Goal: Task Accomplishment & Management: Complete application form

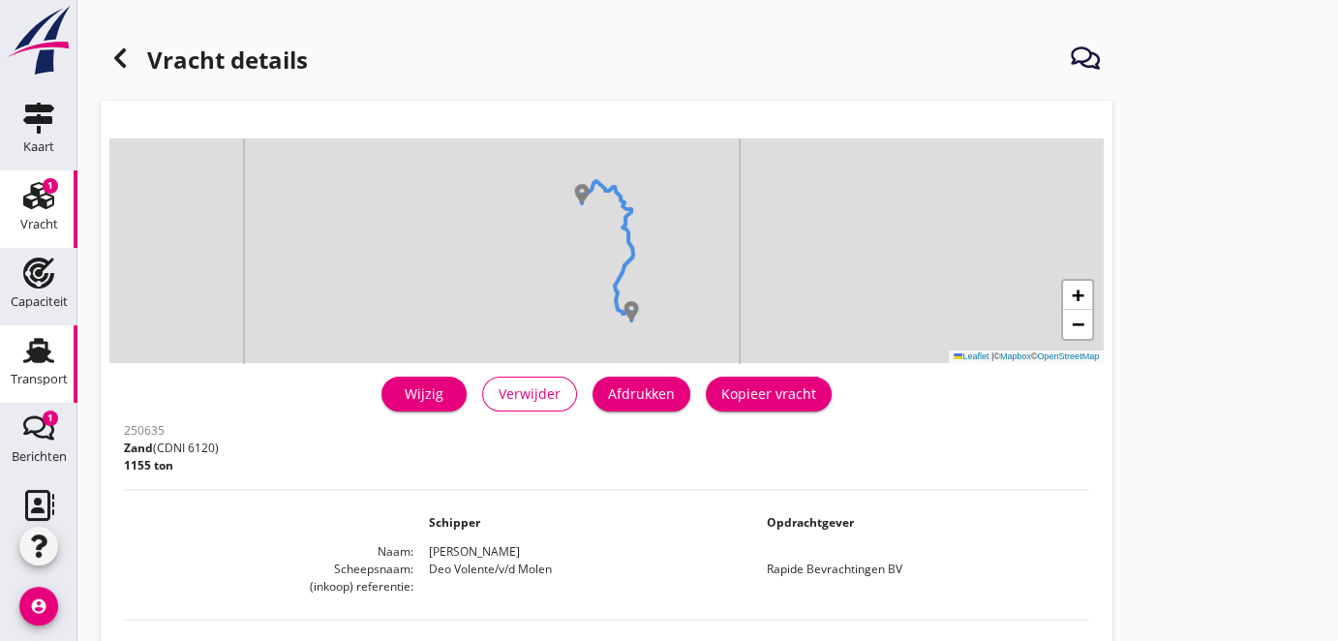
click at [26, 355] on use at bounding box center [38, 350] width 31 height 25
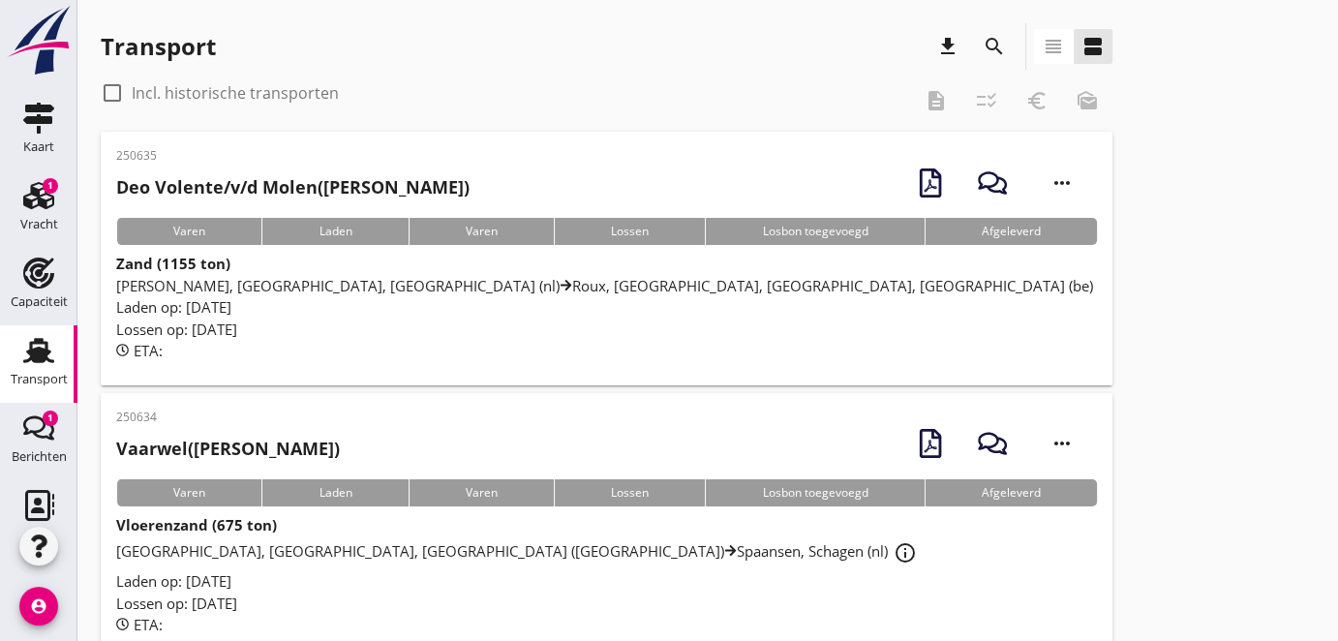
click at [992, 46] on icon "search" at bounding box center [994, 46] width 23 height 23
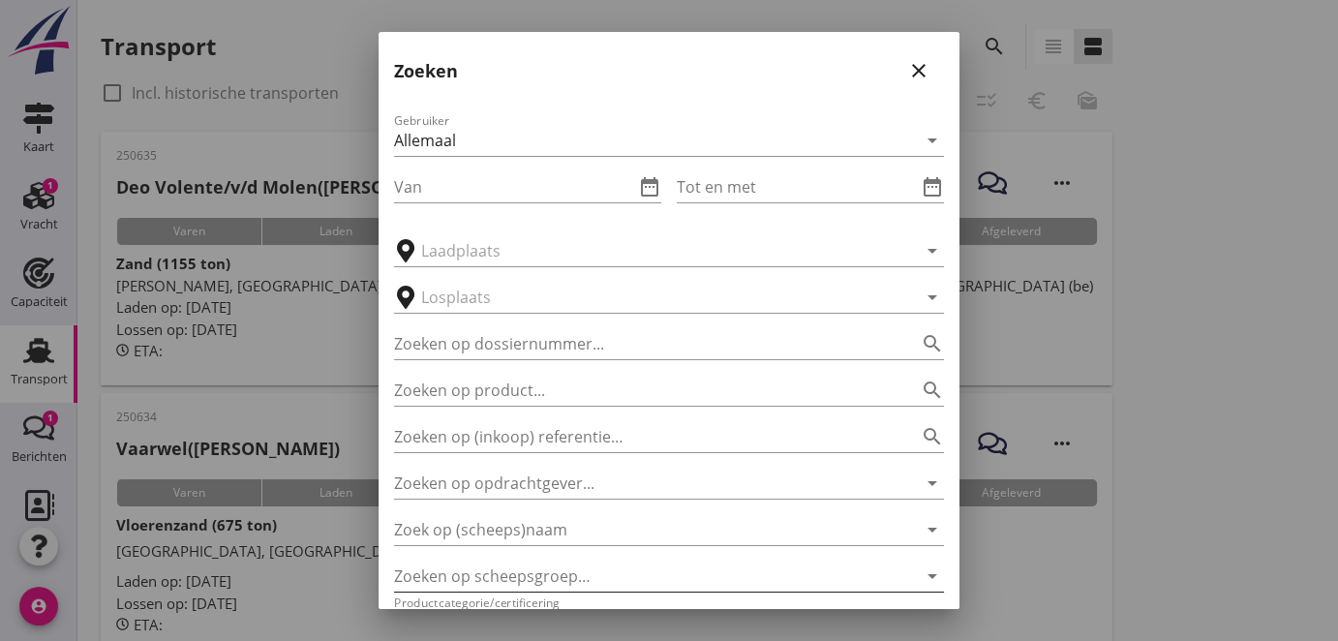
scroll to position [87, 0]
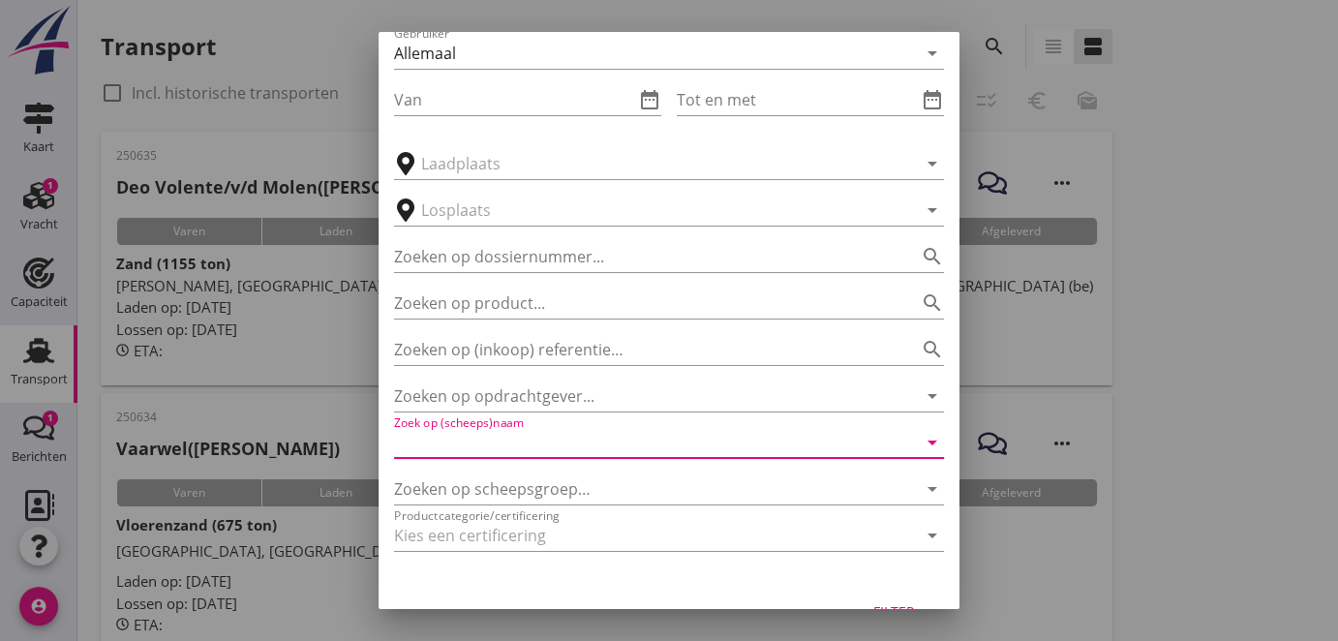
click at [597, 452] on input "Zoek op (scheeps)naam" at bounding box center [642, 442] width 496 height 31
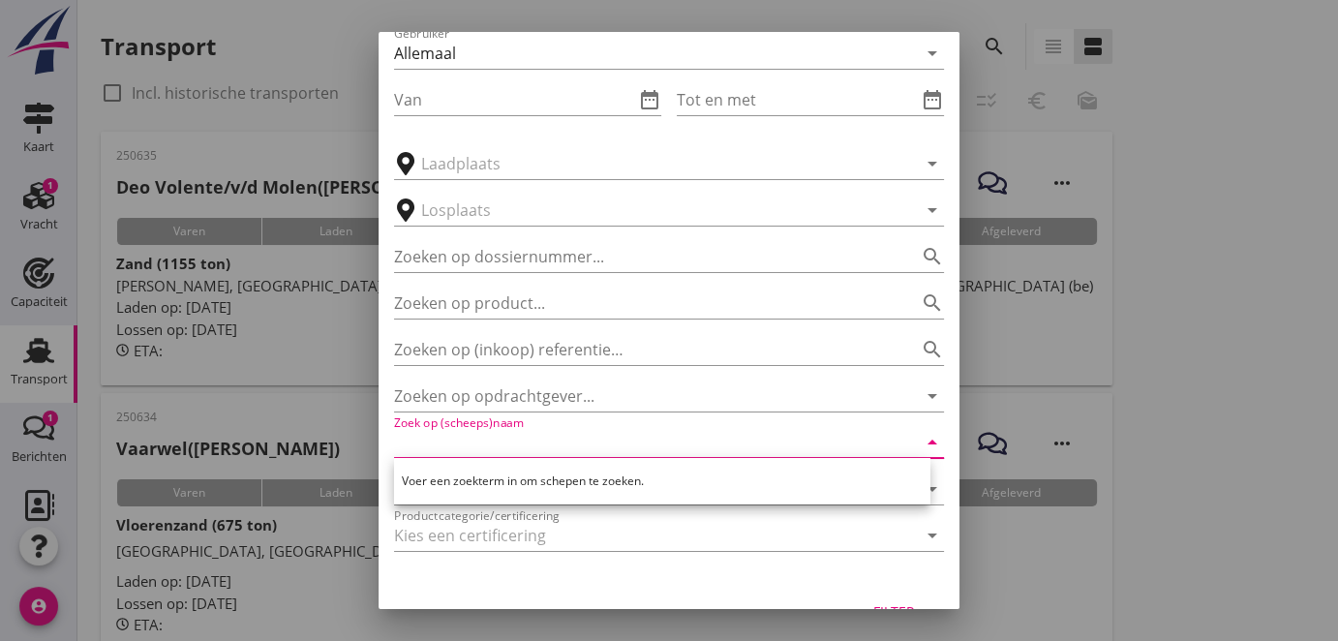
type input "e"
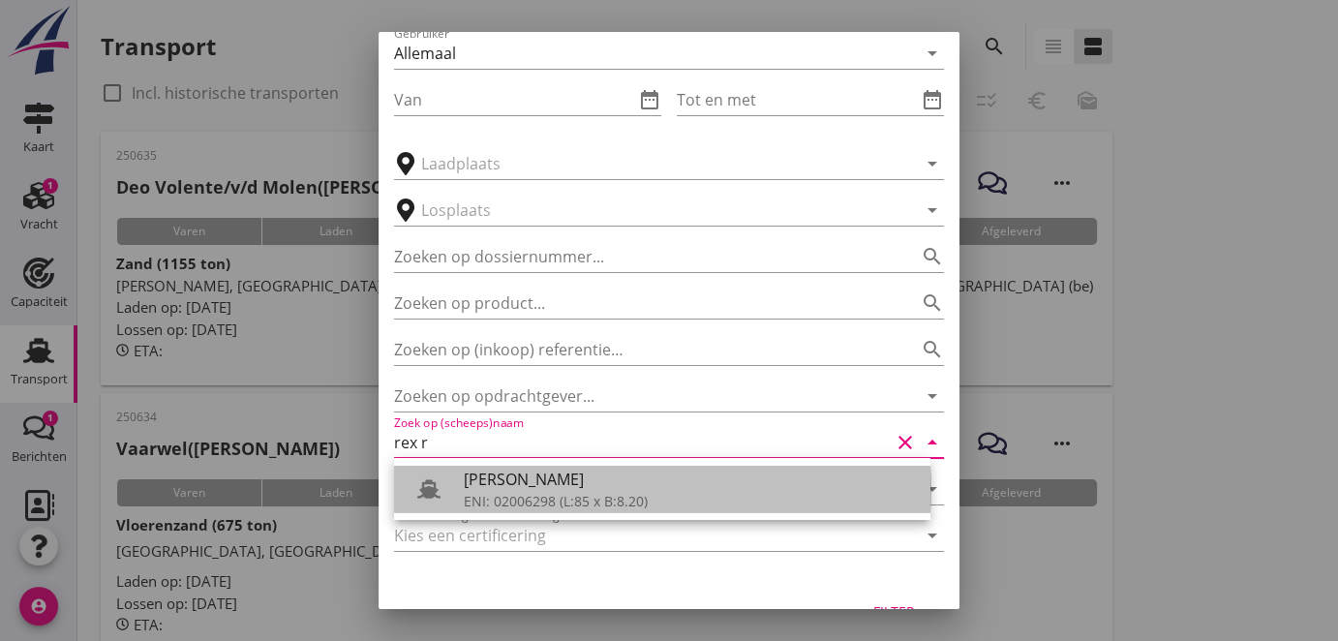
click at [623, 498] on div "ENI: 02006298 (L:85 x B:8.20)" at bounding box center [689, 501] width 451 height 20
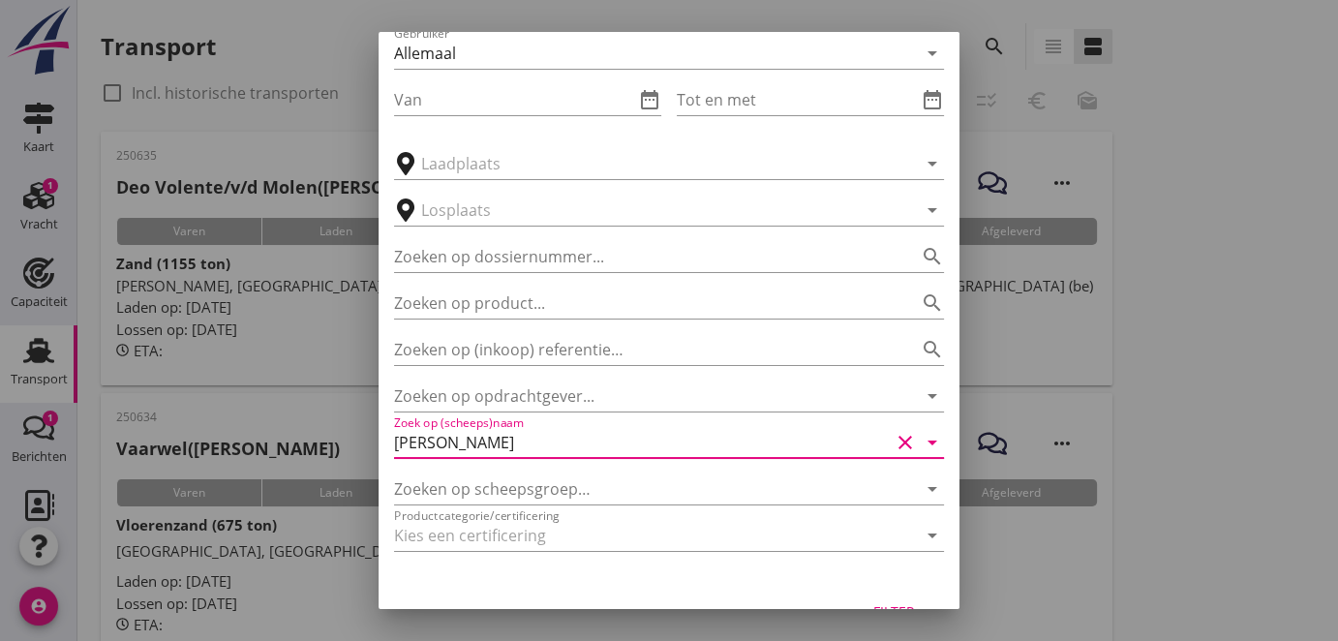
scroll to position [129, 0]
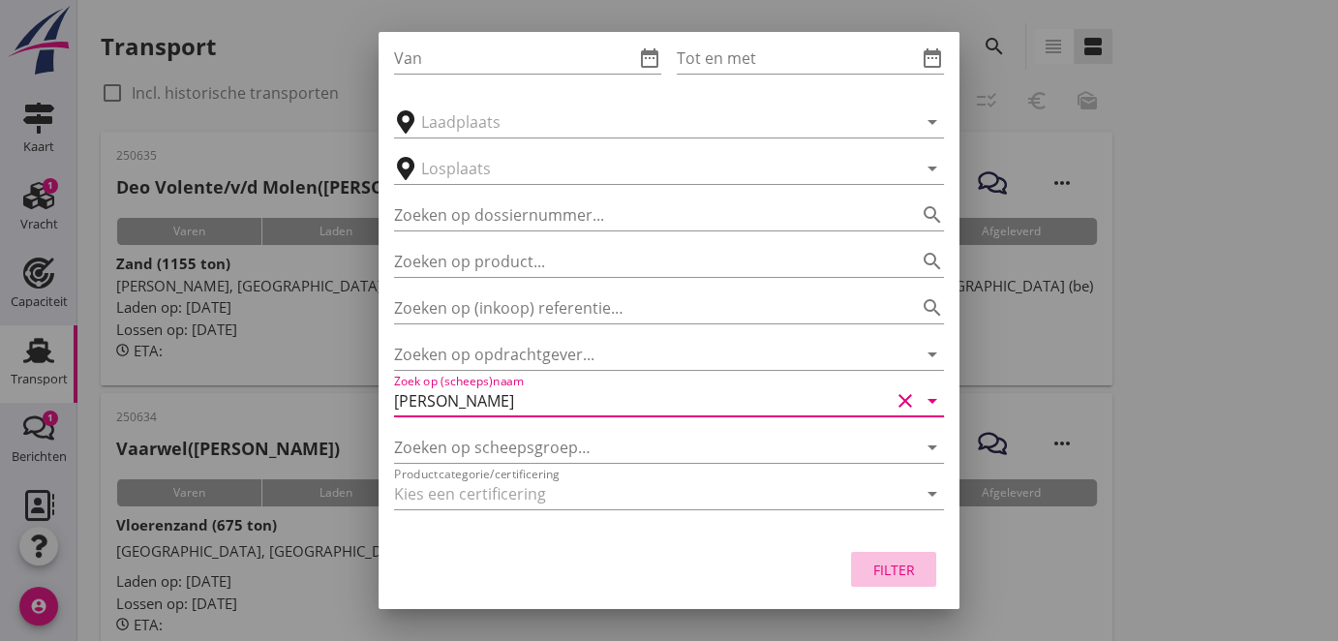
click at [877, 568] on div "Filter" at bounding box center [894, 570] width 54 height 20
type input "[PERSON_NAME]"
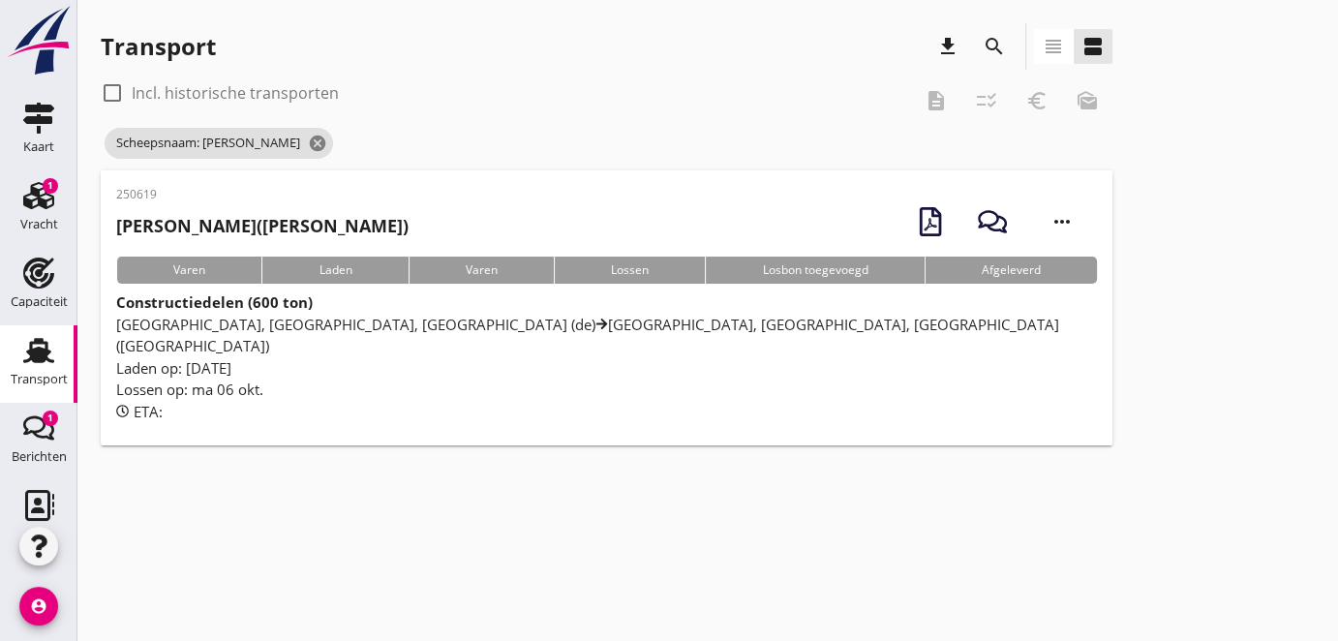
click at [260, 327] on span "[GEOGRAPHIC_DATA], [GEOGRAPHIC_DATA], [GEOGRAPHIC_DATA] (de) [GEOGRAPHIC_DATA],…" at bounding box center [587, 336] width 943 height 42
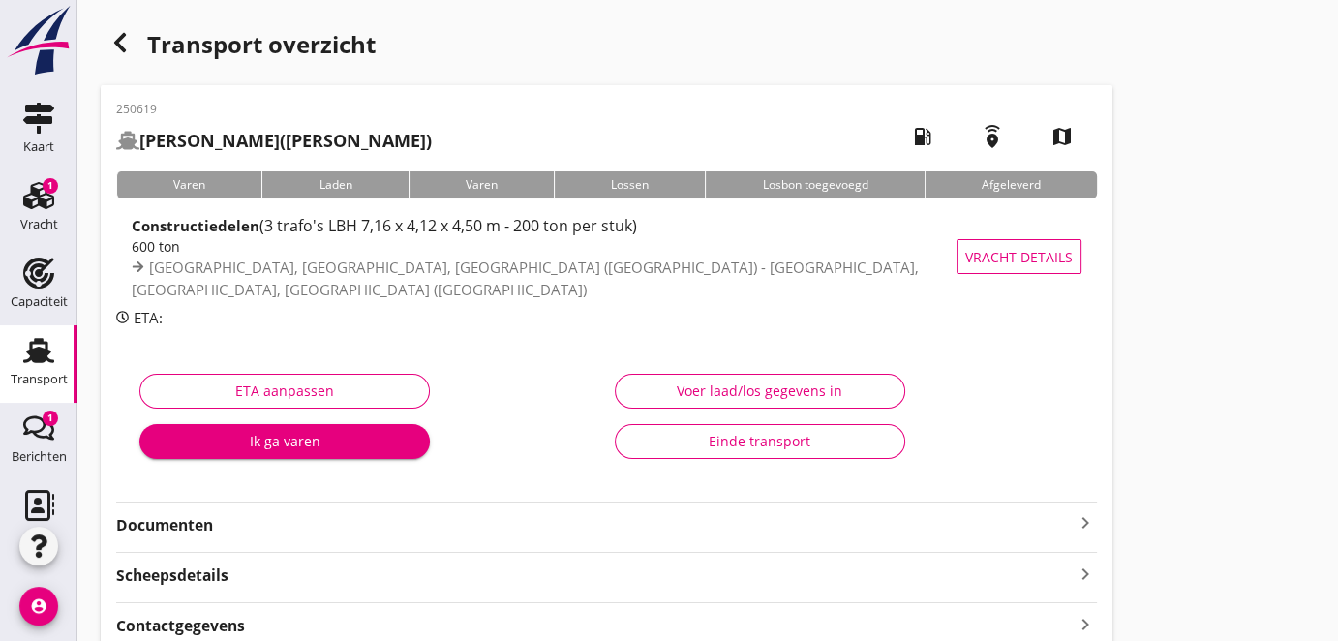
click at [220, 529] on strong "Documenten" at bounding box center [595, 525] width 958 height 22
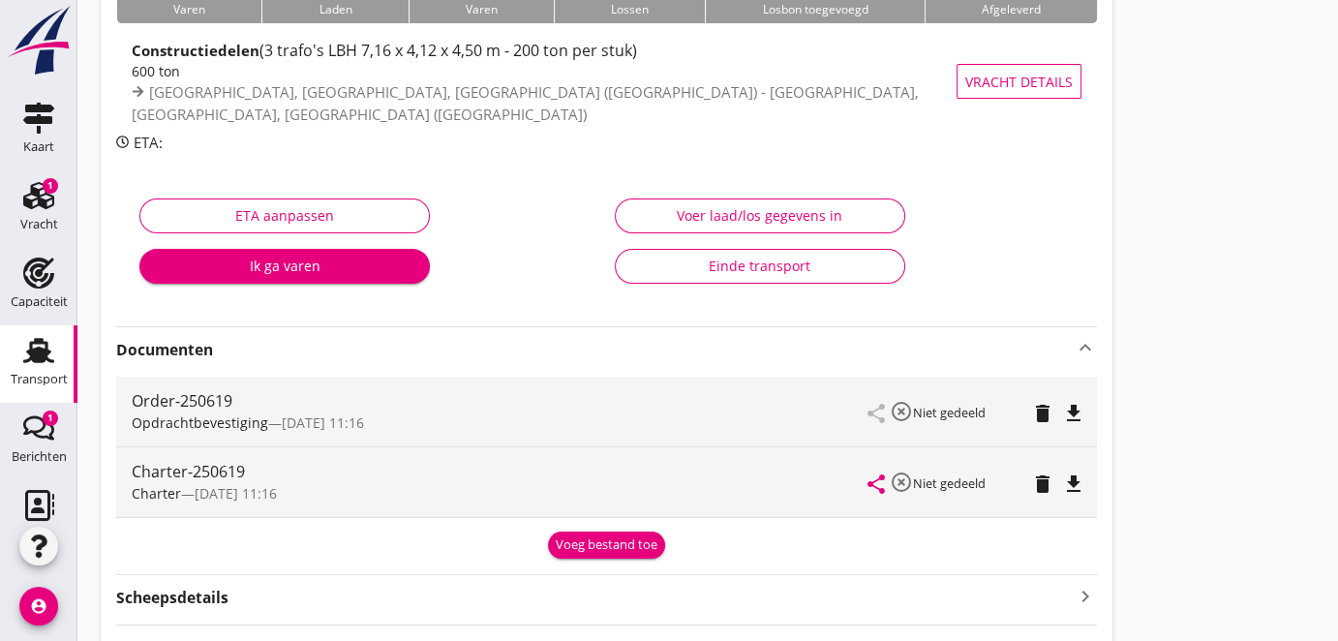
scroll to position [352, 0]
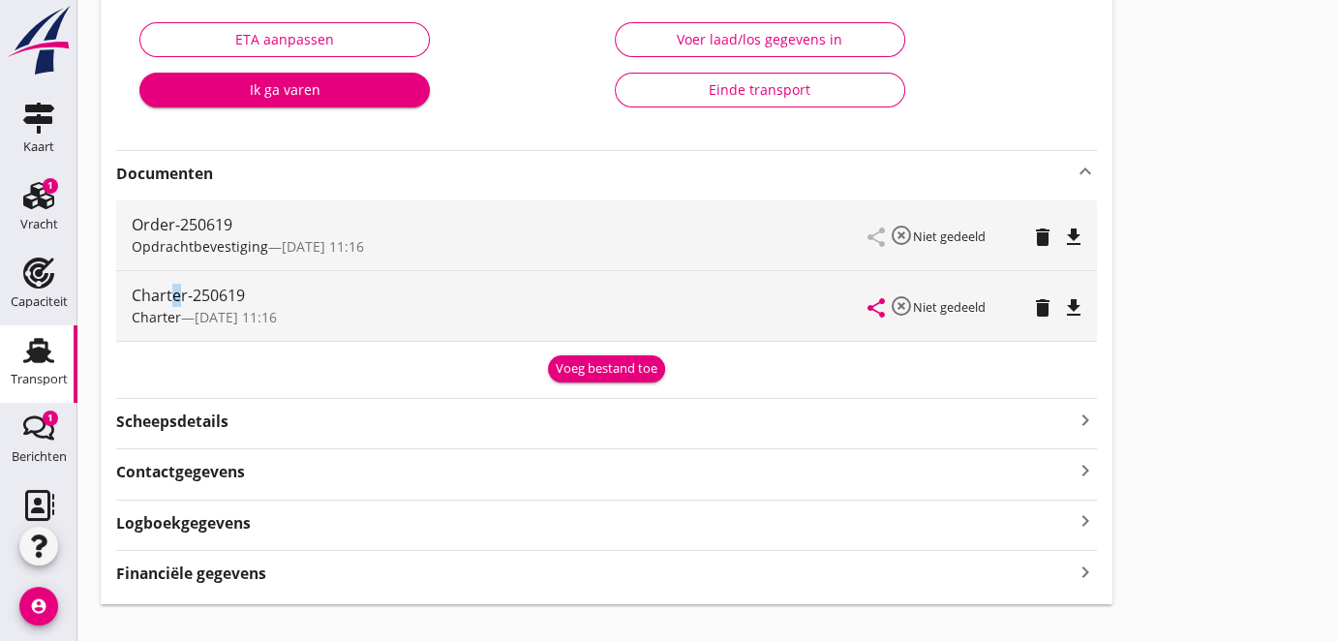
click at [175, 294] on div "Charter-250619" at bounding box center [500, 295] width 737 height 23
click at [1070, 302] on icon "file_download" at bounding box center [1073, 307] width 23 height 23
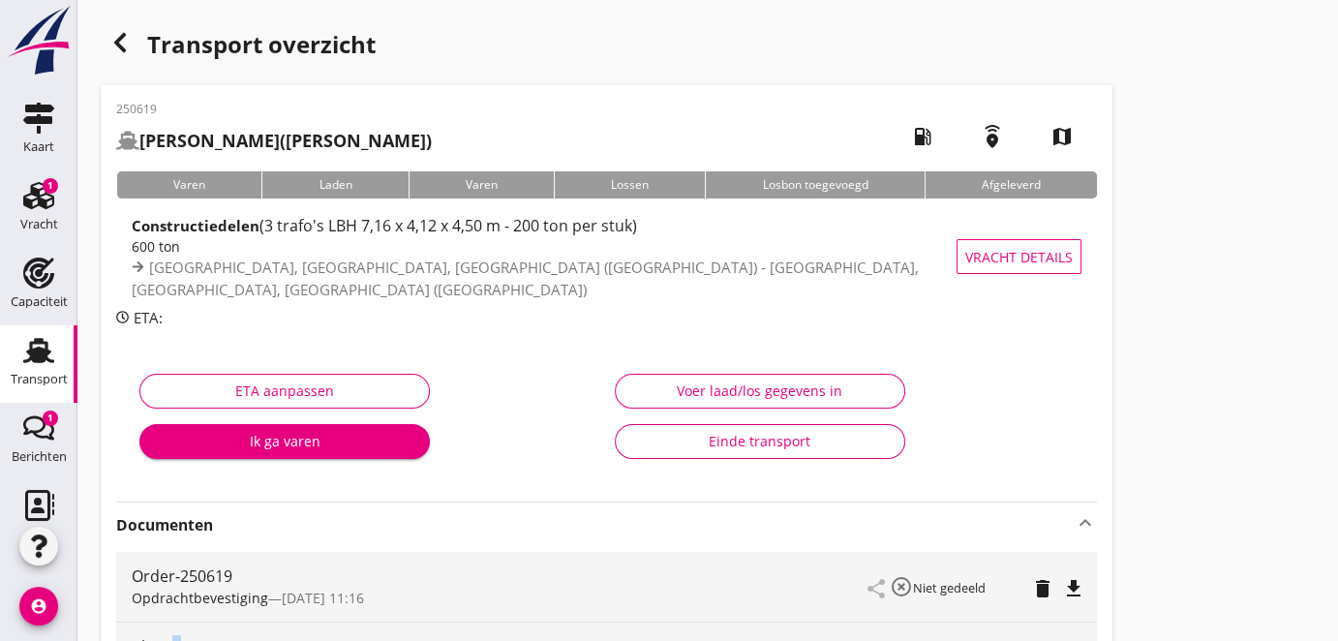
click at [35, 352] on use at bounding box center [38, 350] width 31 height 25
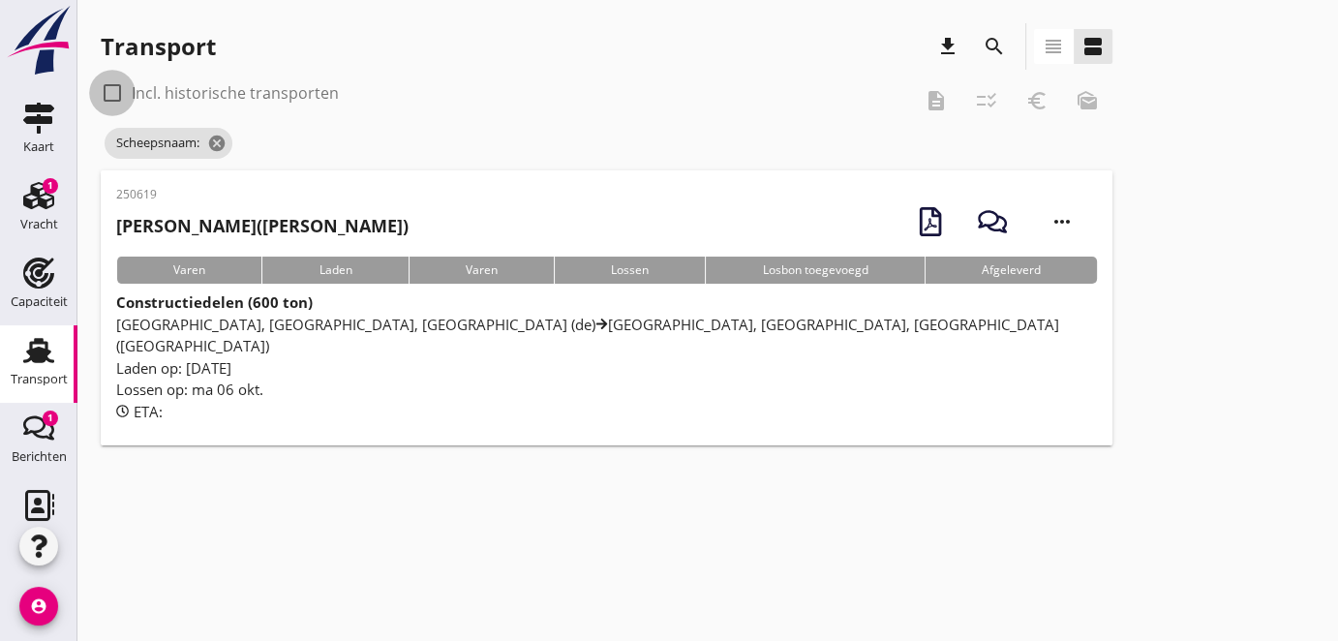
click at [108, 96] on div at bounding box center [112, 93] width 33 height 33
checkbox input "true"
click at [995, 45] on icon "search" at bounding box center [994, 46] width 23 height 23
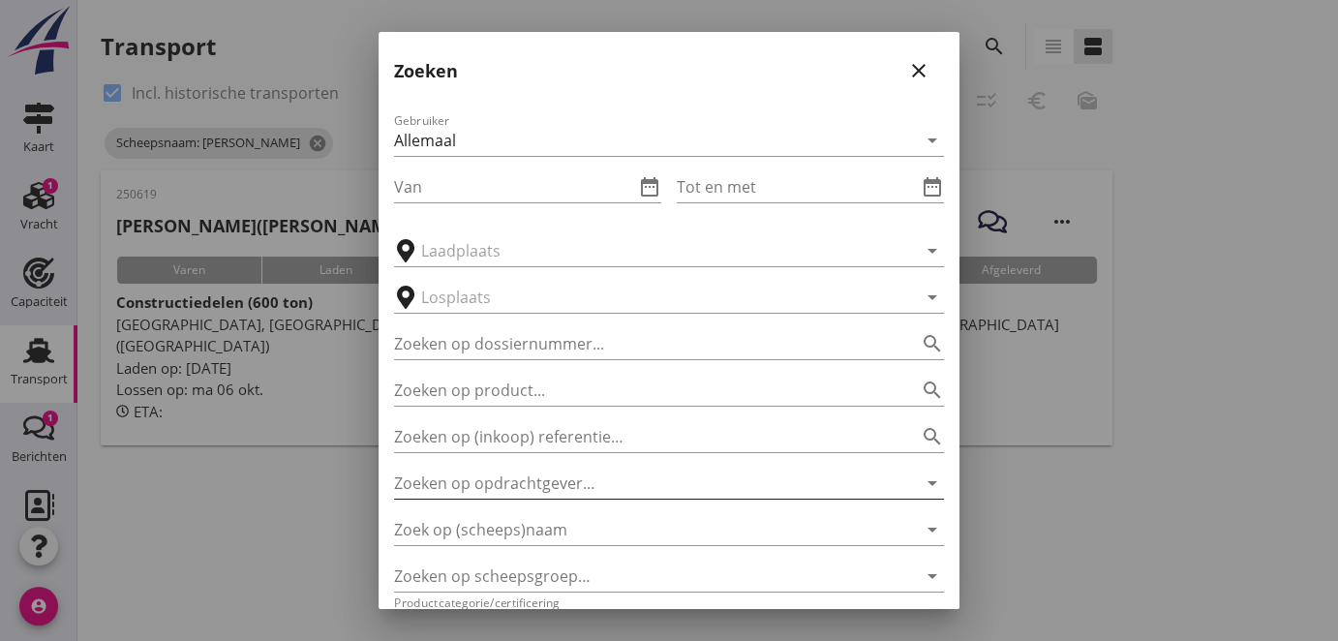
scroll to position [129, 0]
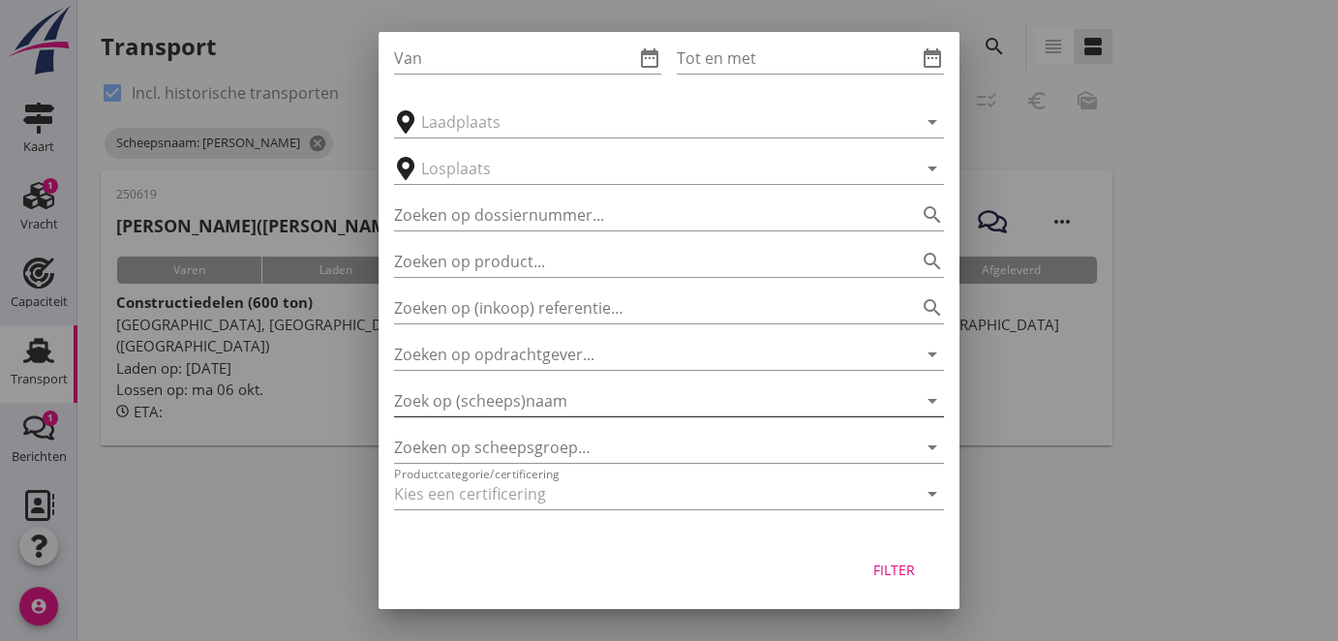
click at [522, 406] on input "Zoek op (scheeps)naam" at bounding box center [642, 400] width 496 height 31
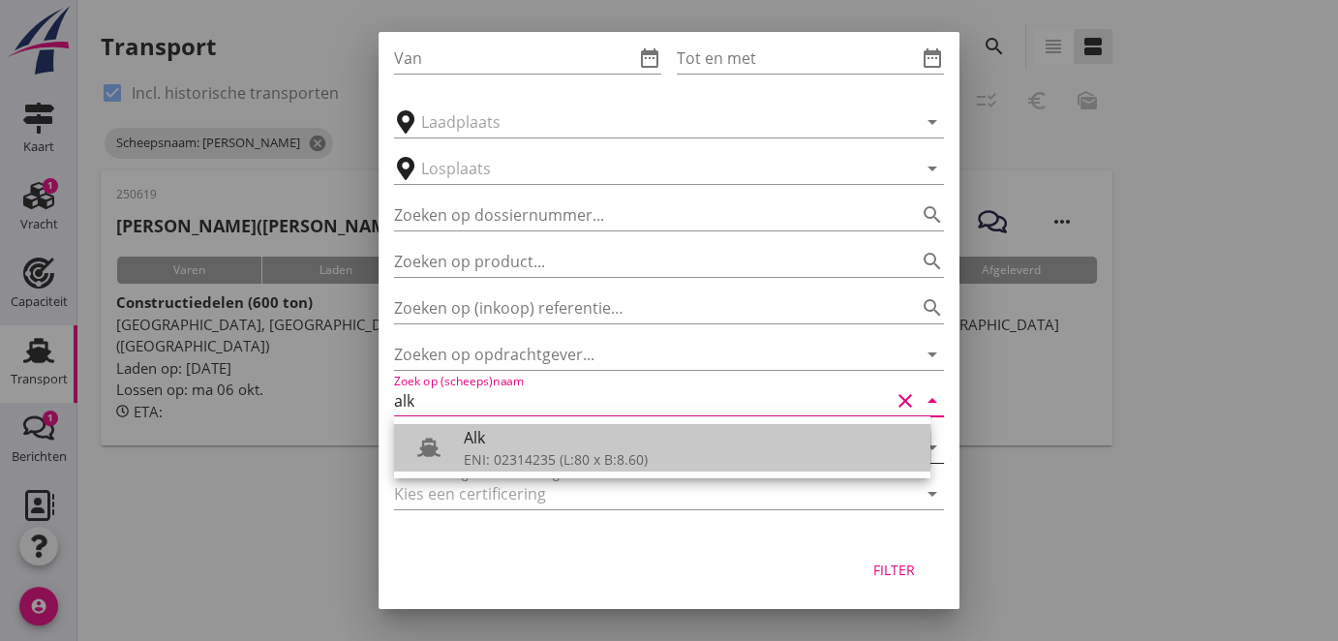
click at [531, 457] on div "ENI: 02314235 (L:80 x B:8.60)" at bounding box center [689, 459] width 451 height 20
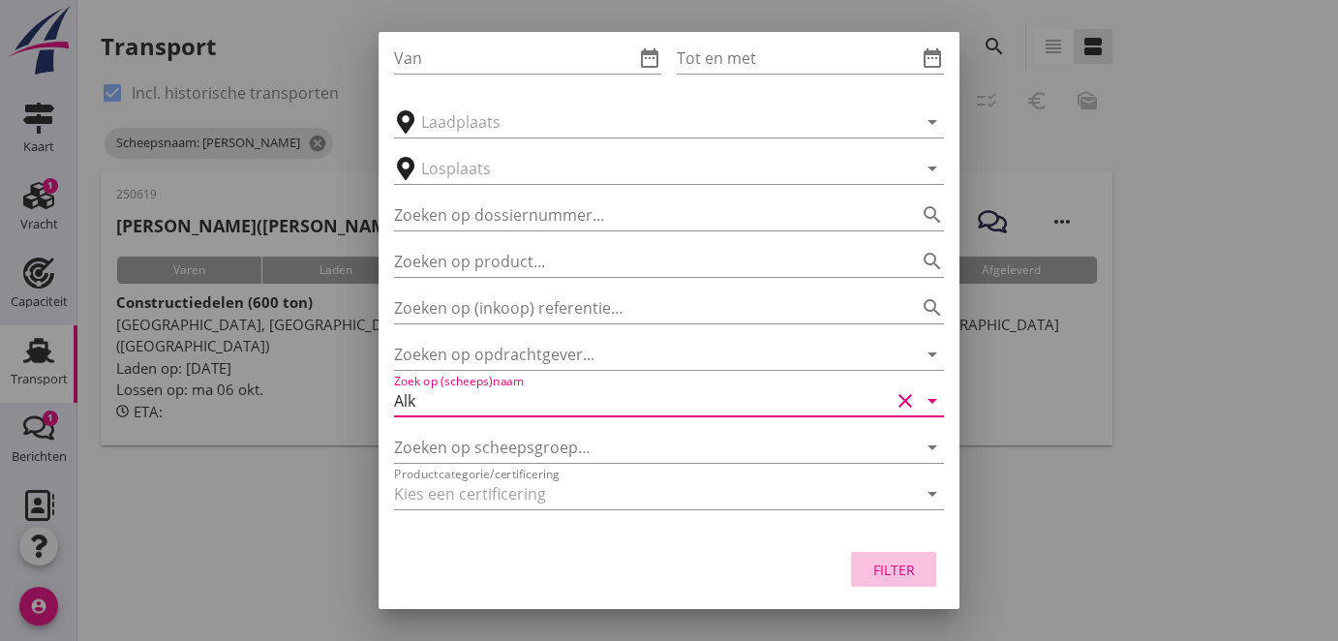
click at [869, 566] on div "Filter" at bounding box center [894, 570] width 54 height 20
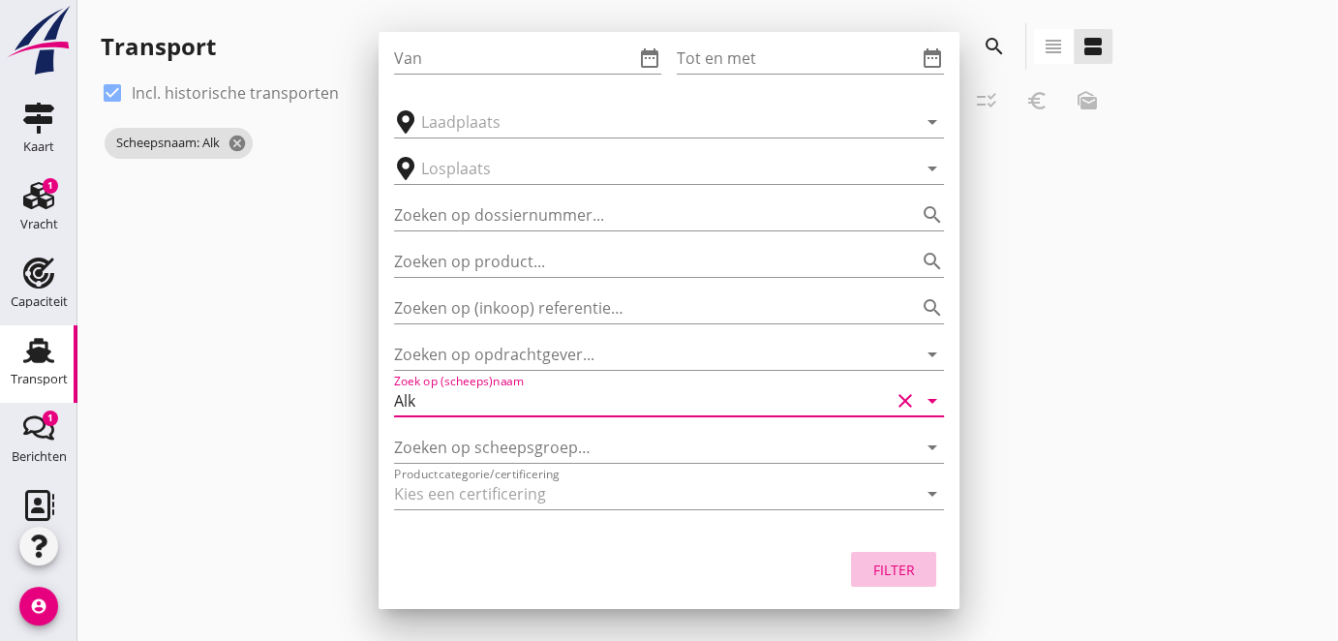
type input "Alk"
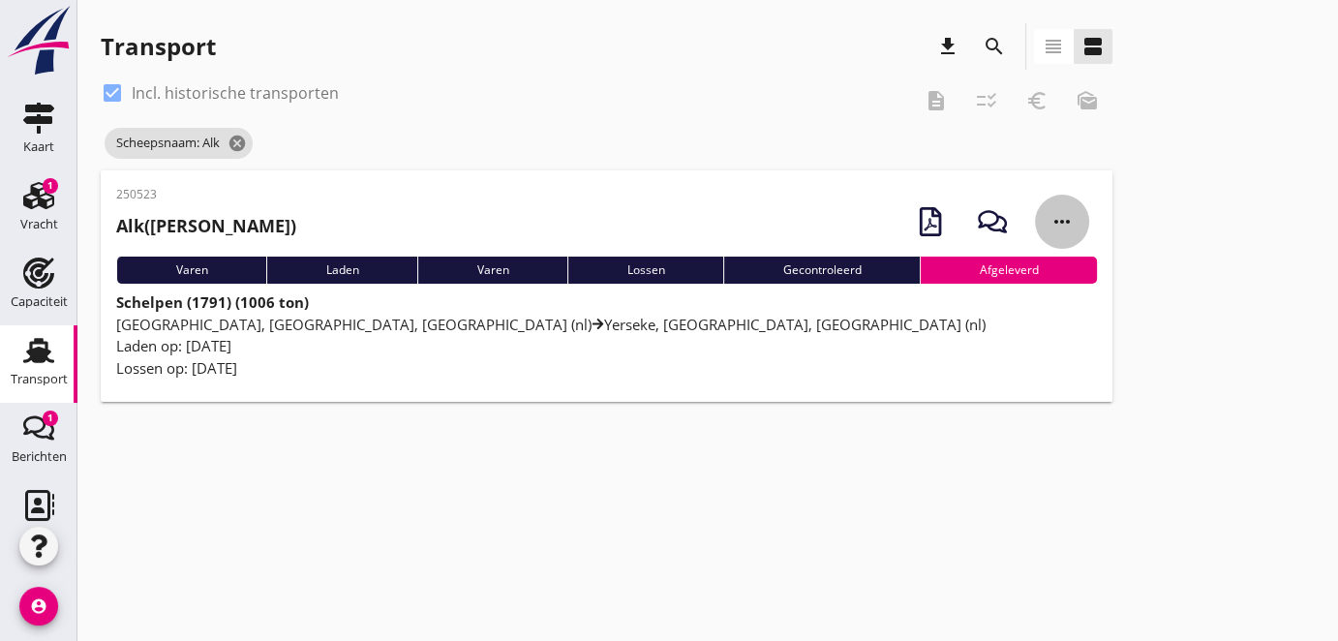
click at [1067, 222] on icon "more_horiz" at bounding box center [1062, 222] width 54 height 54
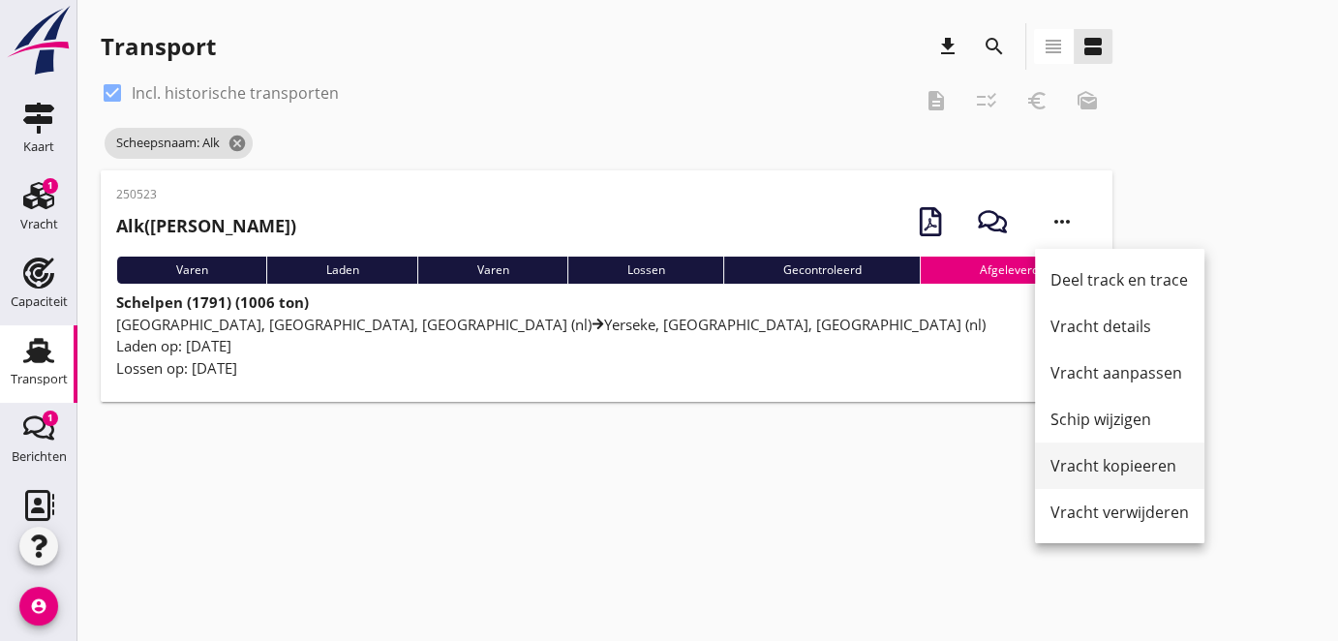
click at [1135, 469] on div "Vracht kopieeren" at bounding box center [1120, 465] width 138 height 23
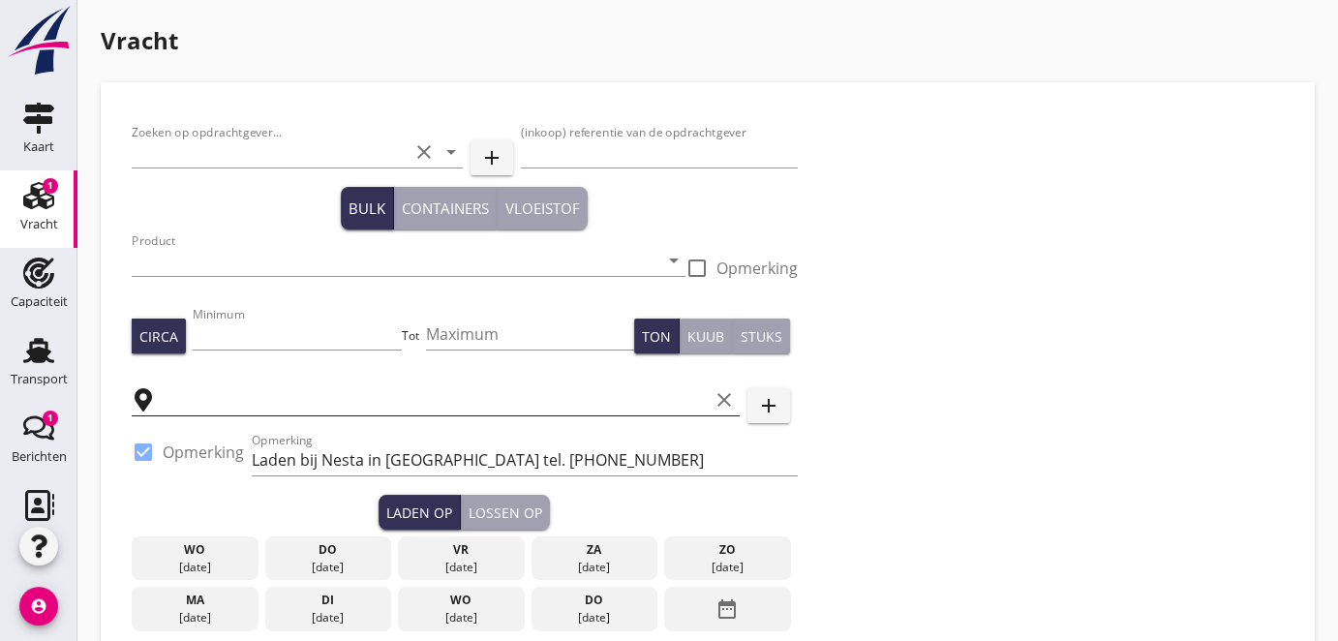
type input "van der Endt-Louwerse c.v."
type input "Harlingen Yerseke"
type input "Schelpen (1791)"
type input "1000"
type input "[GEOGRAPHIC_DATA], [GEOGRAPHIC_DATA], [GEOGRAPHIC_DATA]"
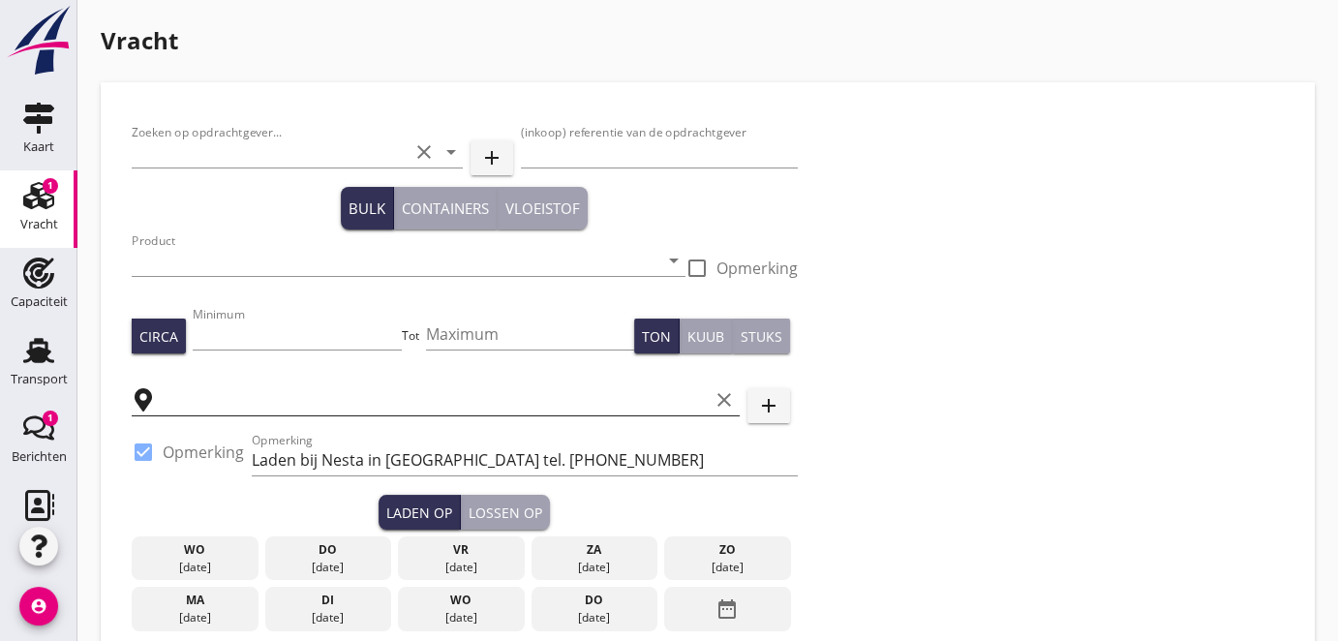
checkbox input "true"
type input "Yerseke, [GEOGRAPHIC_DATA], [GEOGRAPHIC_DATA]"
checkbox input "true"
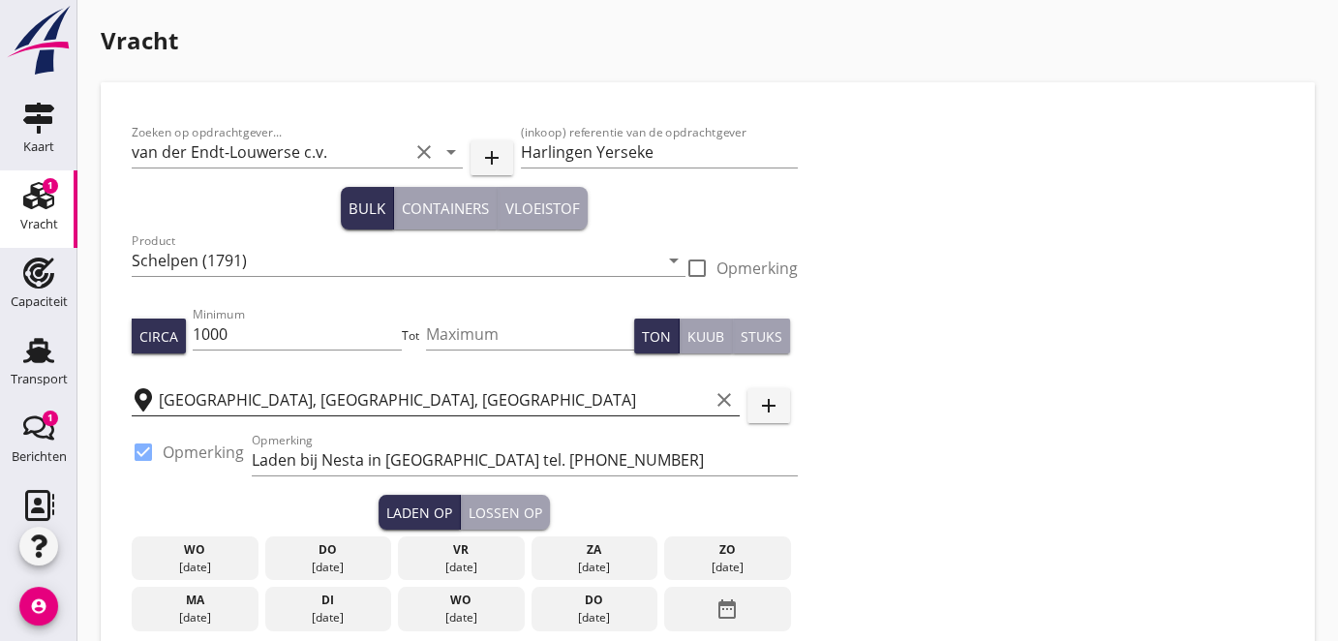
type input "6000"
type textarea "Voor een lading tot 1000 ton"
radio input "false"
type input "24"
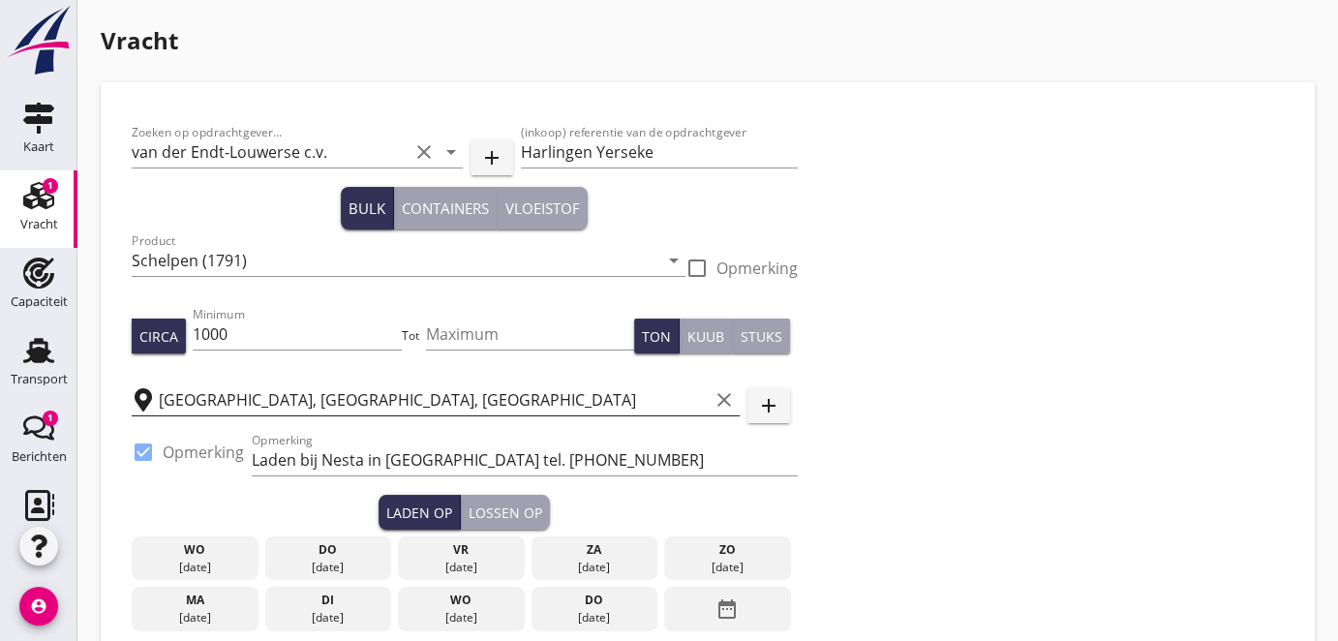
type input "24"
type input "5"
type input "14"
type input "6250"
type textarea "Voor een lading tot 1000 ton"
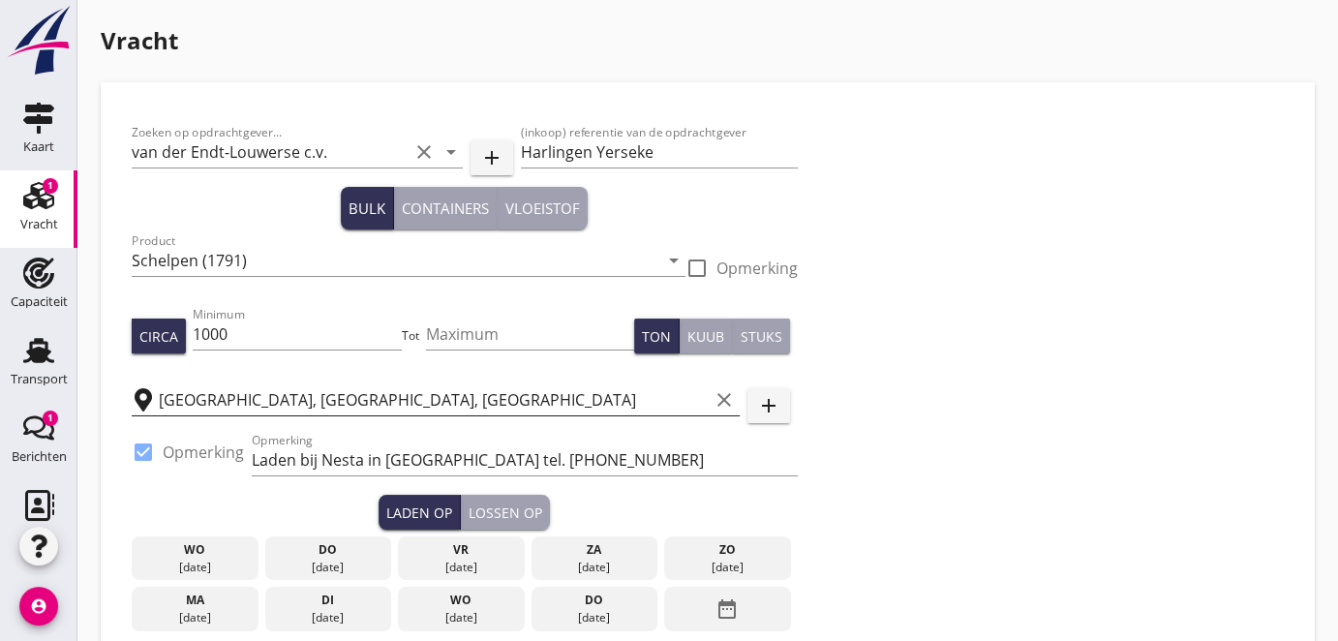
radio input "false"
radio input "true"
radio input "false"
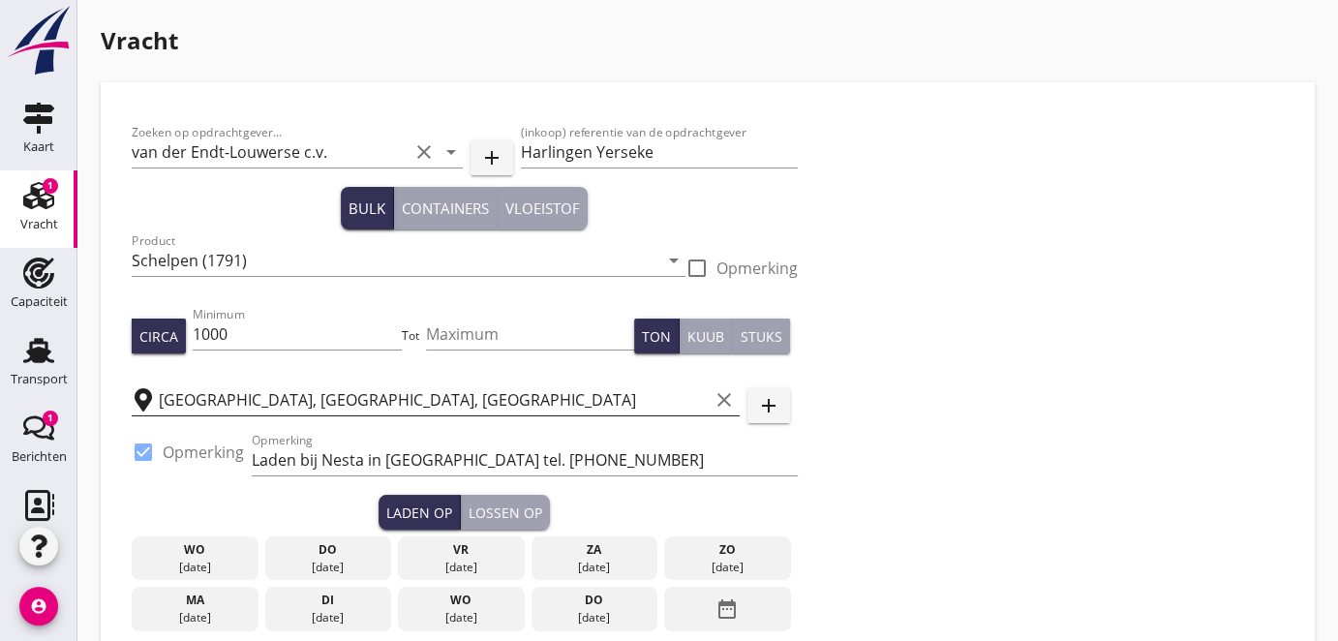
radio input "true"
type input "14"
click at [296, 341] on input "1000" at bounding box center [297, 334] width 208 height 31
type input "1"
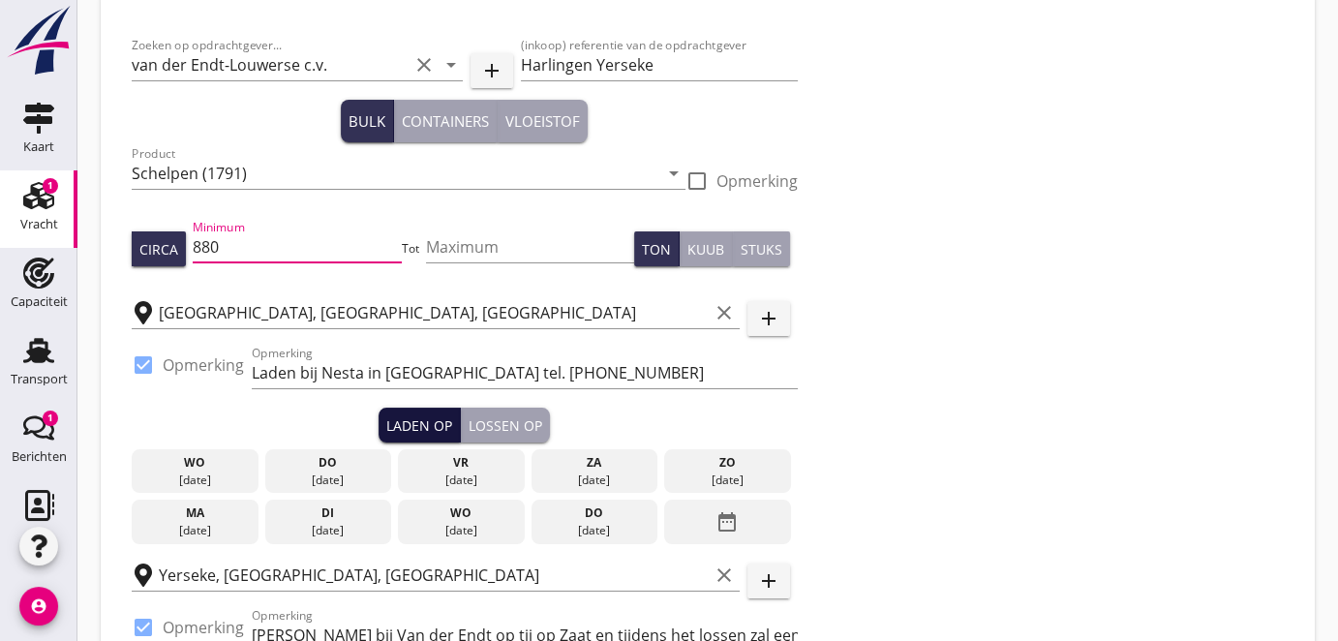
type input "880"
click at [422, 430] on div "Laden op" at bounding box center [419, 425] width 66 height 20
click at [732, 518] on icon "date_range" at bounding box center [727, 522] width 23 height 35
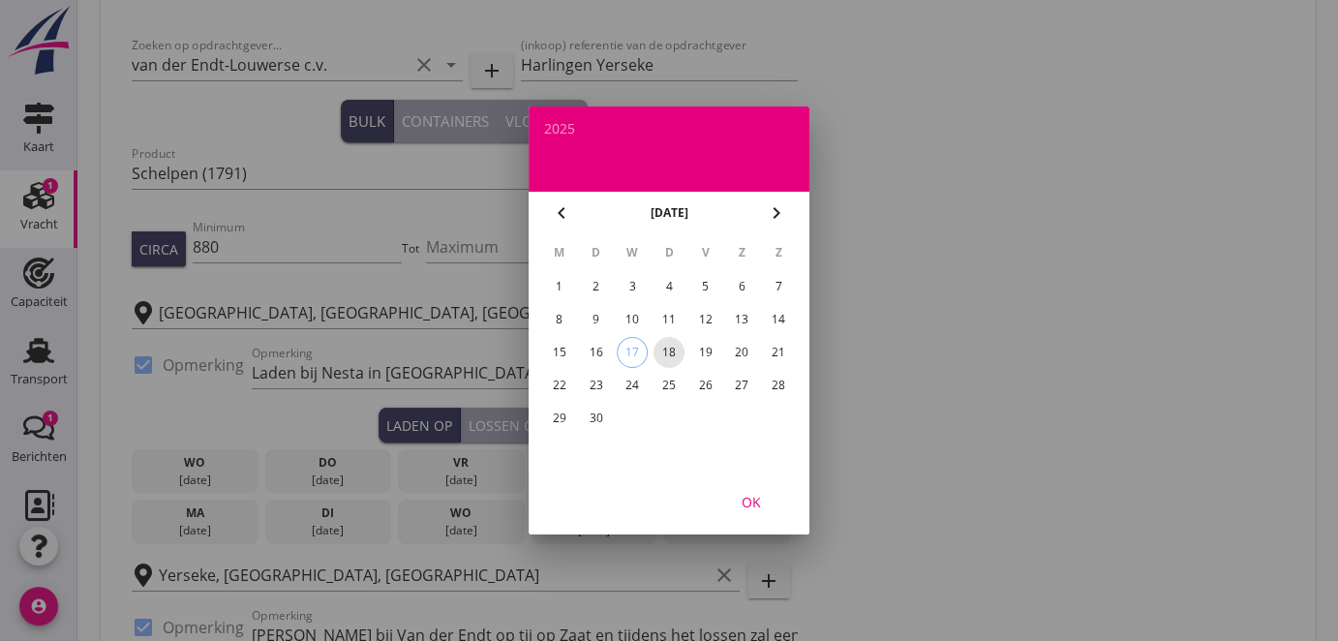
drag, startPoint x: 671, startPoint y: 351, endPoint x: 712, endPoint y: 414, distance: 74.9
click at [671, 349] on div "18" at bounding box center [669, 352] width 31 height 31
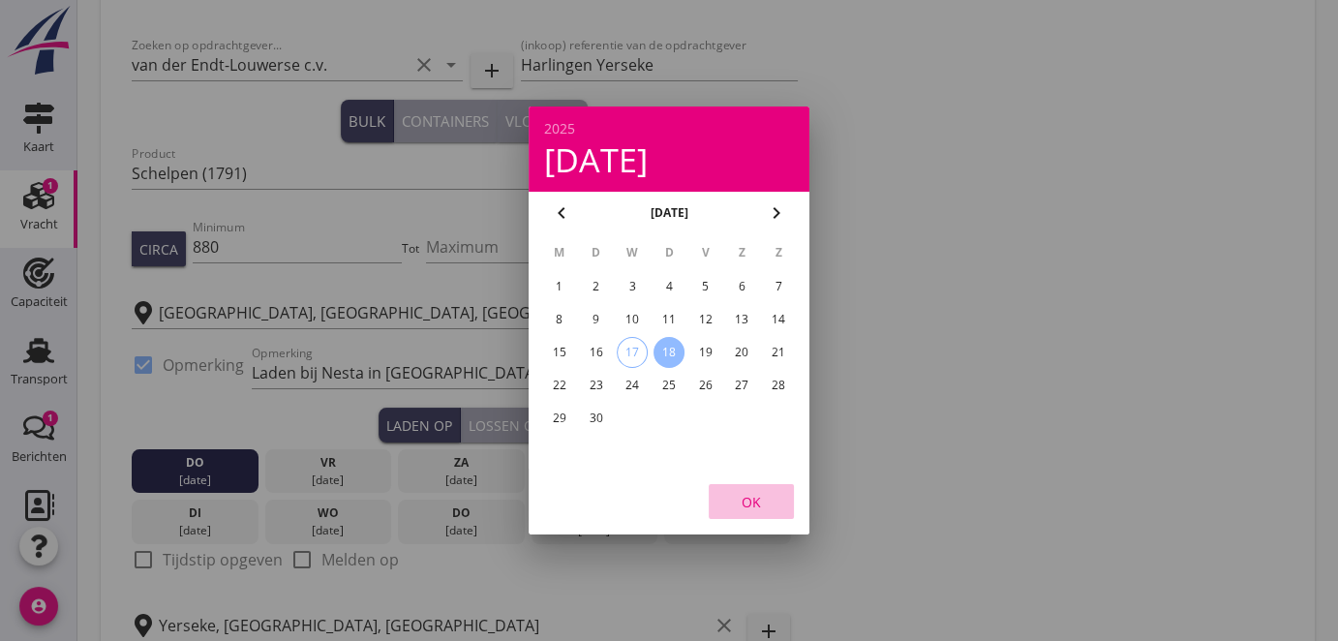
click at [749, 501] on div "OK" at bounding box center [751, 502] width 54 height 20
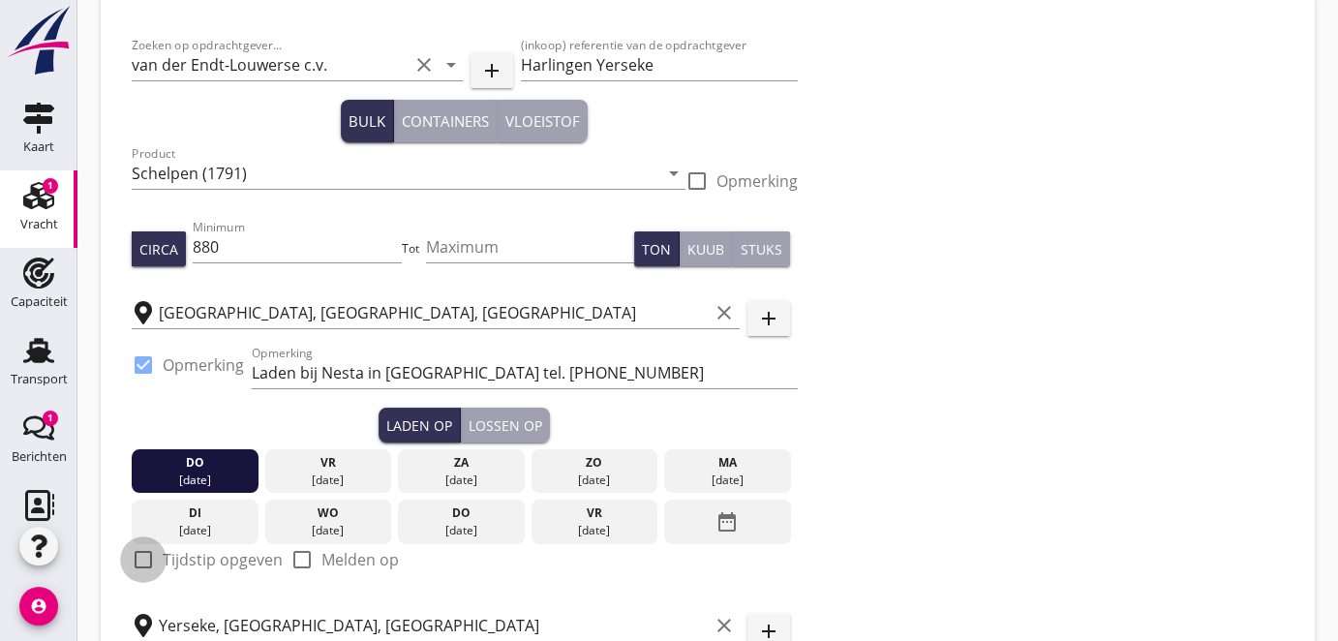
click at [142, 556] on div at bounding box center [143, 559] width 33 height 33
checkbox input "true"
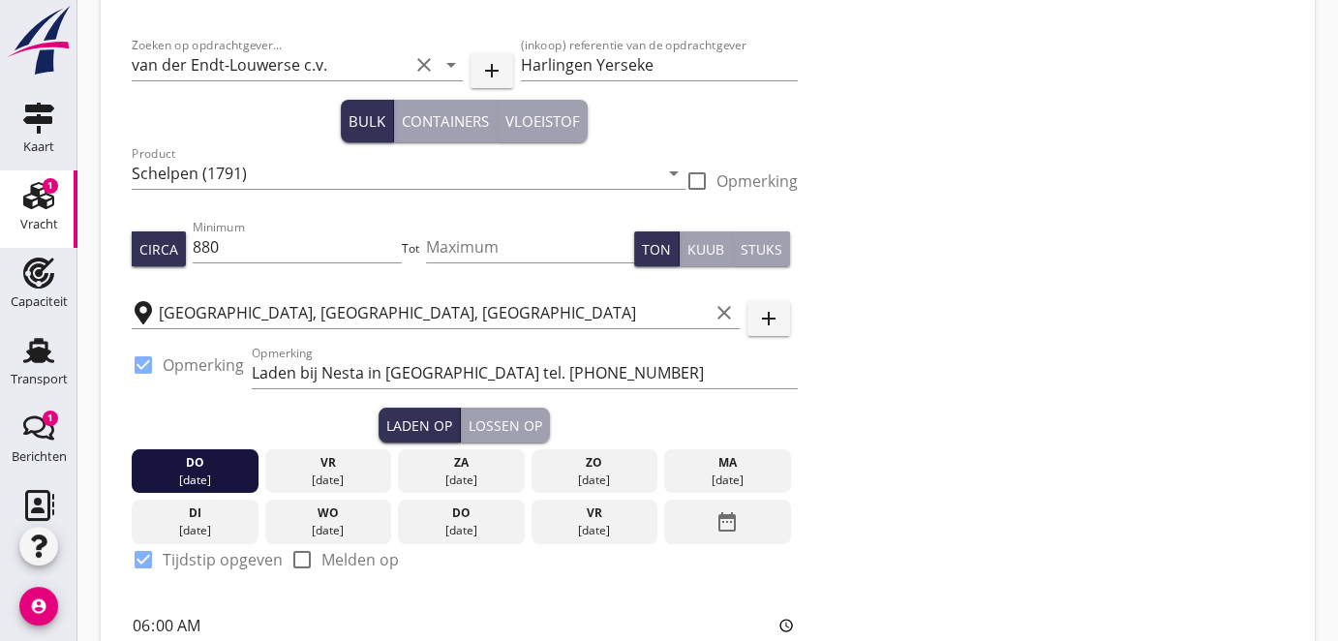
scroll to position [263, 0]
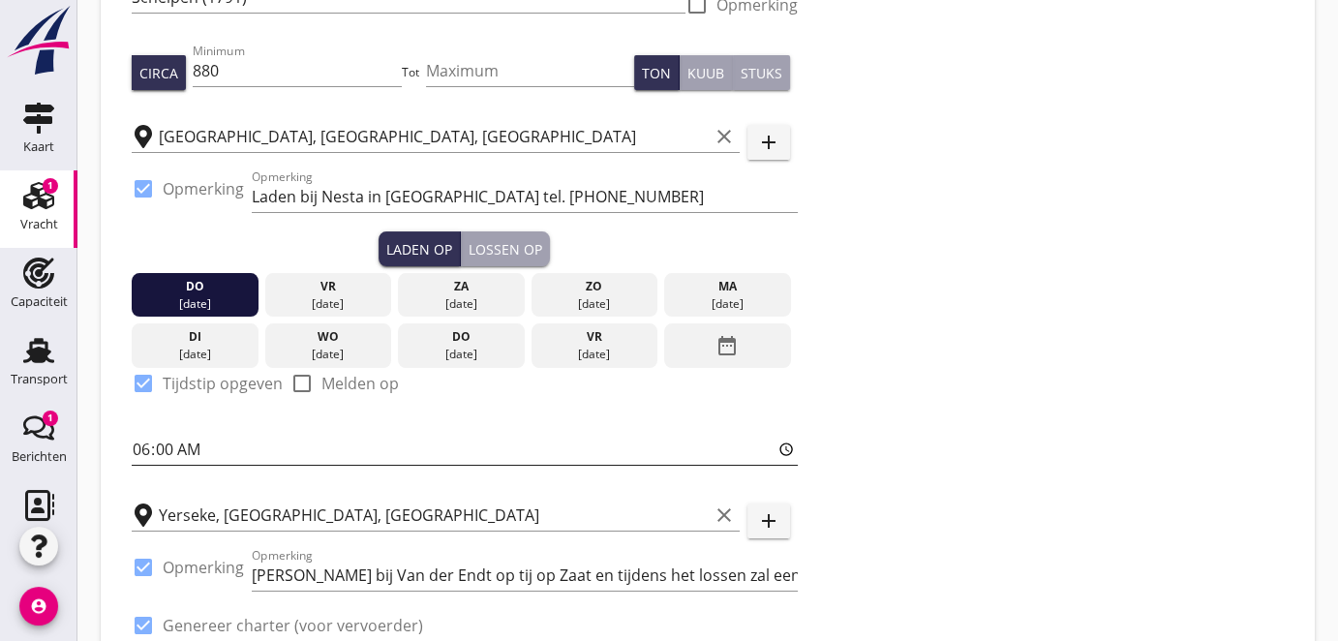
click at [157, 443] on input "06:00" at bounding box center [465, 449] width 666 height 31
type input "08:00"
click at [144, 443] on input "time" at bounding box center [465, 449] width 666 height 31
type input "07:00"
click at [487, 241] on div "Lossen op" at bounding box center [506, 249] width 74 height 20
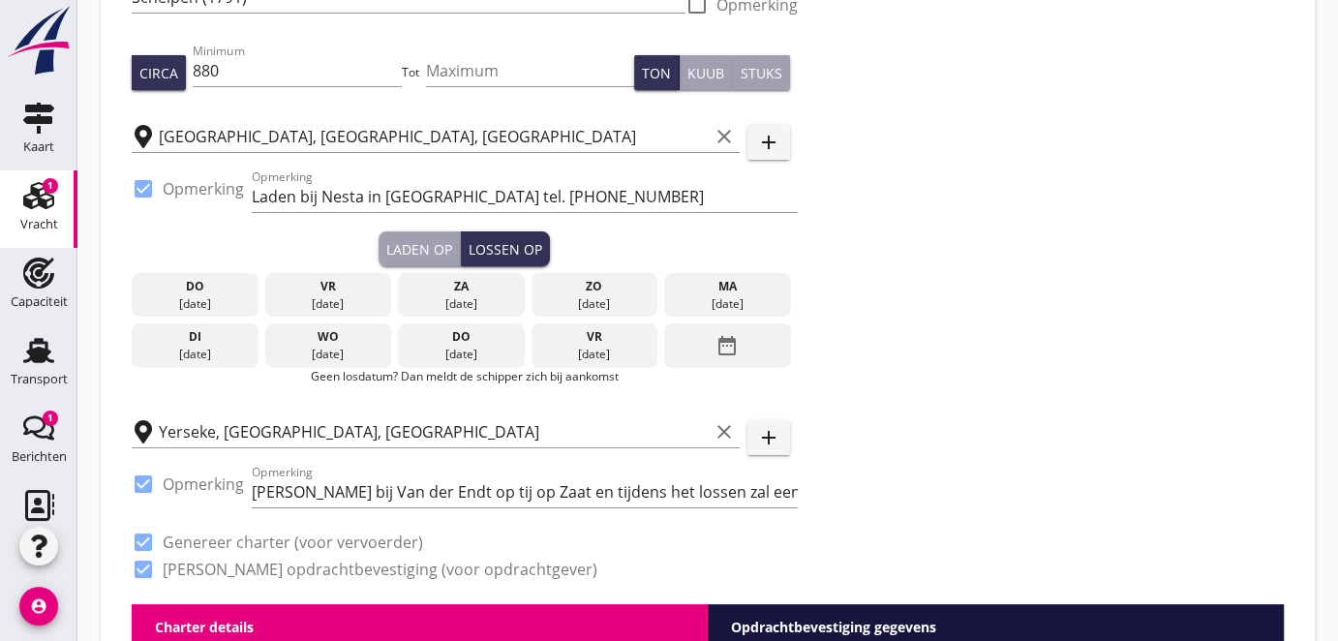
click at [729, 343] on icon "date_range" at bounding box center [727, 345] width 23 height 35
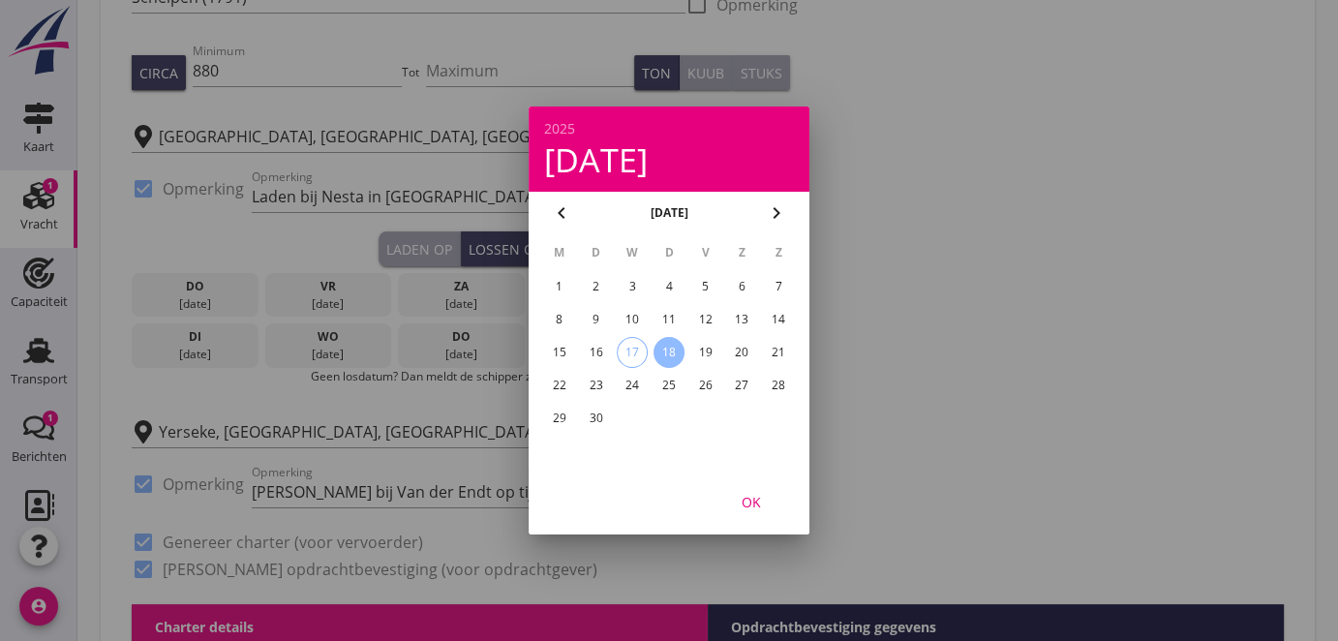
click at [596, 381] on div "23" at bounding box center [596, 385] width 31 height 31
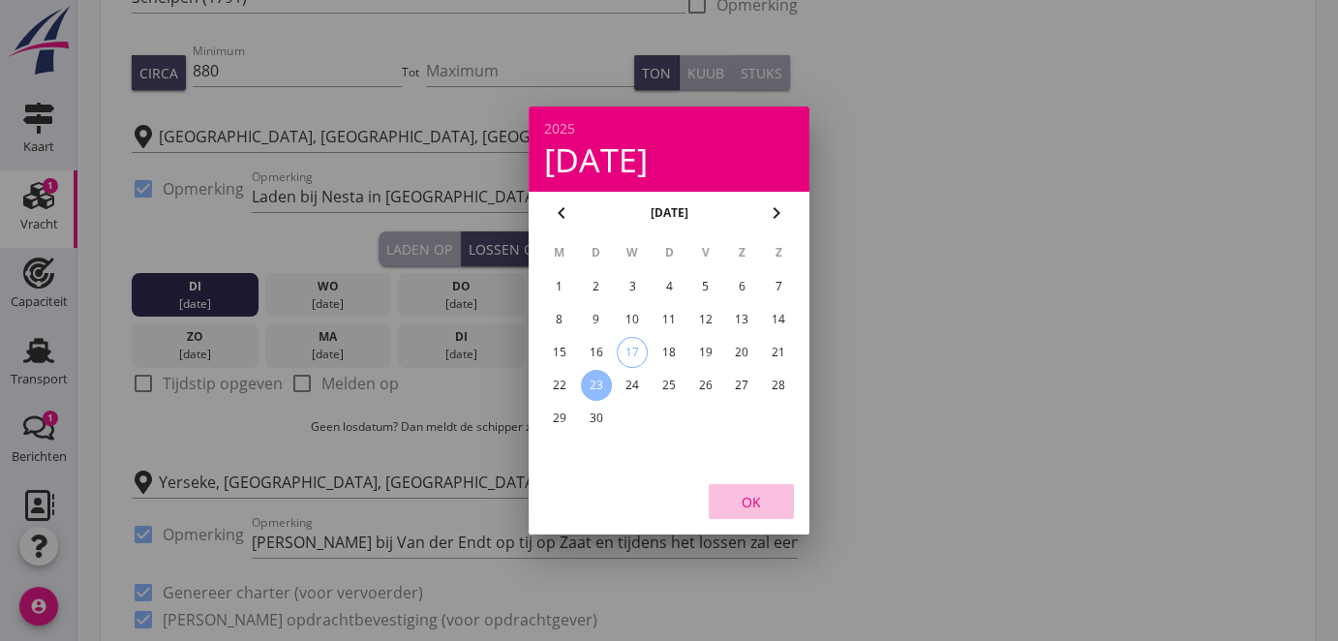
click at [744, 499] on div "OK" at bounding box center [751, 502] width 54 height 20
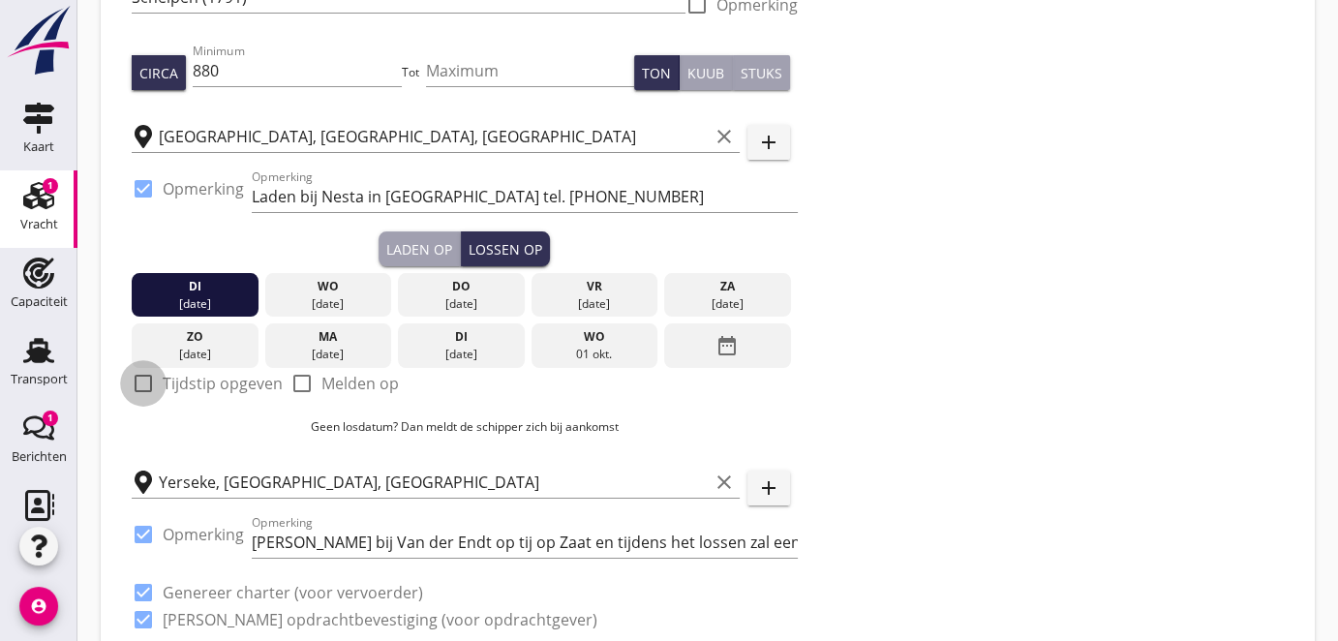
click at [140, 379] on div at bounding box center [143, 383] width 33 height 33
checkbox input "true"
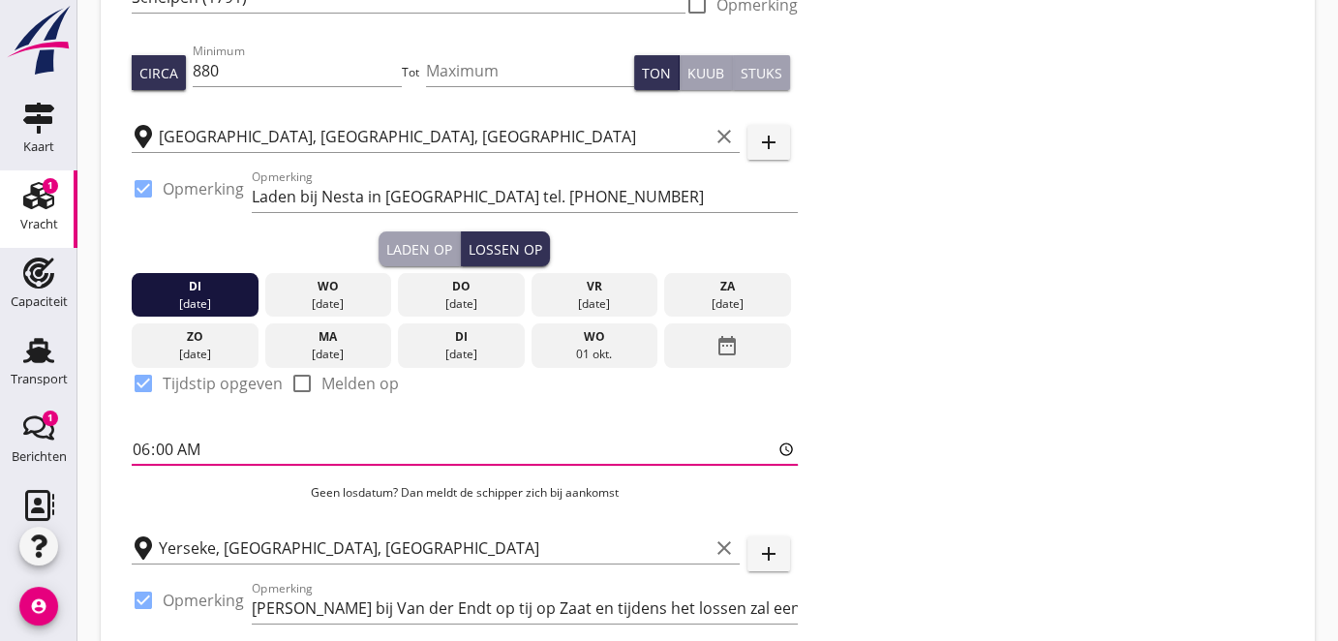
click at [224, 454] on input "06:00" at bounding box center [465, 449] width 666 height 31
type input "14:00"
click at [405, 524] on div "Yerseke, [GEOGRAPHIC_DATA], [GEOGRAPHIC_DATA] clear" at bounding box center [436, 542] width 608 height 43
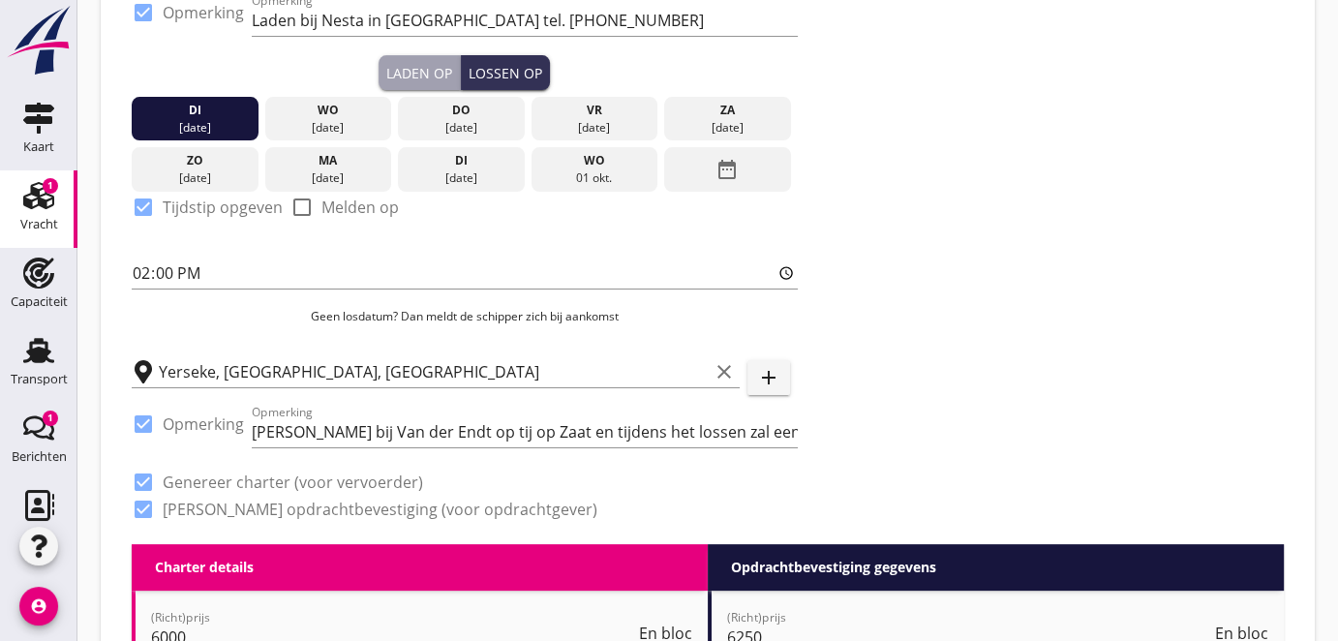
scroll to position [87, 0]
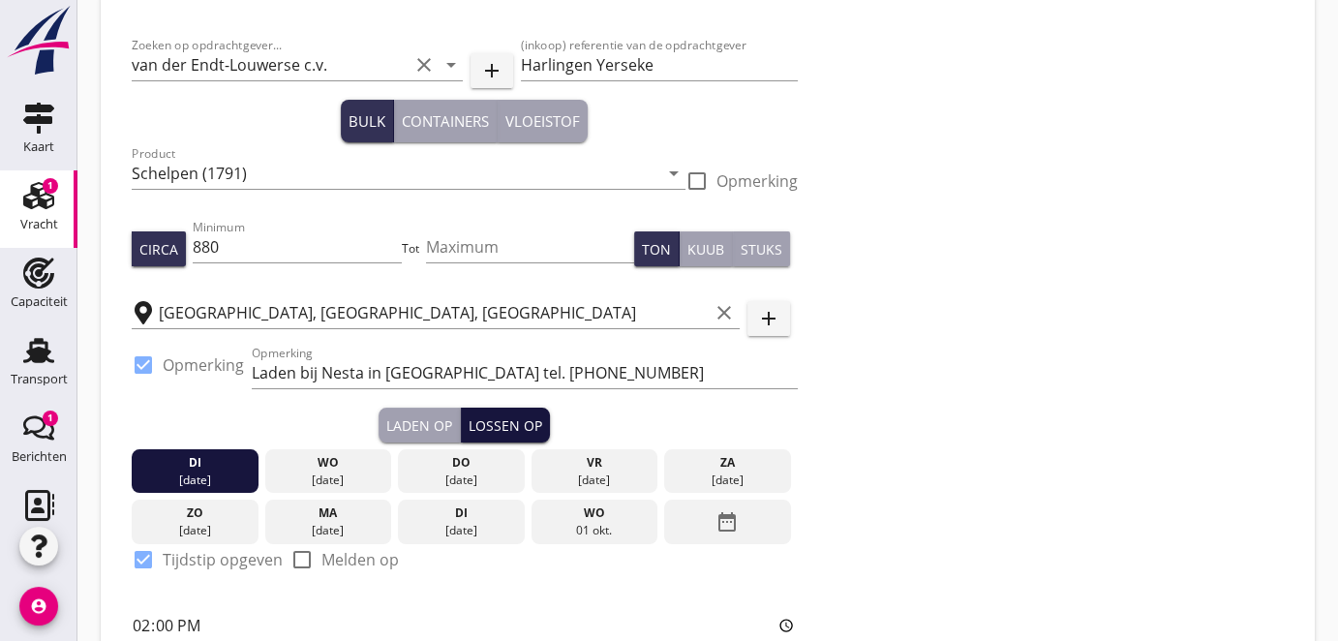
click at [502, 415] on div "Lossen op" at bounding box center [506, 425] width 74 height 20
click at [726, 520] on icon "date_range" at bounding box center [727, 522] width 23 height 35
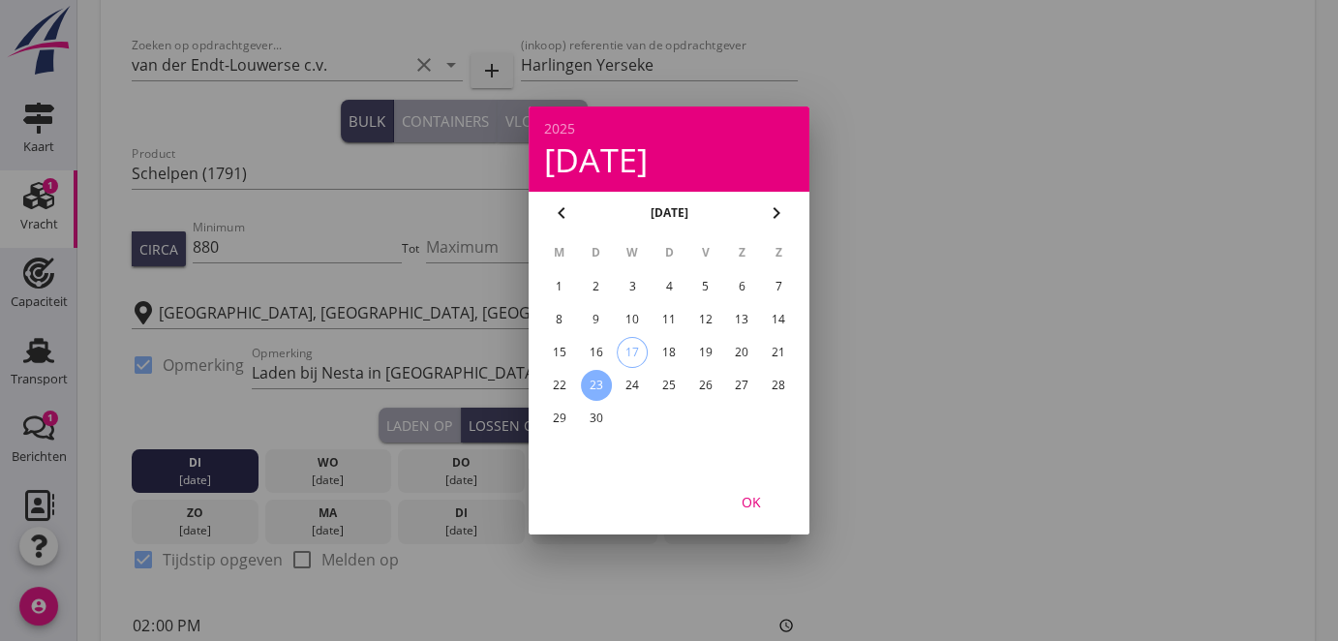
click at [591, 383] on div "23" at bounding box center [596, 385] width 31 height 31
click at [753, 499] on div "OK" at bounding box center [751, 502] width 54 height 20
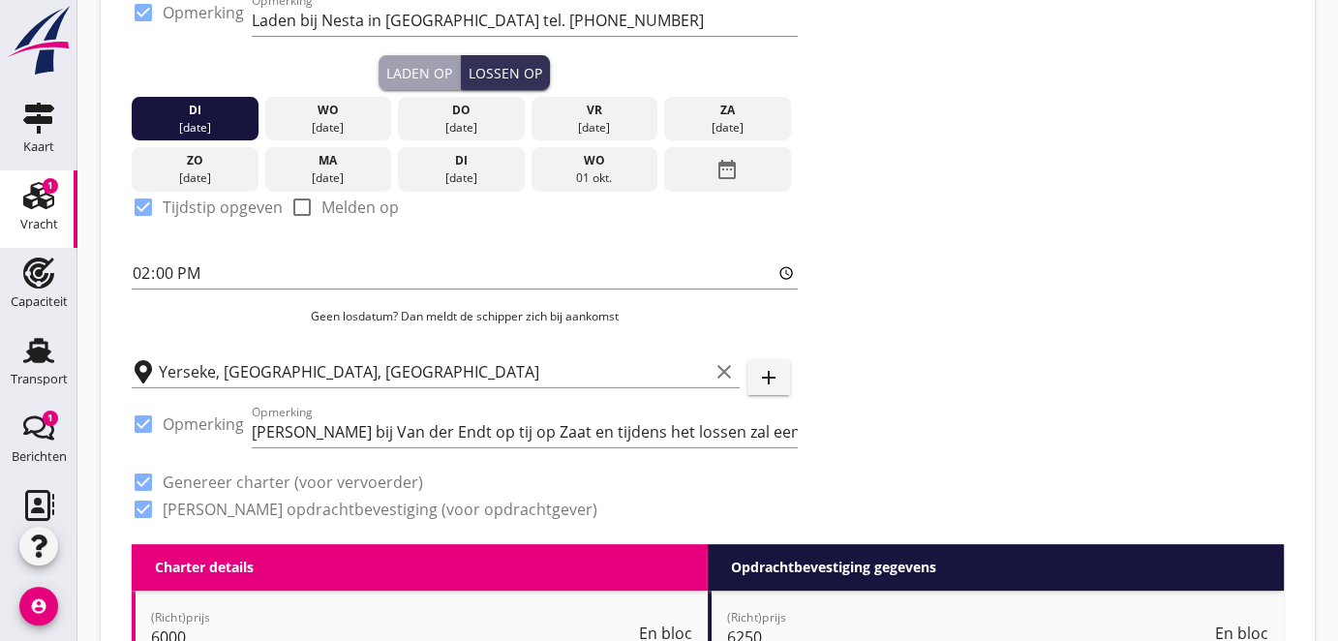
scroll to position [616, 0]
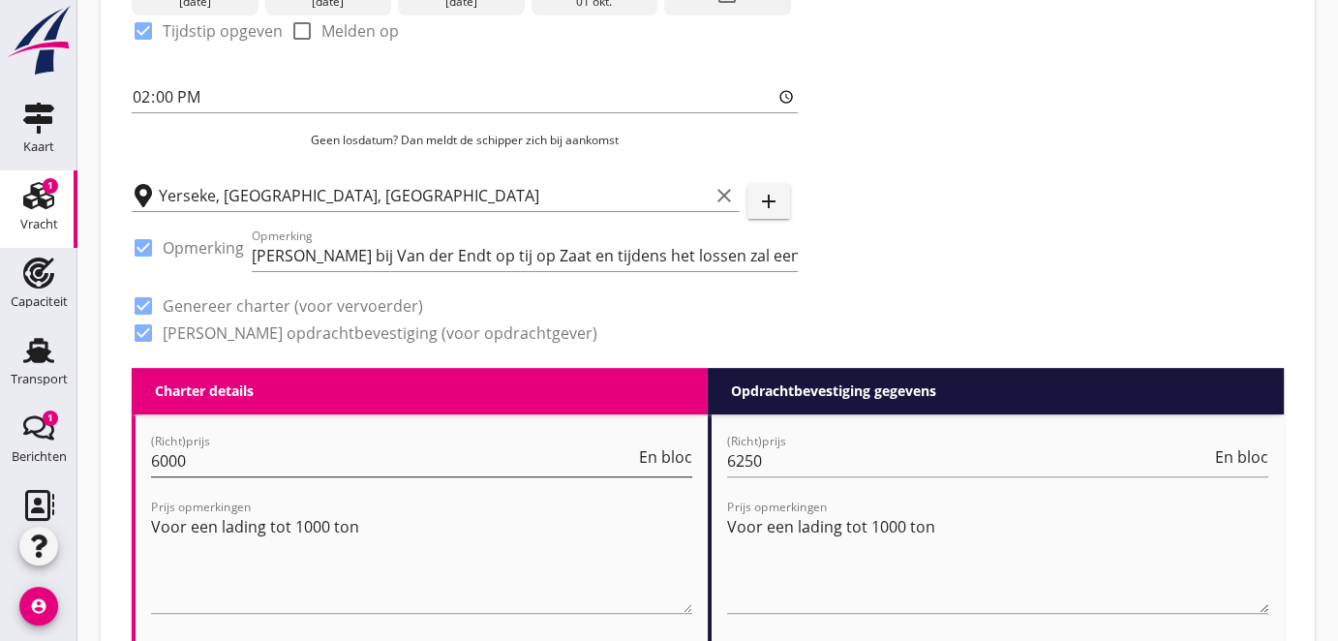
click at [210, 458] on input "6000" at bounding box center [393, 460] width 484 height 31
type input "6"
type input "8"
type input "8.25"
click at [802, 454] on input "6250" at bounding box center [969, 460] width 484 height 31
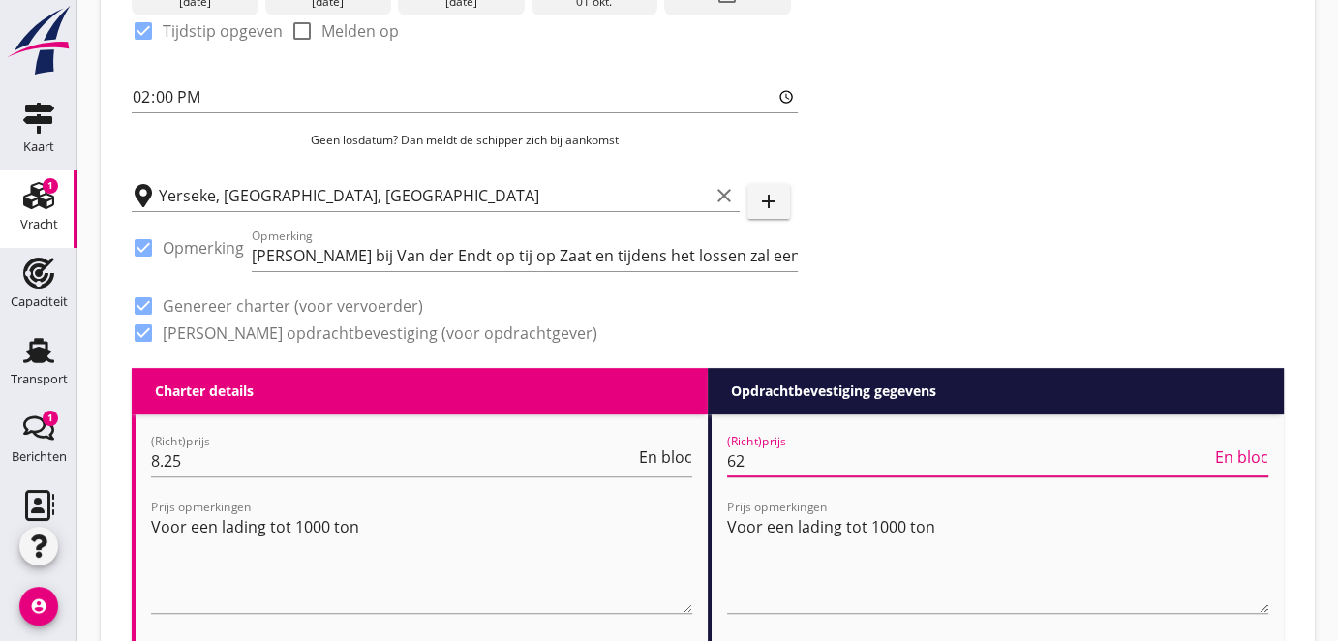
type input "6"
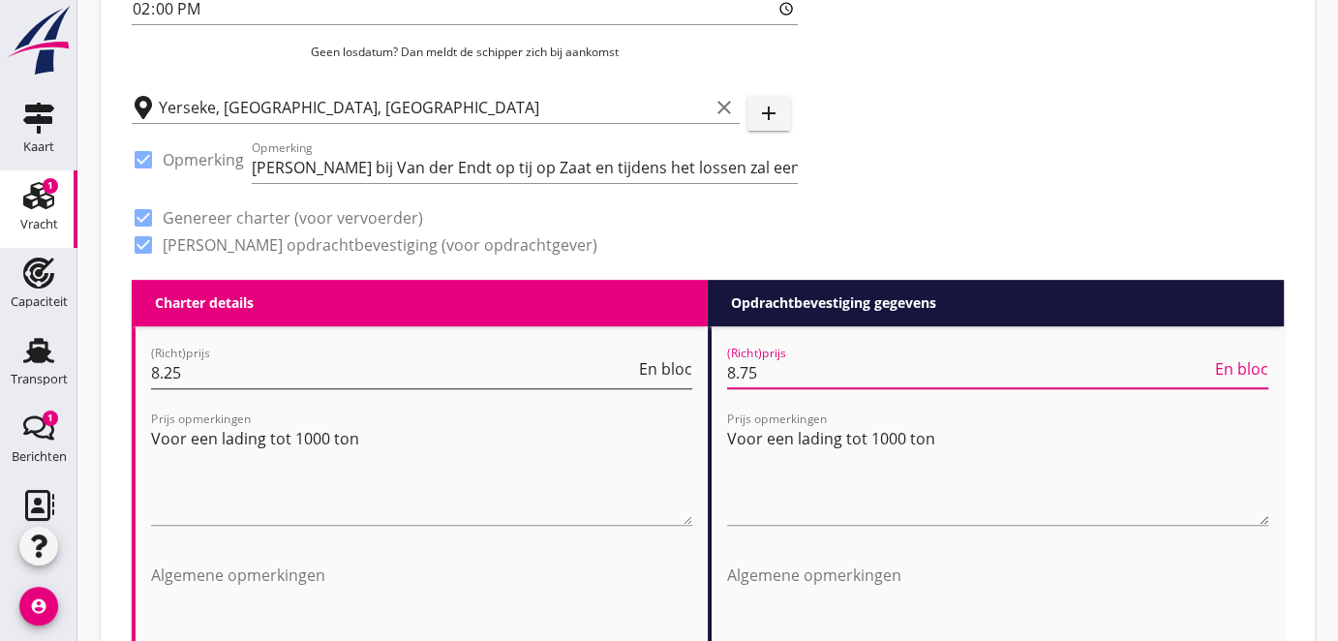
type input "8.75"
click at [689, 374] on span "En bloc" at bounding box center [665, 368] width 53 height 15
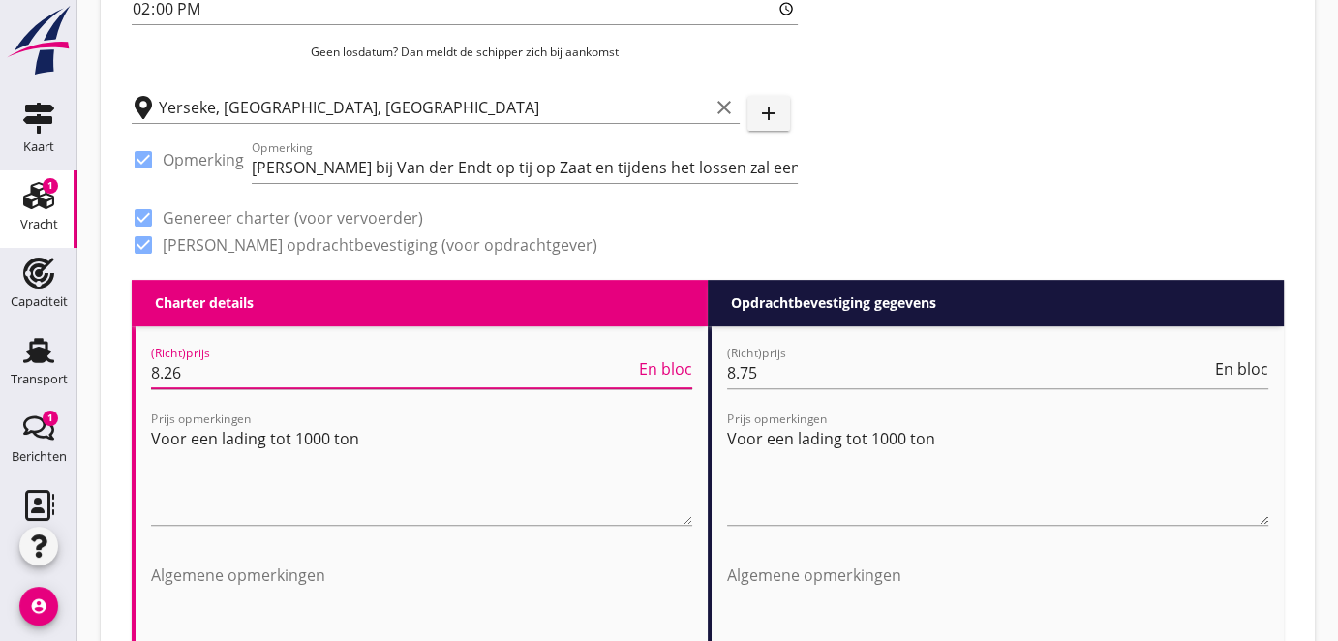
click at [628, 372] on input "8.26" at bounding box center [393, 372] width 484 height 31
click at [629, 364] on input "8.27" at bounding box center [393, 372] width 484 height 31
click at [648, 364] on span "En bloc" at bounding box center [665, 368] width 53 height 15
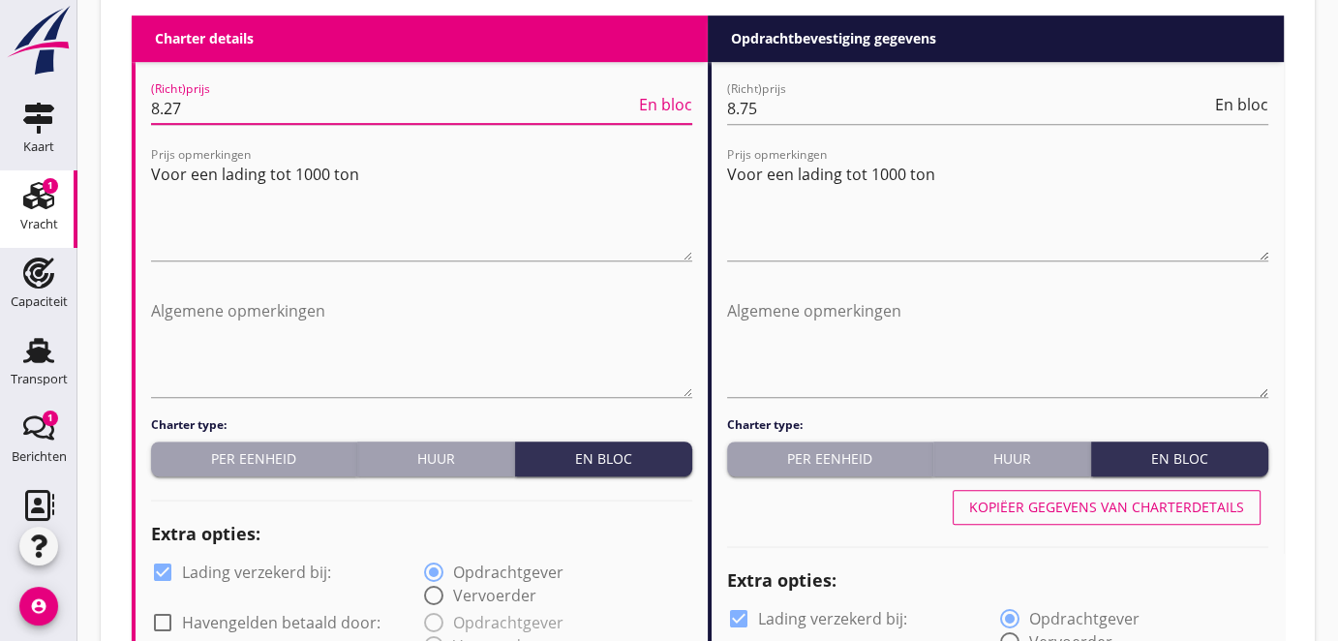
scroll to position [1056, 0]
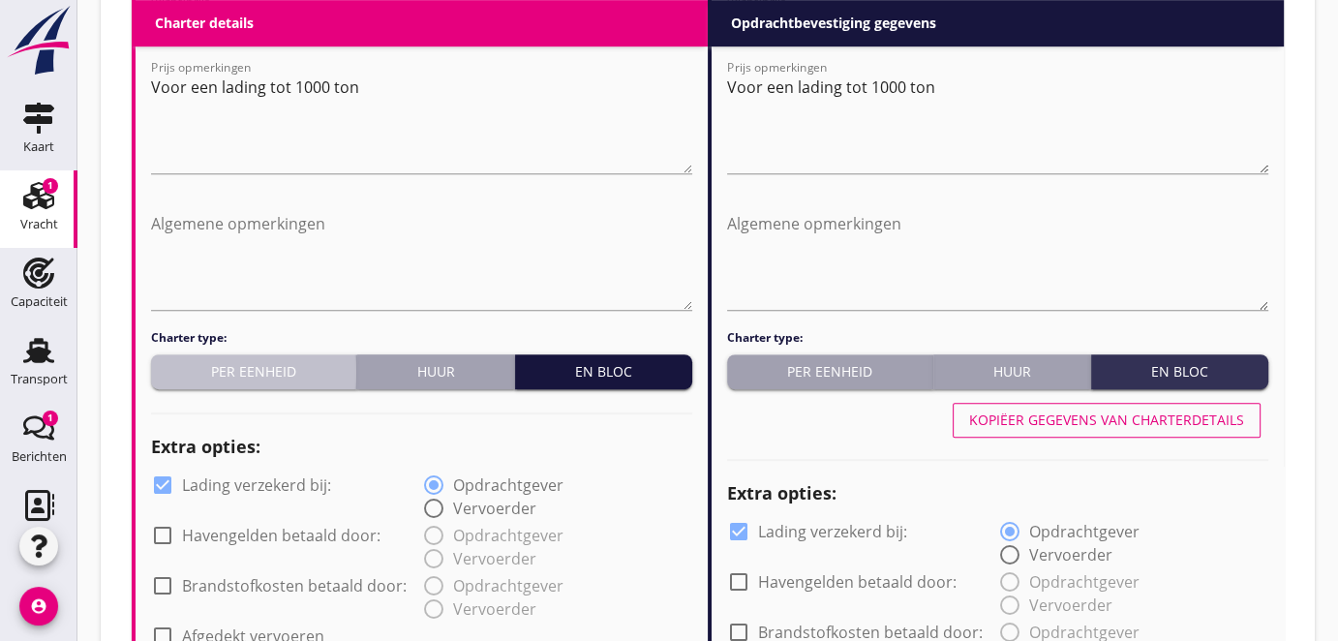
drag, startPoint x: 248, startPoint y: 365, endPoint x: 545, endPoint y: 380, distance: 297.7
click at [249, 367] on div "Per eenheid" at bounding box center [254, 371] width 190 height 20
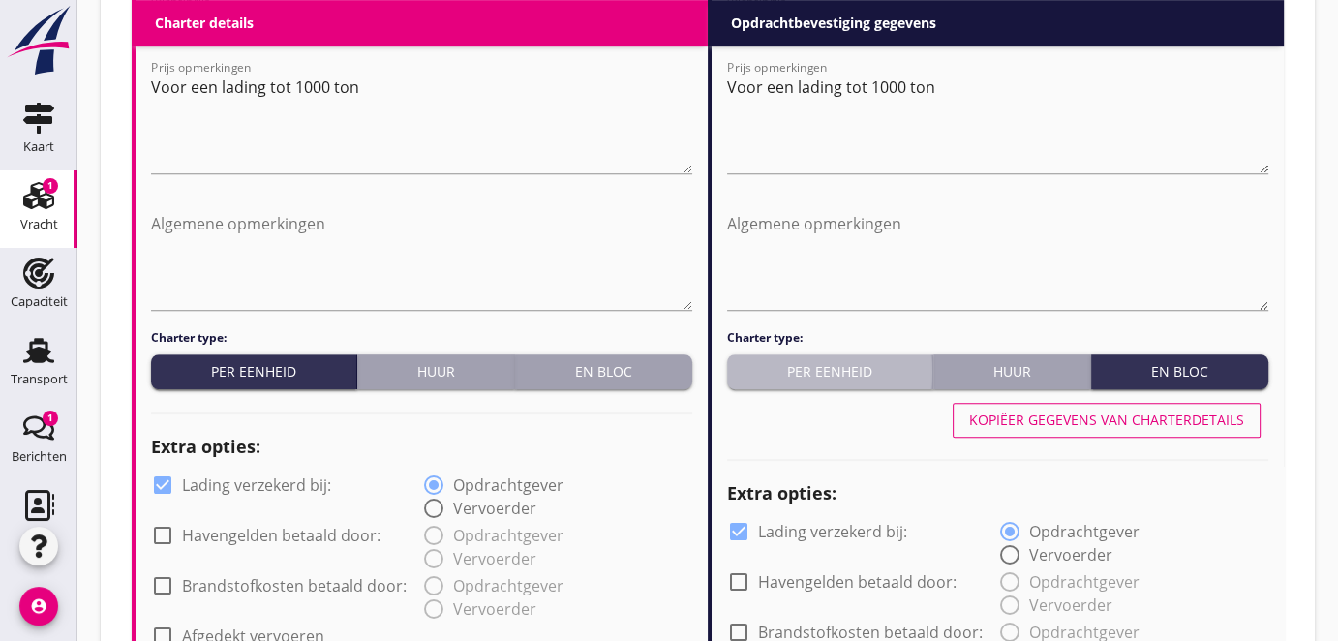
click at [835, 370] on div "Per eenheid" at bounding box center [830, 371] width 190 height 20
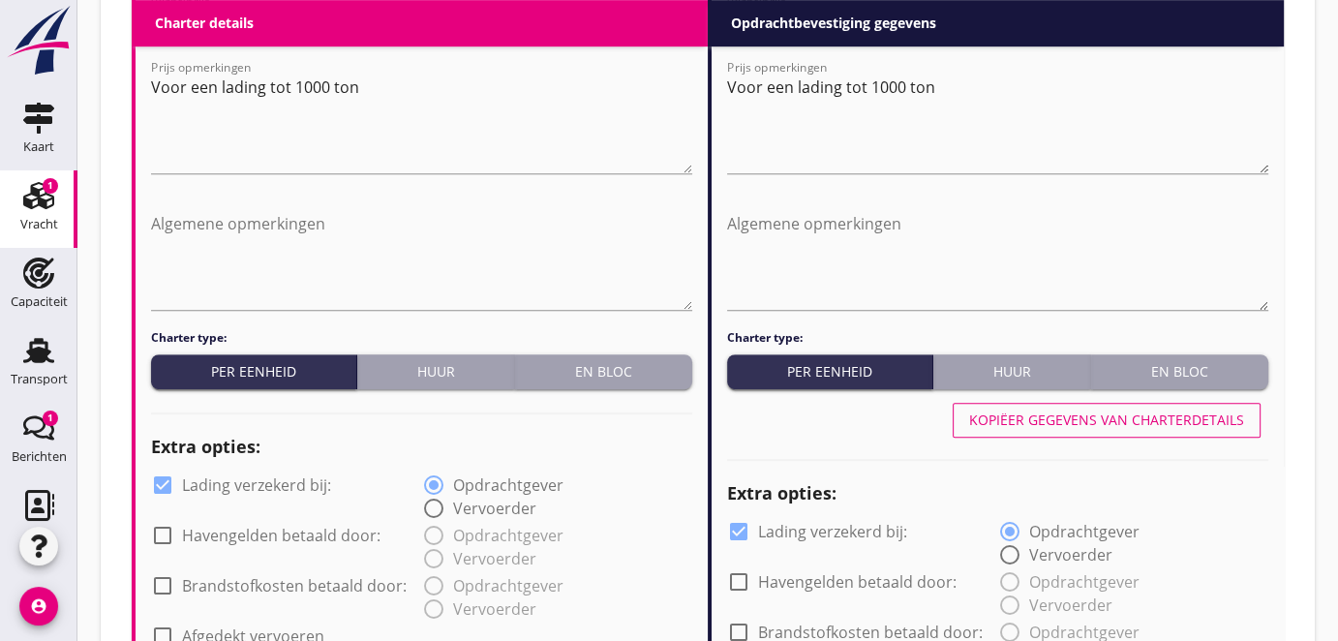
scroll to position [792, 0]
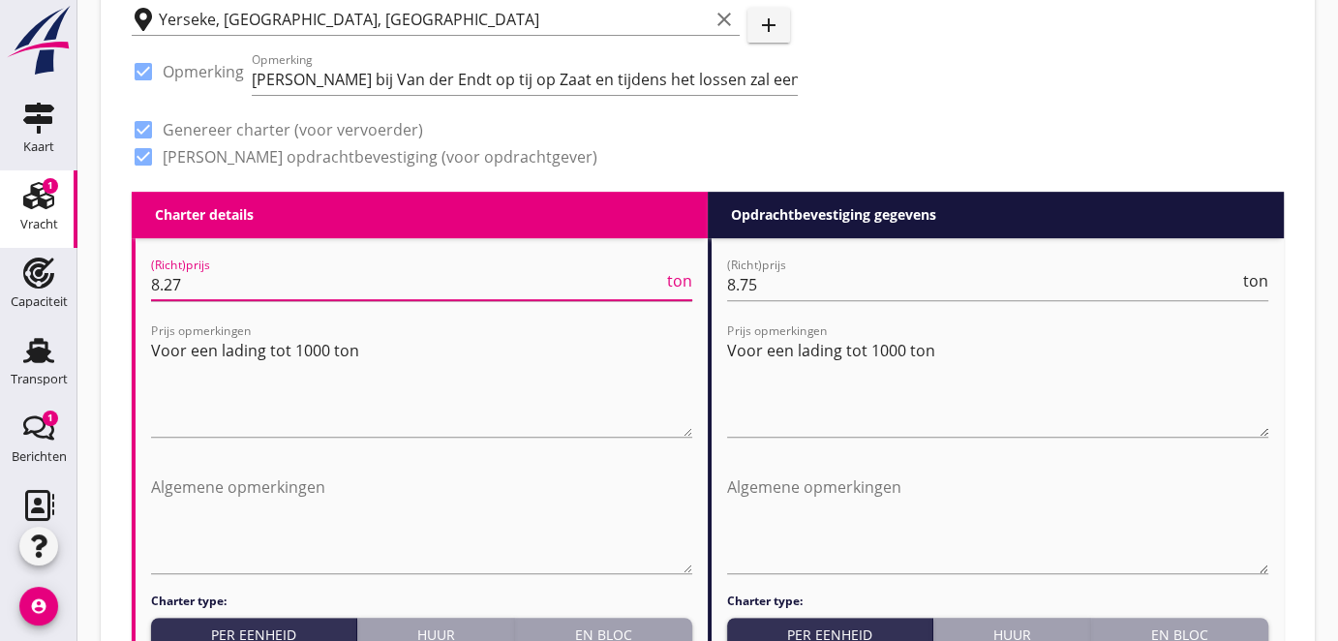
click at [172, 276] on input "8.27" at bounding box center [407, 284] width 512 height 31
click at [203, 282] on input "8.27" at bounding box center [407, 284] width 512 height 31
type input "8.25"
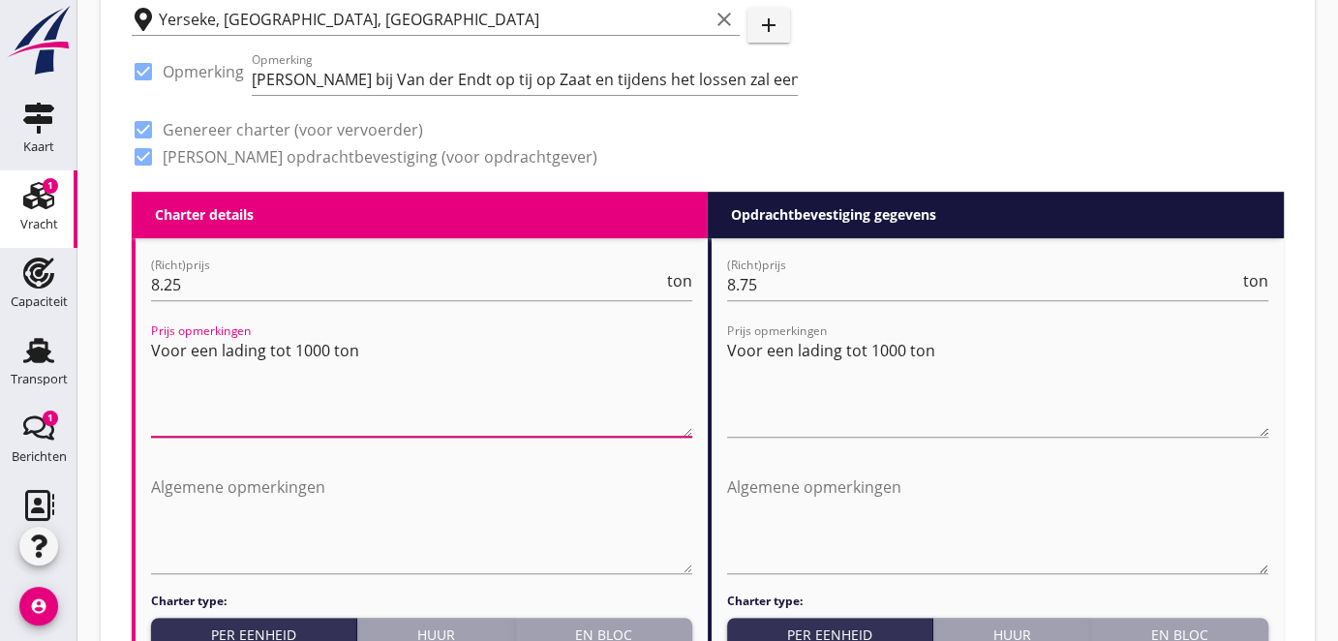
click at [386, 362] on textarea "Voor een lading tot 1000 ton" at bounding box center [421, 386] width 541 height 102
type textarea "V"
type textarea "S"
type textarea "Garantie 880 ton"
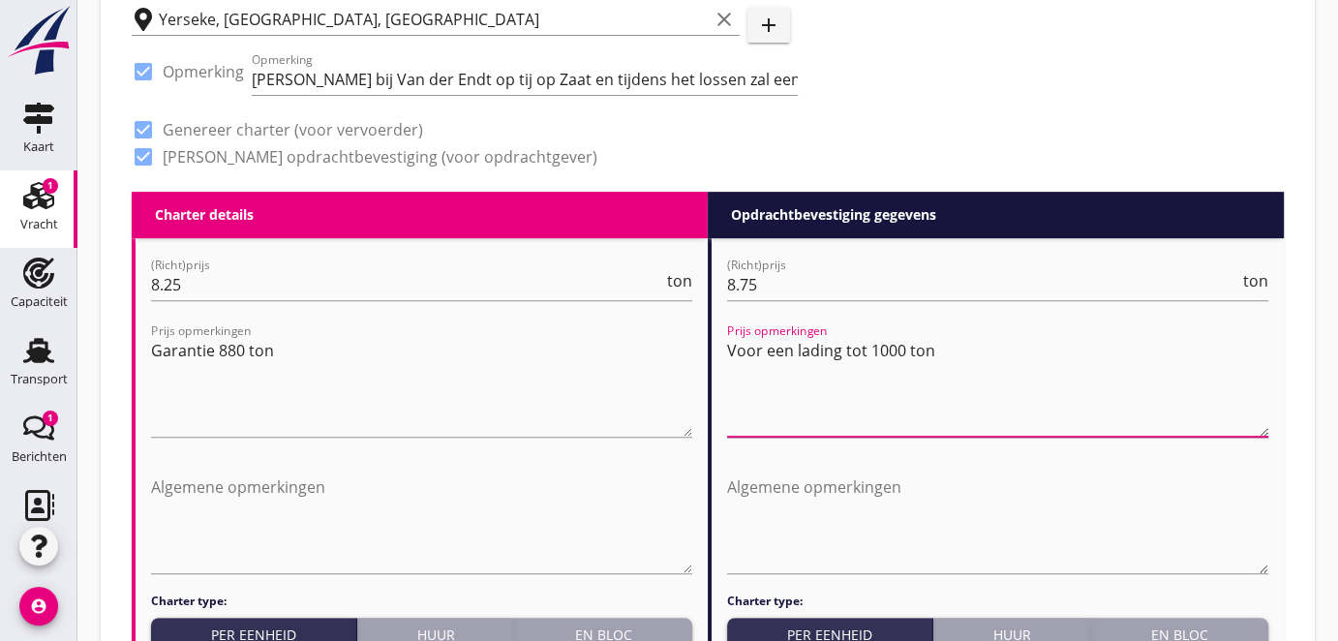
drag, startPoint x: 947, startPoint y: 347, endPoint x: 935, endPoint y: 347, distance: 11.6
click at [947, 347] on textarea "Voor een lading tot 1000 ton" at bounding box center [997, 386] width 541 height 102
type textarea "V"
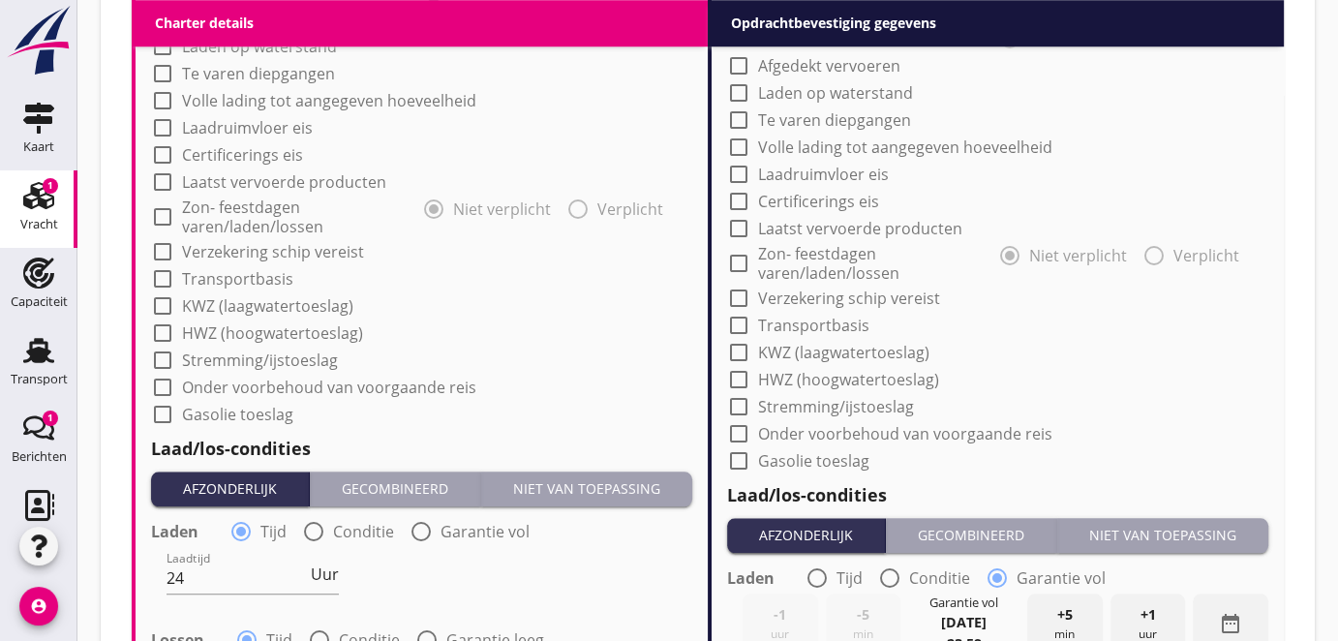
scroll to position [1849, 0]
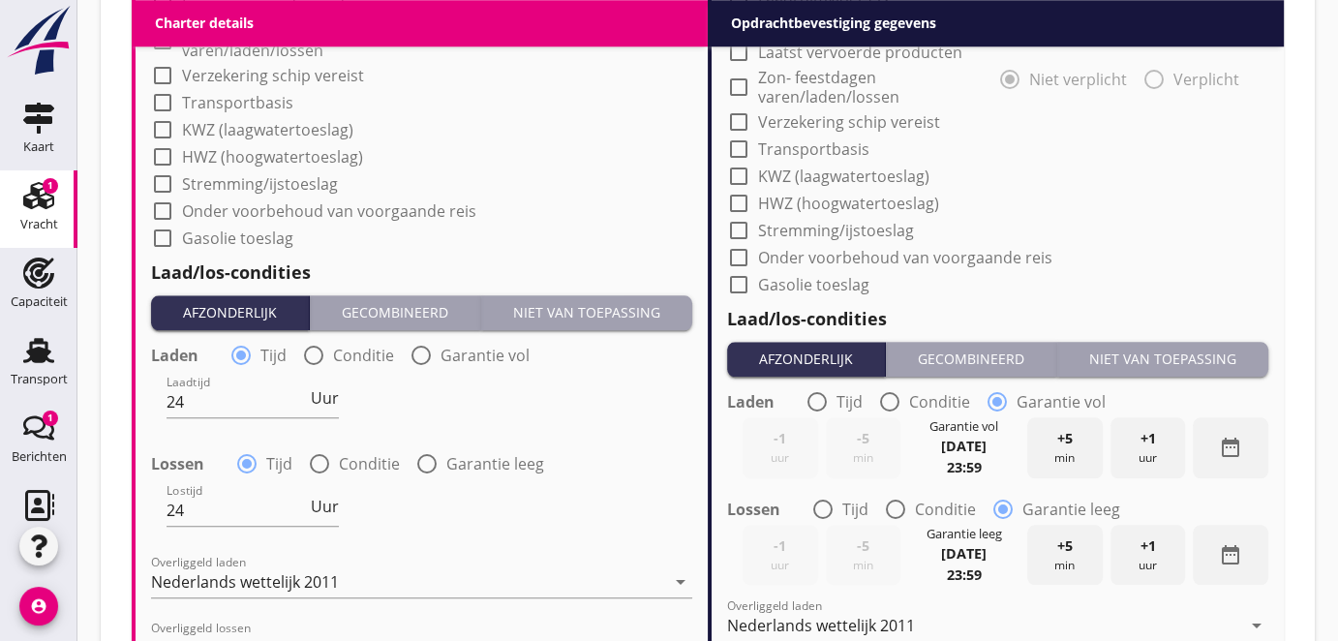
type textarea "Garantie 880 ton"
click at [1227, 440] on icon "date_range" at bounding box center [1230, 447] width 23 height 23
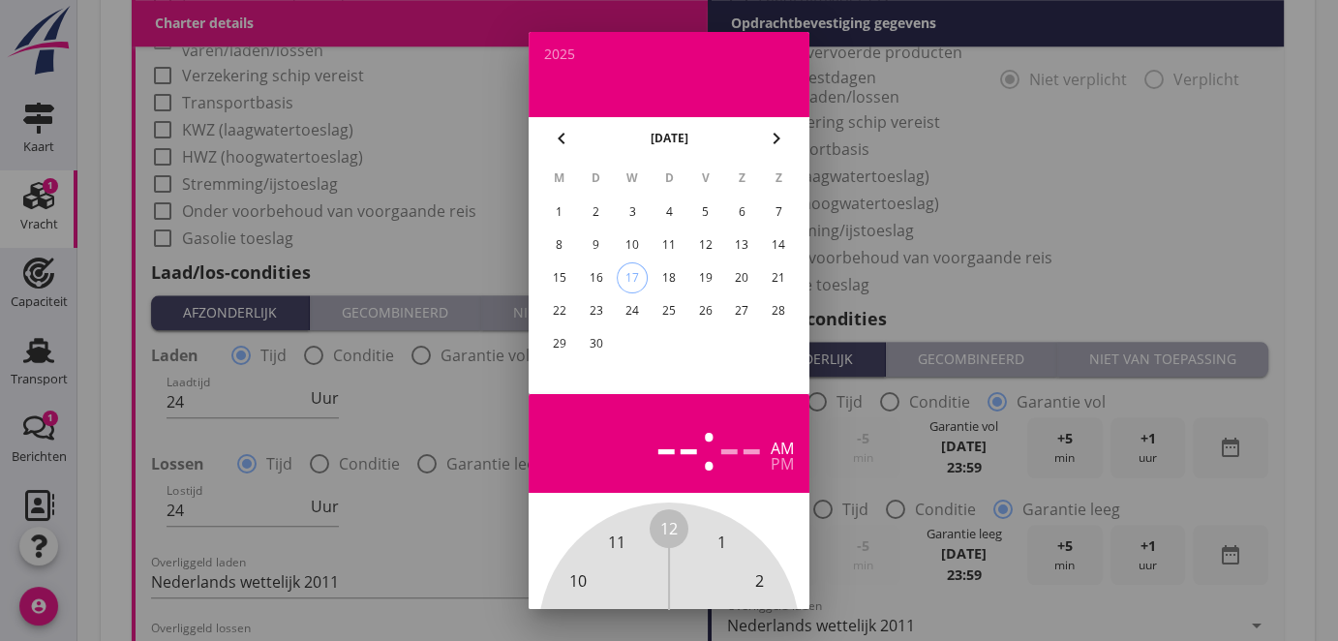
click at [1031, 223] on div at bounding box center [669, 320] width 1338 height 641
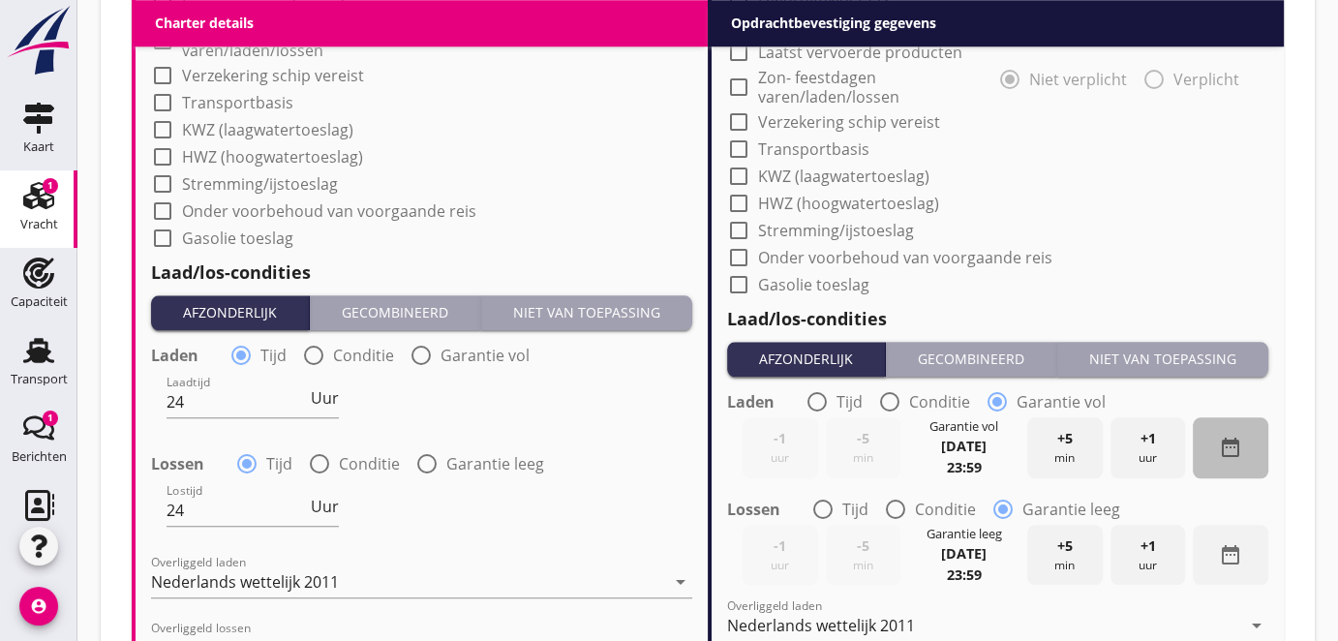
click at [1229, 441] on icon "date_range" at bounding box center [1230, 447] width 23 height 23
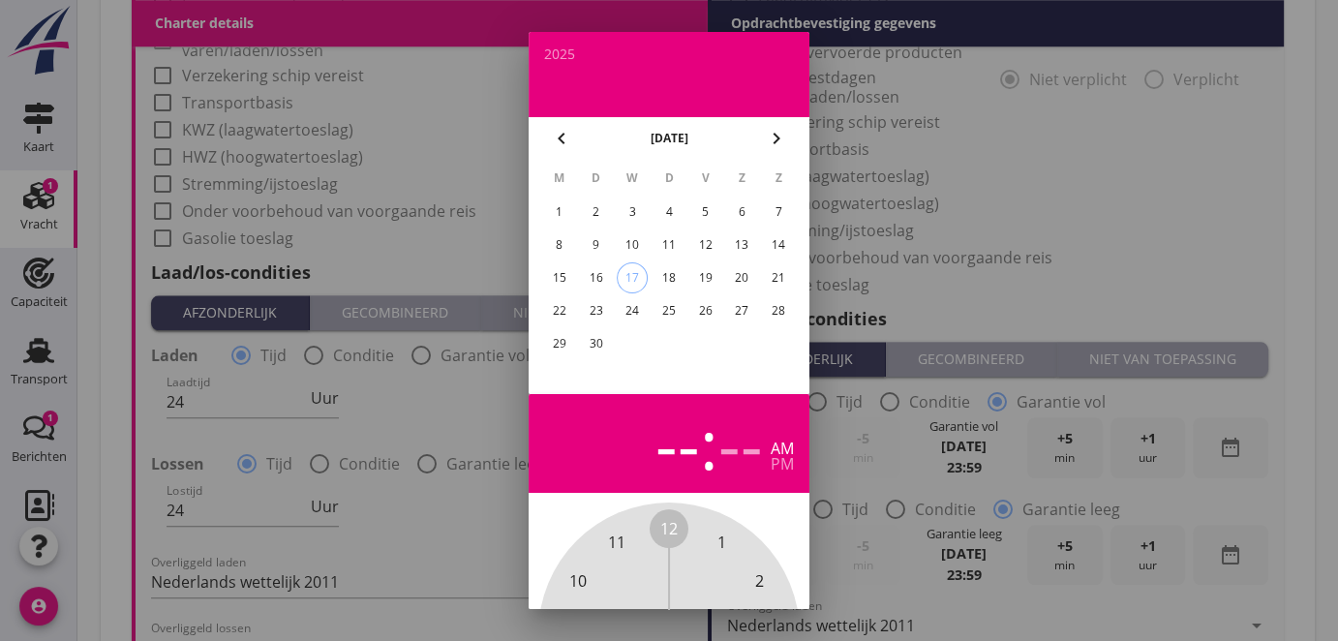
click at [665, 269] on div "18" at bounding box center [669, 277] width 31 height 31
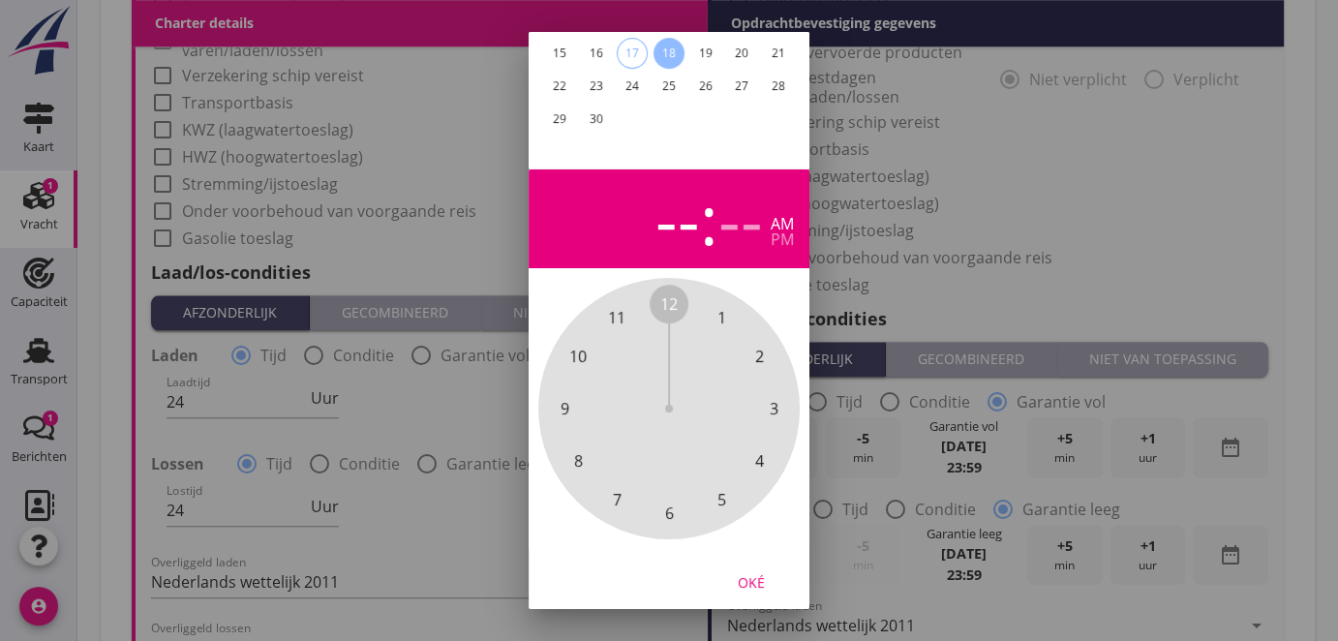
scroll to position [226, 0]
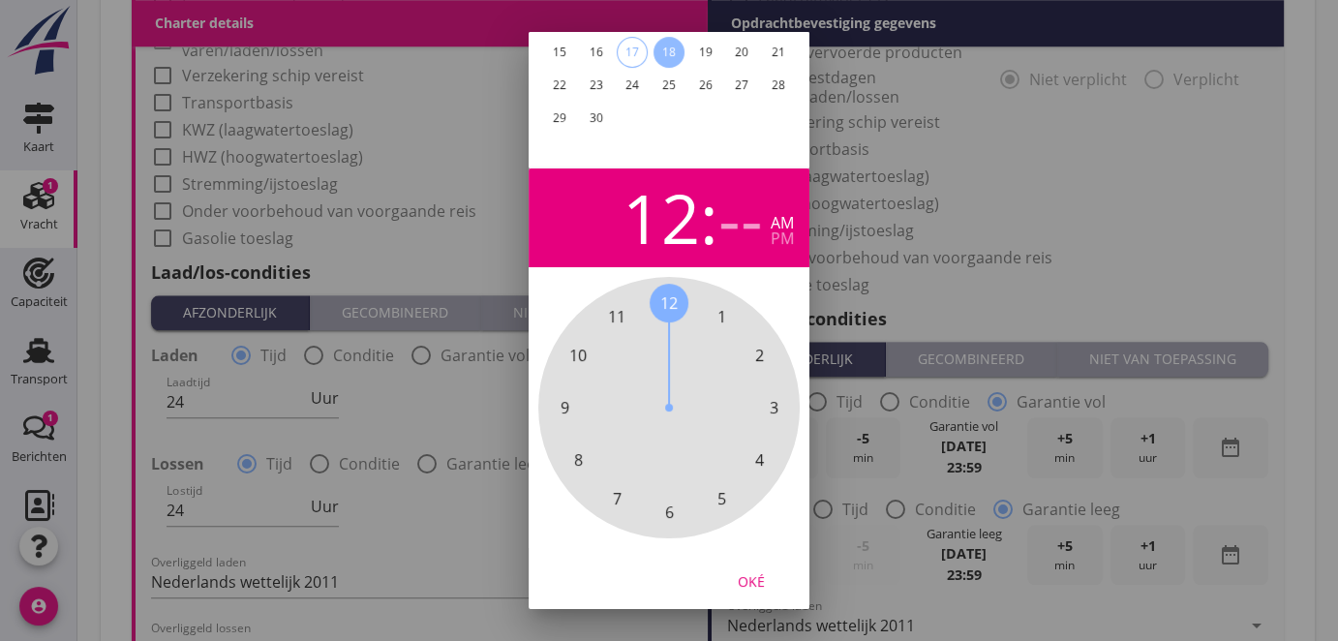
drag, startPoint x: 660, startPoint y: 297, endPoint x: 650, endPoint y: 313, distance: 18.8
click at [650, 313] on div "12 1 2 3 4 5 6 7 8 9 10 11" at bounding box center [669, 407] width 209 height 209
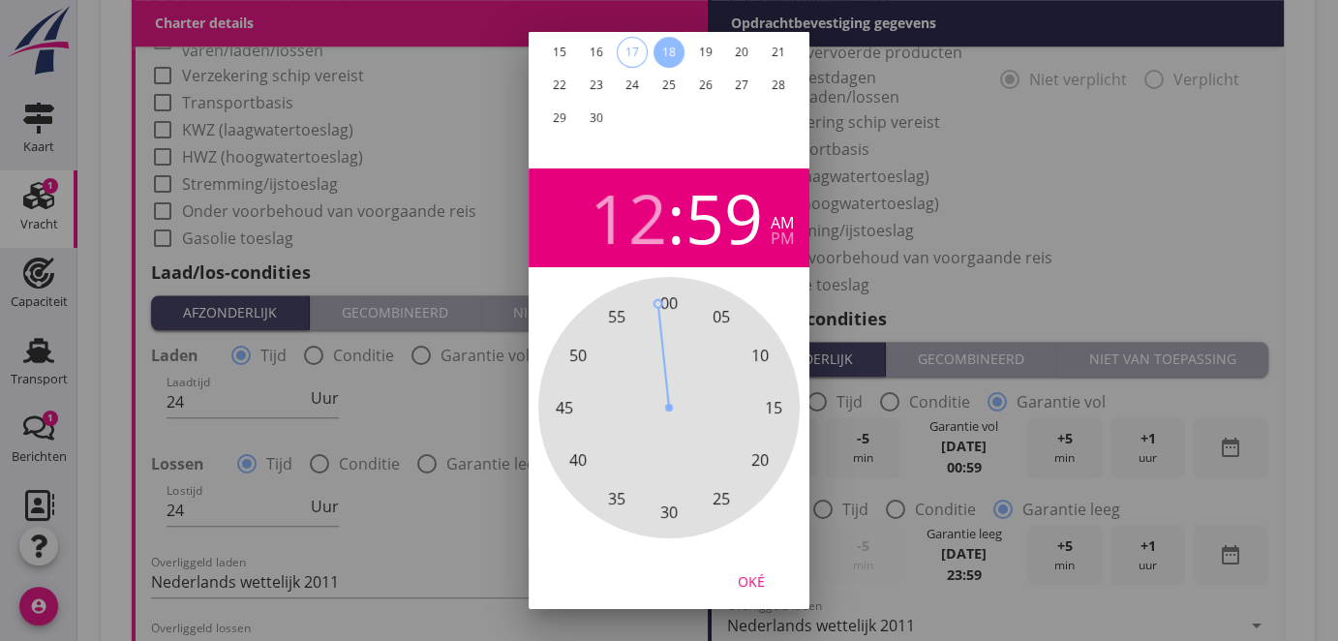
drag, startPoint x: 667, startPoint y: 304, endPoint x: 656, endPoint y: 304, distance: 11.6
click at [656, 304] on div "00 05 10 15 20 25 30 35 40 45 50 55" at bounding box center [669, 407] width 209 height 209
click at [755, 584] on div "Oké" at bounding box center [751, 581] width 54 height 20
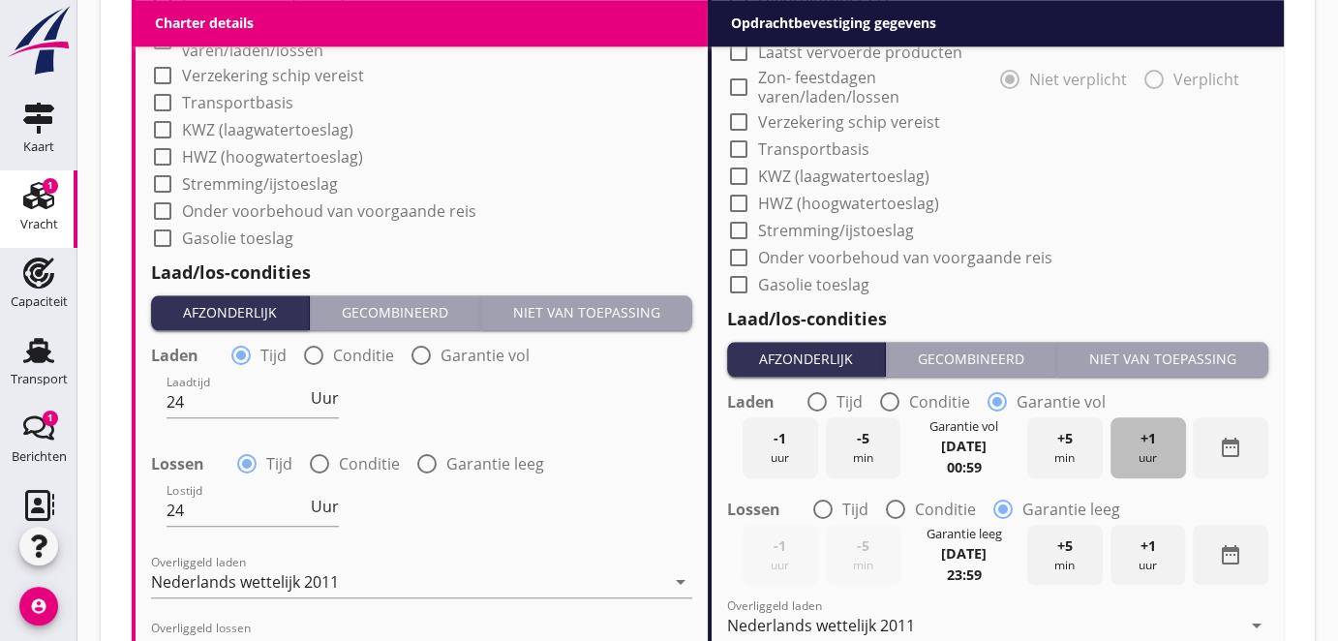
click at [1151, 440] on span "+1" at bounding box center [1147, 438] width 15 height 21
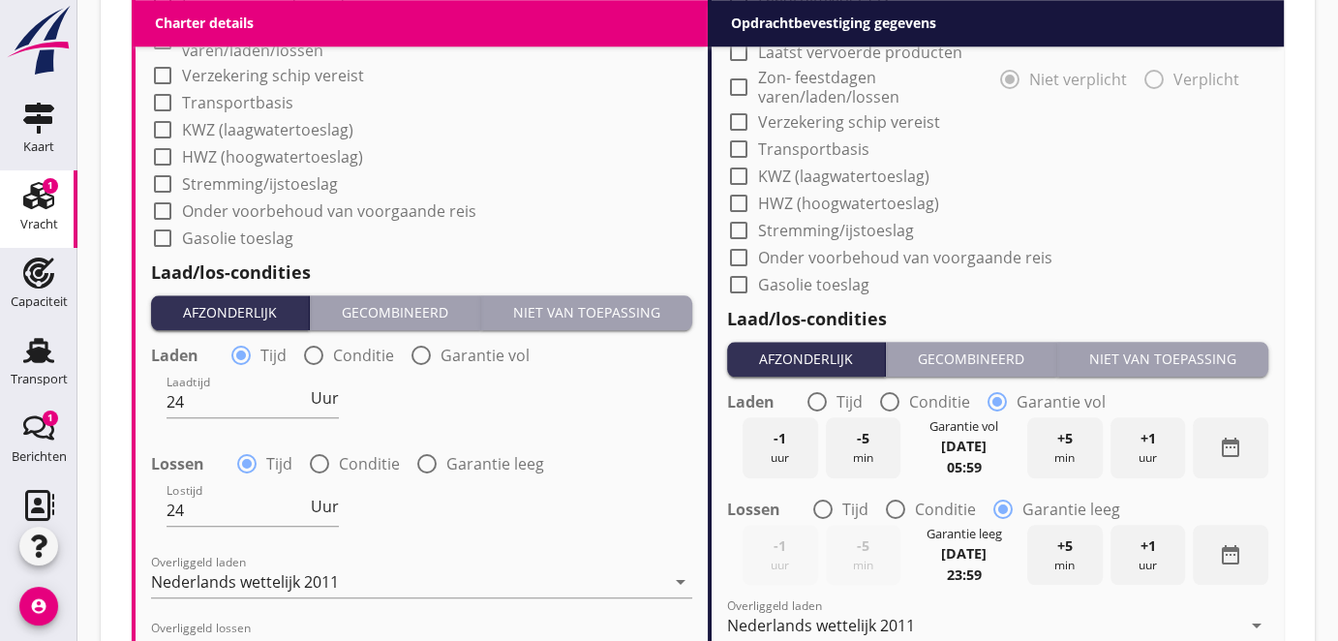
click at [1151, 440] on span "+1" at bounding box center [1147, 438] width 15 height 21
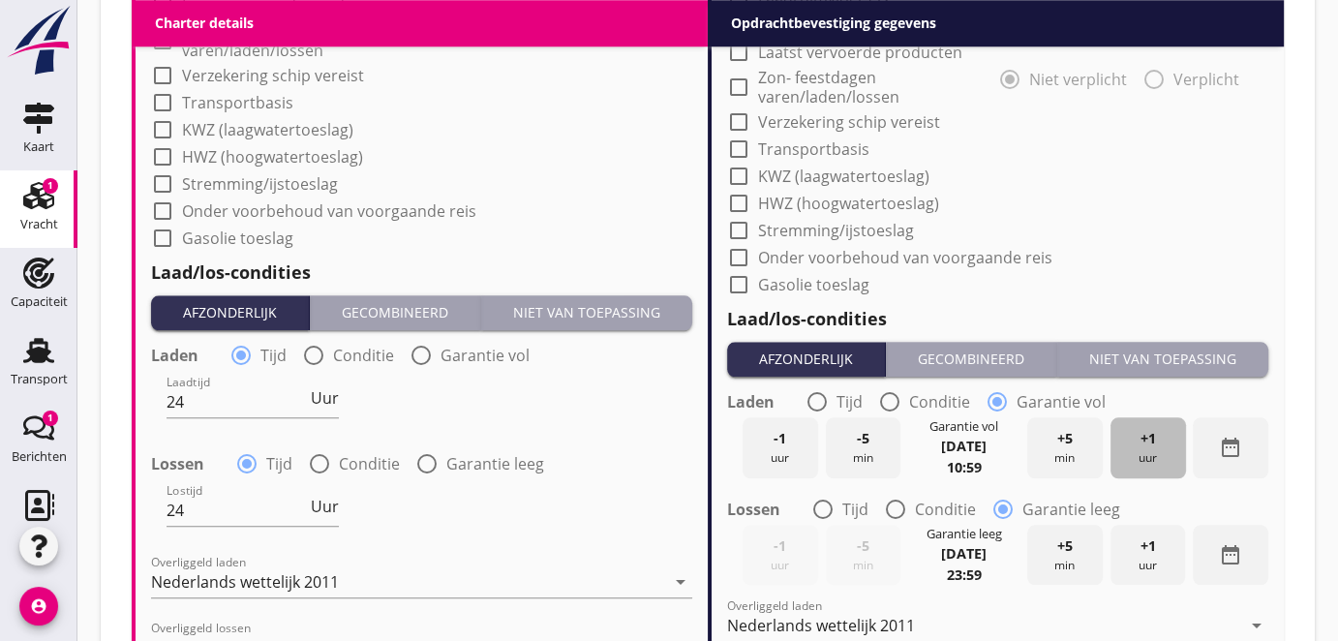
click at [1150, 441] on span "+1" at bounding box center [1147, 438] width 15 height 21
click at [1149, 441] on span "+1" at bounding box center [1147, 438] width 15 height 21
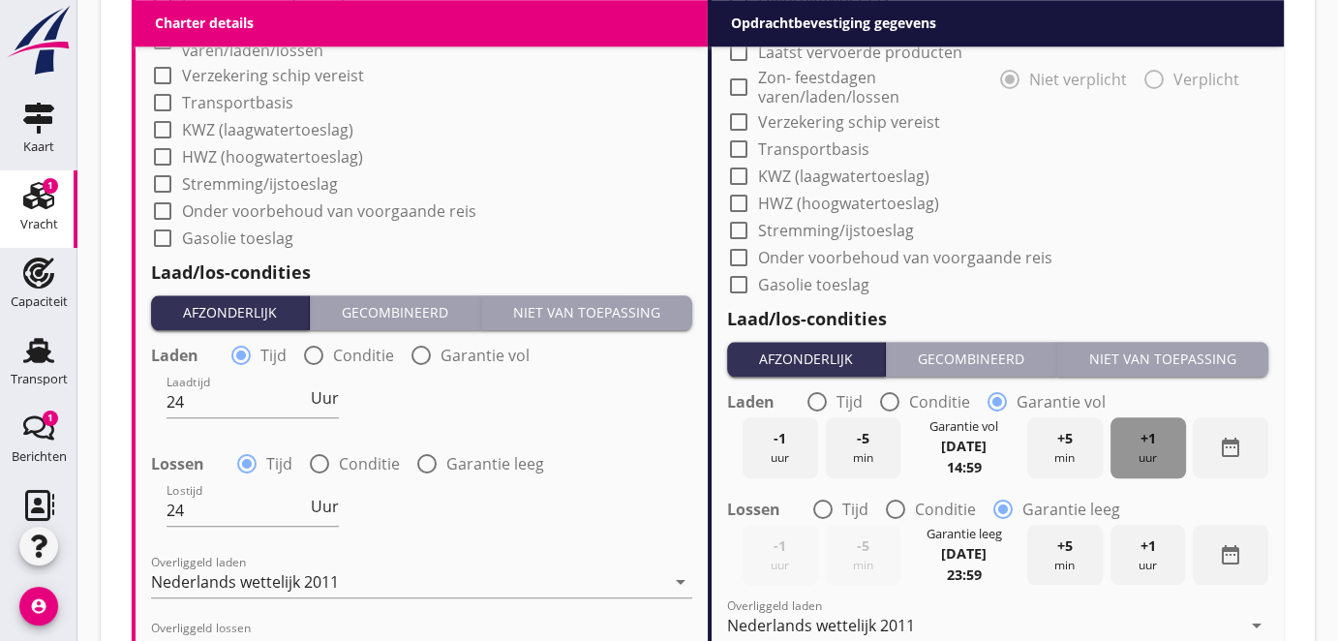
click at [1149, 441] on span "+1" at bounding box center [1147, 438] width 15 height 21
click at [1149, 442] on span "+1" at bounding box center [1147, 438] width 15 height 21
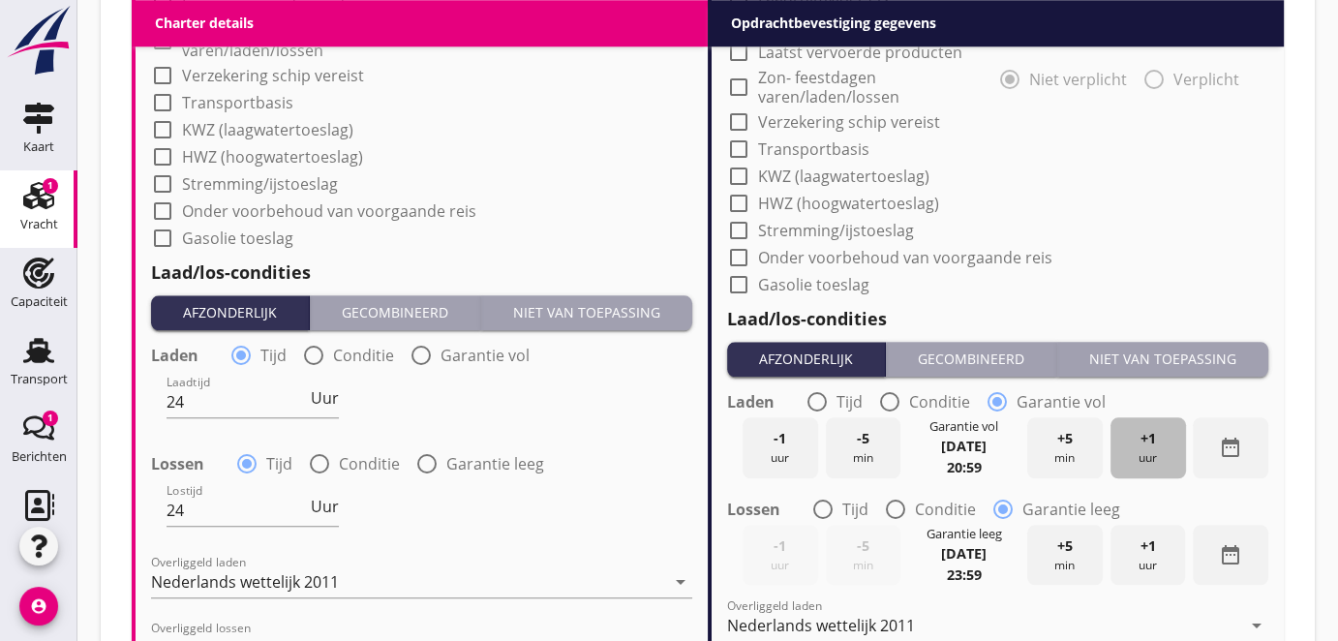
click at [1149, 442] on span "+1" at bounding box center [1147, 438] width 15 height 21
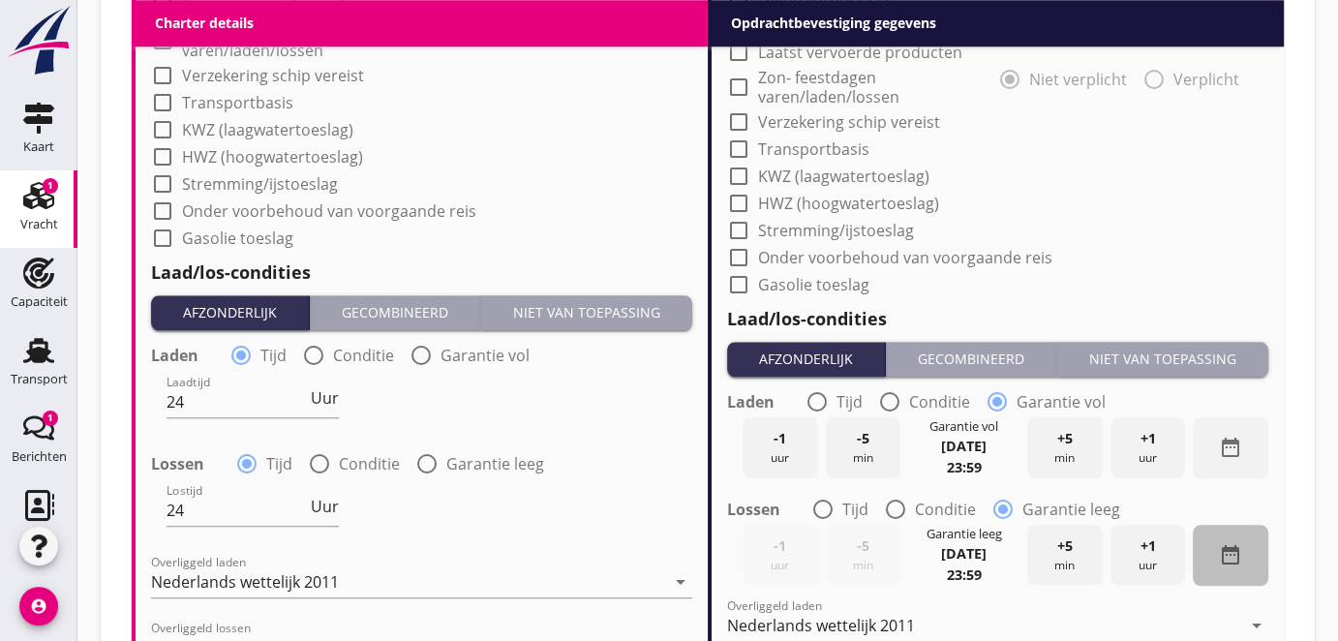
click at [1229, 554] on icon "date_range" at bounding box center [1230, 554] width 23 height 23
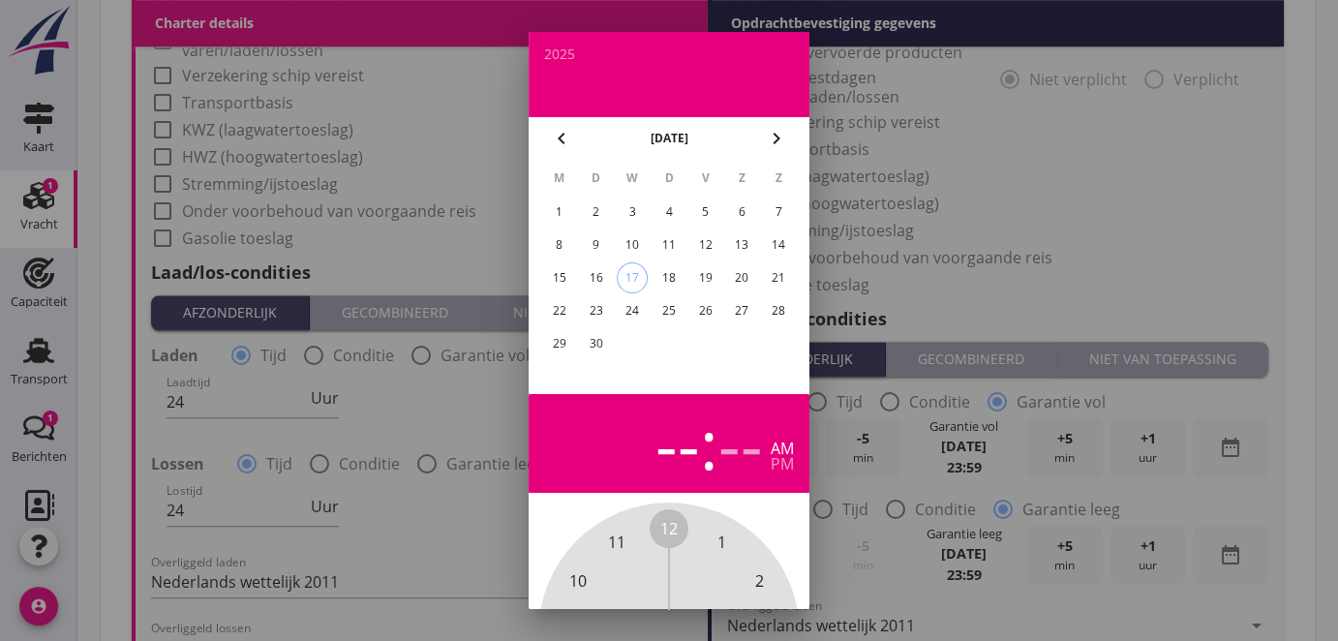
click at [595, 310] on div "23" at bounding box center [596, 310] width 31 height 31
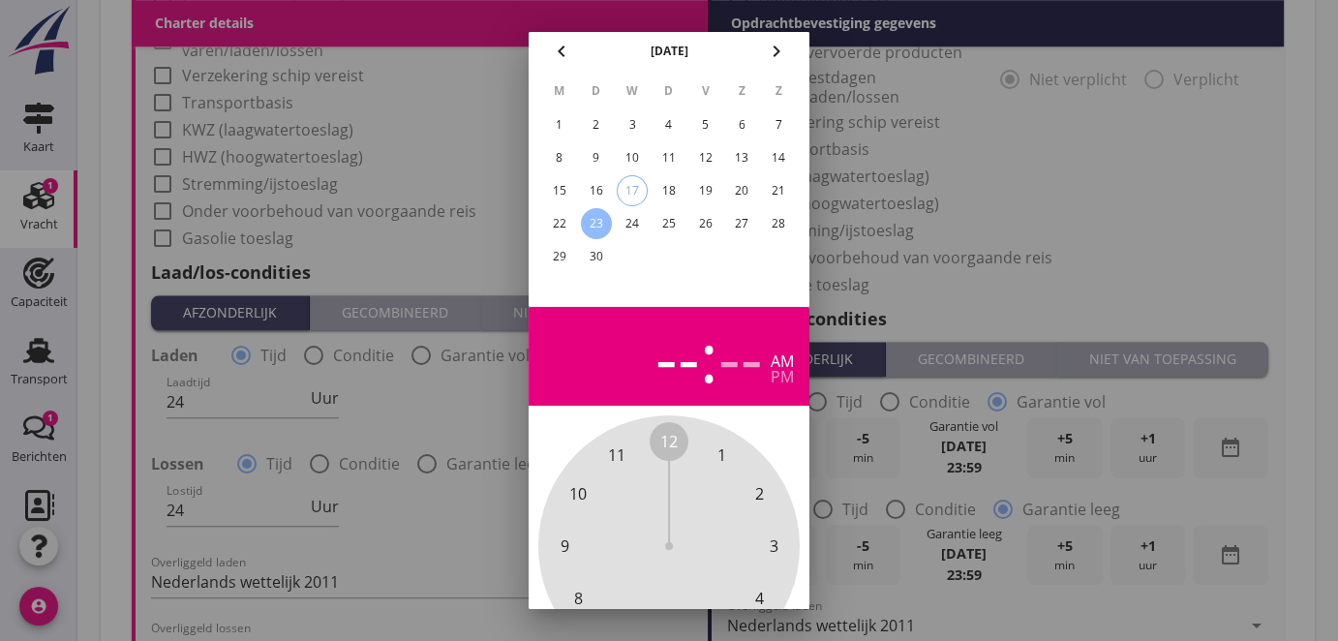
scroll to position [243, 0]
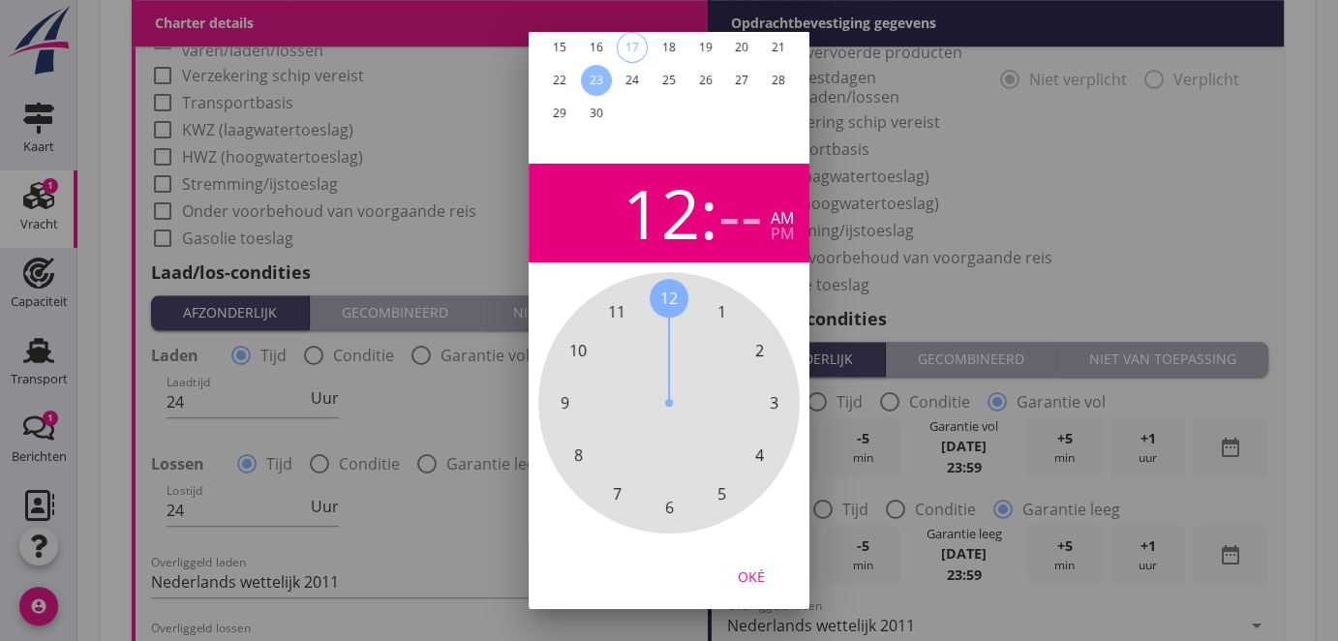
drag, startPoint x: 667, startPoint y: 282, endPoint x: 647, endPoint y: 292, distance: 23.0
click at [647, 298] on div "12 1 2 3 4 5 6 7 8 9 10 11" at bounding box center [669, 402] width 209 height 209
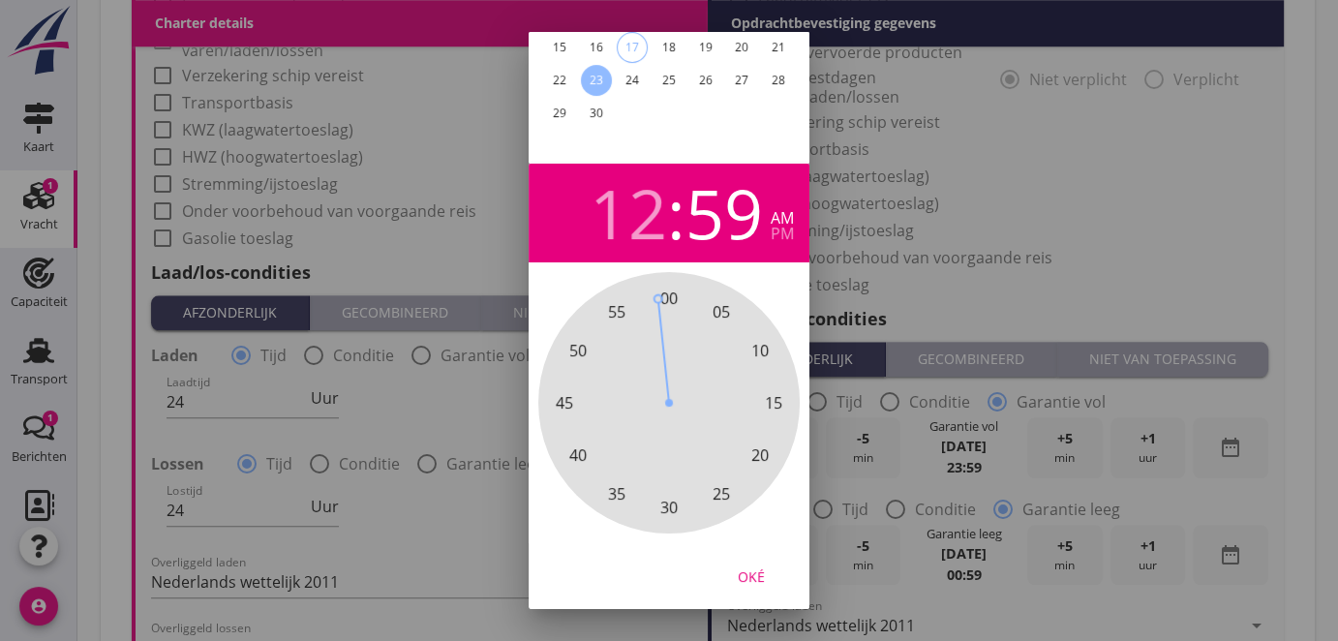
drag, startPoint x: 671, startPoint y: 277, endPoint x: 659, endPoint y: 282, distance: 12.6
click at [659, 298] on div "00 05 10 15 20 25 30 35 40 45 50 55" at bounding box center [669, 402] width 209 height 209
click at [750, 567] on div "Oké" at bounding box center [751, 577] width 54 height 20
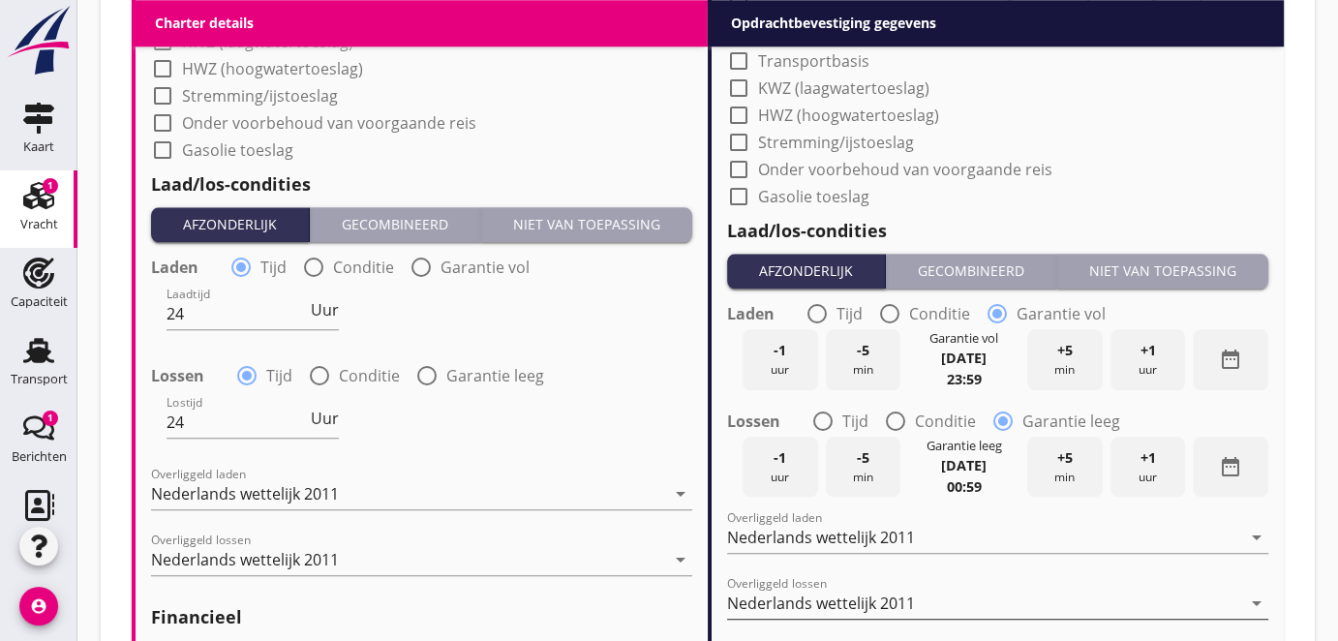
scroll to position [2024, 0]
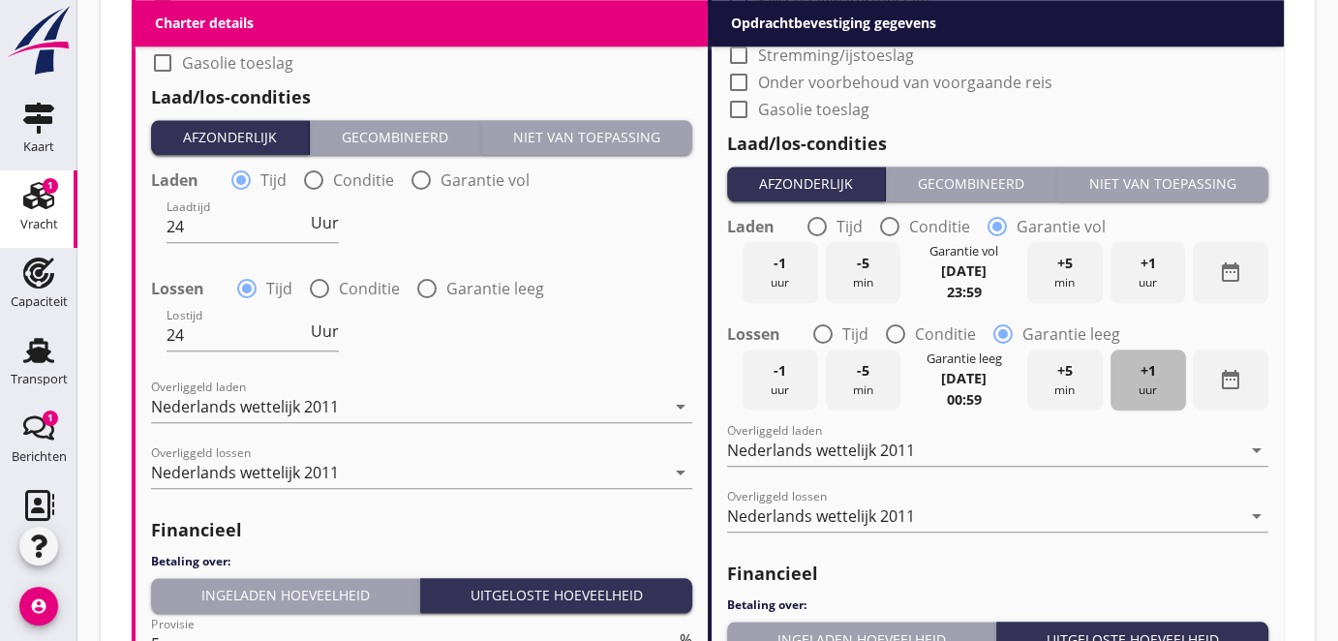
click at [1149, 364] on span "+1" at bounding box center [1147, 370] width 15 height 21
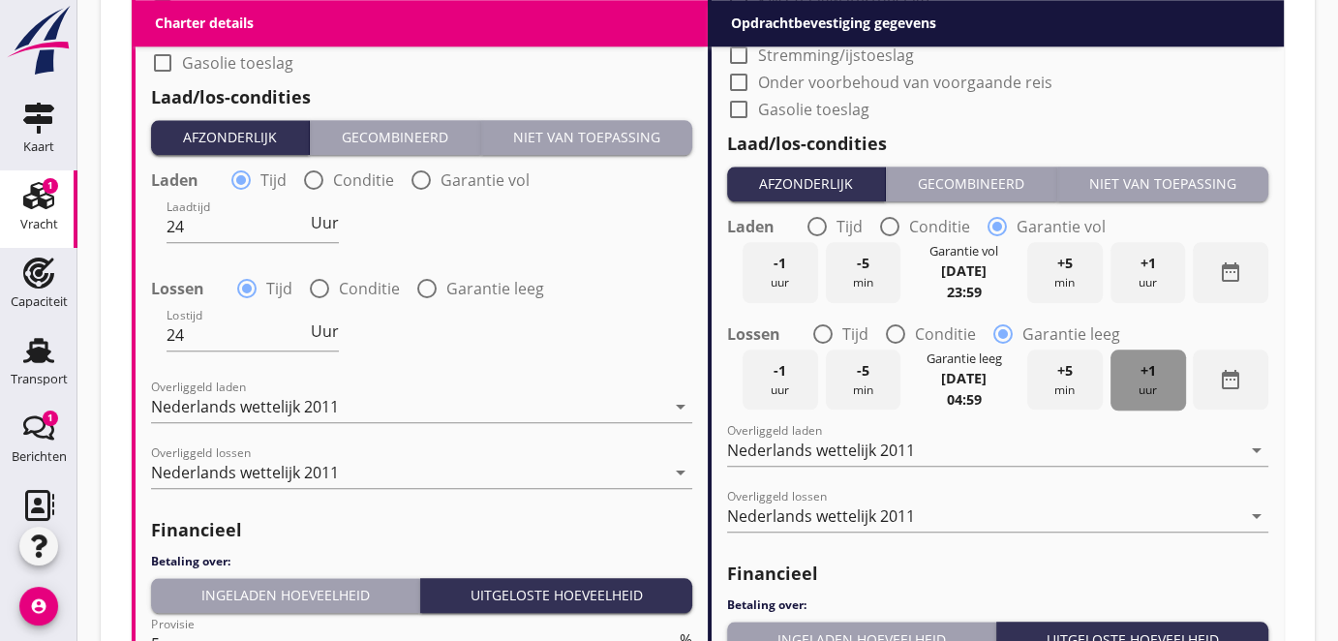
click at [1149, 364] on span "+1" at bounding box center [1147, 370] width 15 height 21
click at [1148, 364] on span "+1" at bounding box center [1147, 370] width 15 height 21
click at [1147, 364] on span "+1" at bounding box center [1147, 370] width 15 height 21
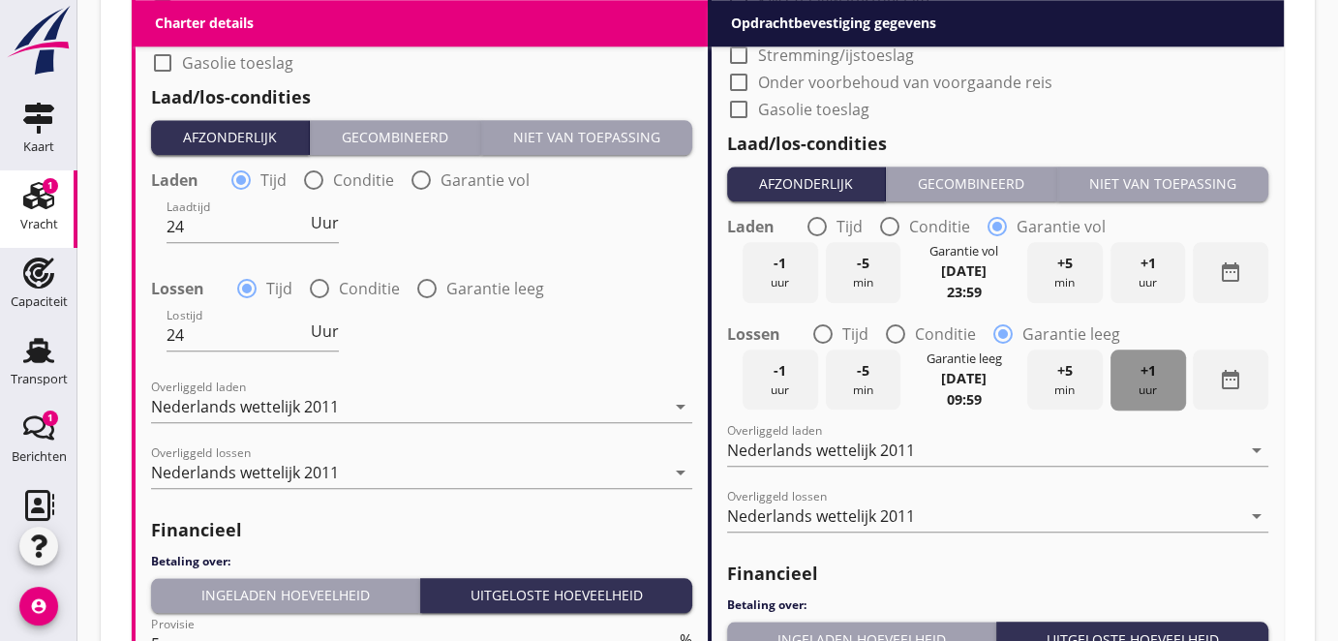
click at [1147, 364] on span "+1" at bounding box center [1147, 370] width 15 height 21
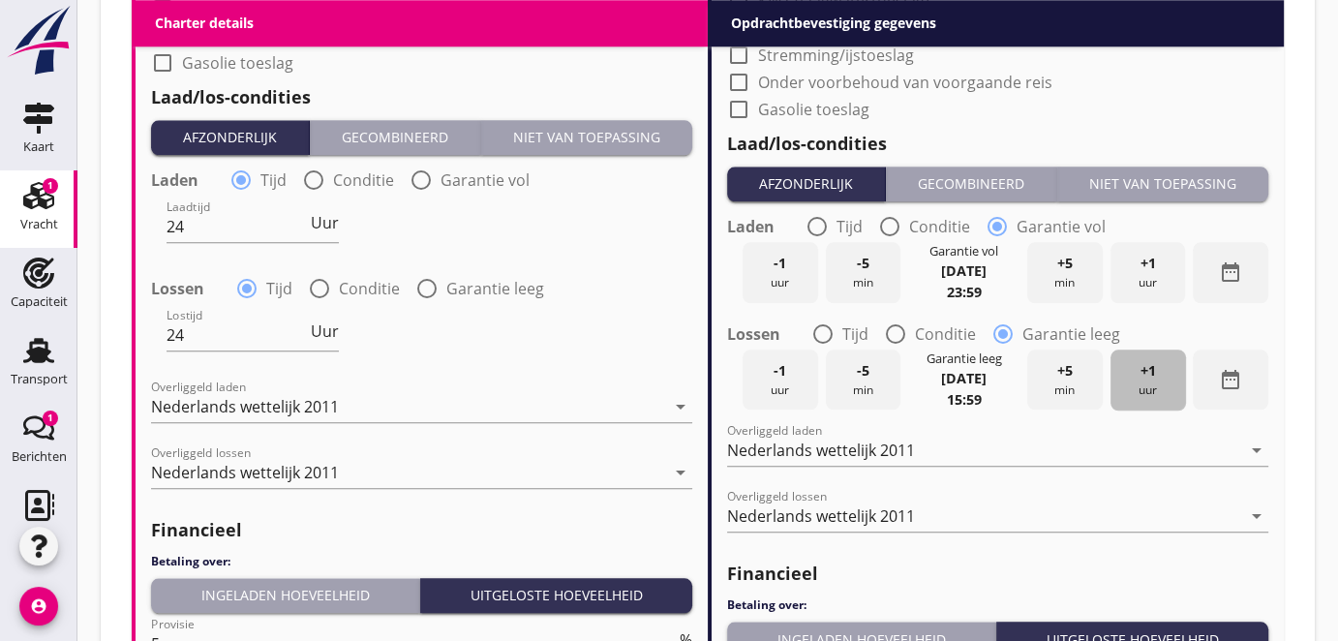
click at [1147, 364] on span "+1" at bounding box center [1147, 370] width 15 height 21
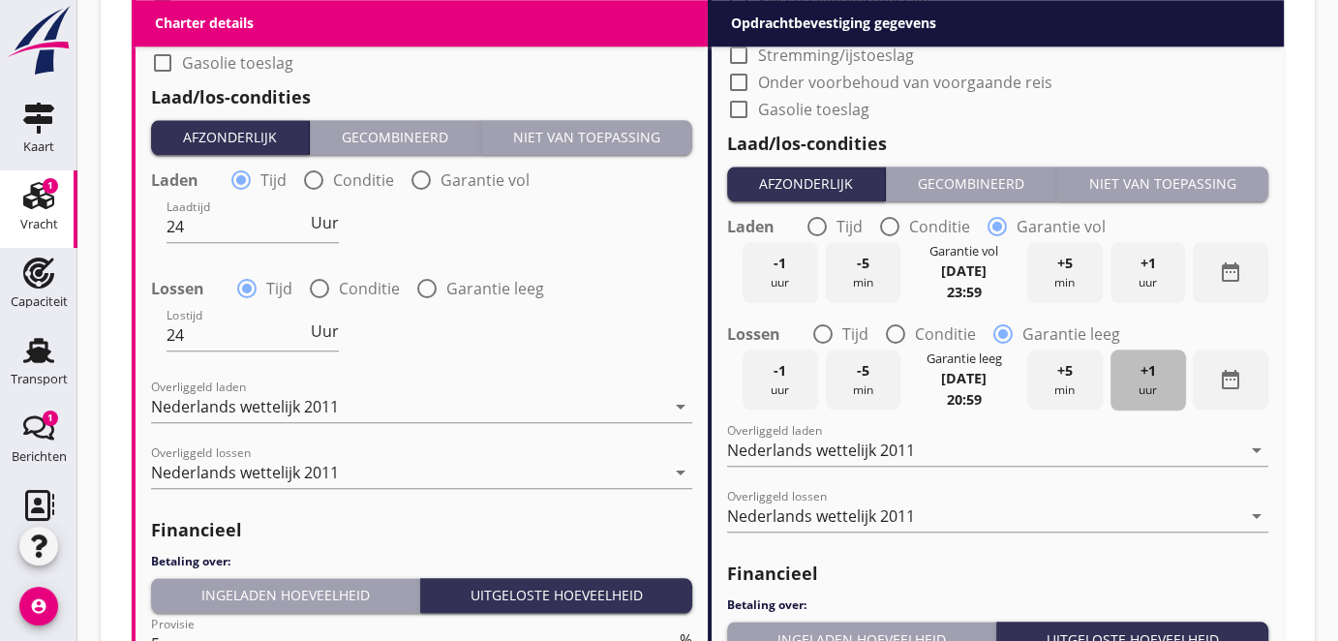
click at [1147, 364] on span "+1" at bounding box center [1147, 370] width 15 height 21
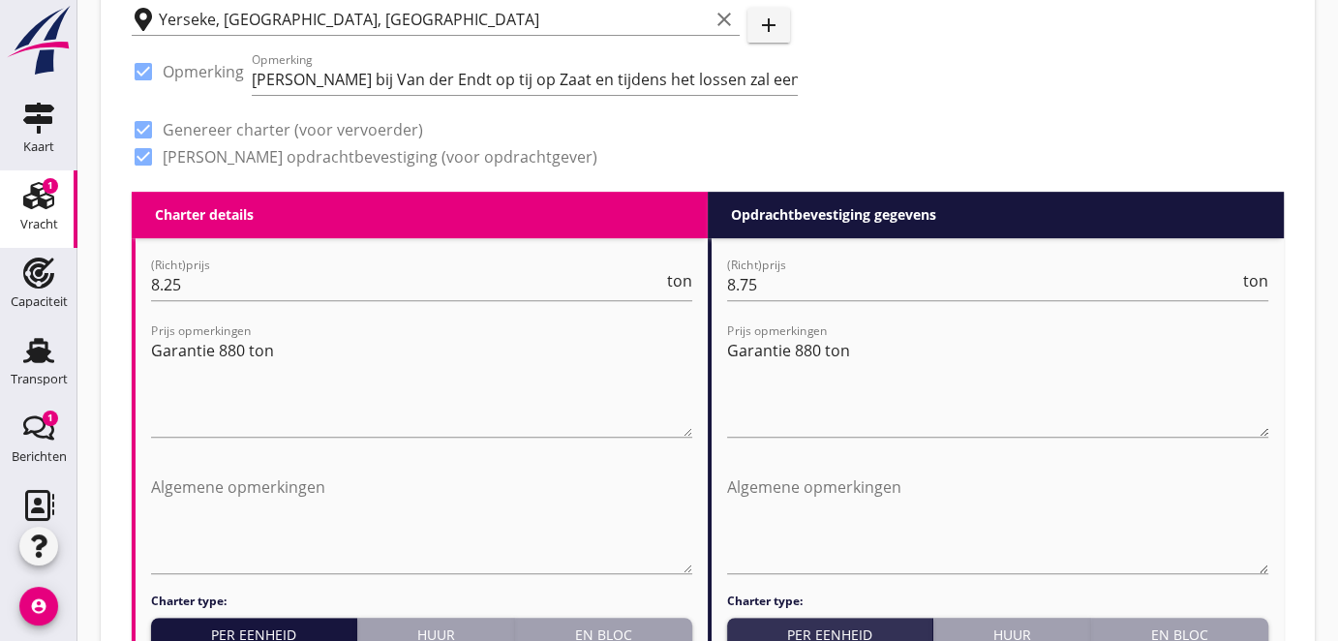
scroll to position [880, 0]
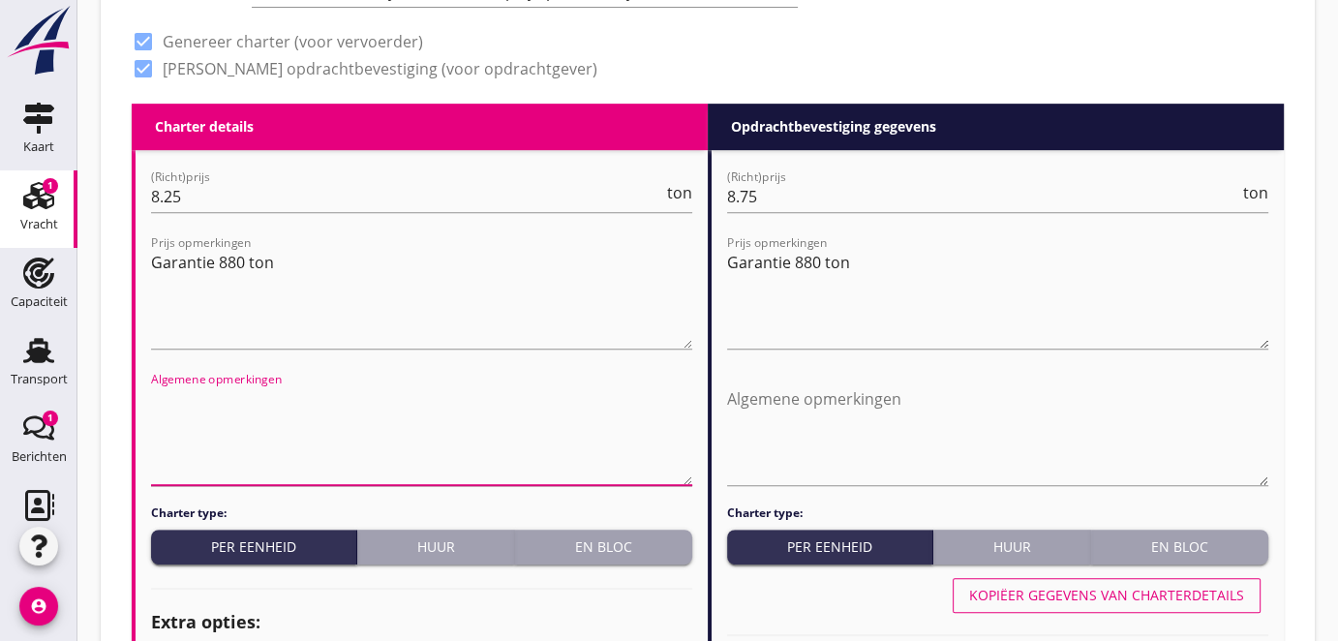
click at [193, 450] on textarea "Algemene opmerkingen" at bounding box center [421, 434] width 541 height 102
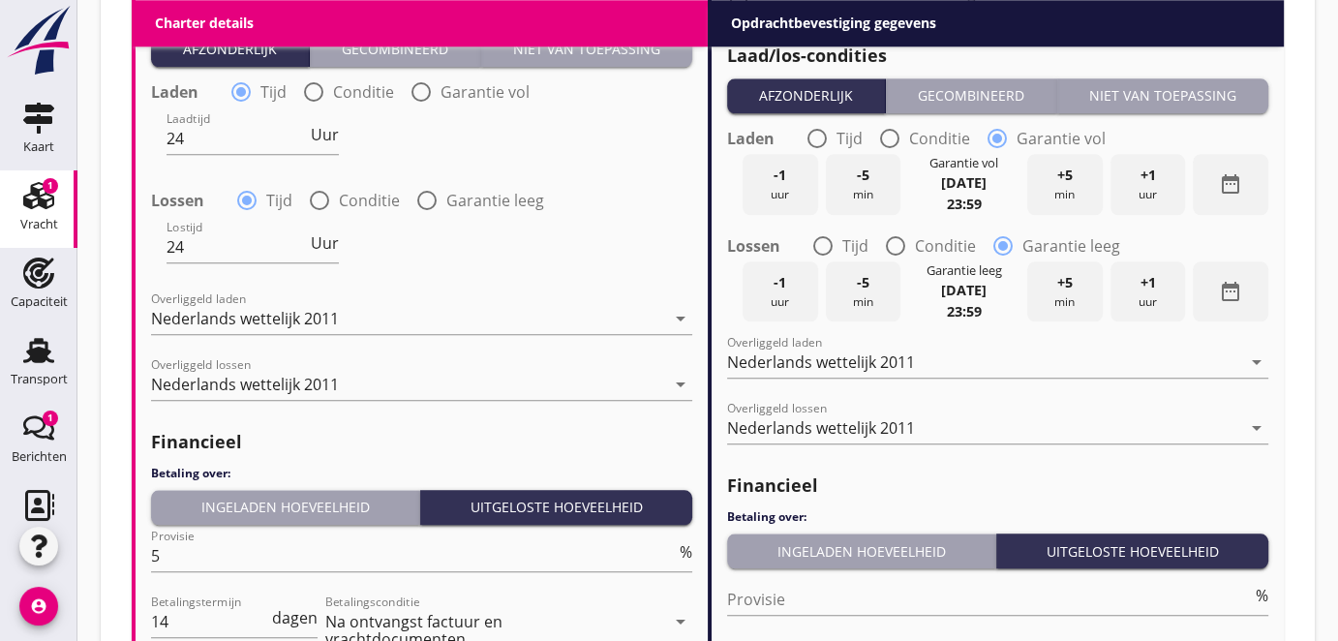
scroll to position [2200, 0]
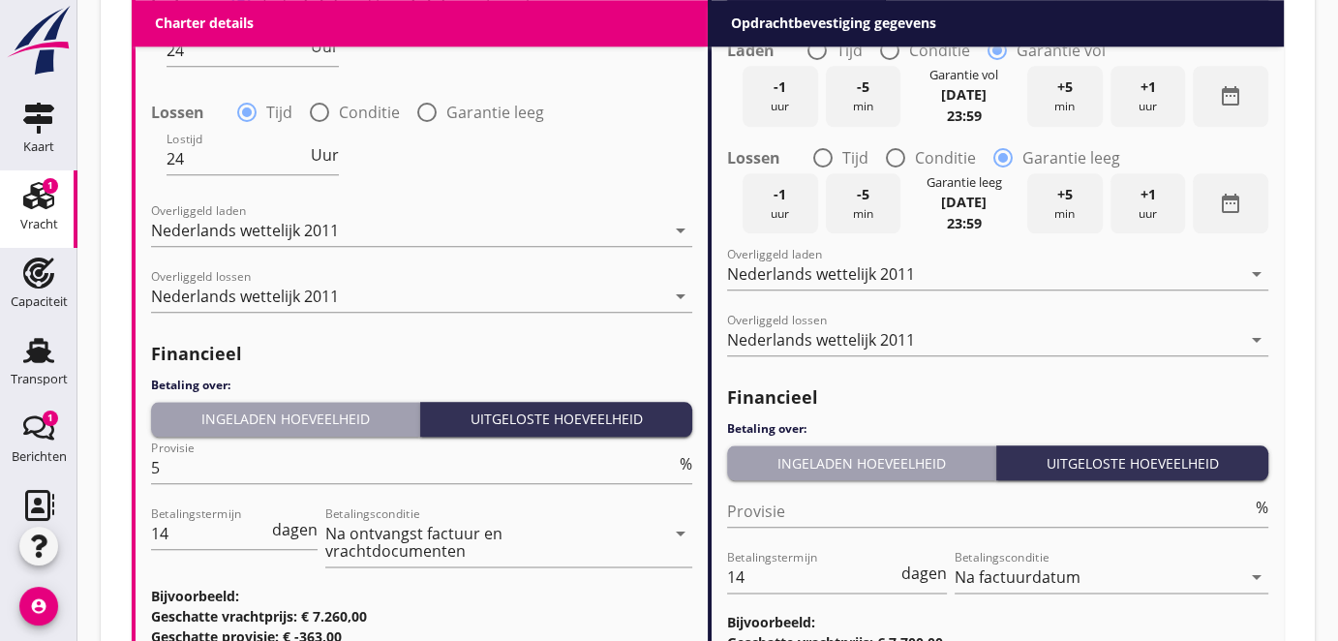
type textarea "Lossen op het middag tij in [GEOGRAPHIC_DATA] op [DATE]"
click at [252, 418] on div "Ingeladen hoeveelheid" at bounding box center [285, 419] width 253 height 20
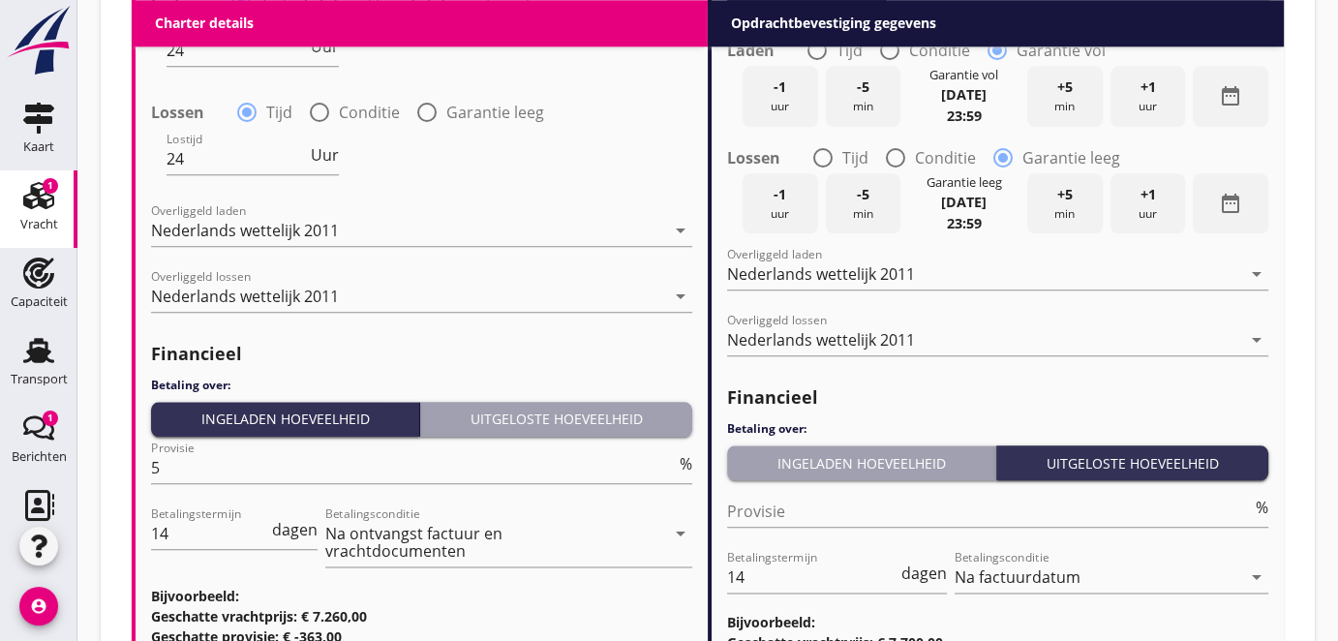
click at [809, 460] on div "Ingeladen hoeveelheid" at bounding box center [861, 463] width 253 height 20
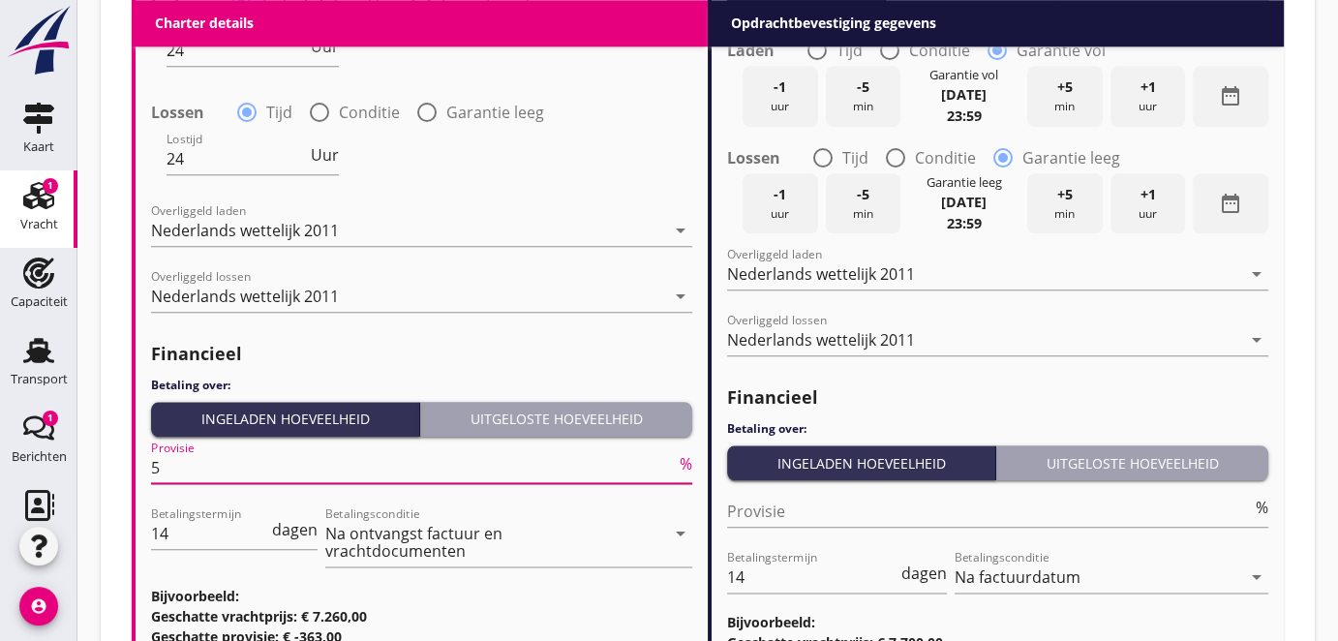
click at [175, 469] on input "5" at bounding box center [413, 467] width 525 height 31
type input "0"
click at [176, 535] on input "14" at bounding box center [209, 533] width 117 height 31
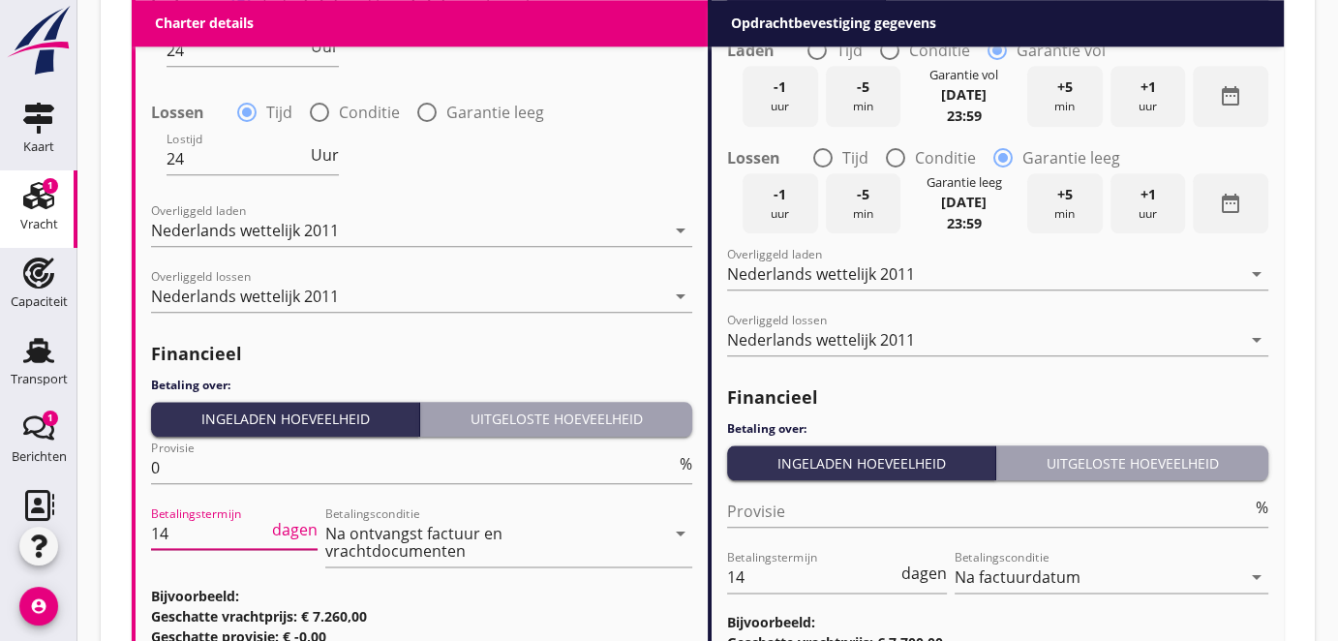
type input "1"
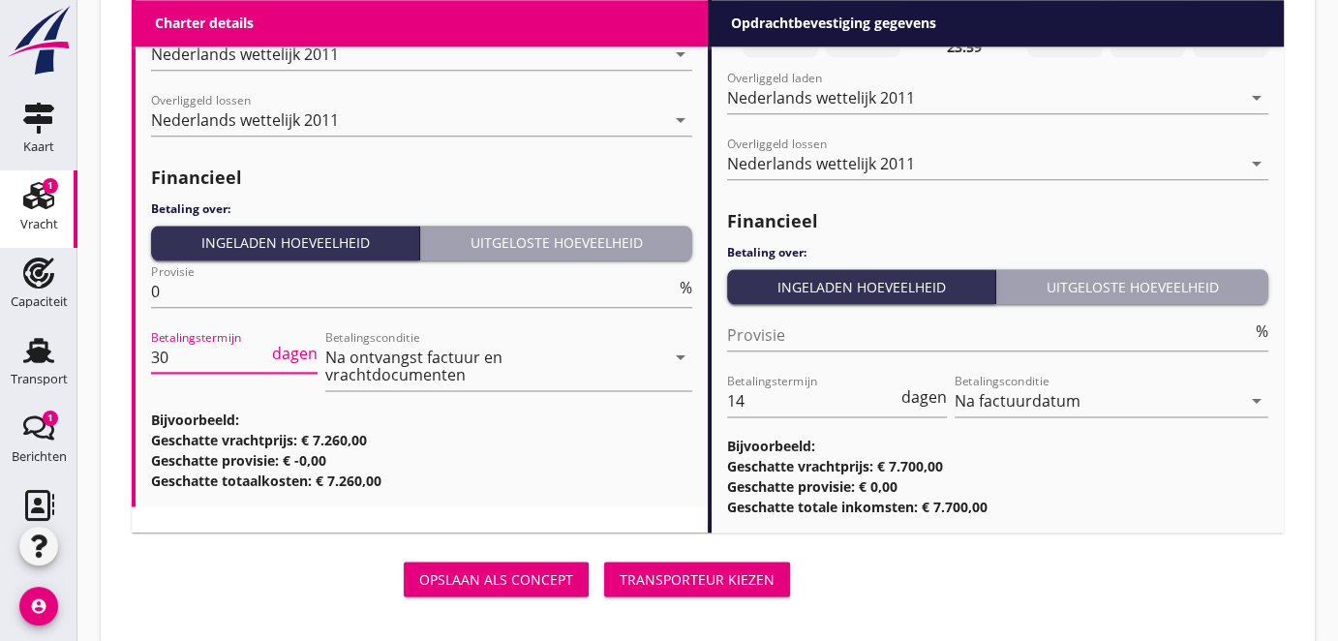
scroll to position [2399, 0]
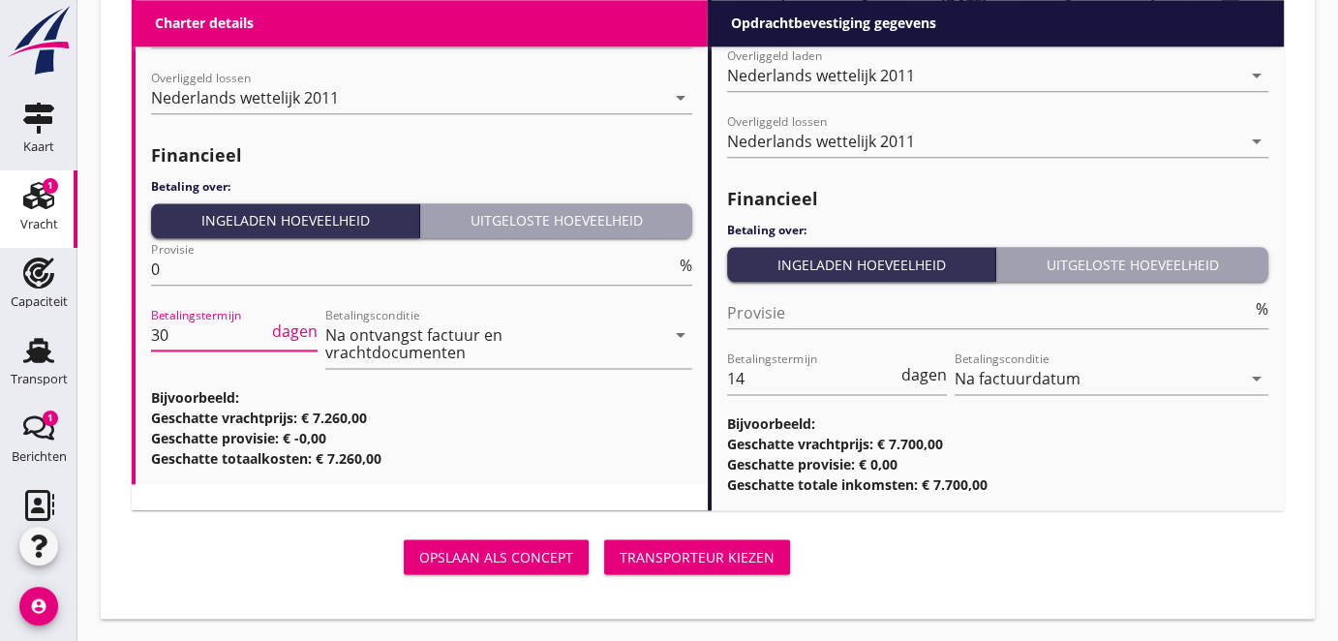
type input "30"
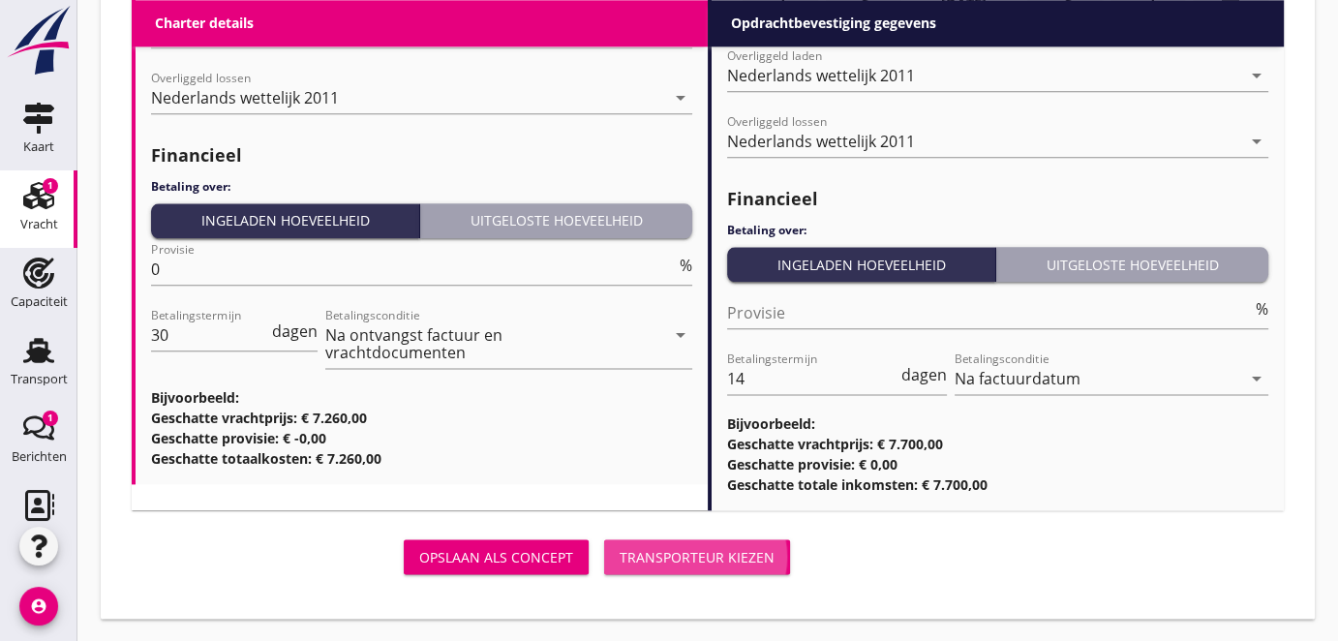
click at [687, 552] on div "Transporteur kiezen" at bounding box center [697, 557] width 155 height 20
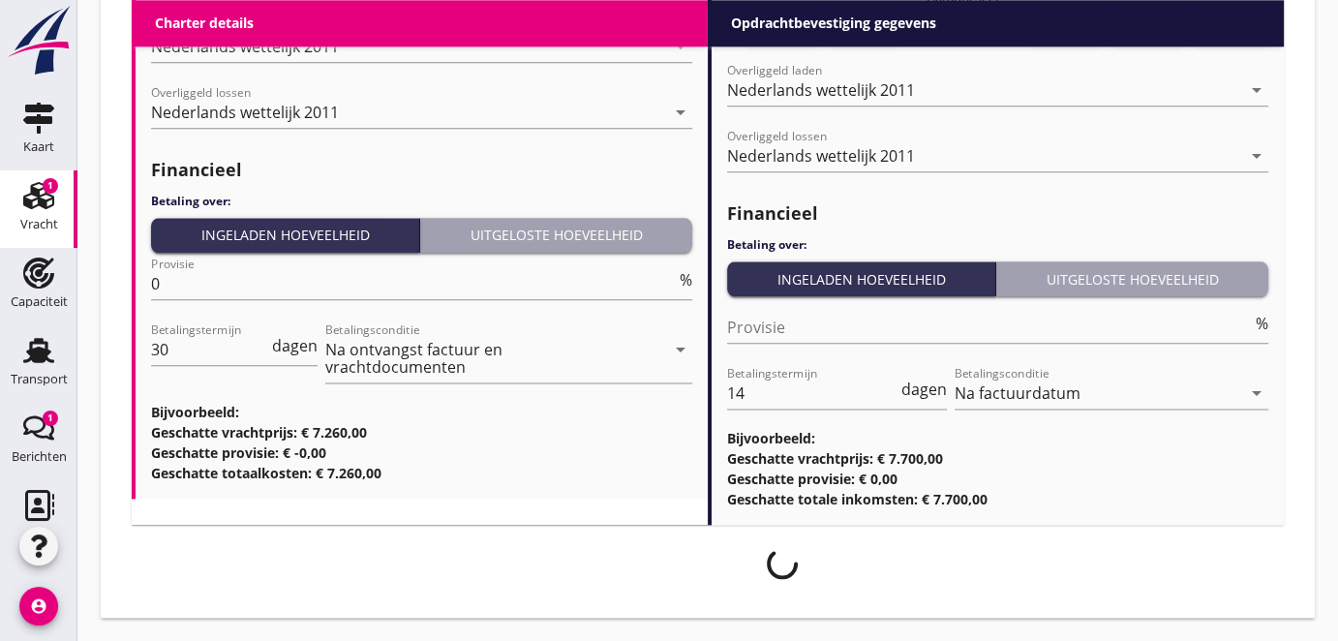
scroll to position [2383, 0]
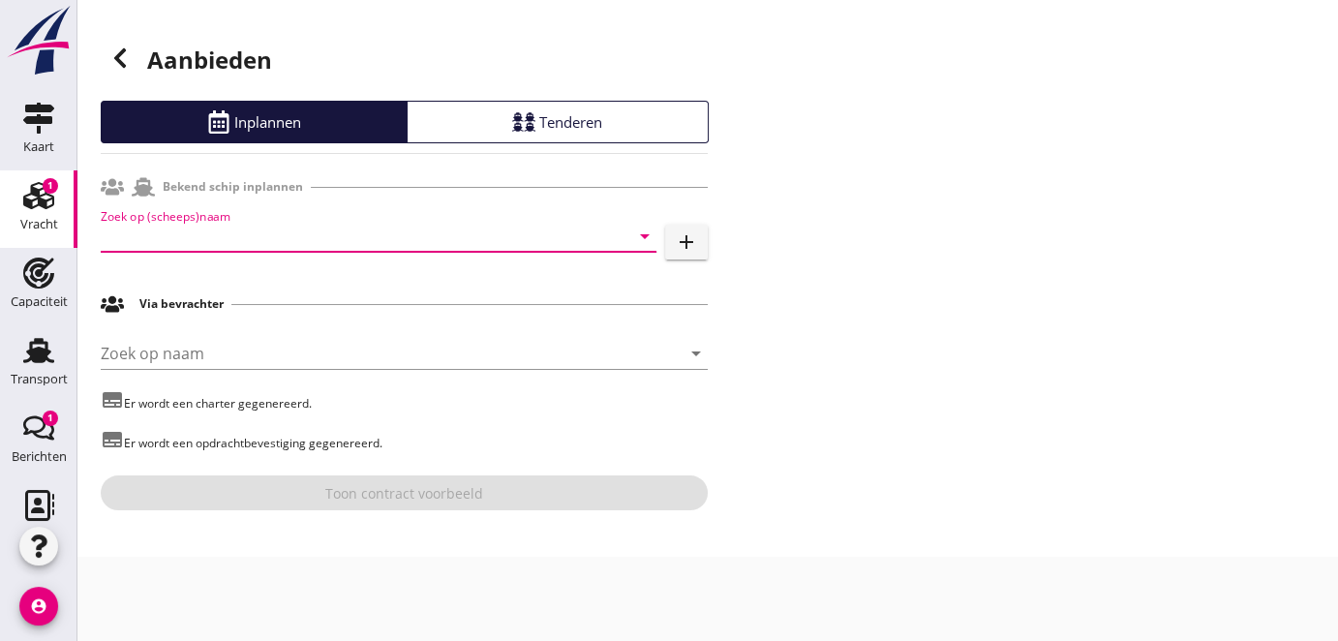
click at [213, 235] on input "Zoek op (scheeps)naam" at bounding box center [352, 236] width 502 height 31
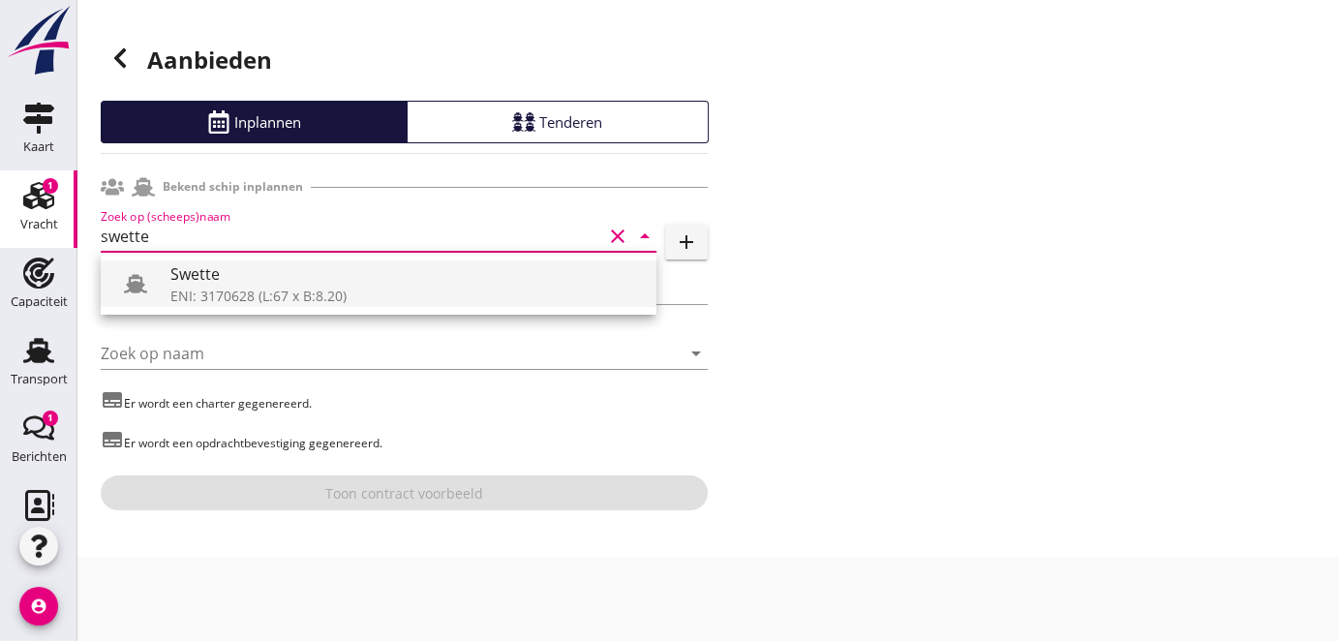
click at [252, 287] on div "ENI: 3170628 (L:67 x B:8.20)" at bounding box center [405, 296] width 471 height 20
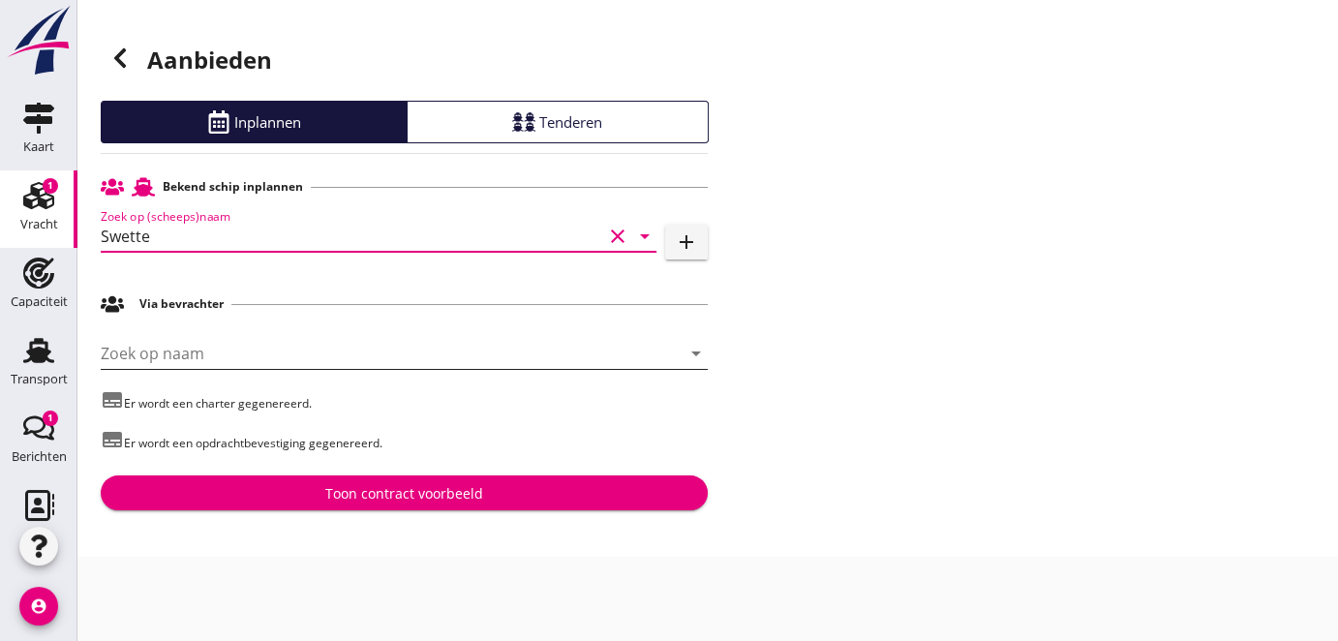
type input "Swette"
click at [241, 355] on input "Zoek op naam" at bounding box center [377, 353] width 553 height 31
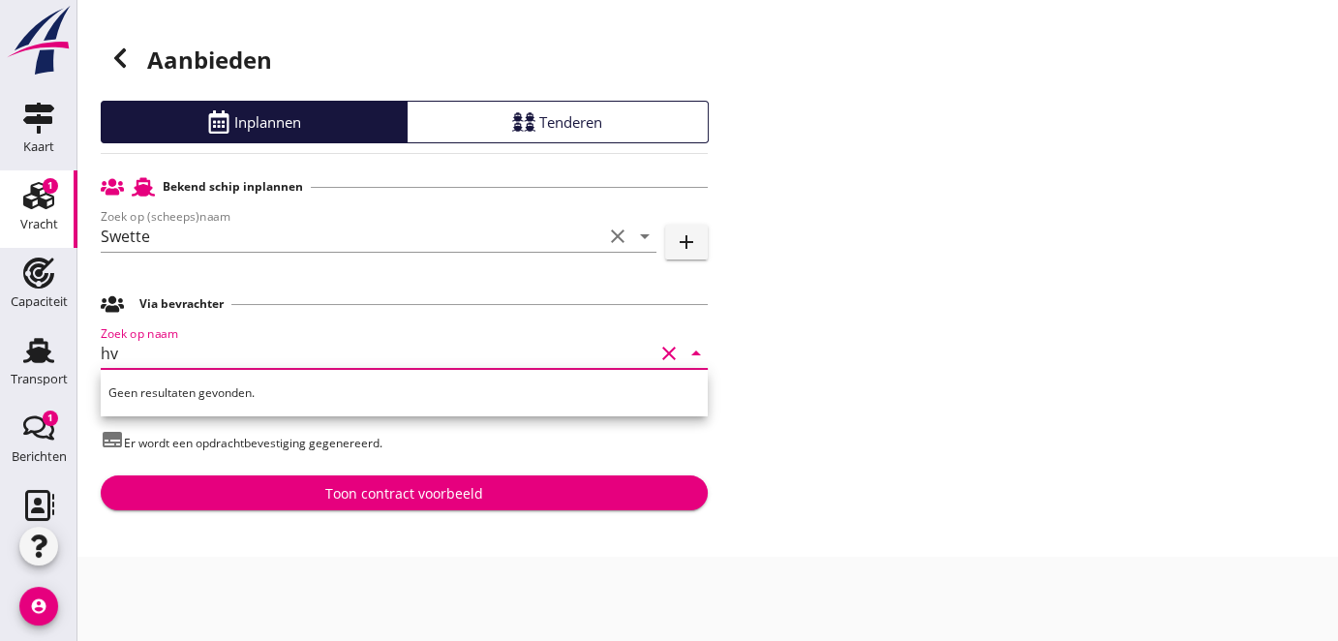
type input "h"
type input "p"
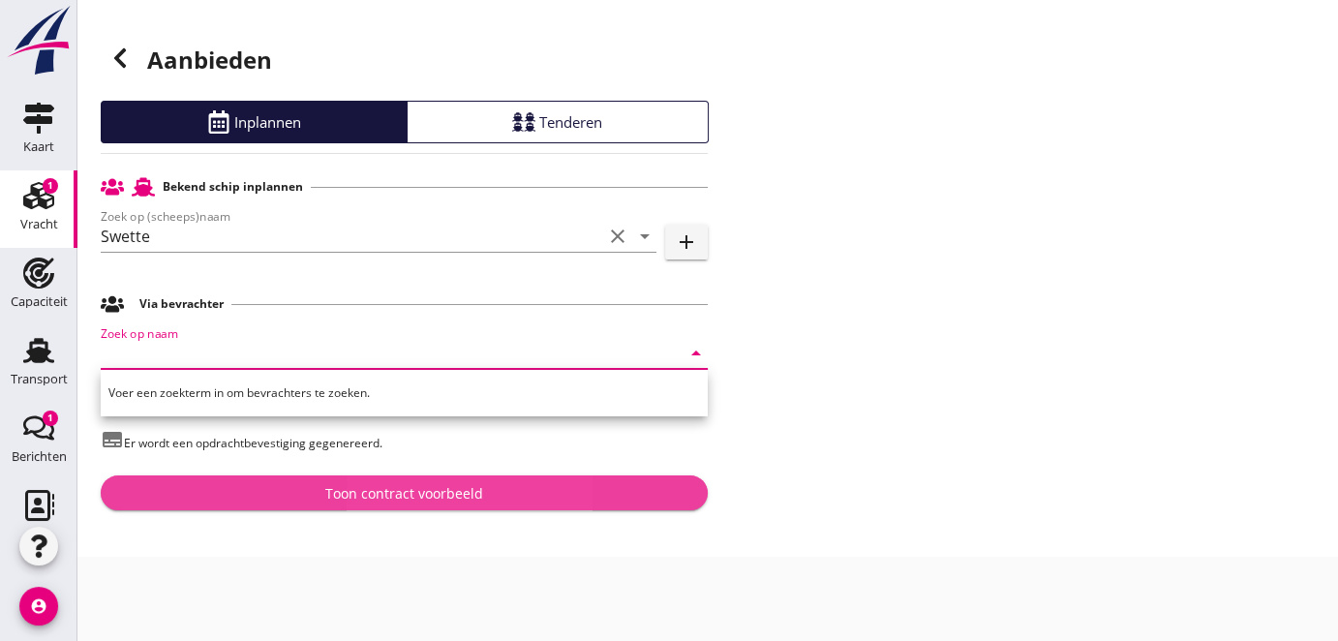
click at [420, 493] on div "Toon contract voorbeeld" at bounding box center [404, 493] width 158 height 20
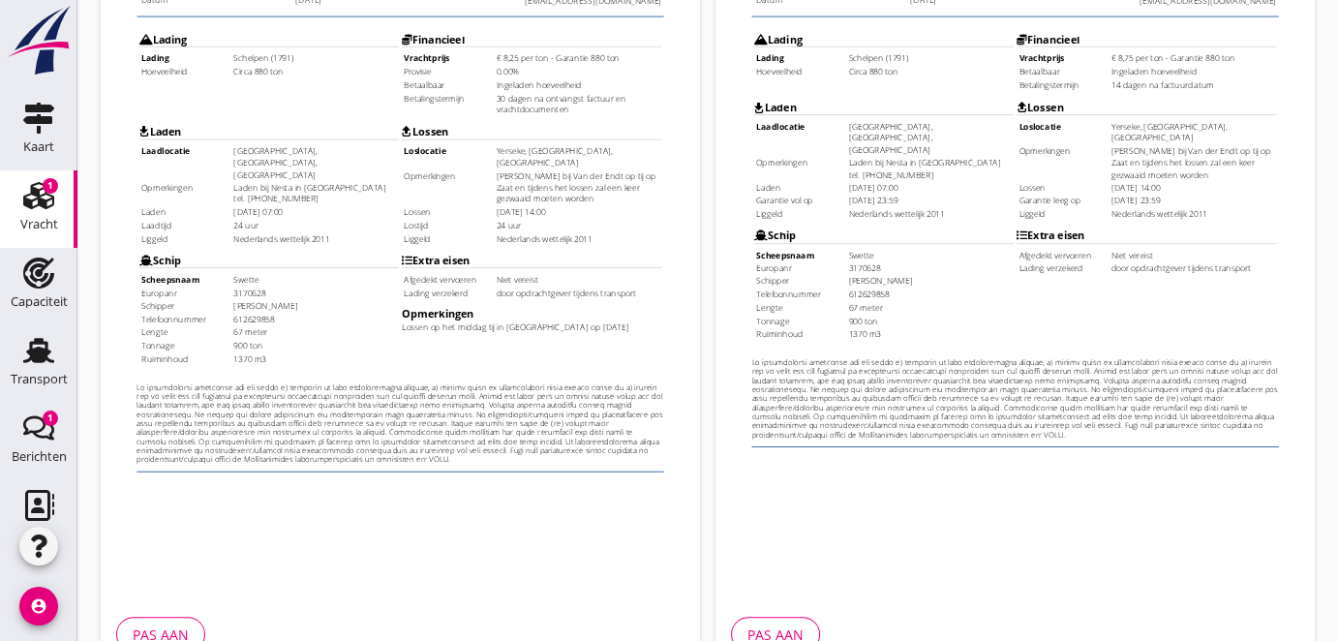
scroll to position [553, 0]
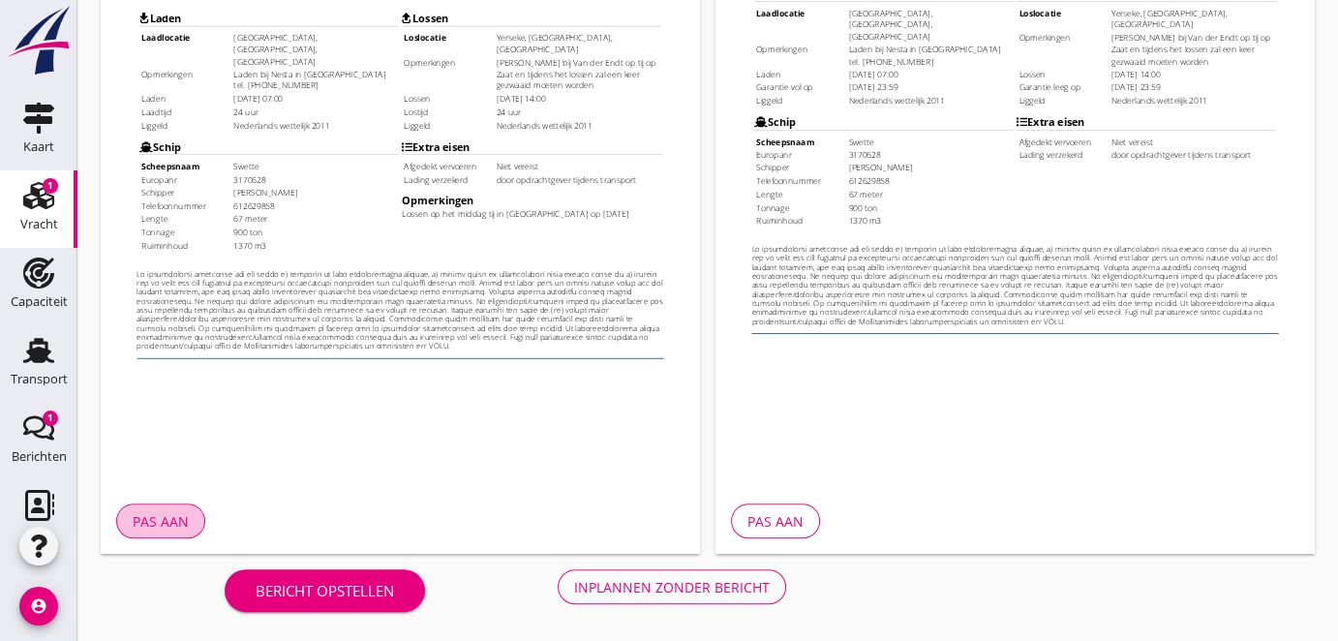
click at [152, 526] on div "Pas aan" at bounding box center [161, 521] width 56 height 20
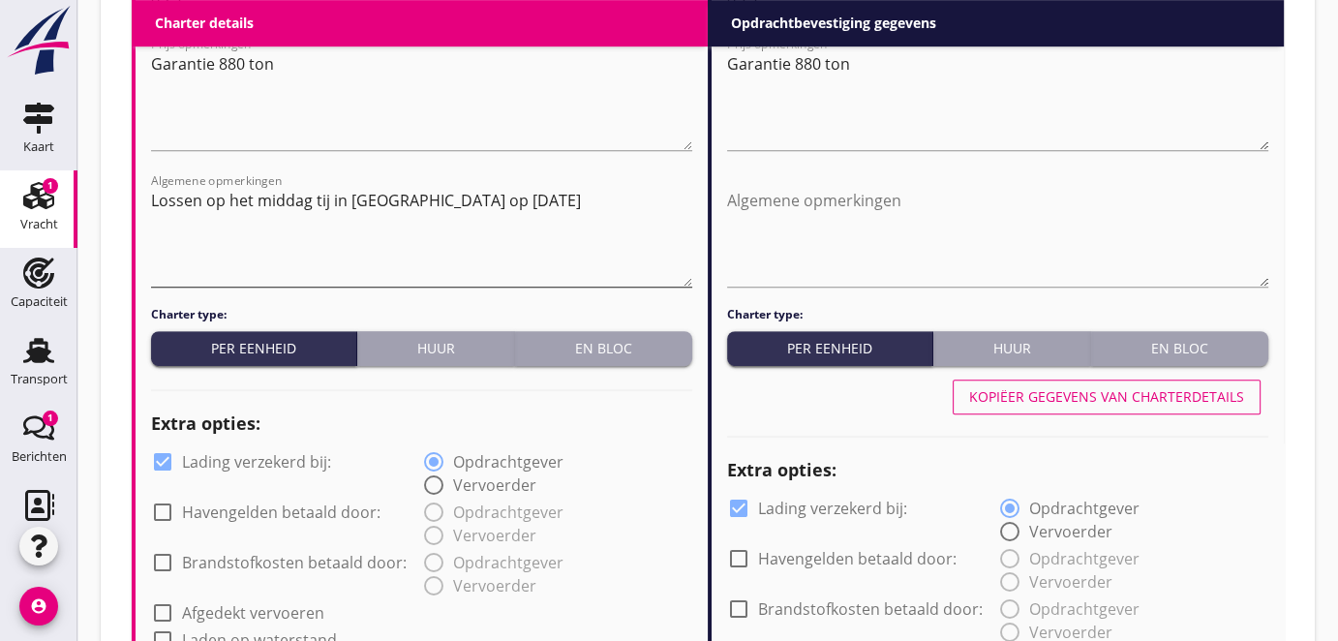
scroll to position [722, 0]
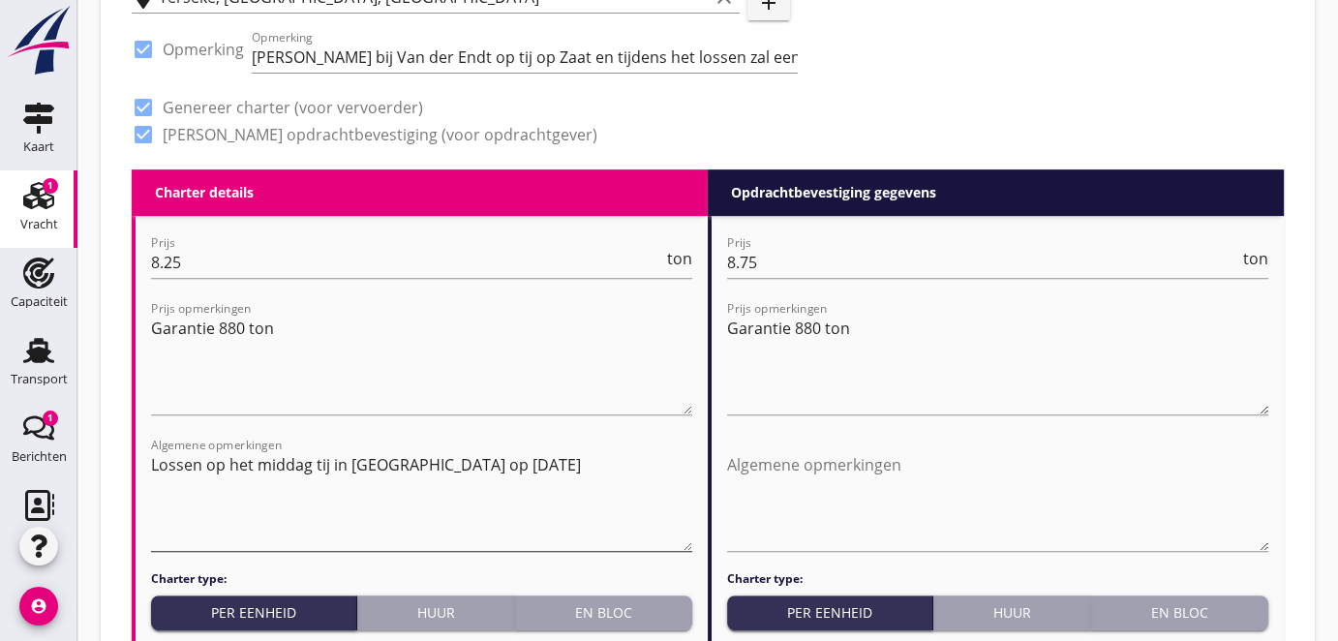
click at [591, 458] on textarea "Lossen op het middag tij in [GEOGRAPHIC_DATA] op [DATE]" at bounding box center [421, 500] width 541 height 102
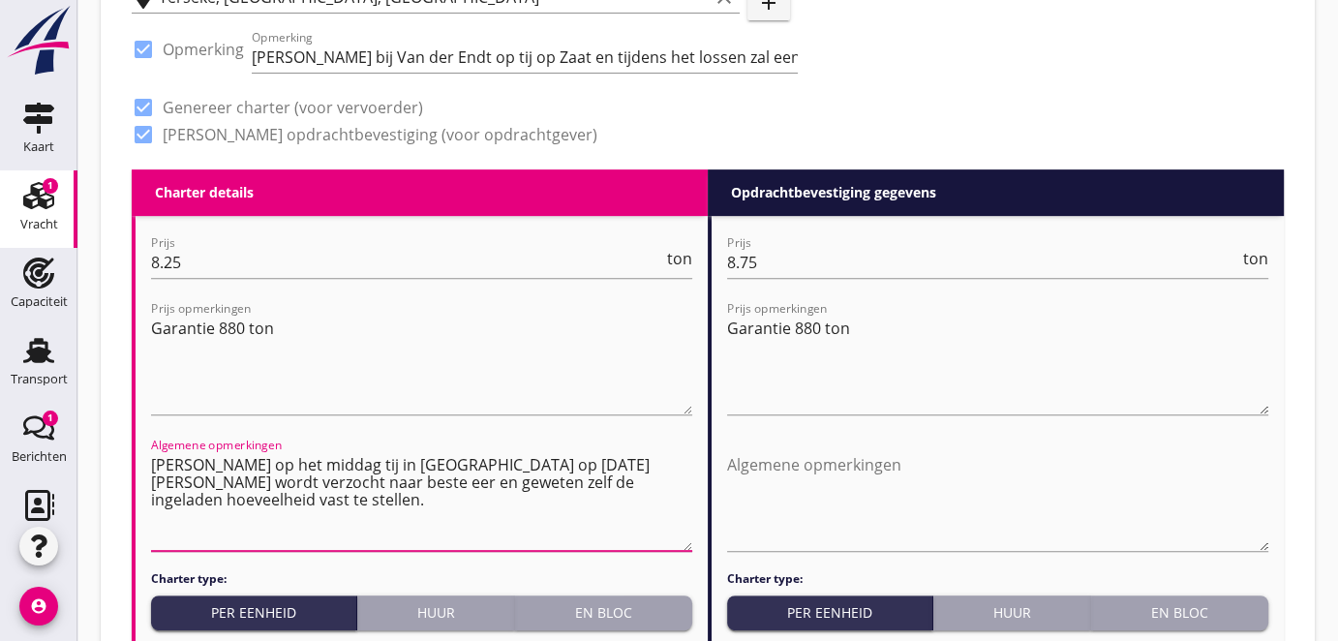
type textarea "[PERSON_NAME] op het middag tij in [GEOGRAPHIC_DATA] op [DATE] [PERSON_NAME] wo…"
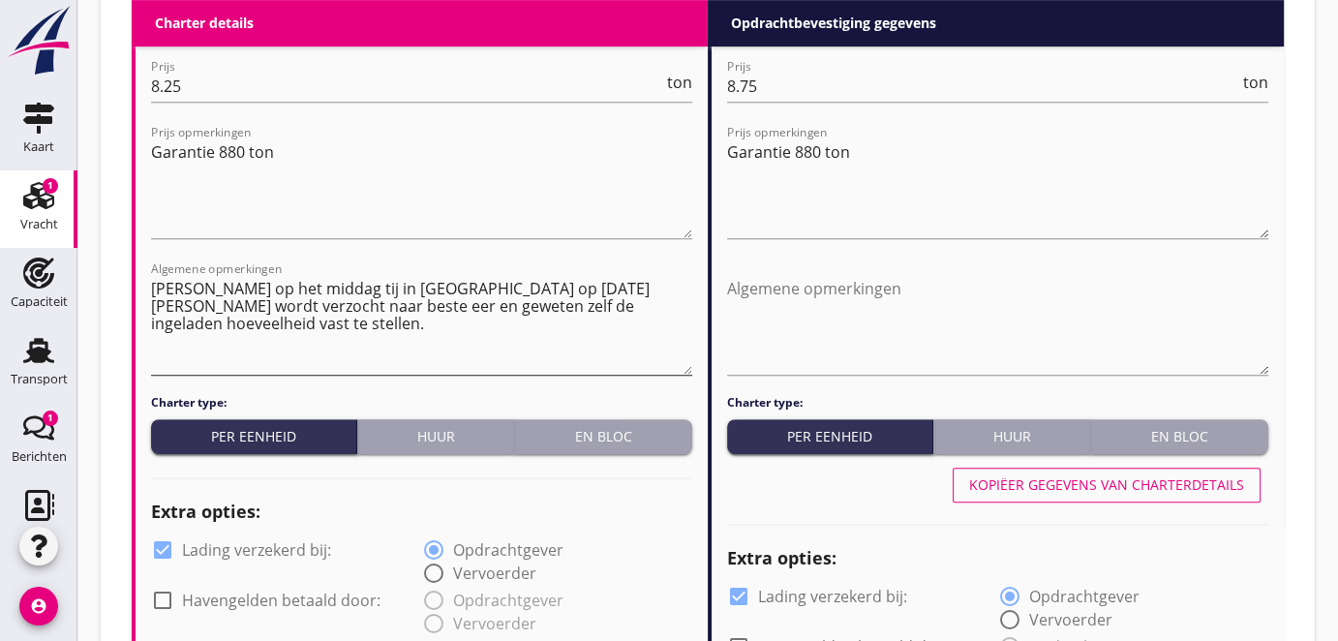
drag, startPoint x: 149, startPoint y: 280, endPoint x: 157, endPoint y: 305, distance: 26.3
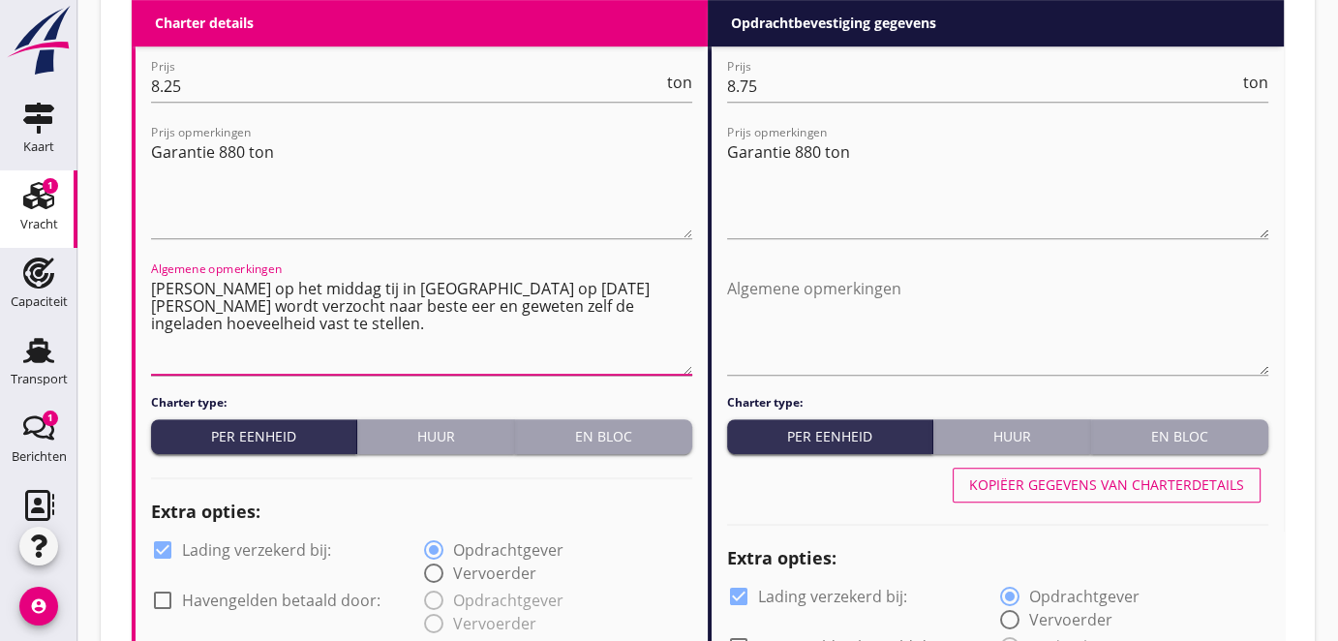
drag, startPoint x: 151, startPoint y: 287, endPoint x: 397, endPoint y: 336, distance: 250.9
click at [397, 336] on textarea "[PERSON_NAME] op het middag tij in [GEOGRAPHIC_DATA] op [DATE] [PERSON_NAME] wo…" at bounding box center [421, 324] width 541 height 102
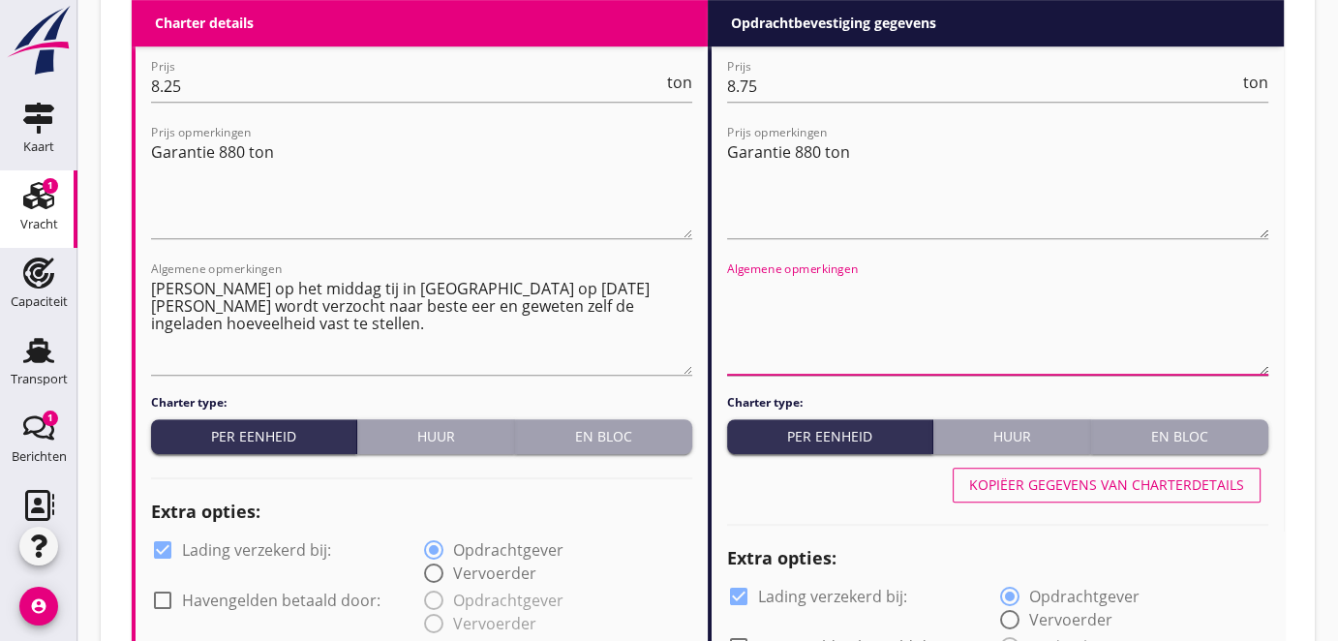
click at [731, 281] on textarea "Algemene opmerkingen" at bounding box center [997, 324] width 541 height 102
paste textarea "[PERSON_NAME] op het middag tij in [GEOGRAPHIC_DATA] op [DATE] [PERSON_NAME] wo…"
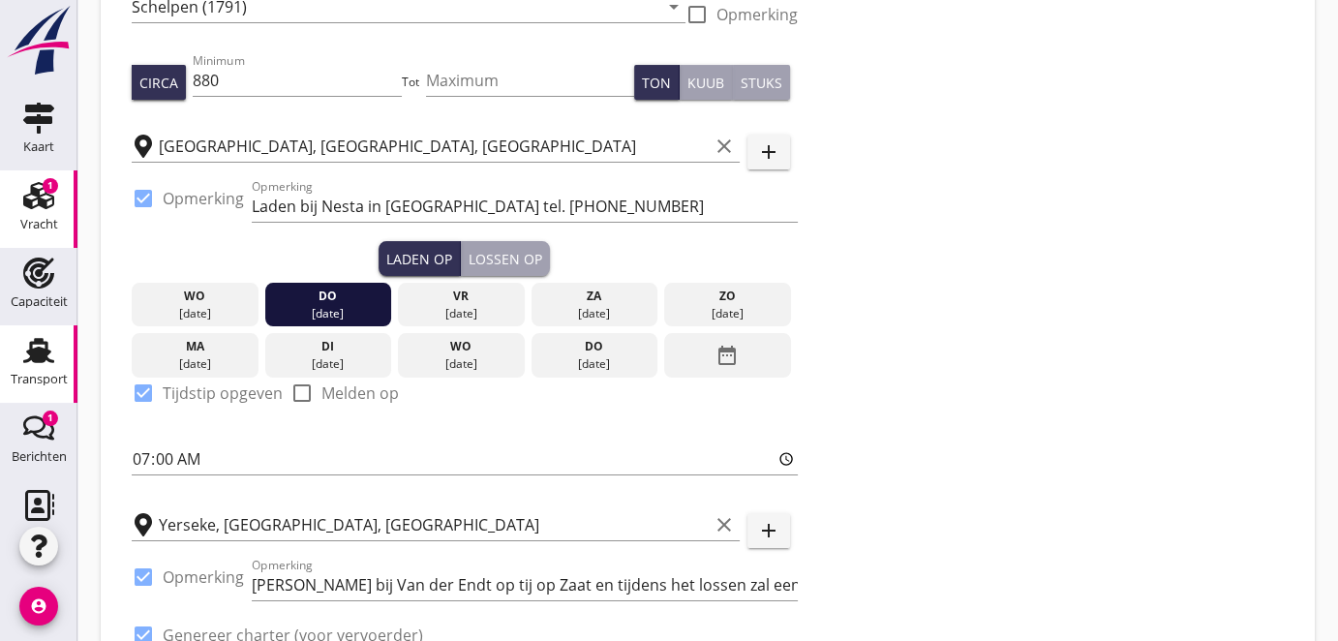
scroll to position [0, 0]
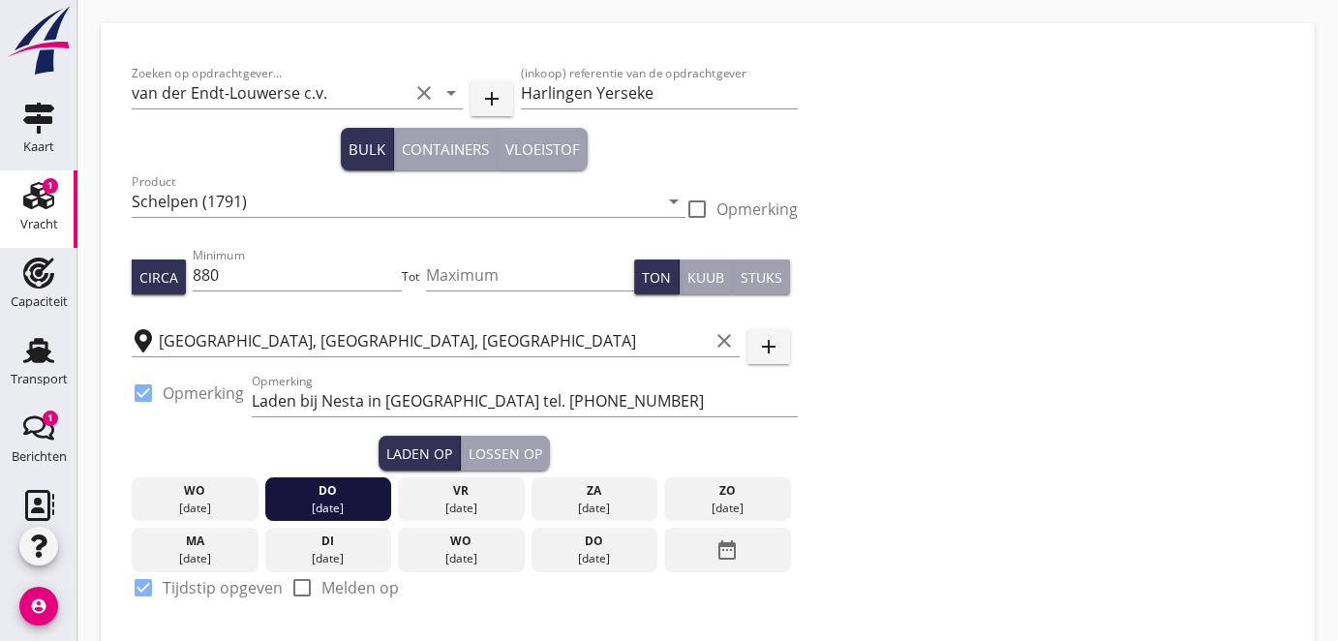
type textarea "[PERSON_NAME] op het middag tij in [GEOGRAPHIC_DATA] op [DATE] [PERSON_NAME] wo…"
click at [33, 198] on use at bounding box center [38, 195] width 31 height 27
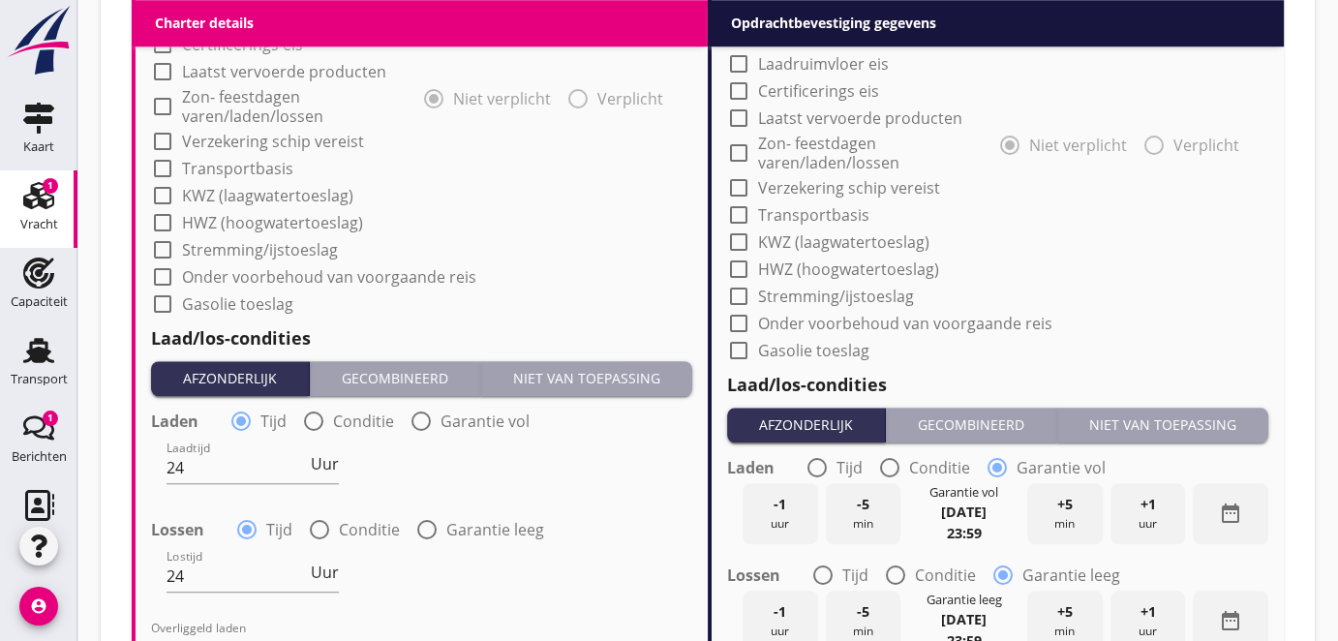
scroll to position [1516, 0]
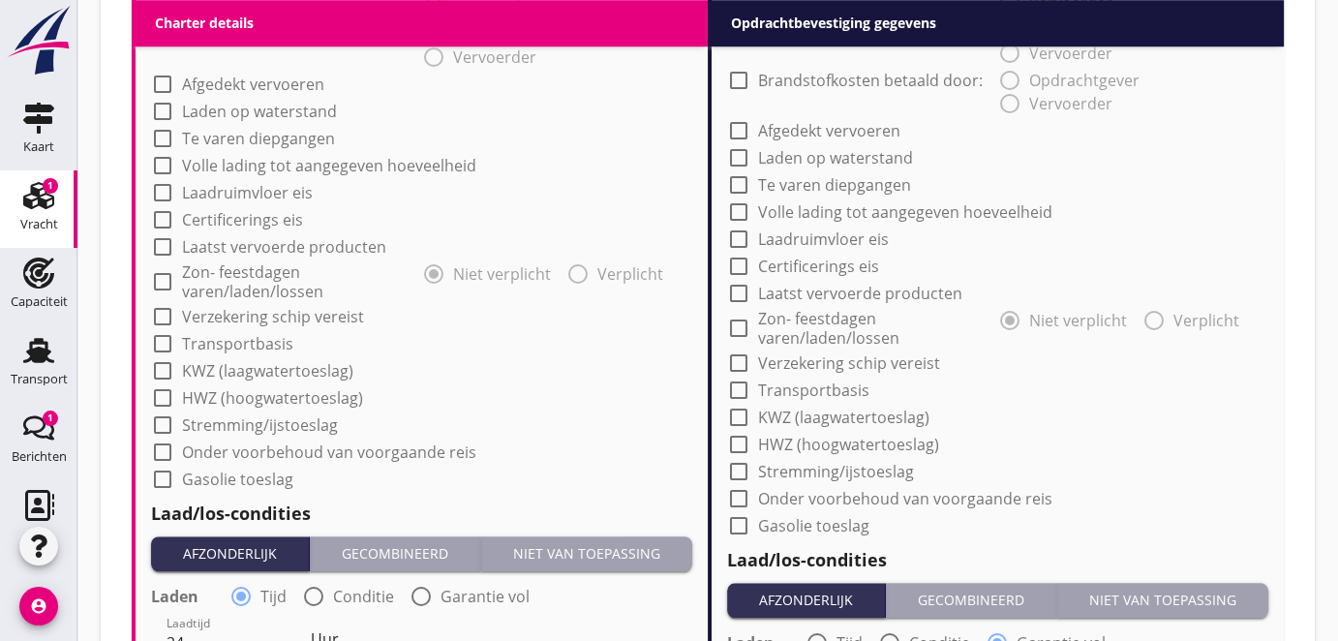
click at [43, 190] on div "1" at bounding box center [50, 185] width 15 height 15
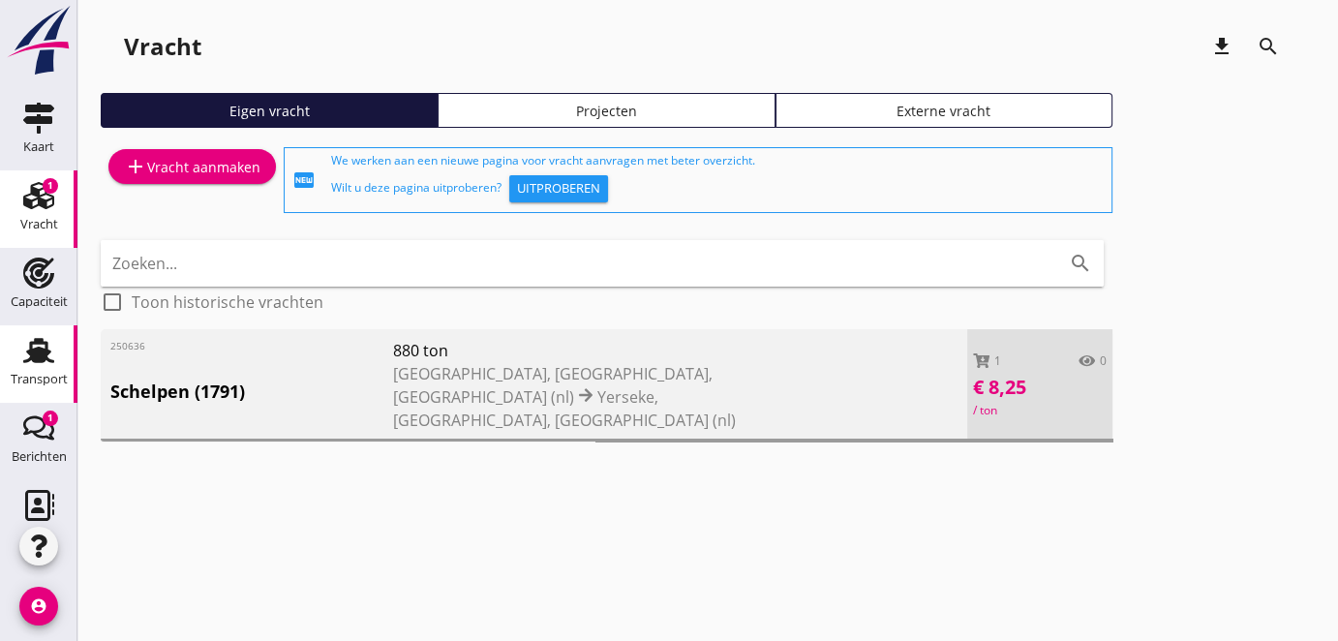
click at [28, 359] on use at bounding box center [38, 350] width 31 height 25
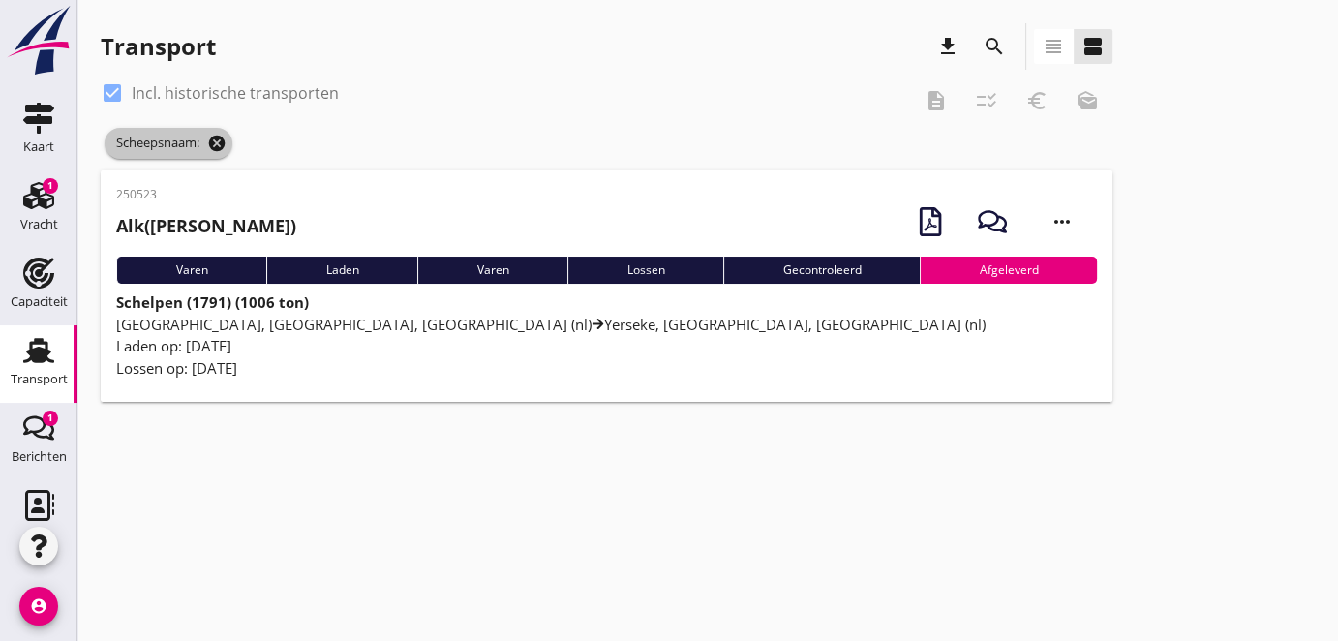
click at [222, 138] on icon "cancel" at bounding box center [216, 143] width 19 height 19
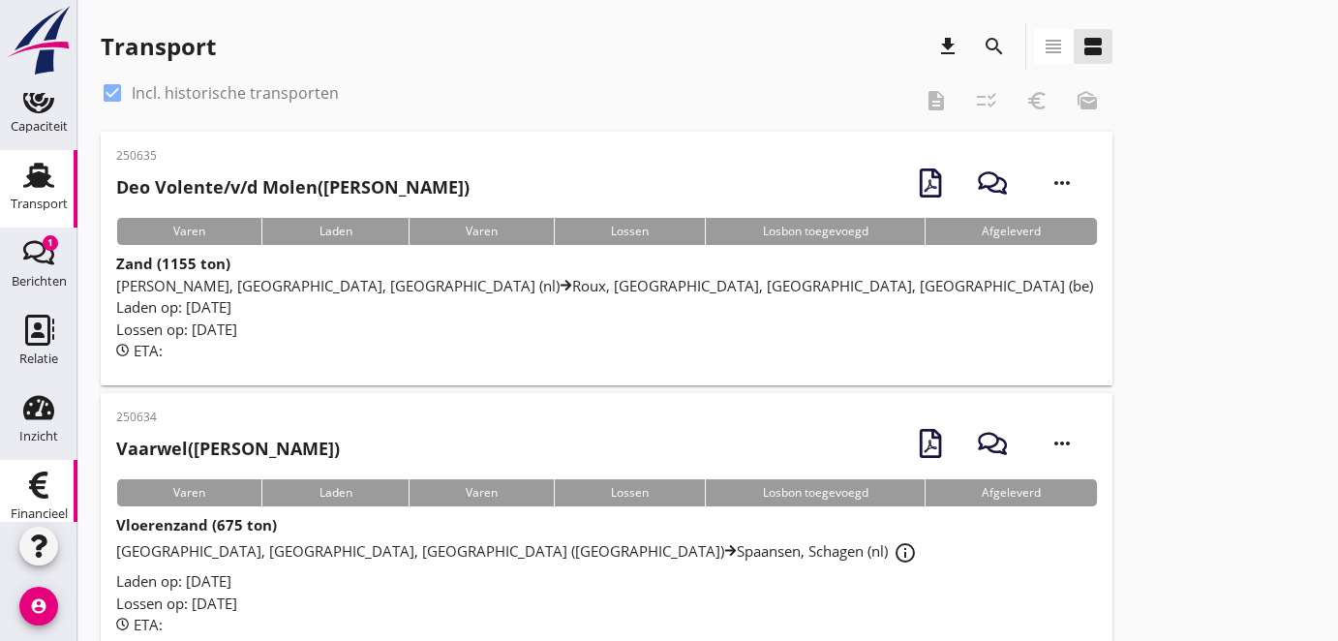
scroll to position [195, 0]
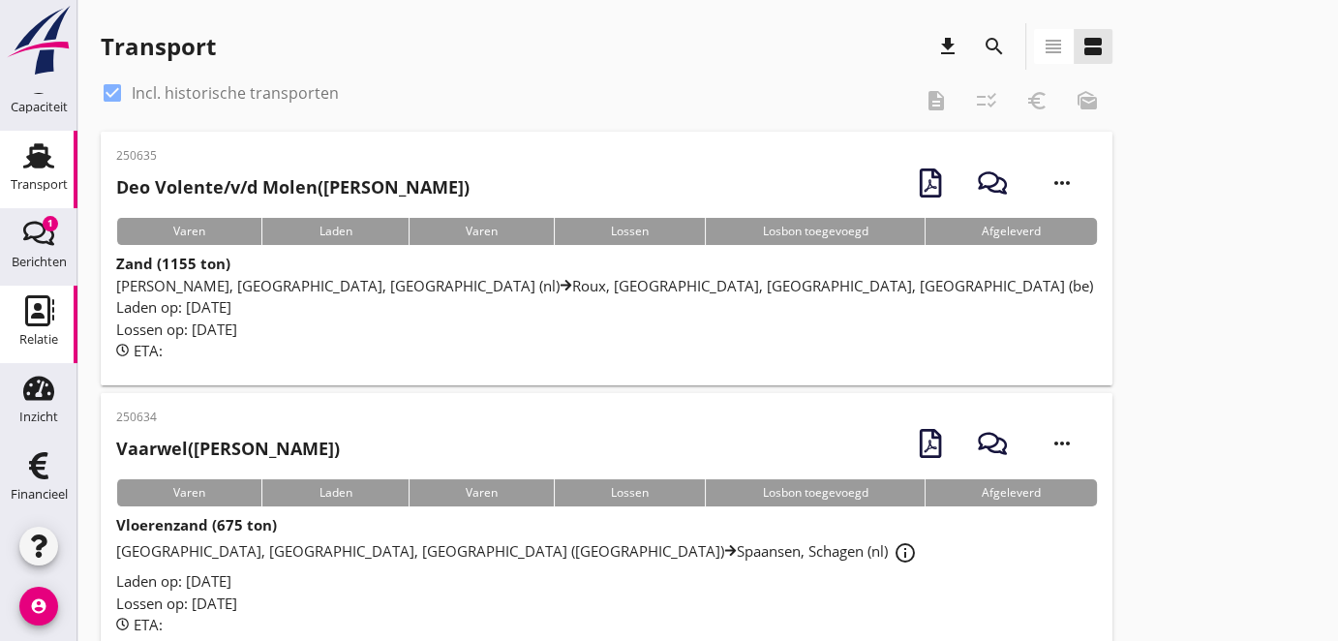
click at [29, 310] on icon "Relatie" at bounding box center [38, 310] width 31 height 31
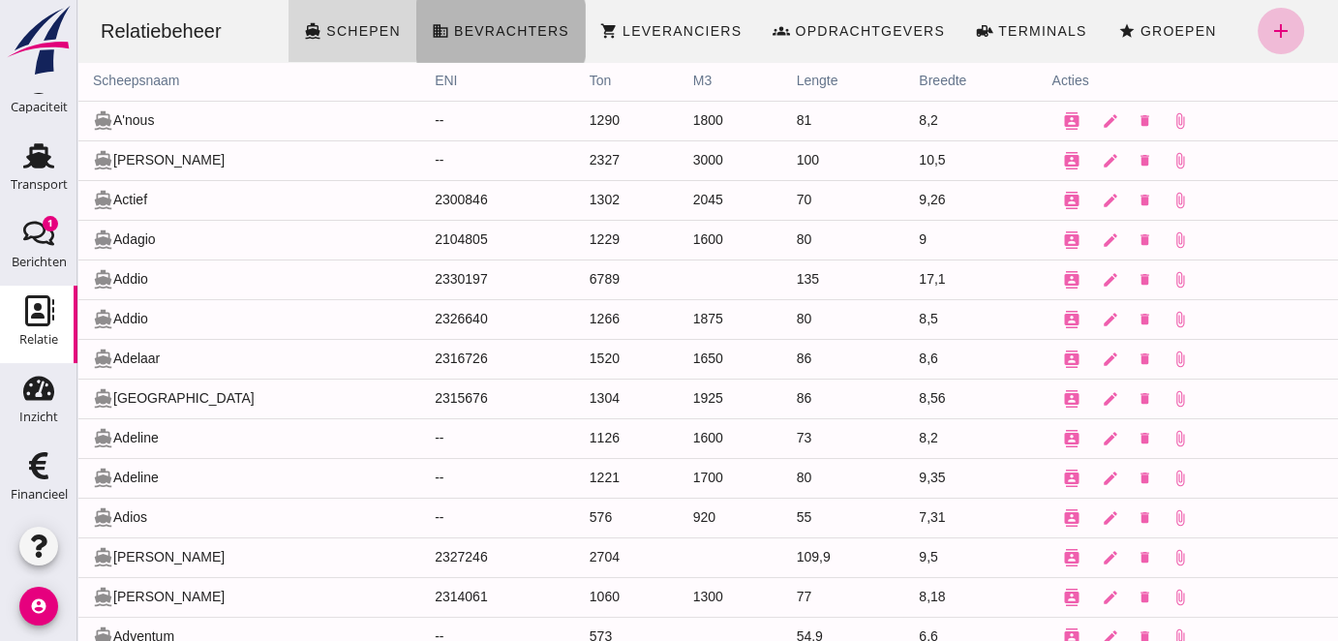
click at [497, 23] on span "Bevrachters" at bounding box center [511, 30] width 116 height 15
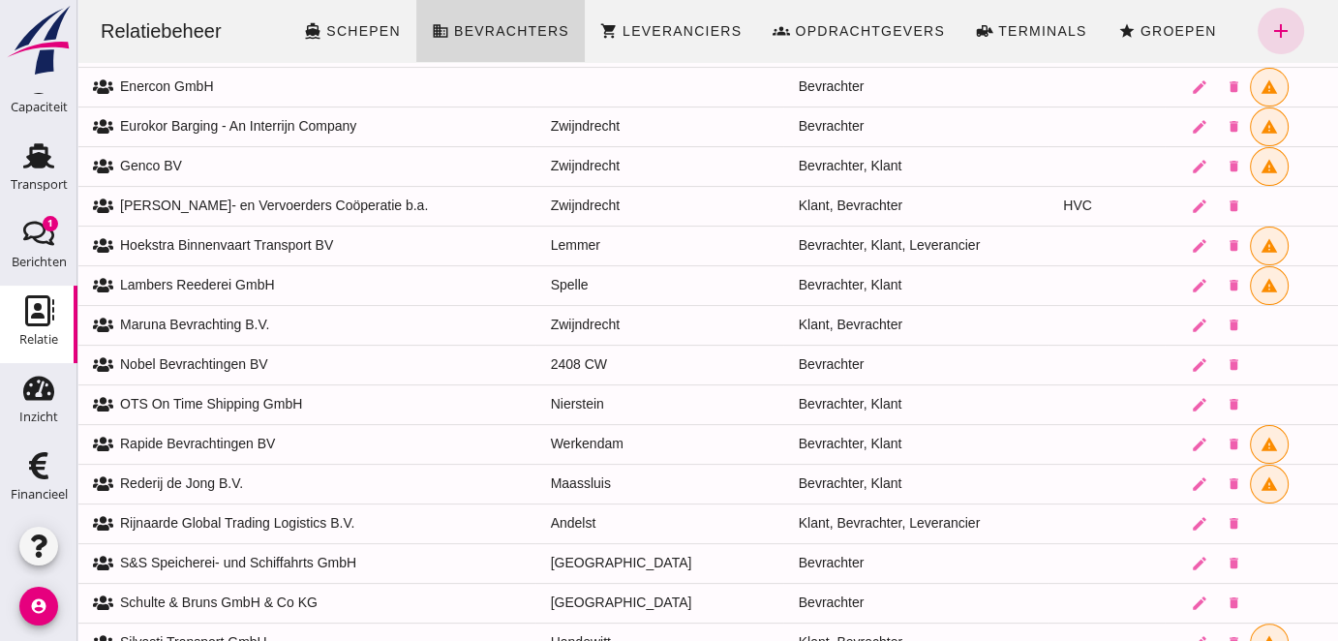
scroll to position [560, 0]
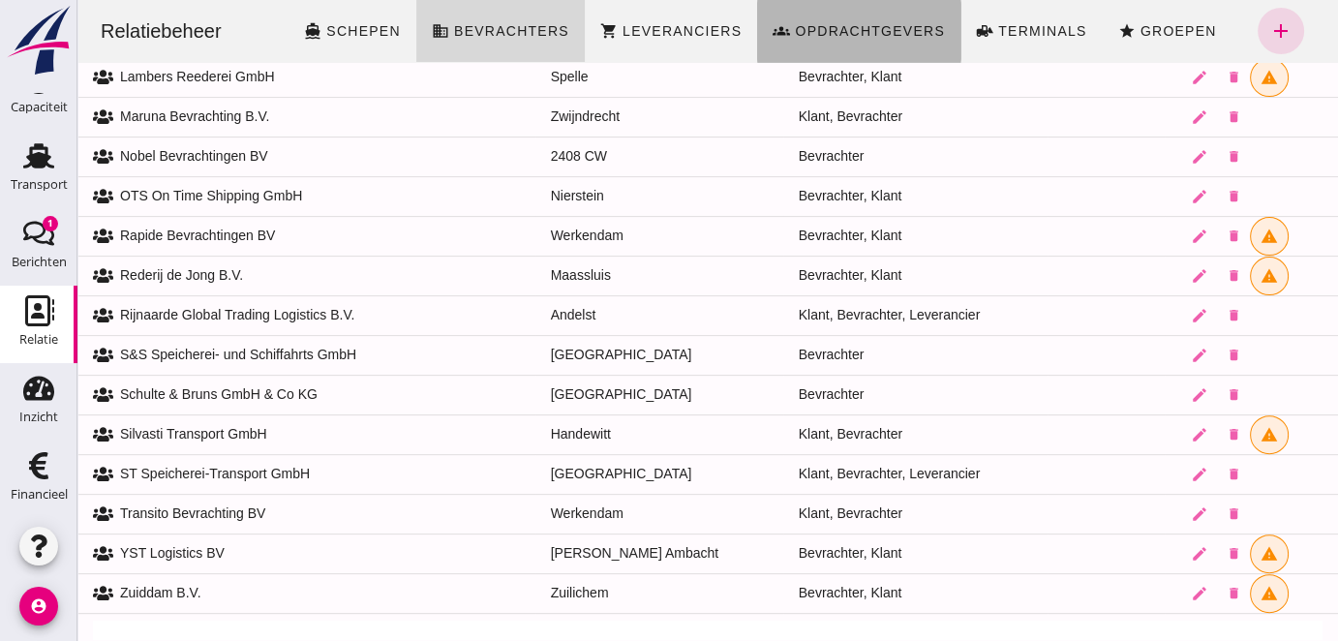
click at [846, 23] on span "Opdrachtgevers" at bounding box center [869, 30] width 151 height 15
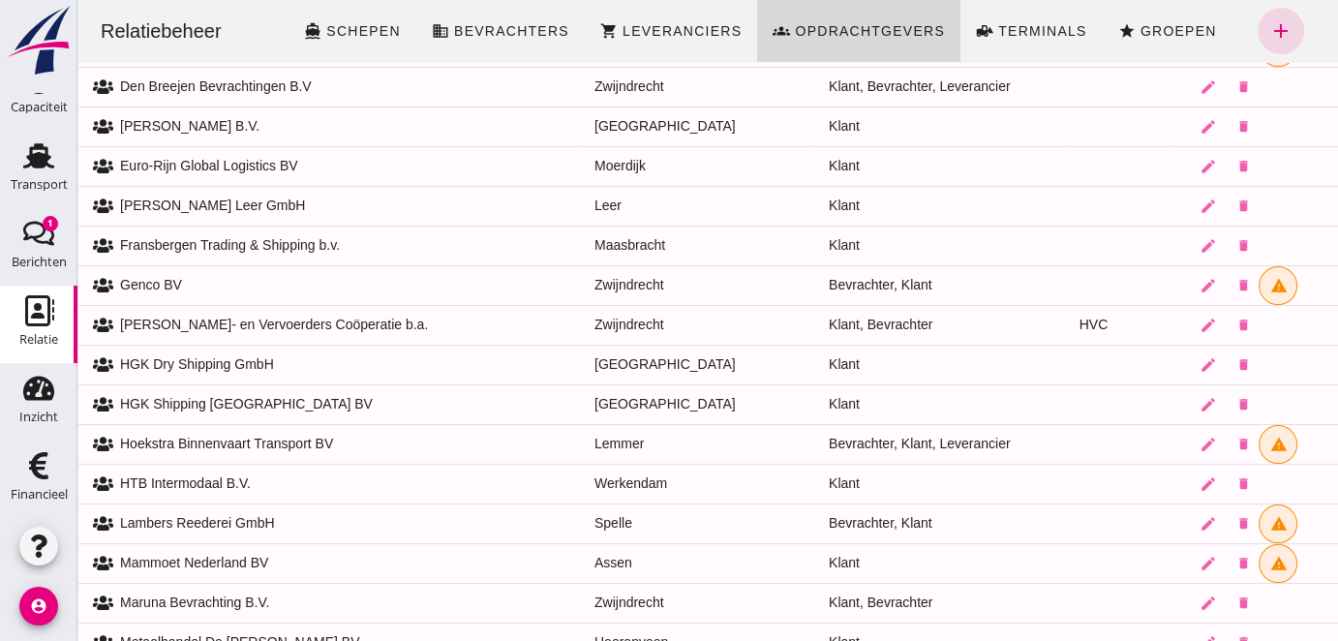
scroll to position [528, 0]
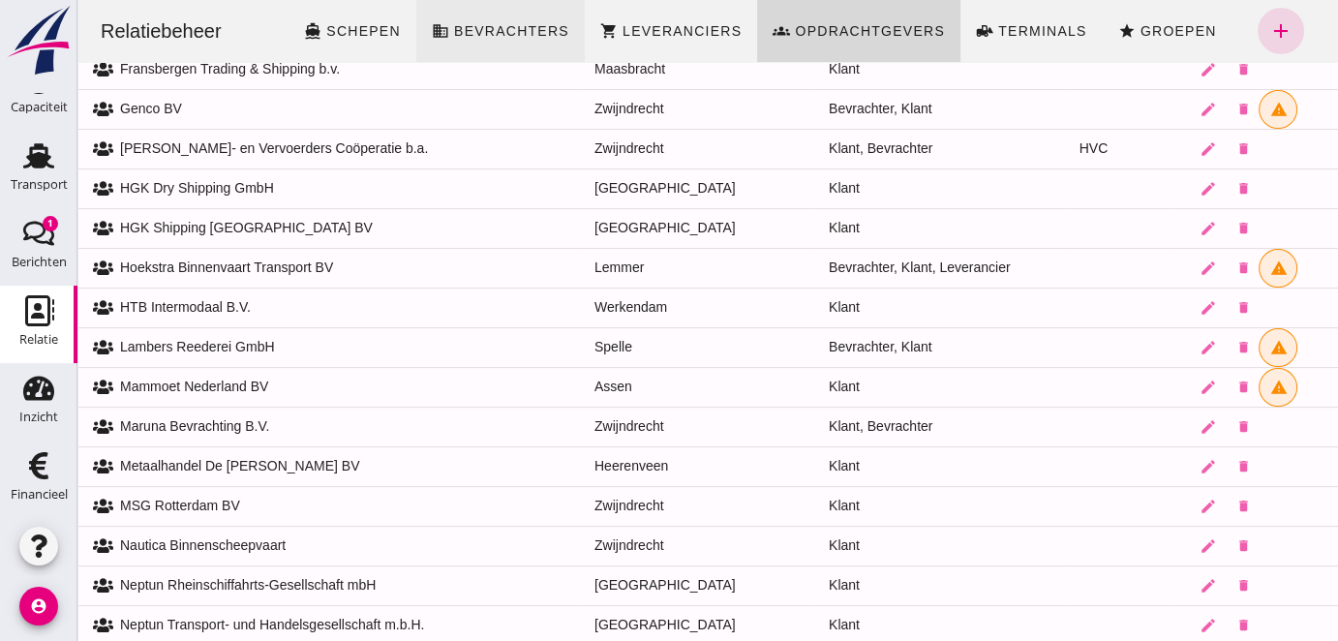
click at [484, 38] on span "Bevrachters" at bounding box center [511, 30] width 116 height 15
click at [641, 31] on span "Leveranciers" at bounding box center [682, 30] width 120 height 15
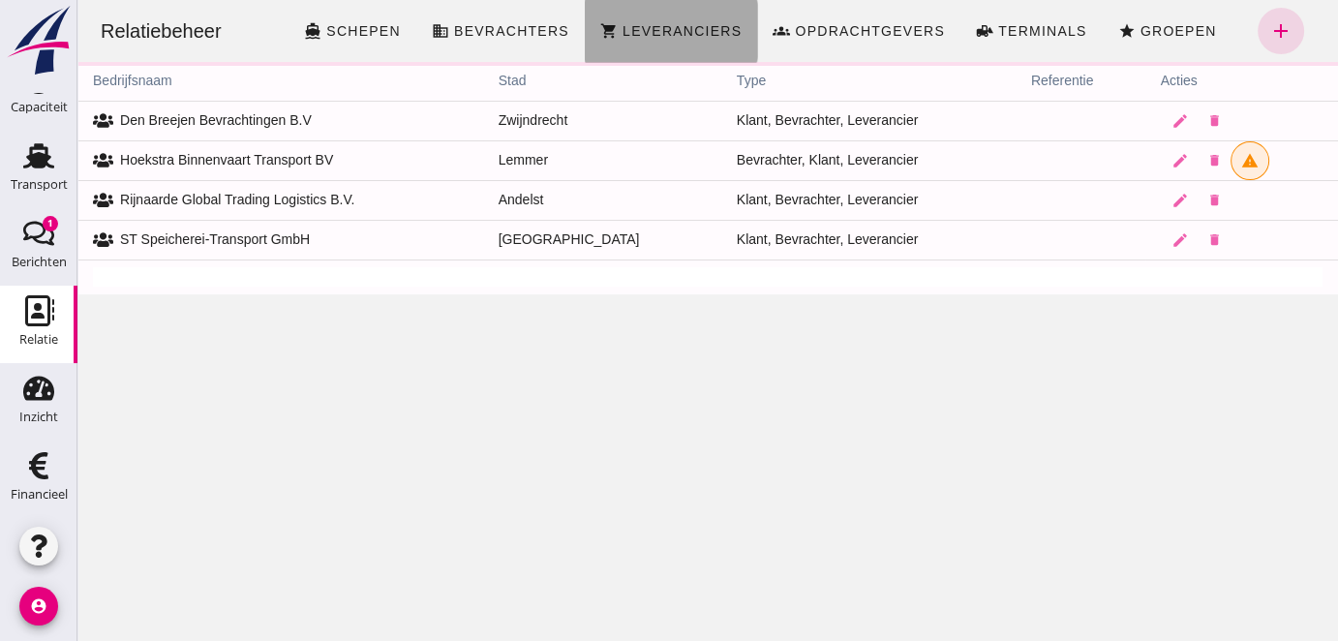
scroll to position [0, 0]
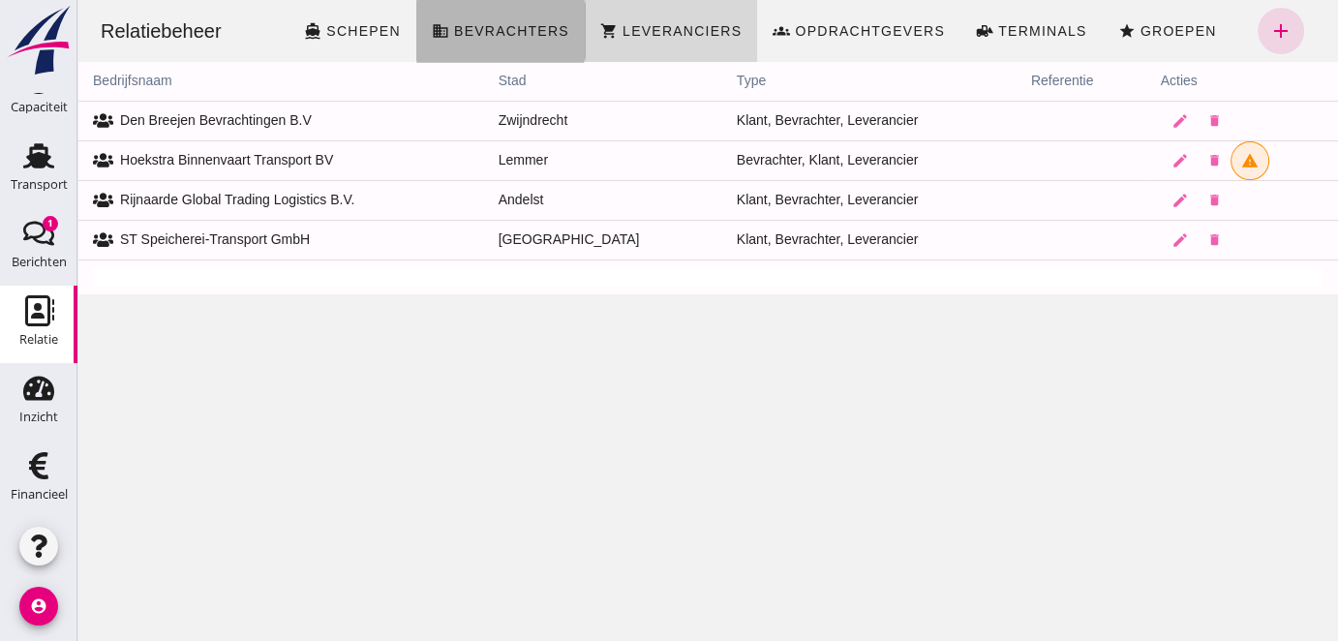
click at [478, 27] on span "Bevrachters" at bounding box center [511, 30] width 116 height 15
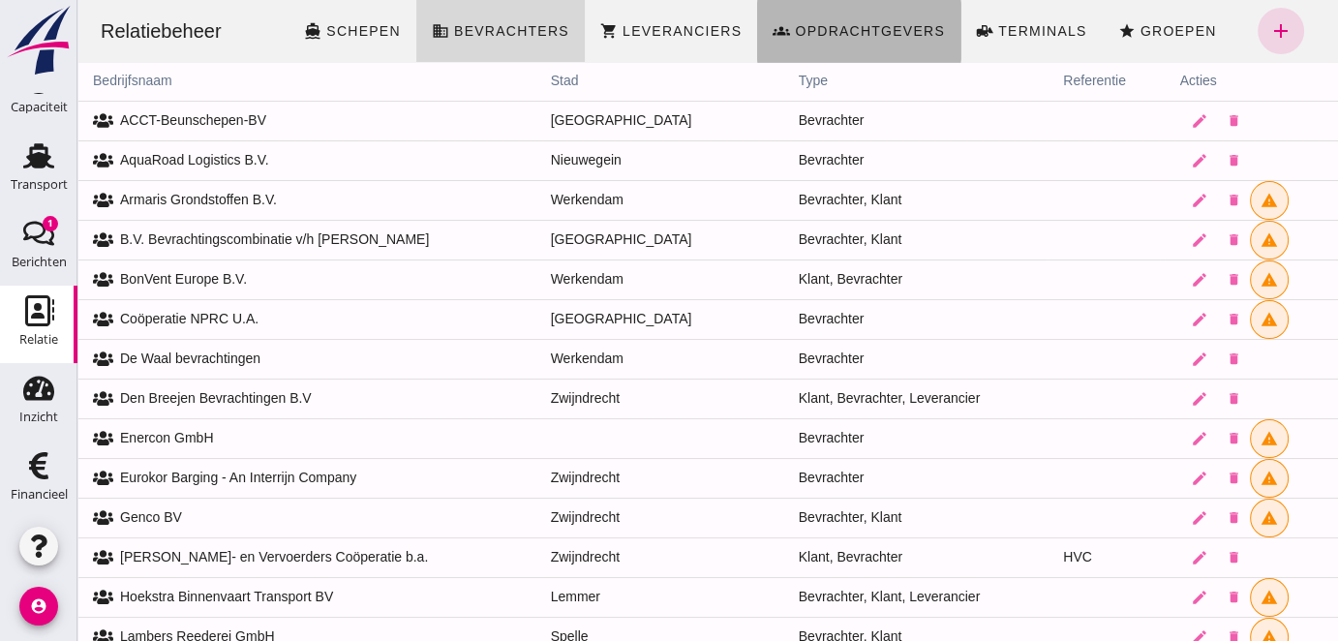
click at [808, 32] on span "Opdrachtgevers" at bounding box center [869, 30] width 151 height 15
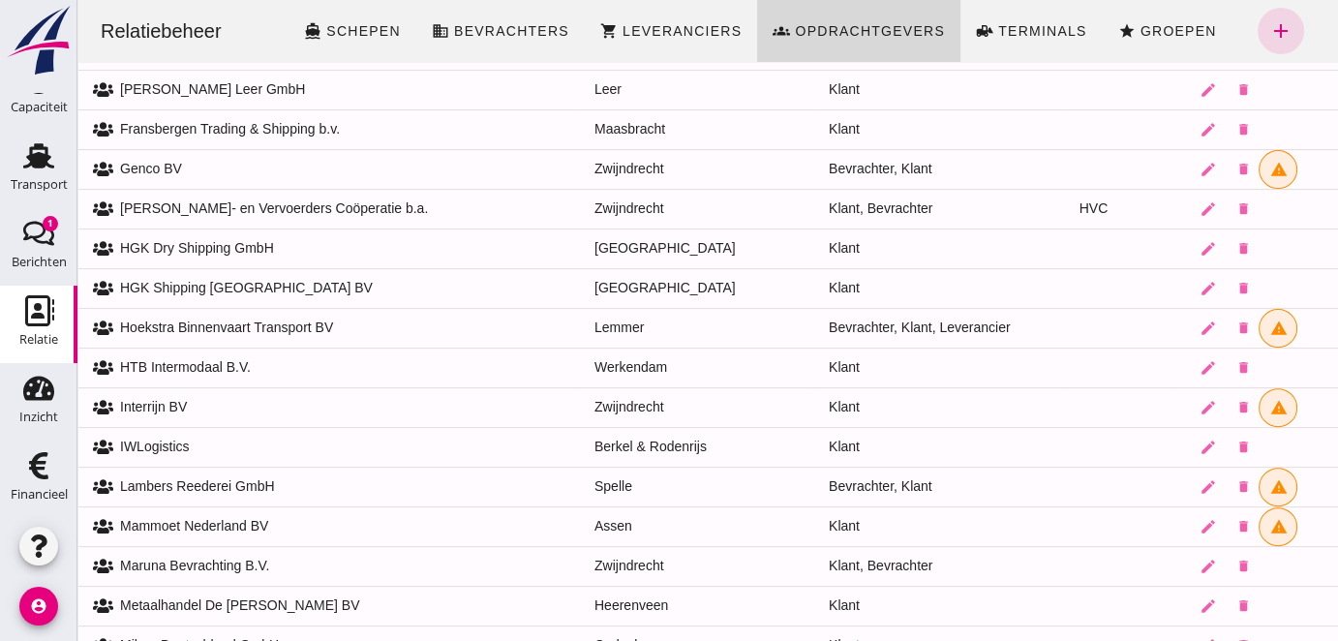
scroll to position [459, 0]
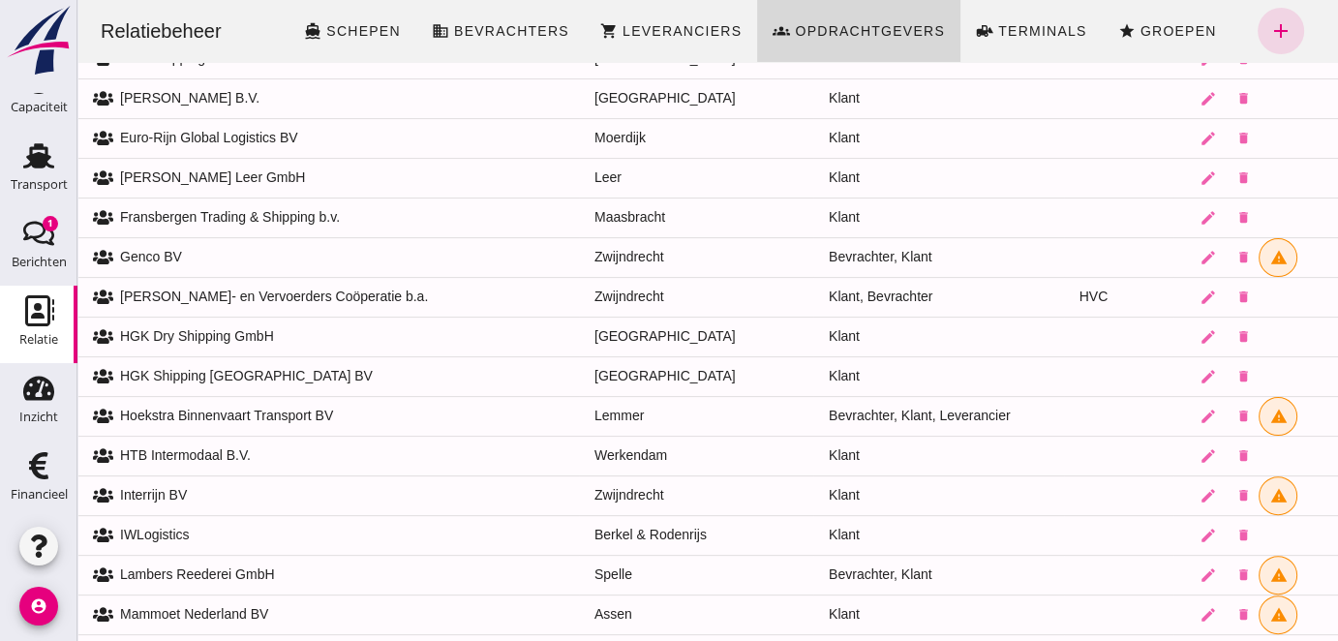
click at [1249, 291] on td "edit delete" at bounding box center [1256, 297] width 165 height 40
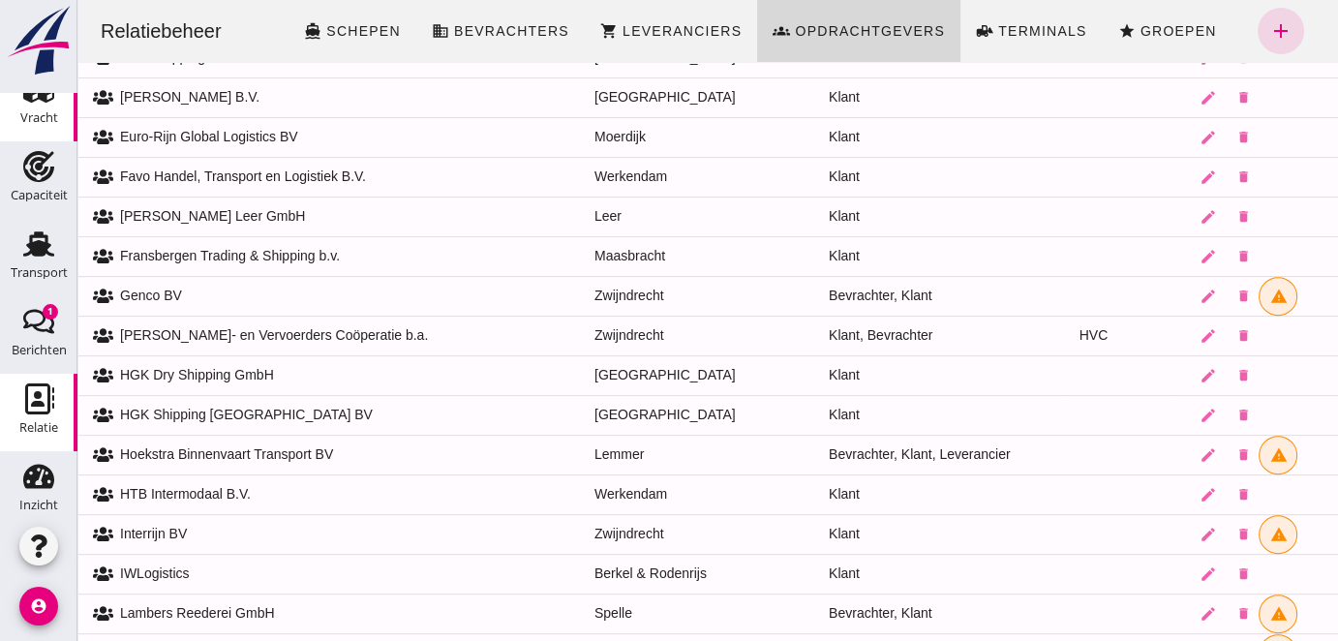
scroll to position [0, 0]
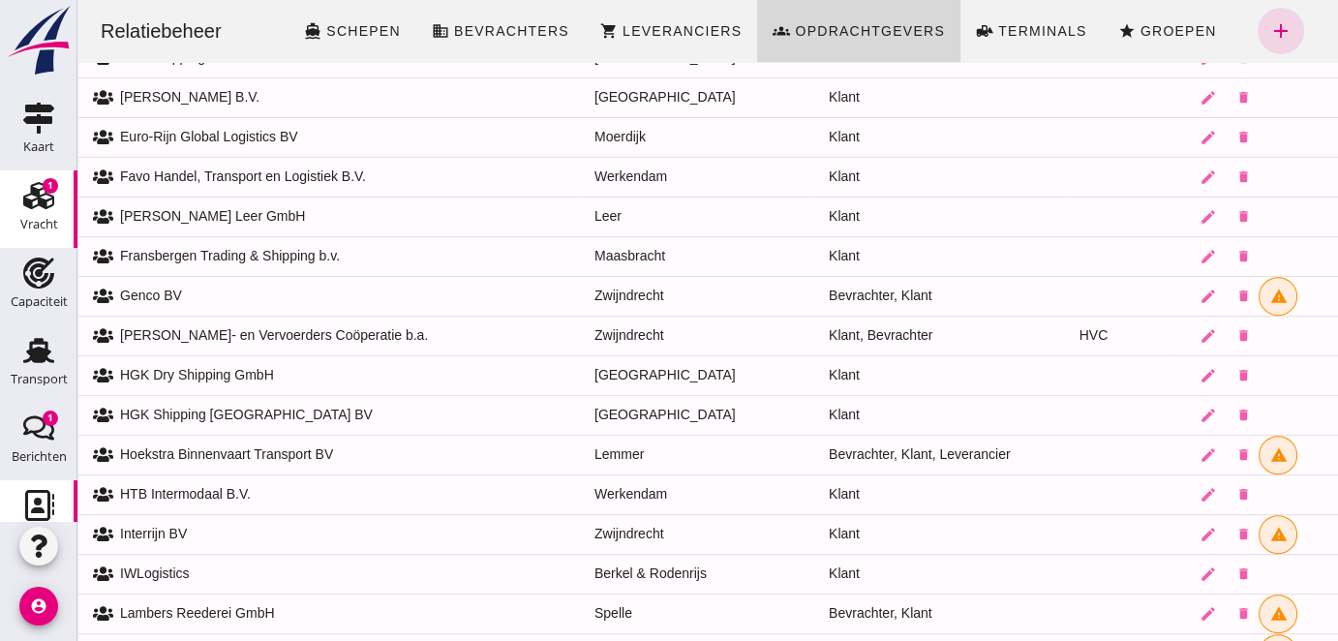
click at [39, 198] on icon "Vracht" at bounding box center [38, 195] width 31 height 31
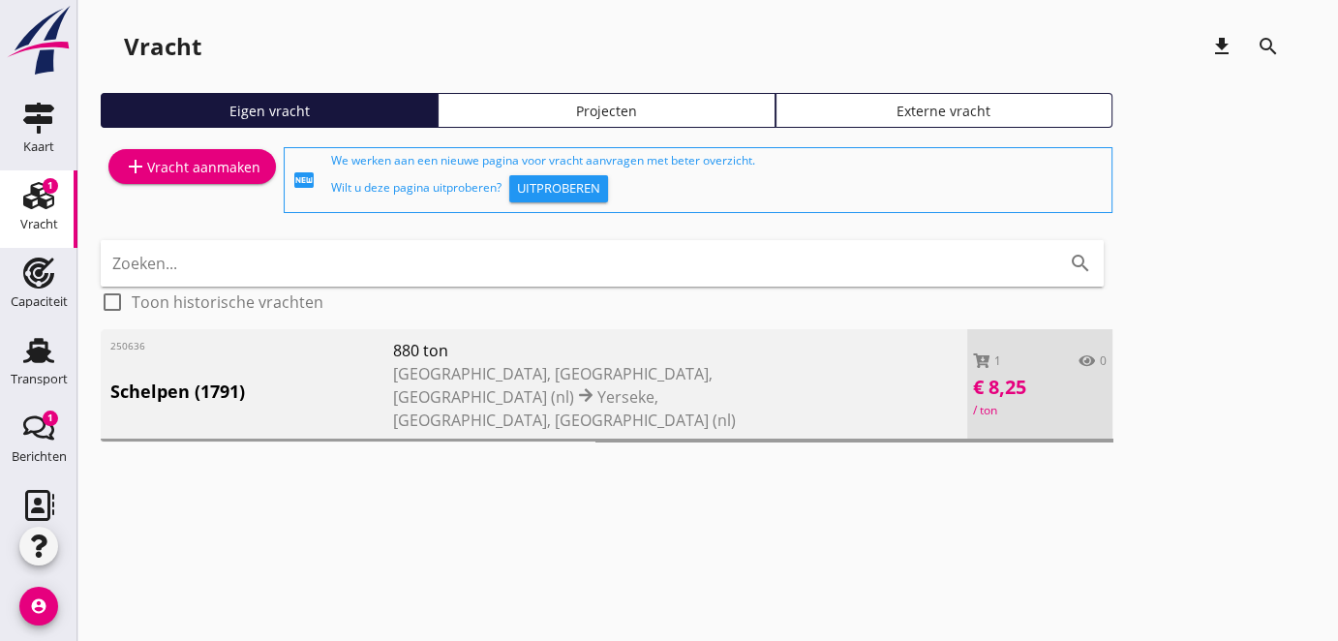
click at [498, 380] on span "[GEOGRAPHIC_DATA], [GEOGRAPHIC_DATA], [GEOGRAPHIC_DATA] (nl)" at bounding box center [553, 385] width 320 height 45
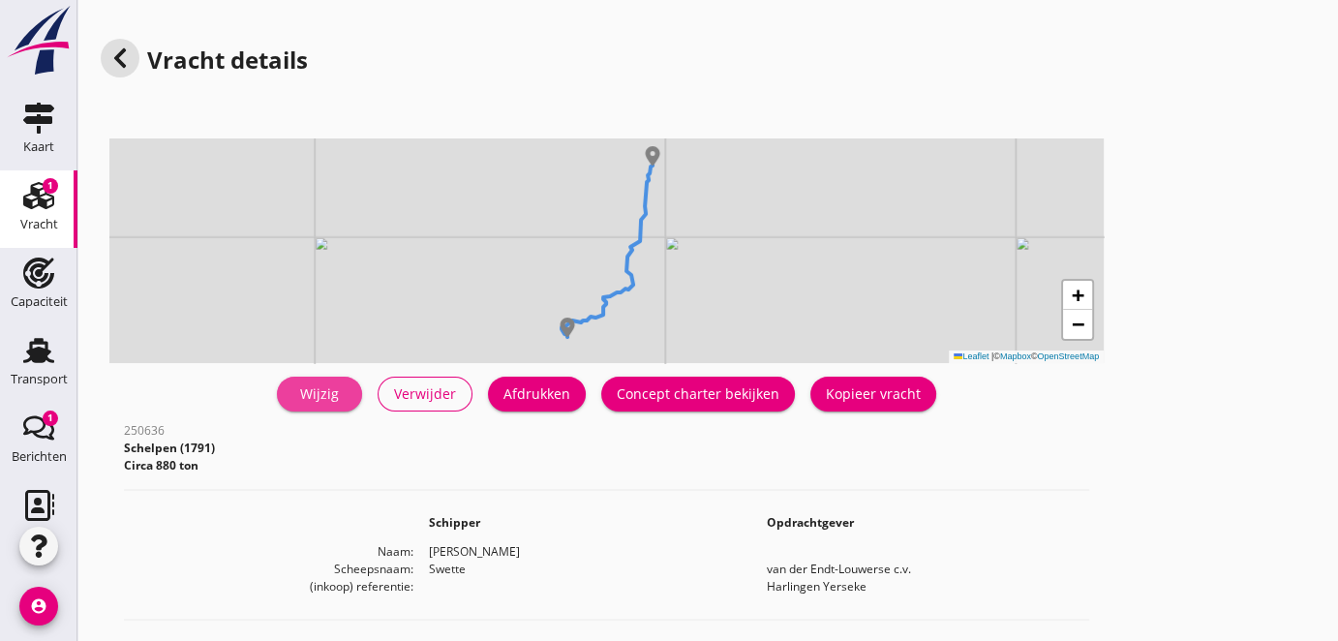
click at [320, 395] on div "Wijzig" at bounding box center [319, 393] width 54 height 20
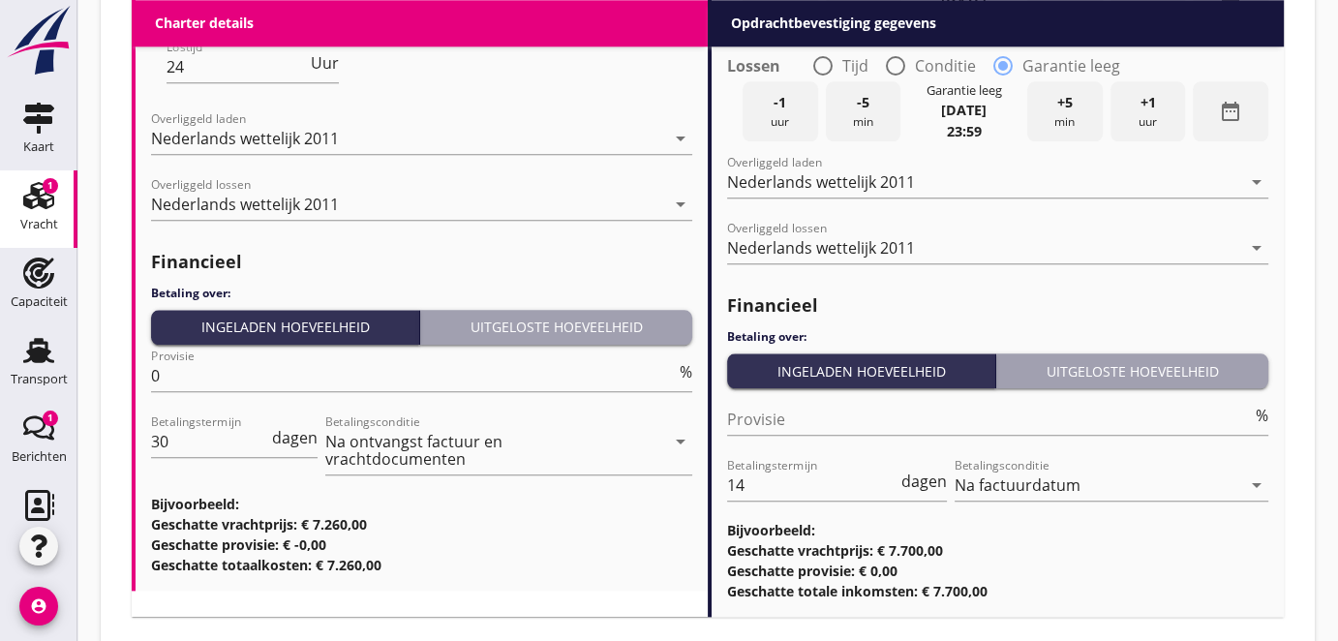
scroll to position [2308, 0]
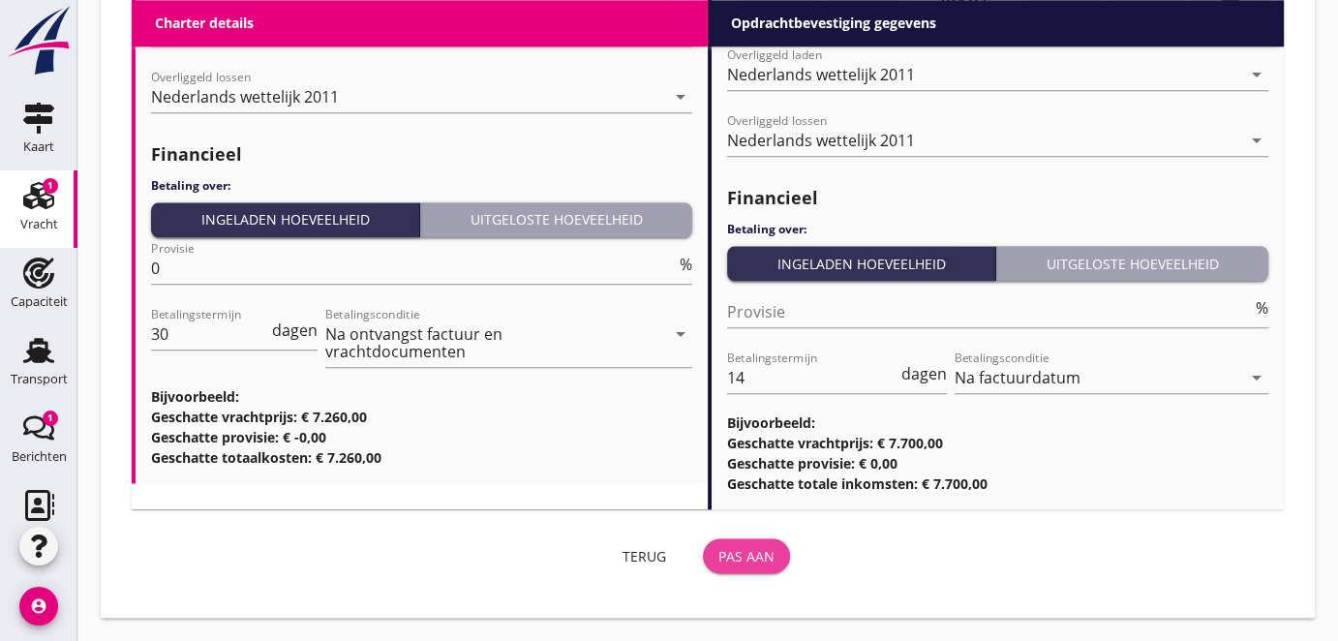
click at [725, 555] on div "Pas aan" at bounding box center [747, 556] width 56 height 20
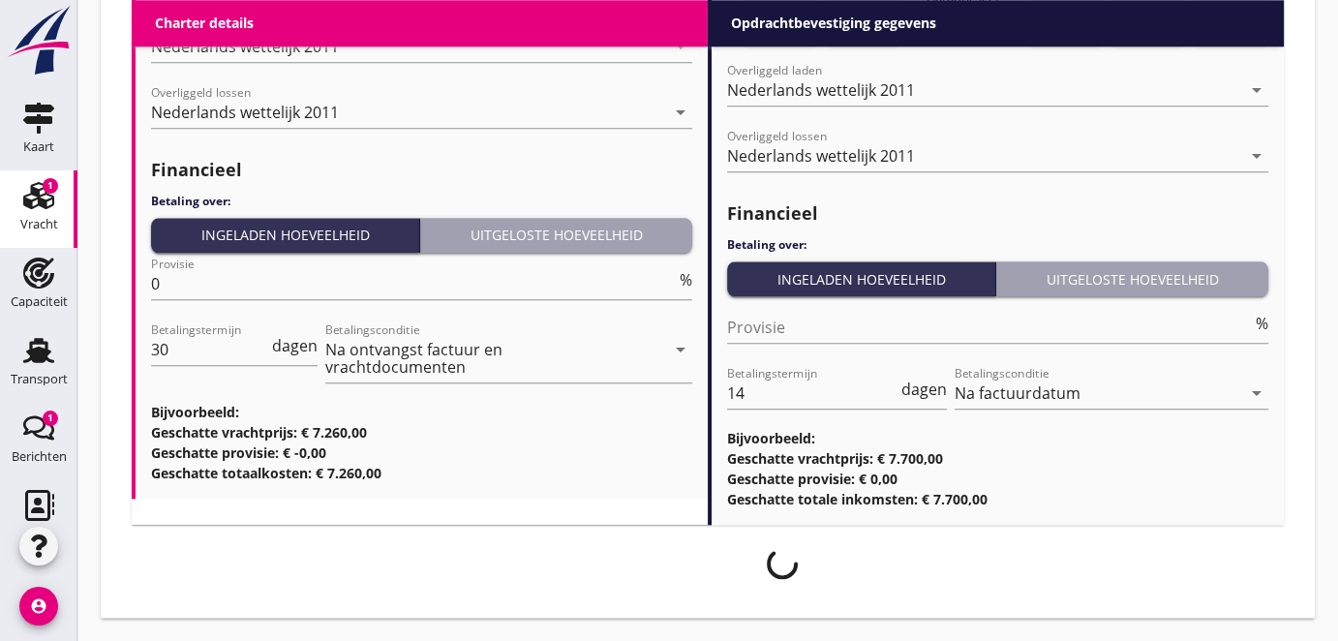
scroll to position [2292, 0]
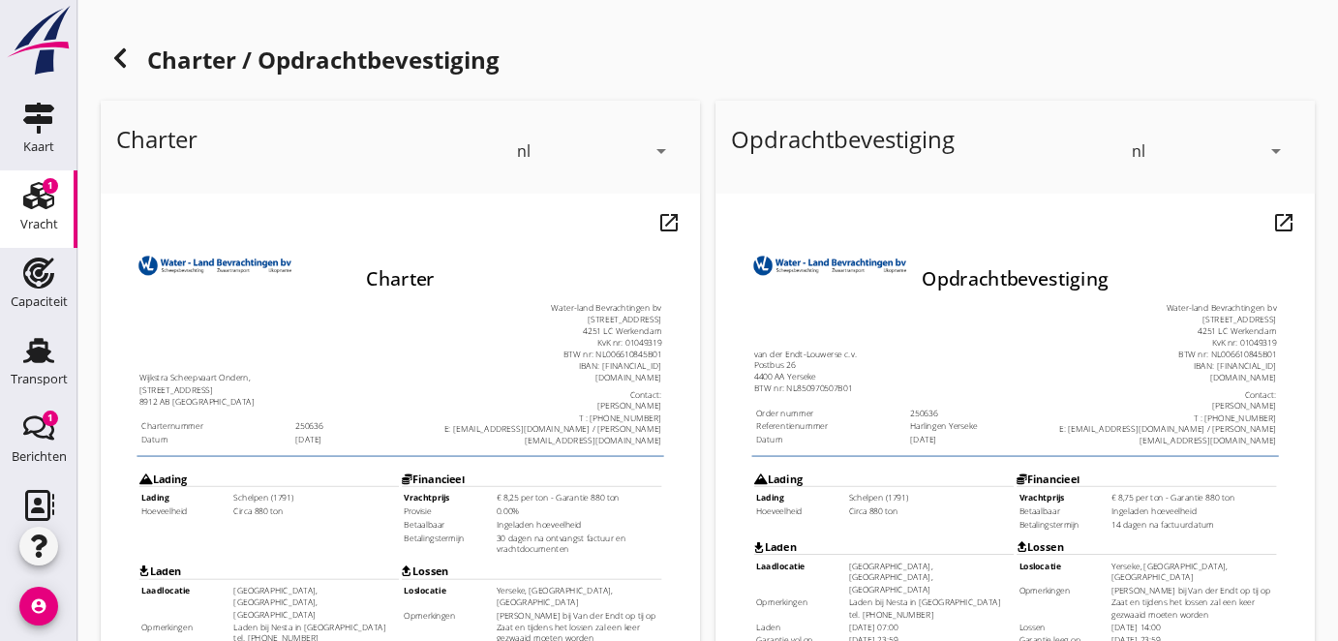
click at [43, 189] on div "1" at bounding box center [50, 185] width 15 height 15
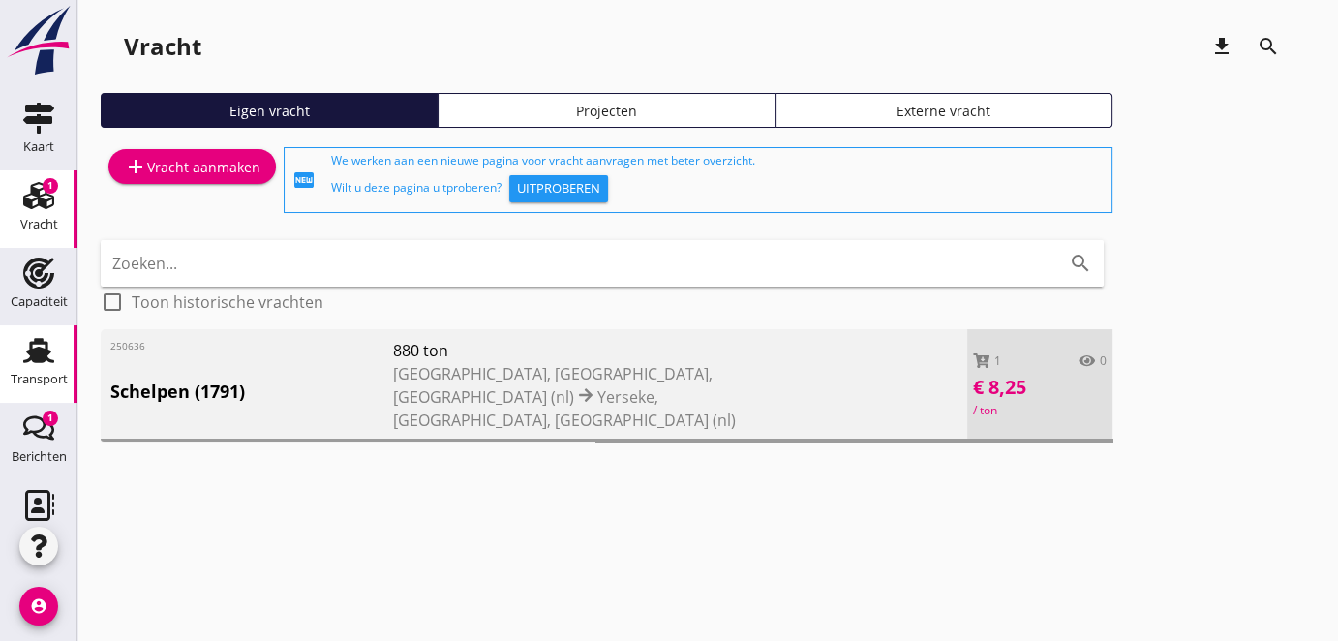
click at [31, 353] on use at bounding box center [38, 350] width 31 height 25
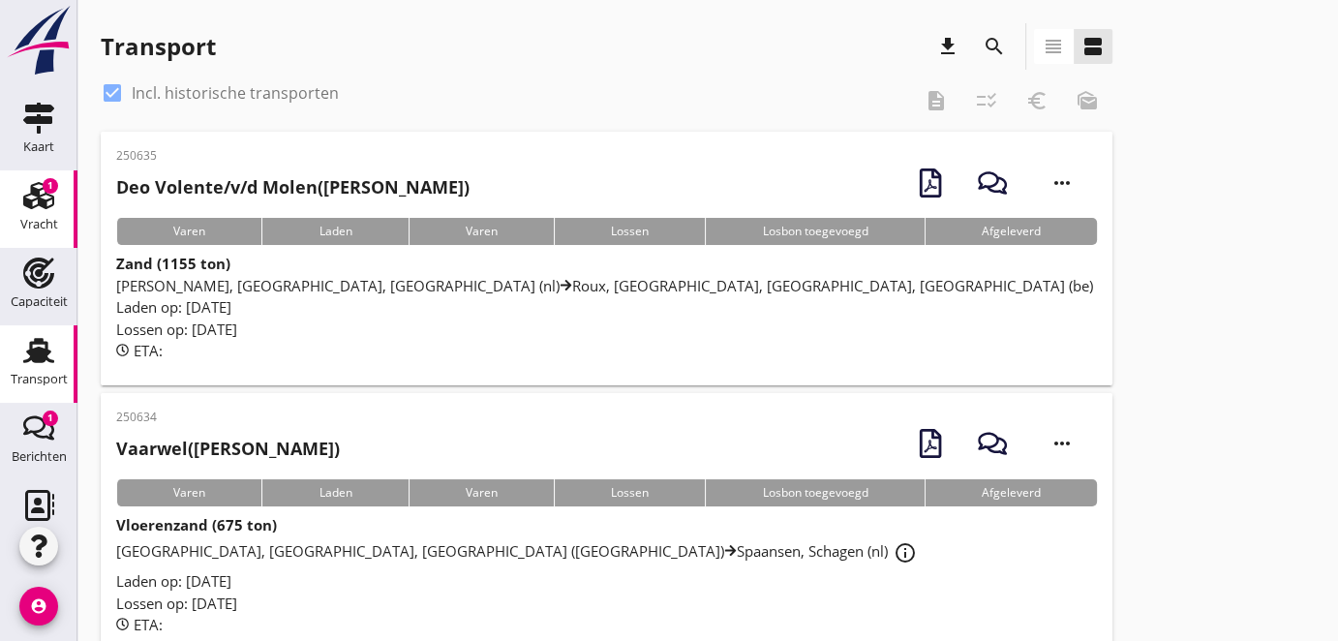
click at [36, 195] on use at bounding box center [38, 195] width 31 height 27
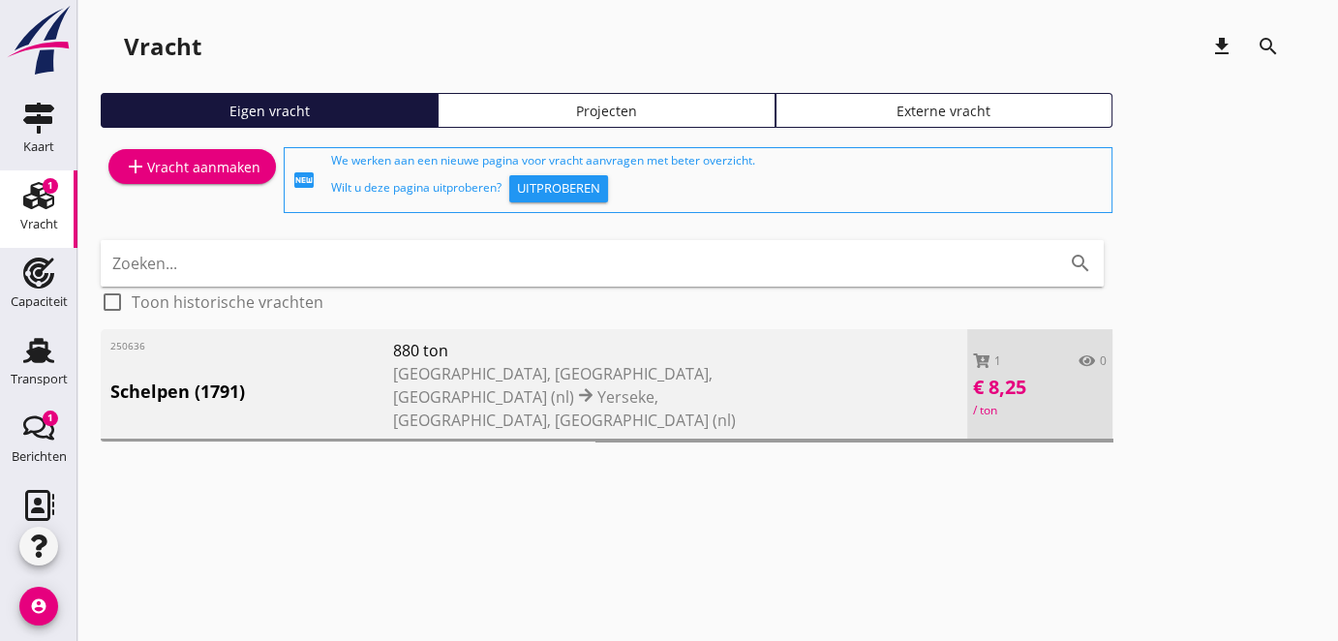
click at [551, 380] on span "[GEOGRAPHIC_DATA], [GEOGRAPHIC_DATA], [GEOGRAPHIC_DATA] (nl)" at bounding box center [553, 385] width 320 height 45
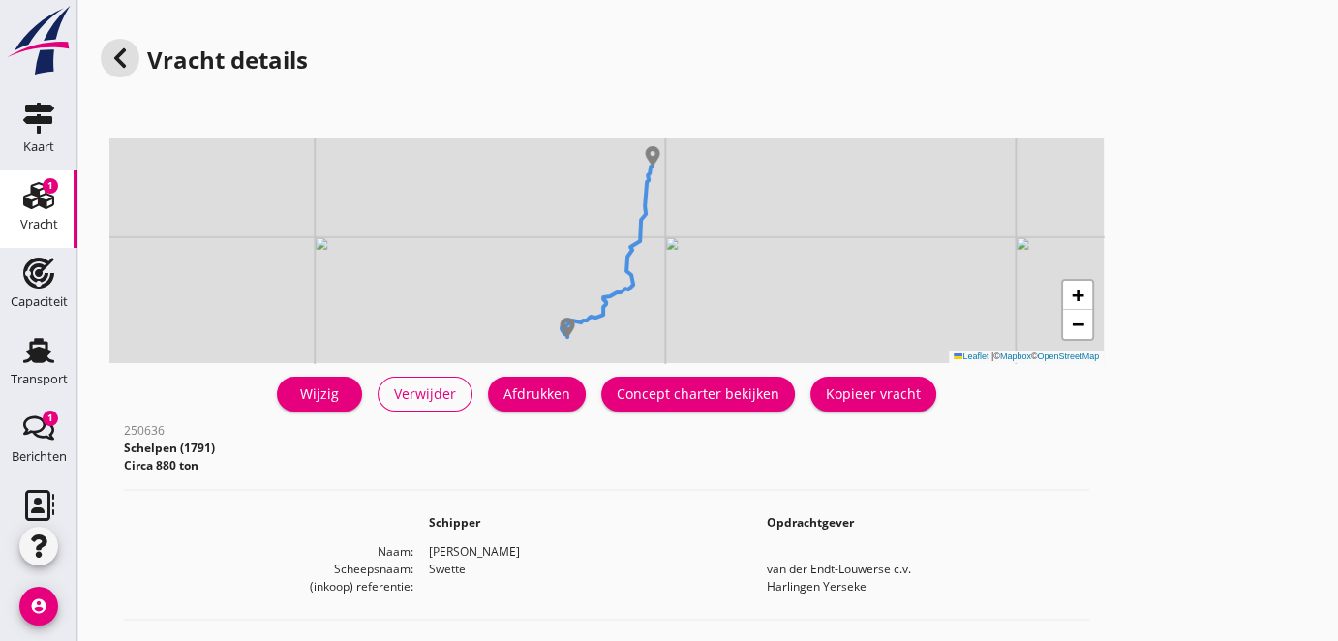
scroll to position [87, 0]
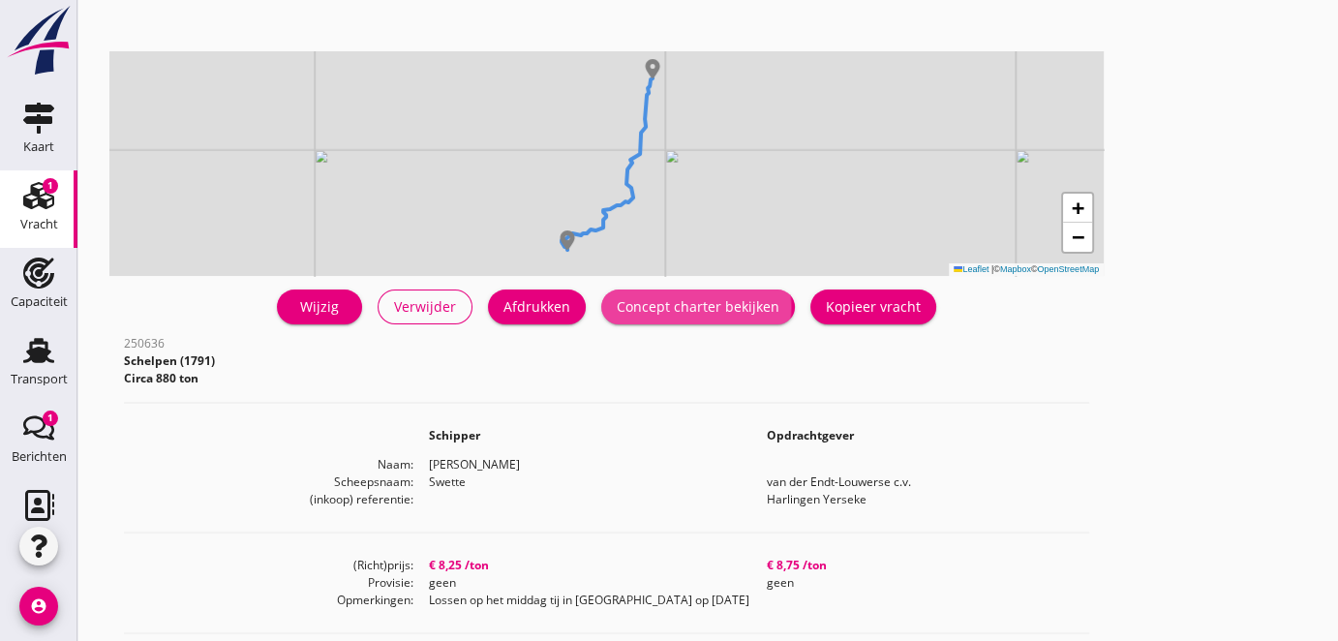
click at [699, 312] on div "Concept charter bekijken" at bounding box center [698, 306] width 163 height 20
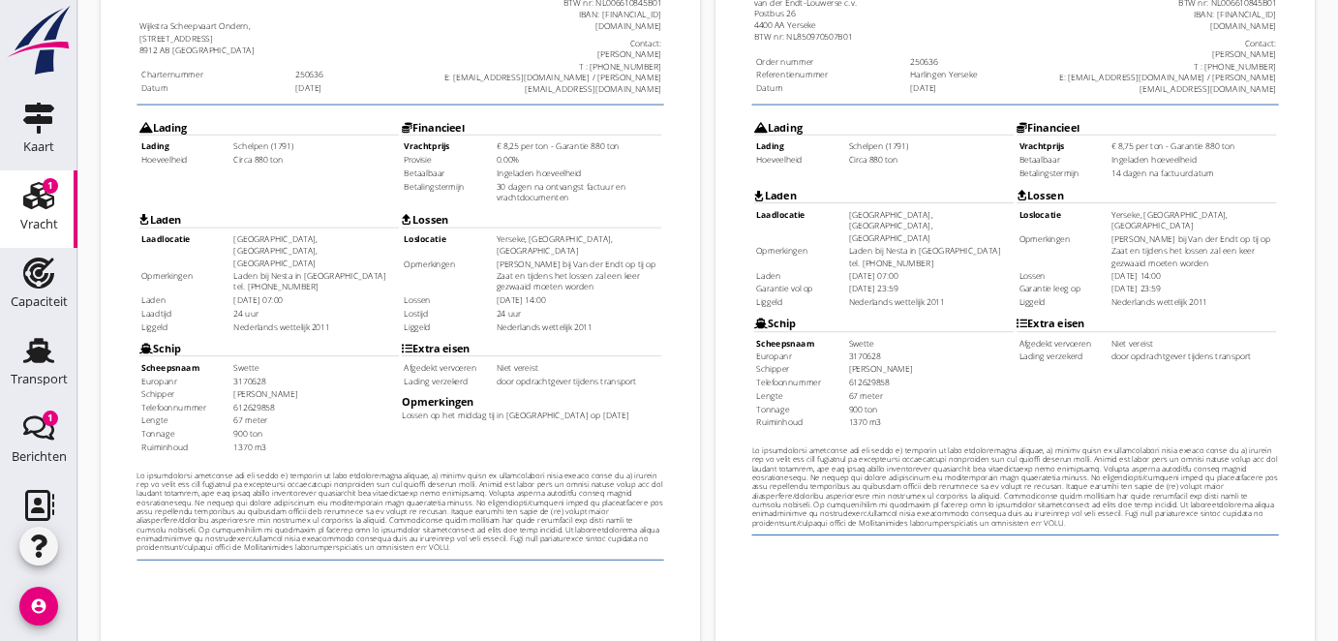
scroll to position [87, 0]
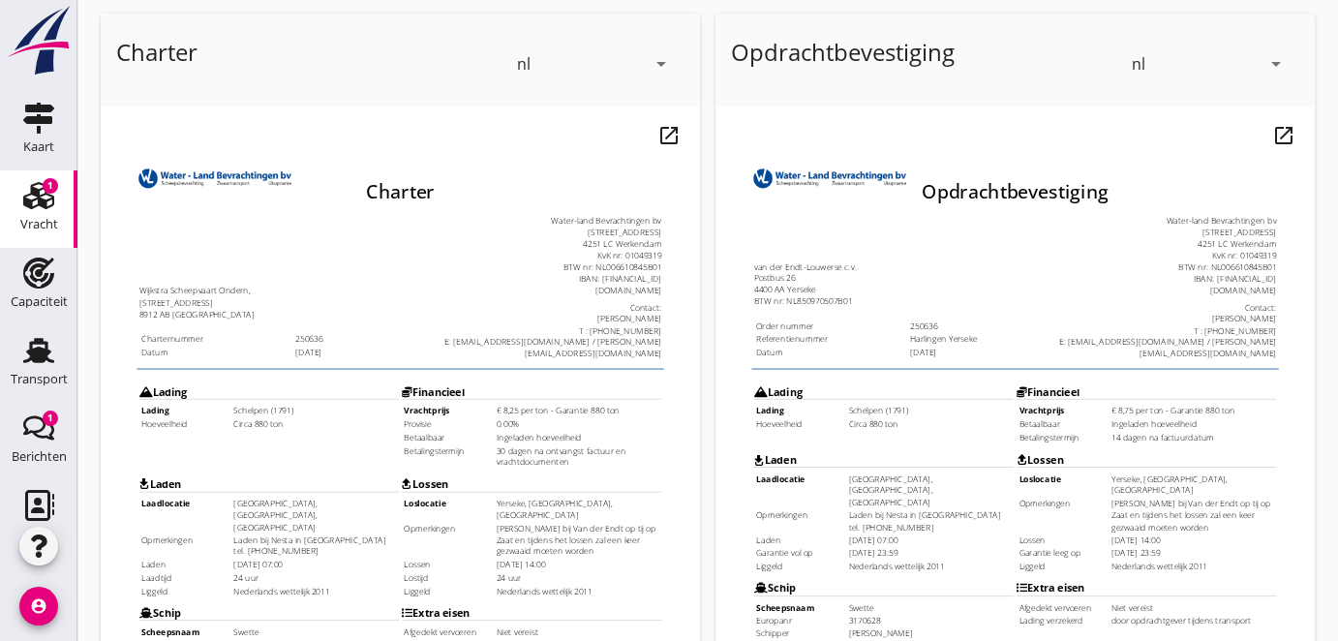
click at [659, 56] on icon "arrow_drop_down" at bounding box center [661, 63] width 23 height 23
click at [353, 125] on iframe at bounding box center [400, 547] width 599 height 847
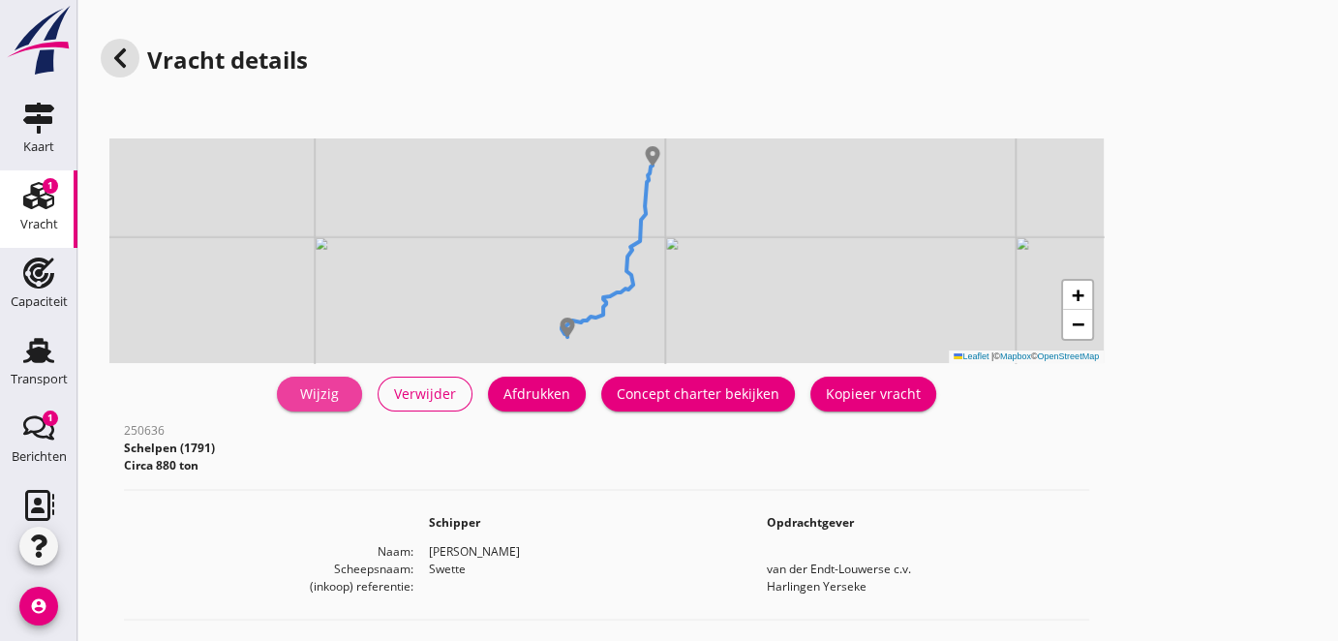
click at [327, 392] on div "Wijzig" at bounding box center [319, 393] width 54 height 20
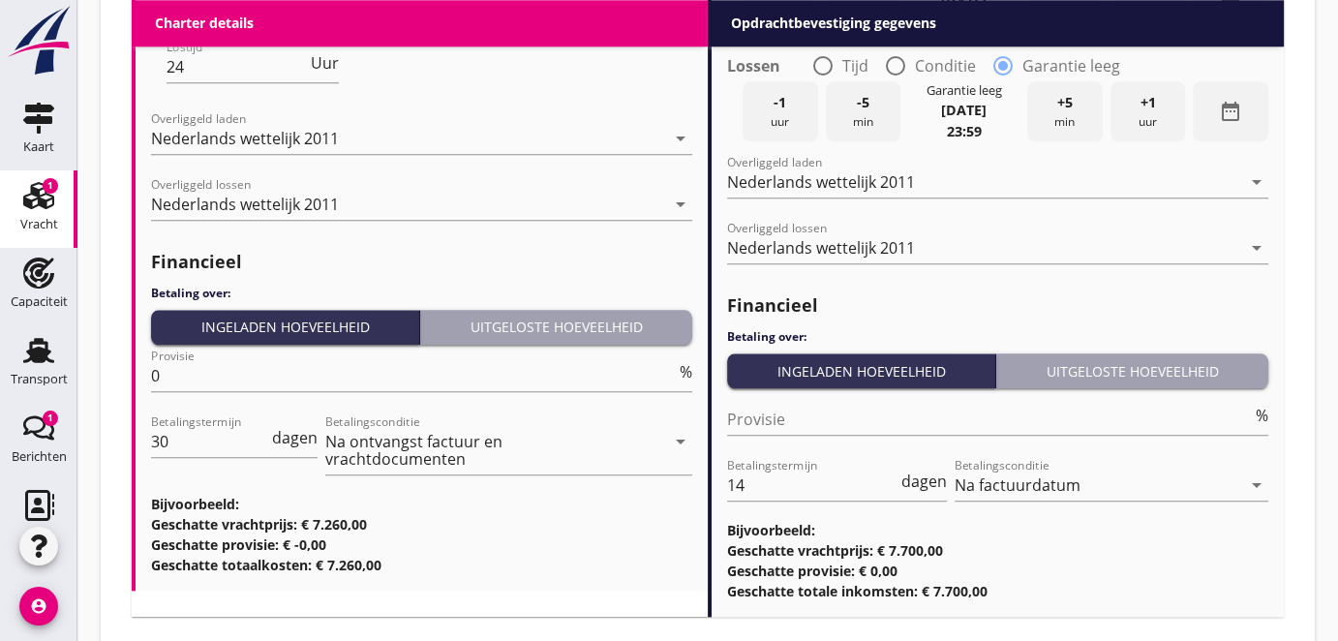
scroll to position [2308, 0]
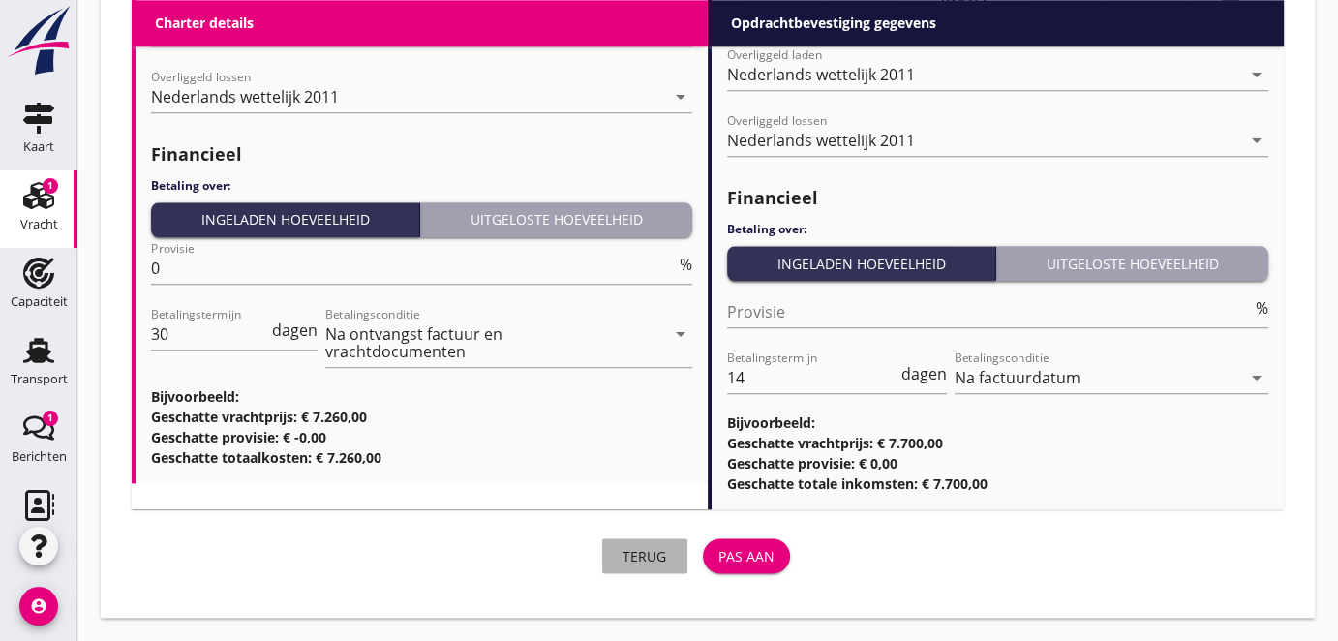
click at [643, 554] on div "Terug" at bounding box center [645, 556] width 54 height 20
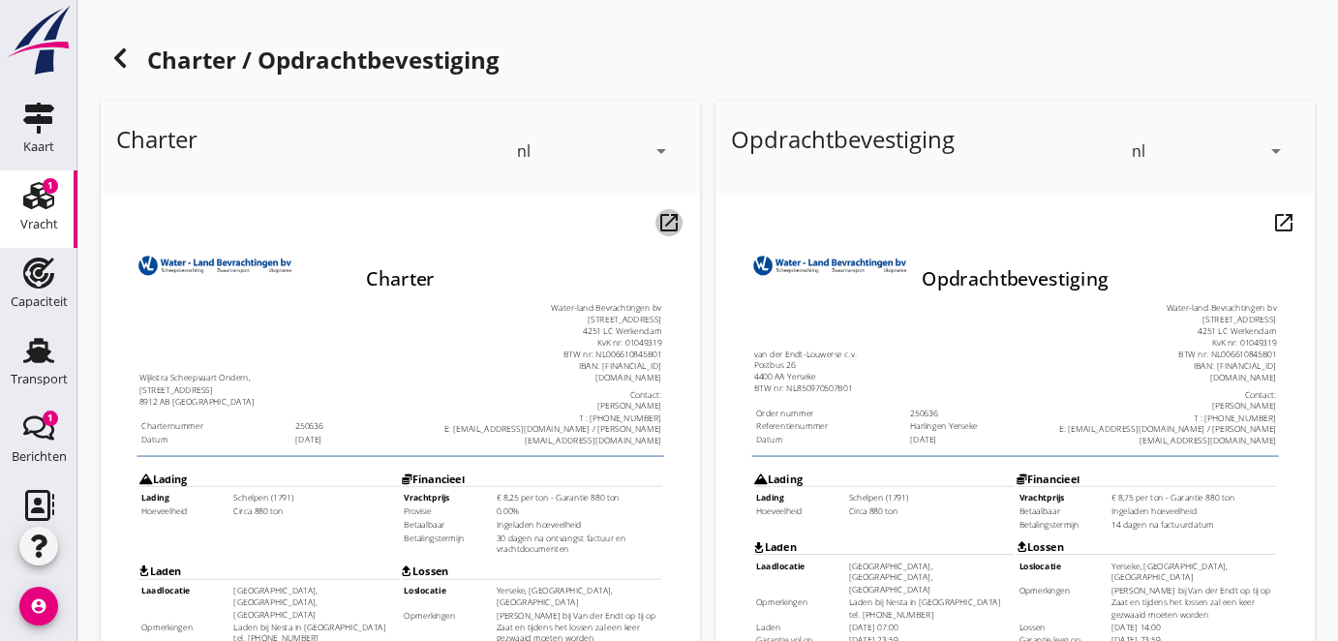
click at [666, 220] on icon "open_in_new" at bounding box center [669, 222] width 23 height 23
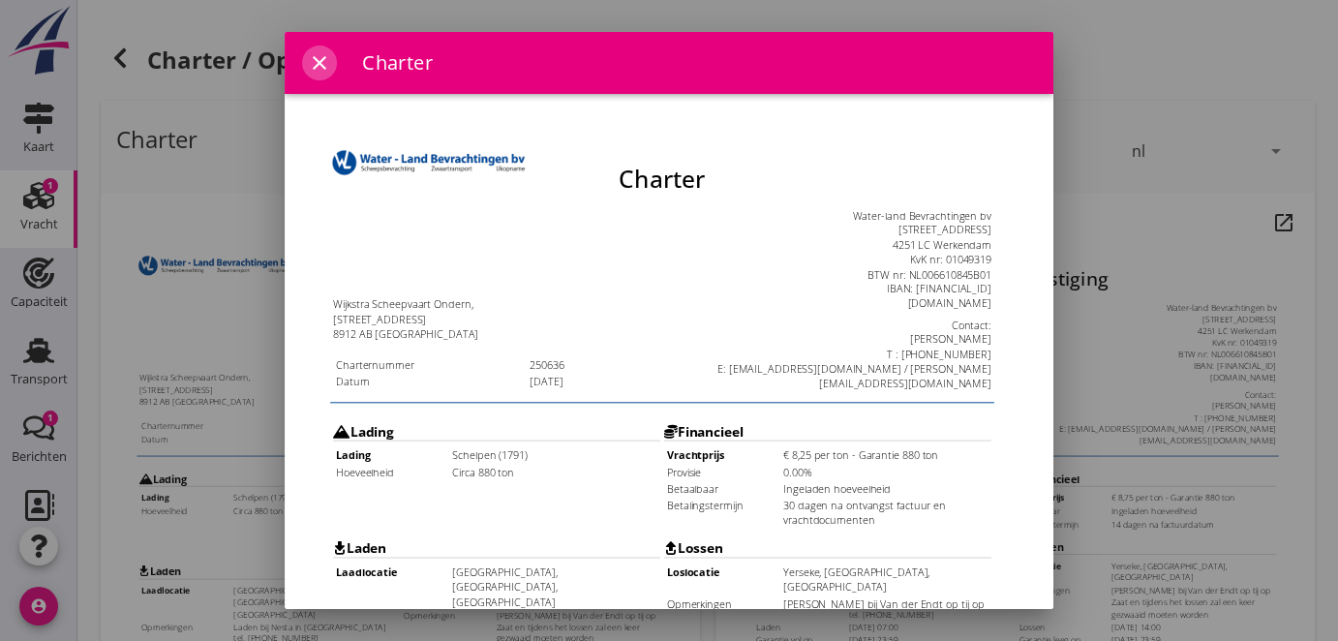
click at [311, 63] on icon "close" at bounding box center [319, 62] width 23 height 23
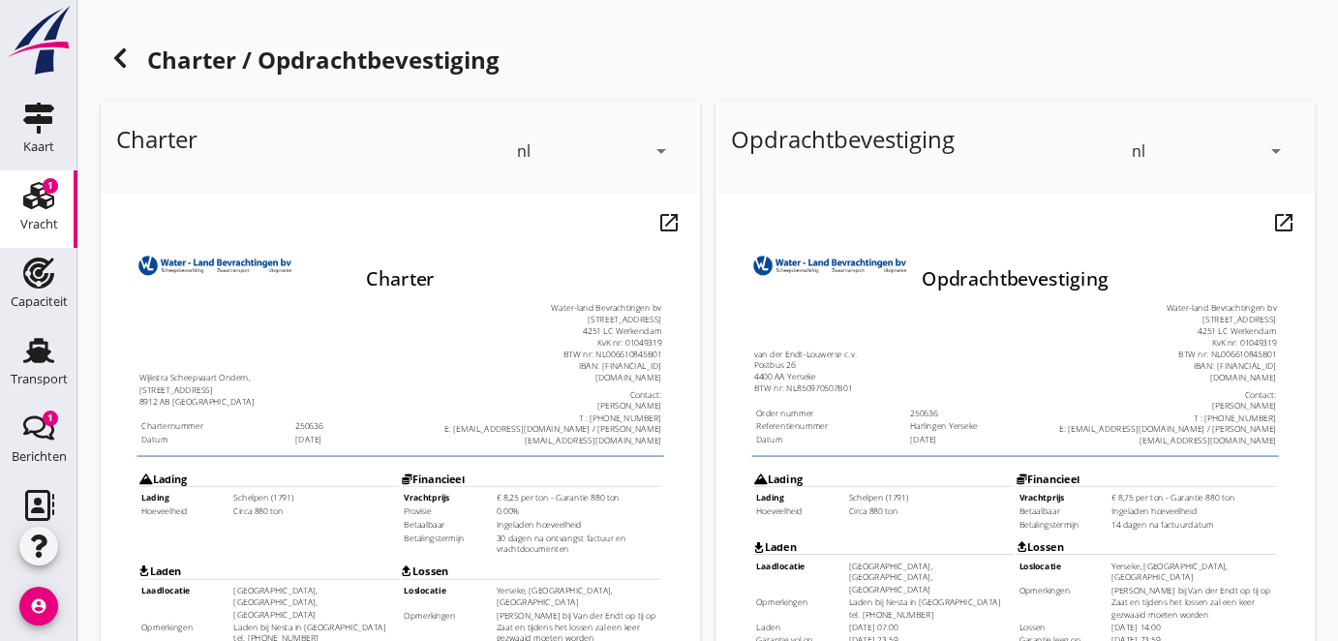
scroll to position [195, 0]
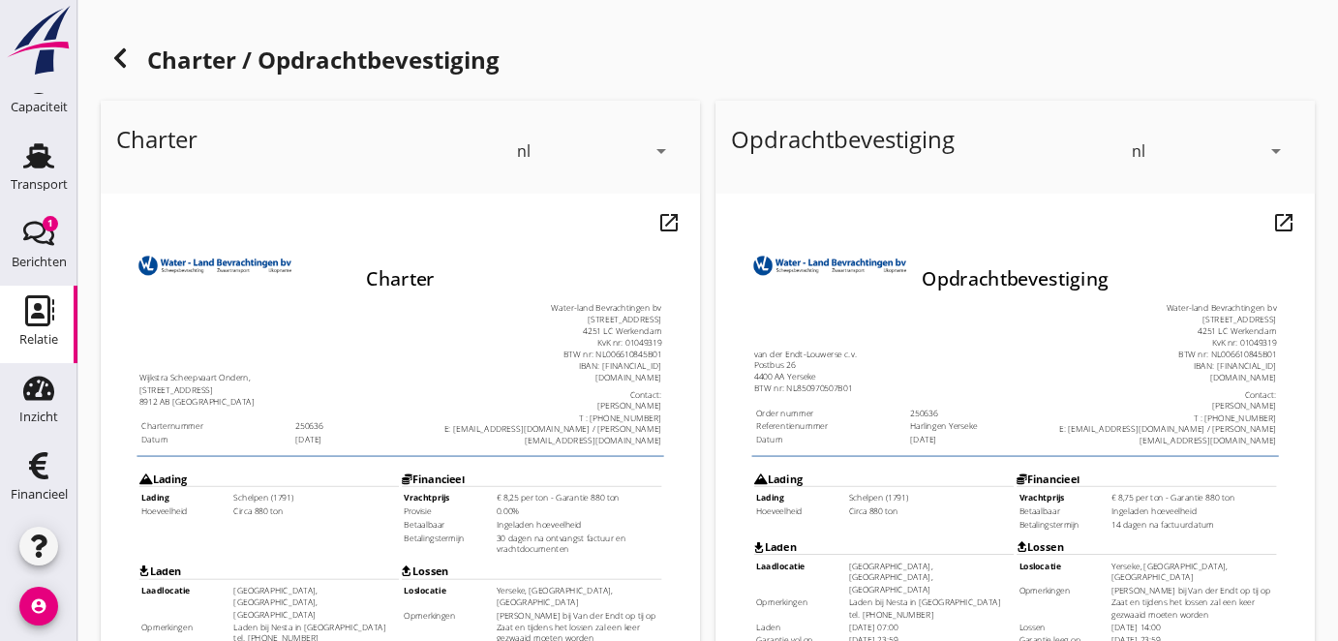
click at [34, 310] on icon "Relatie" at bounding box center [38, 310] width 31 height 31
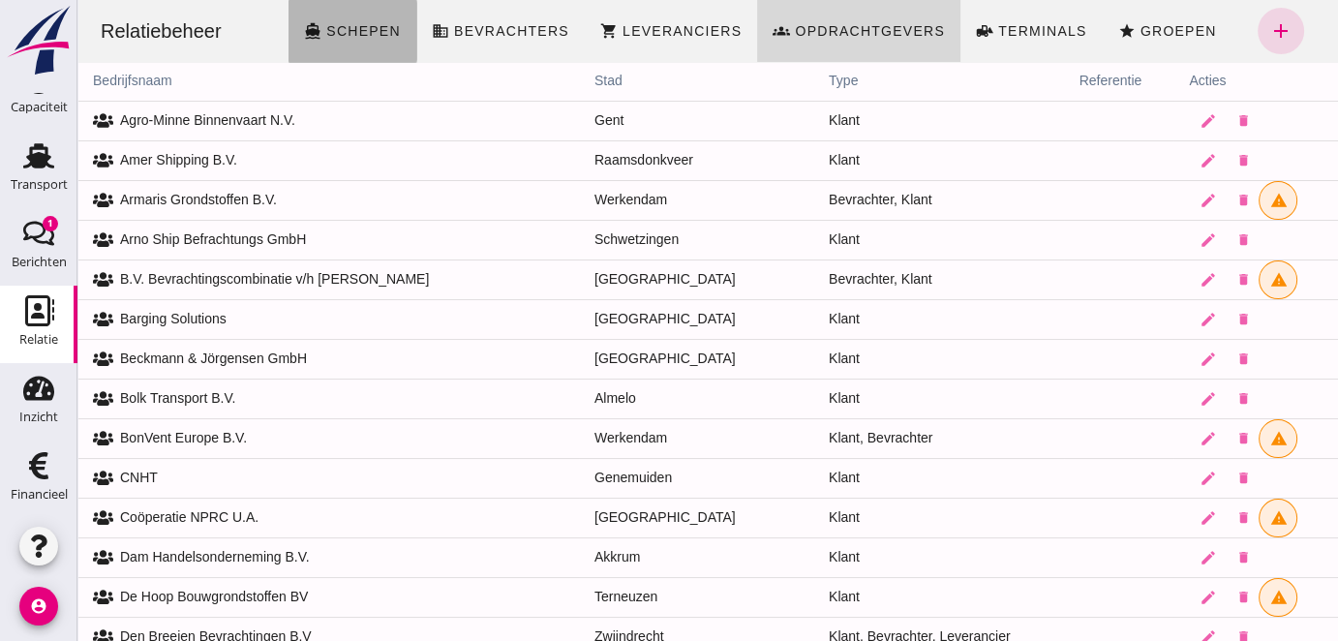
click at [349, 26] on span "Schepen" at bounding box center [363, 30] width 76 height 15
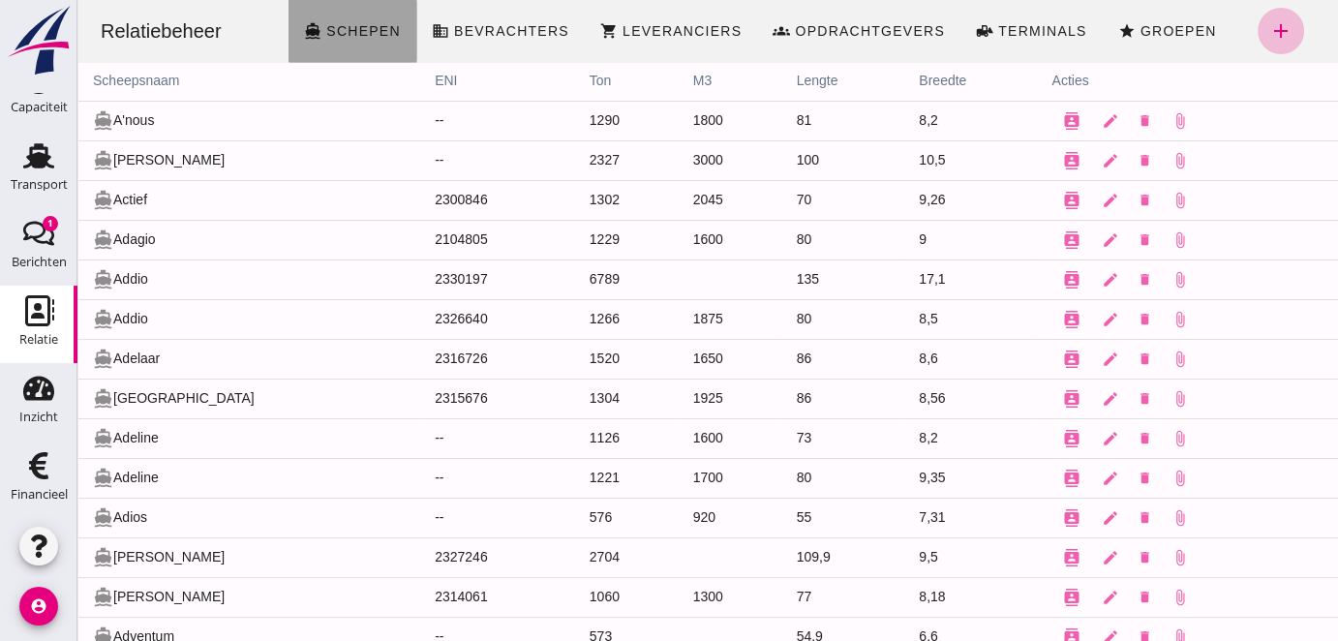
click at [357, 29] on span "Schepen" at bounding box center [363, 30] width 76 height 15
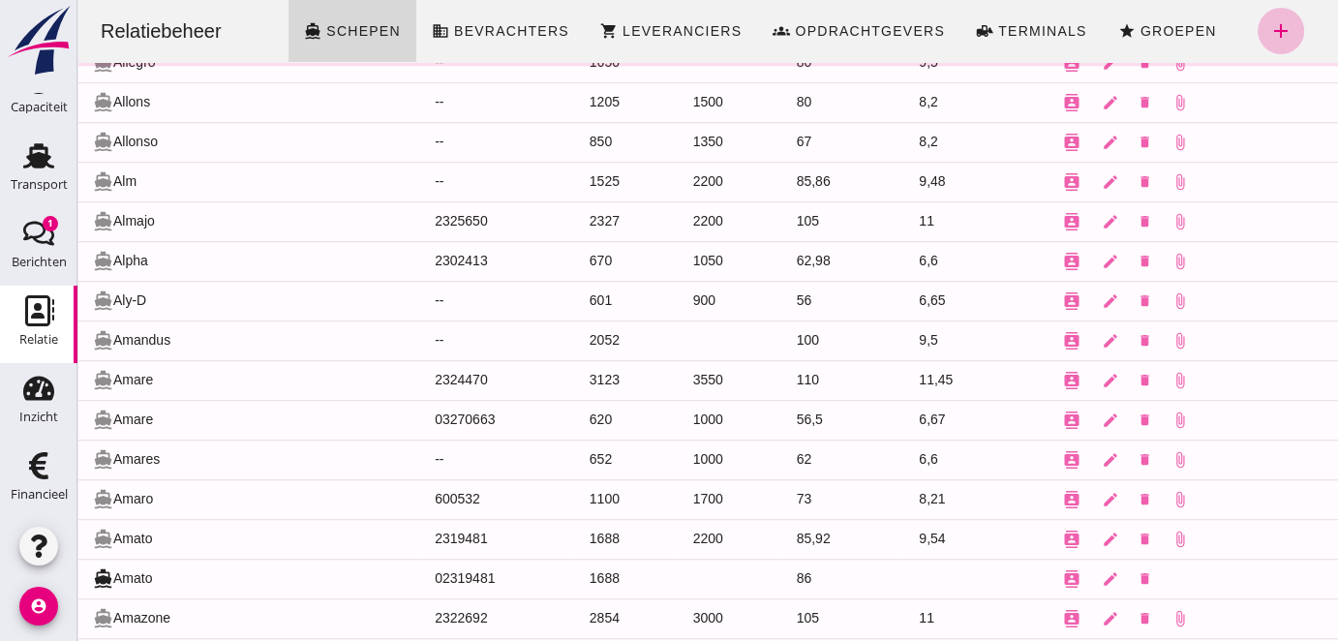
scroll to position [1466, 0]
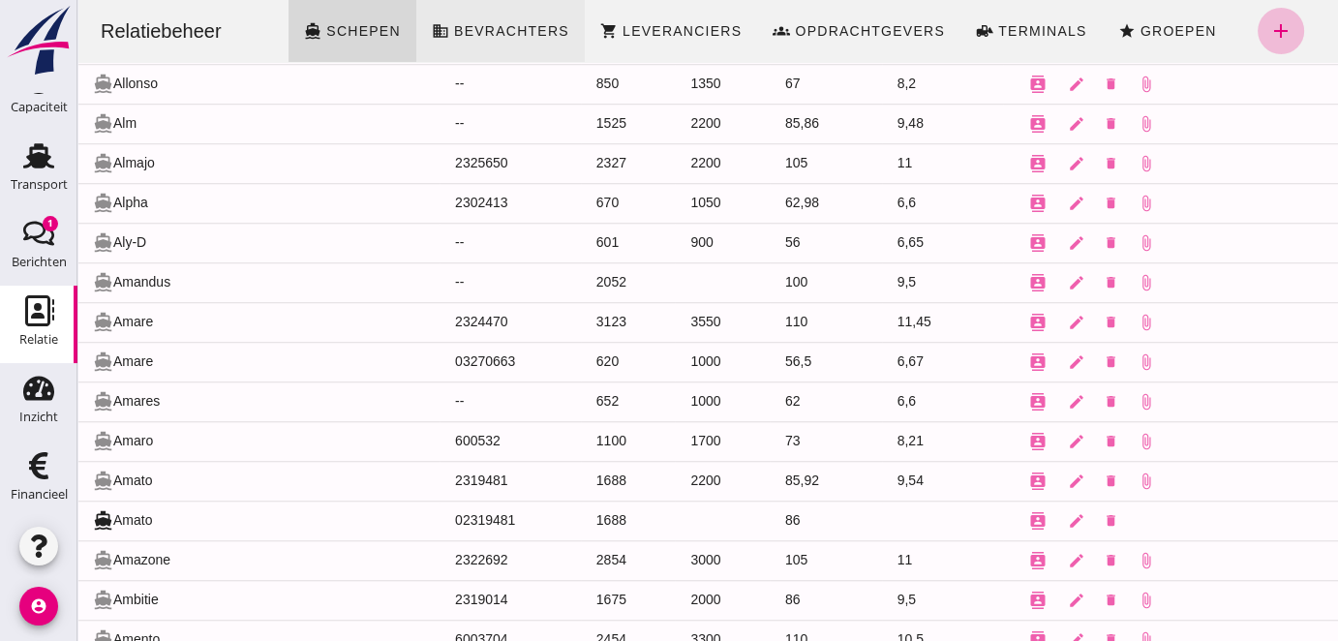
drag, startPoint x: 593, startPoint y: 71, endPoint x: 465, endPoint y: 50, distance: 129.4
click at [594, 73] on td "850" at bounding box center [628, 84] width 95 height 40
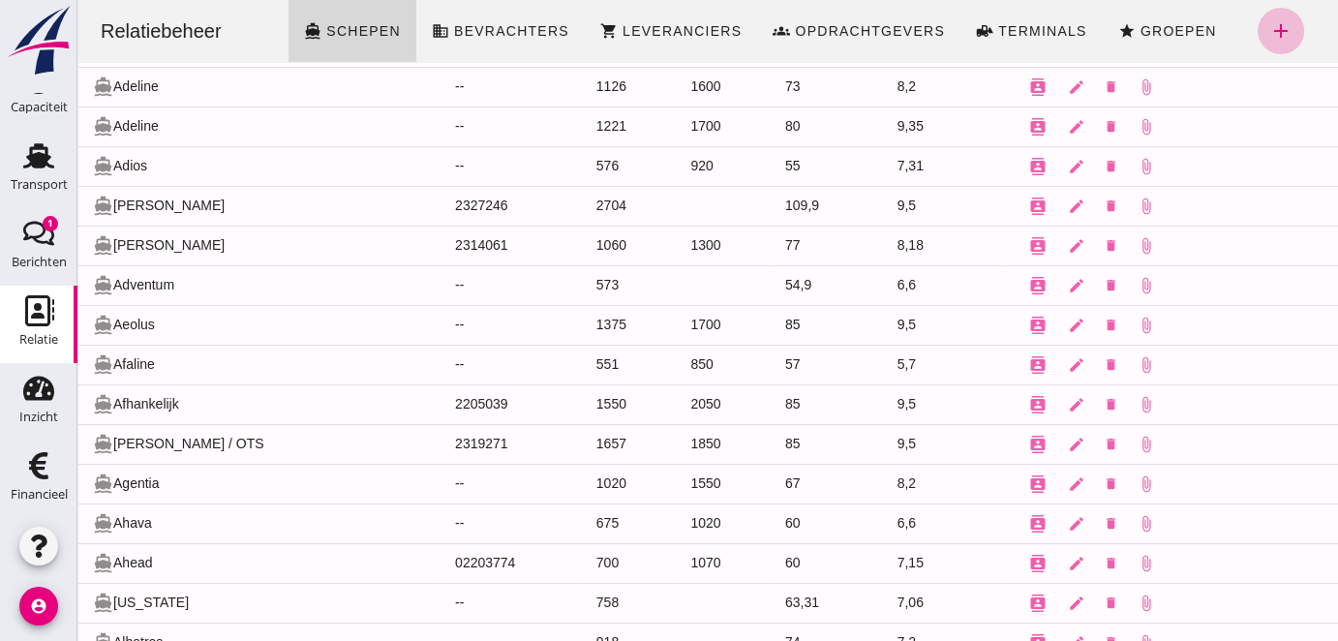
scroll to position [0, 0]
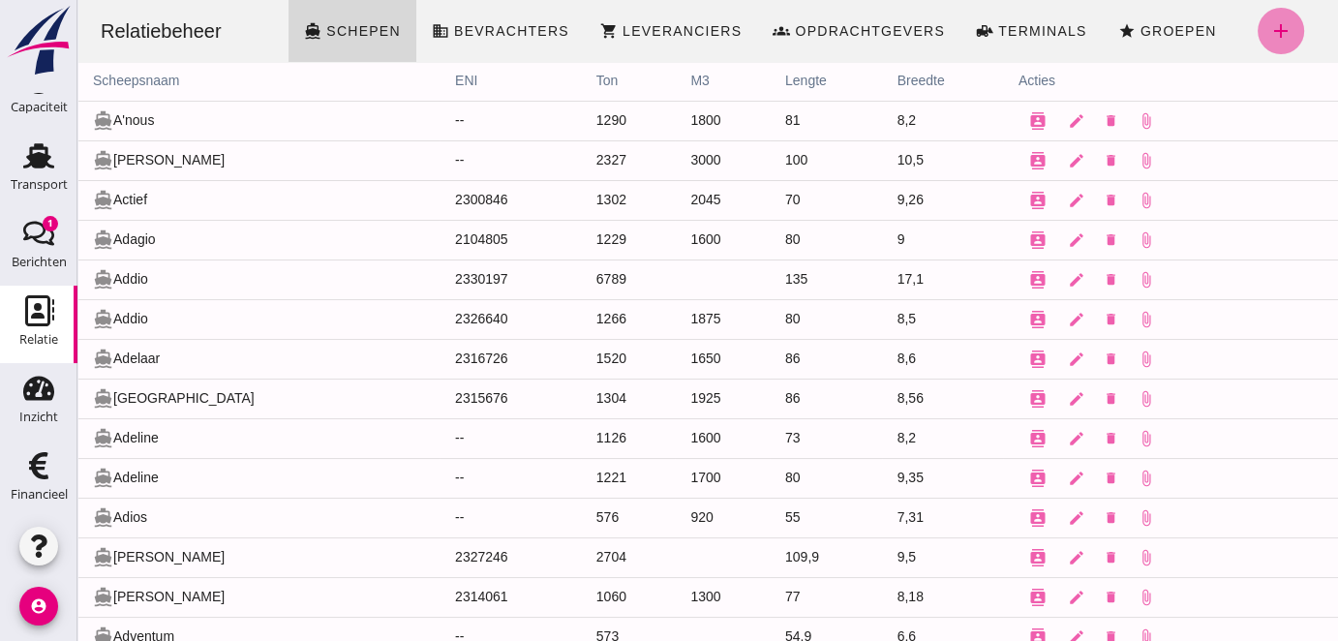
click at [1271, 23] on icon "add" at bounding box center [1281, 30] width 23 height 23
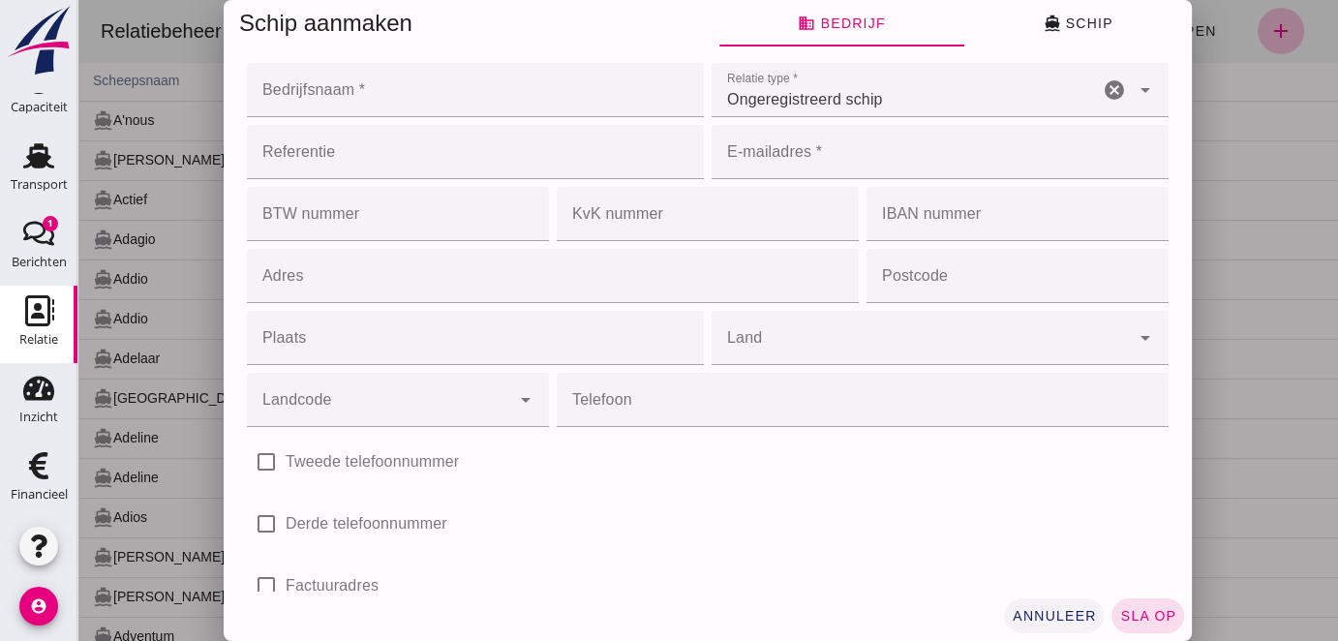
click at [1061, 616] on span "annuleer" at bounding box center [1054, 615] width 85 height 15
click at [1028, 610] on div at bounding box center [707, 320] width 1261 height 641
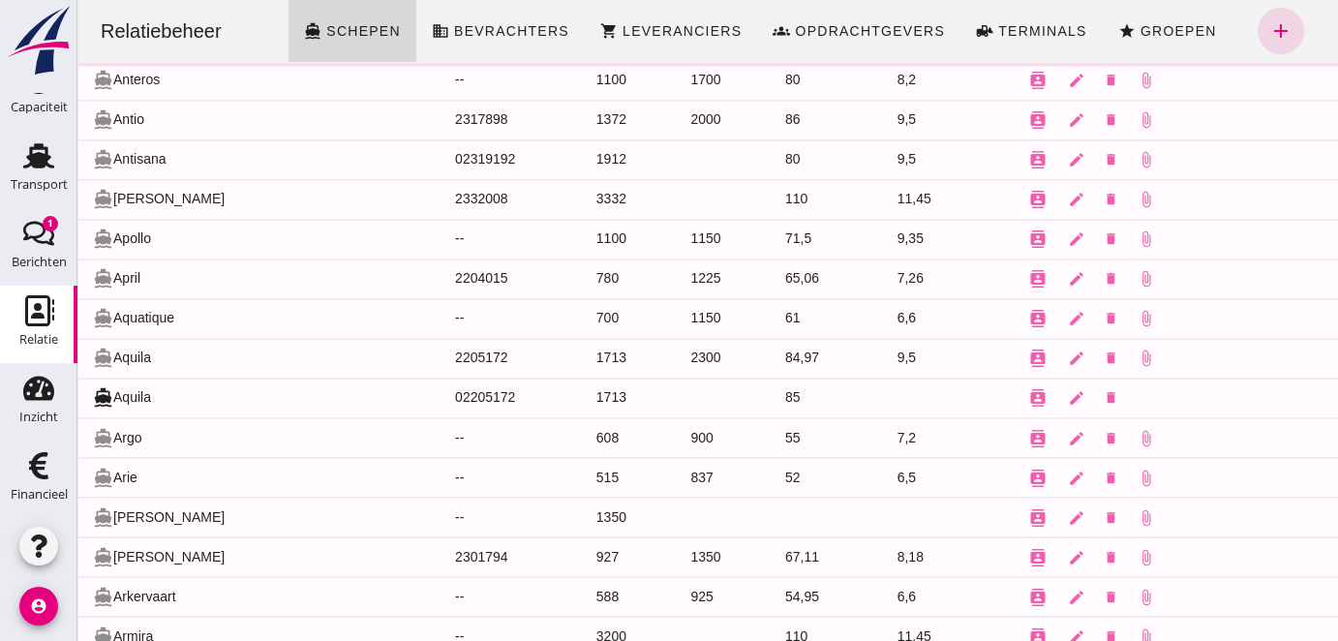
scroll to position [3439, 0]
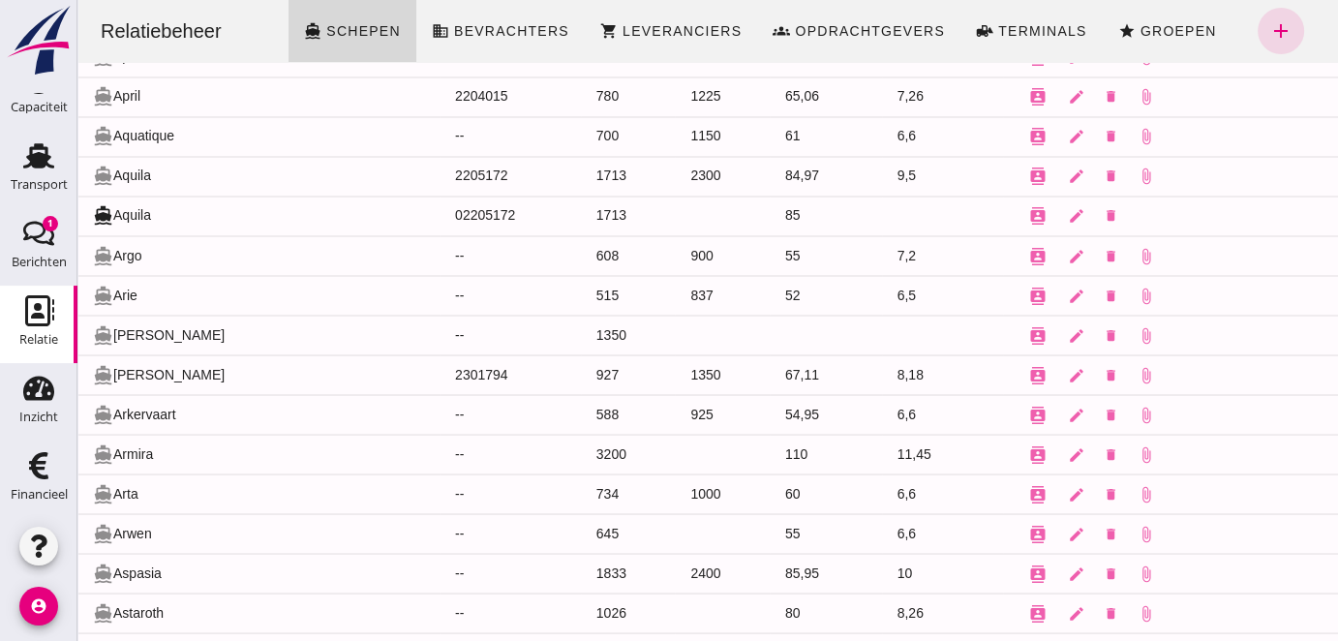
click at [158, 26] on div "Relatiebeheer" at bounding box center [161, 30] width 152 height 27
click at [32, 308] on use at bounding box center [39, 310] width 29 height 31
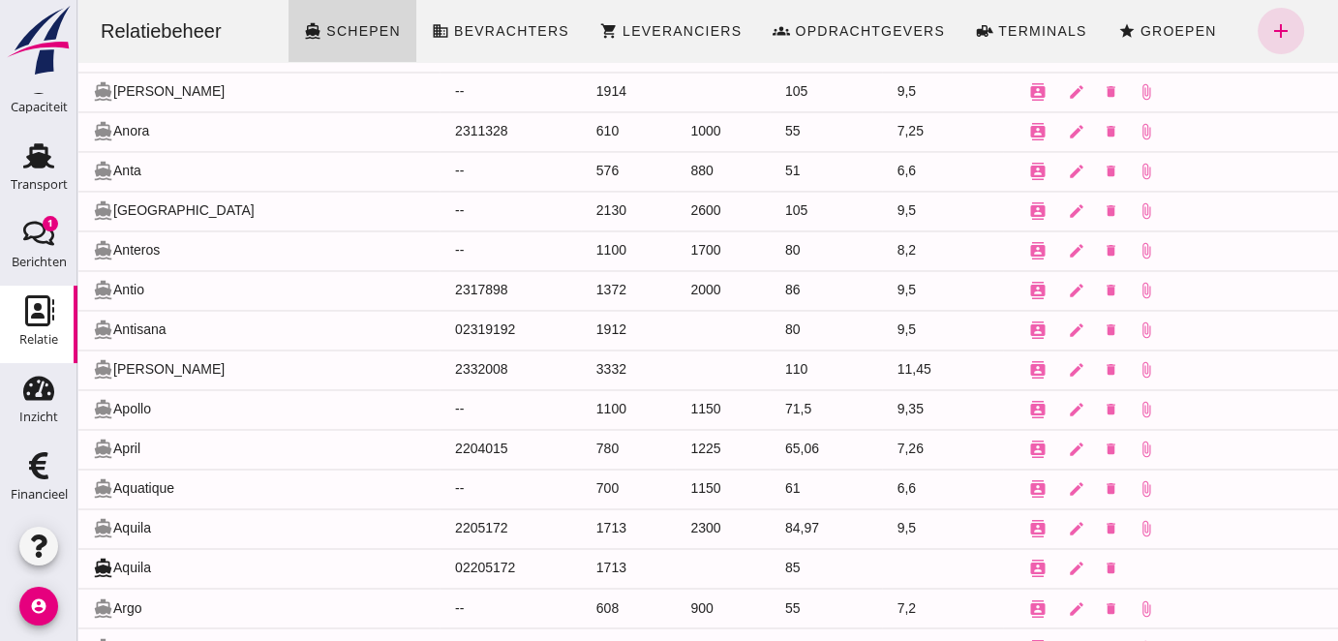
scroll to position [2998, 0]
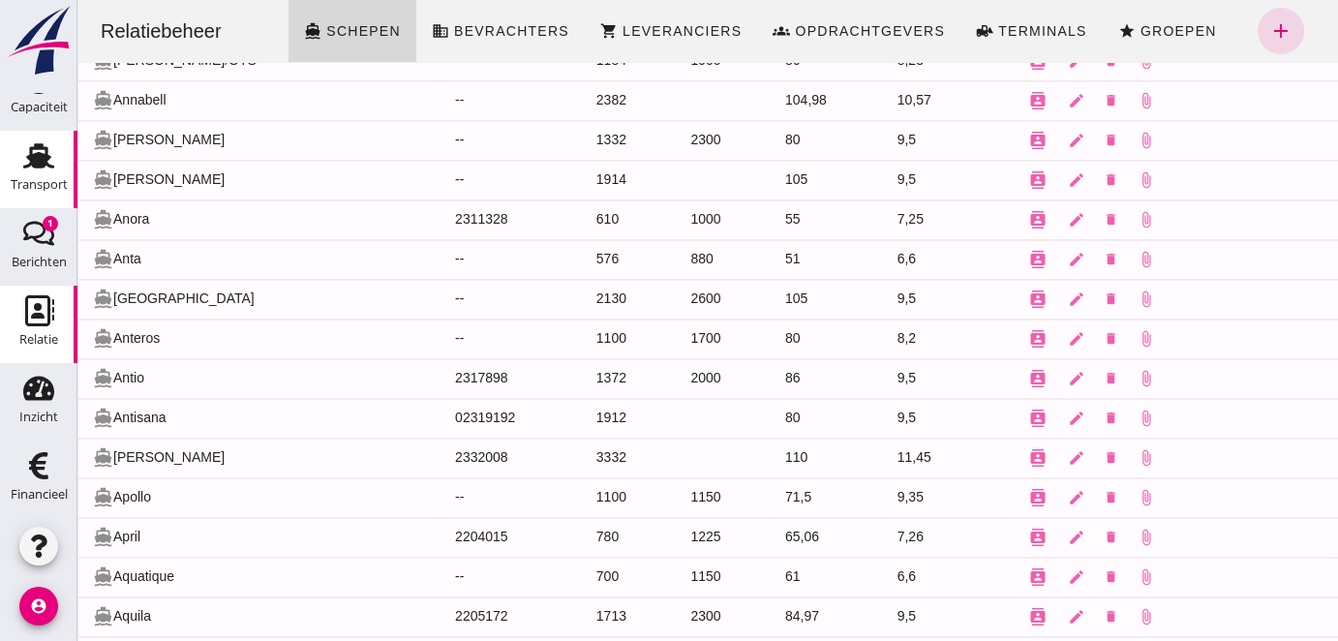
click at [30, 156] on use at bounding box center [38, 155] width 31 height 25
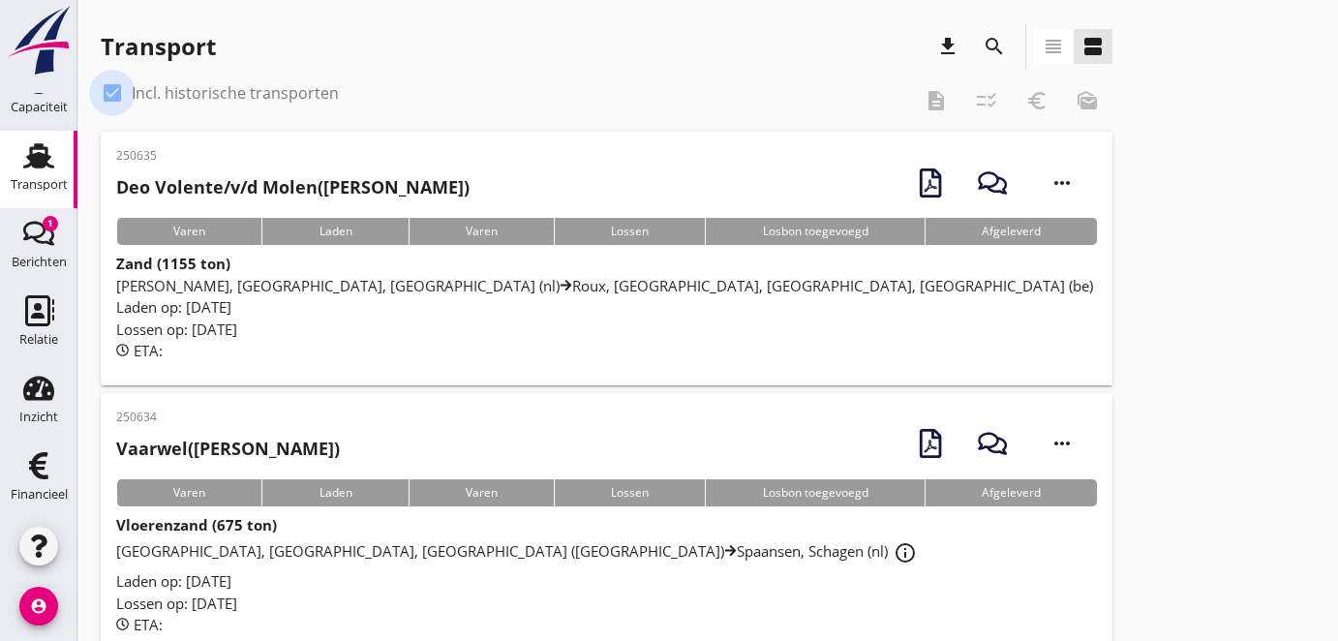
click at [109, 93] on div at bounding box center [112, 93] width 33 height 33
checkbox input "false"
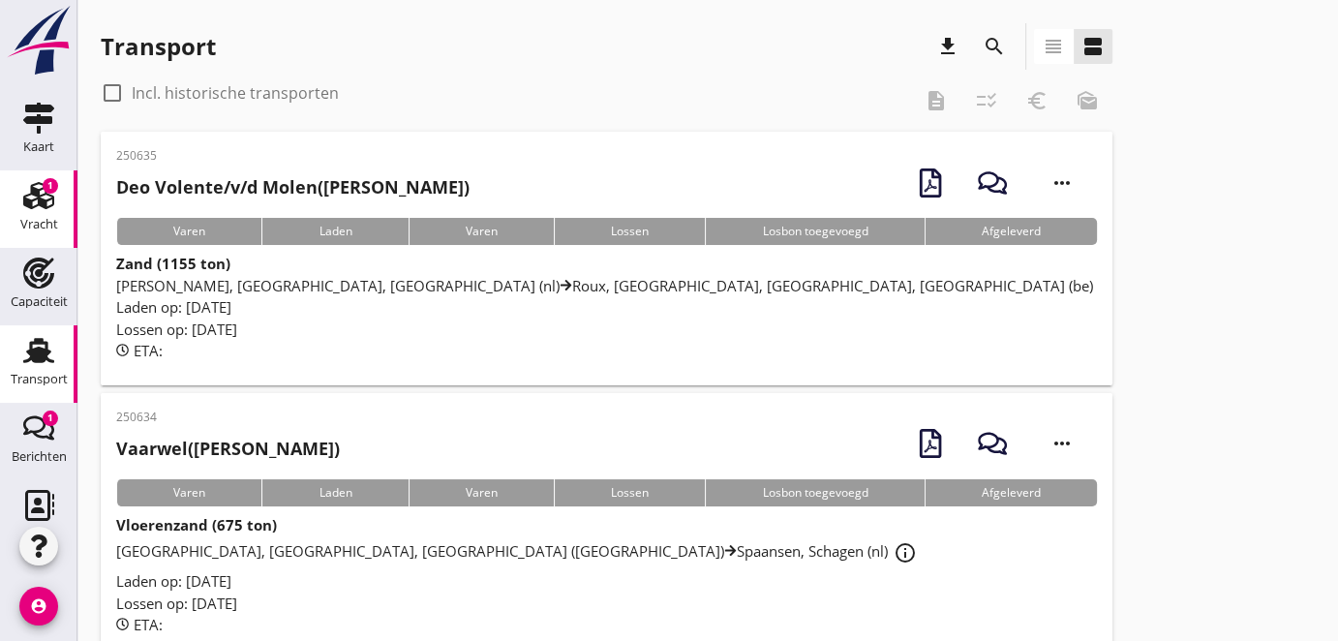
click at [38, 197] on icon "Vracht" at bounding box center [38, 195] width 31 height 31
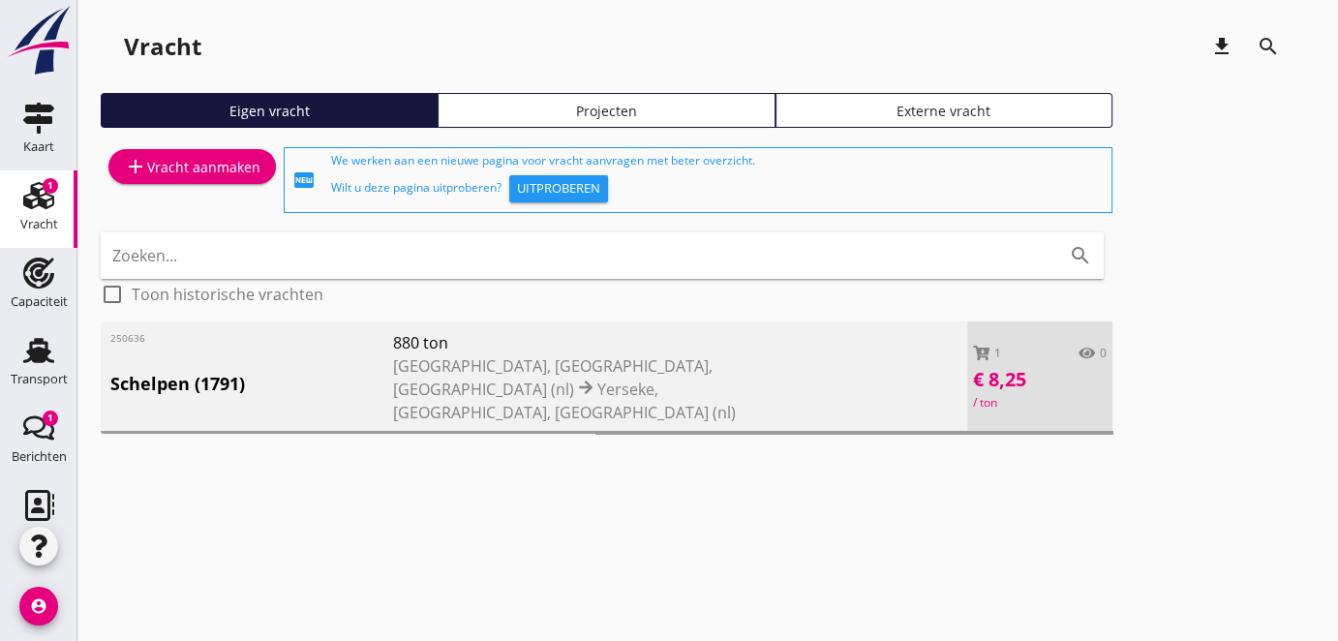
scroll to position [195, 0]
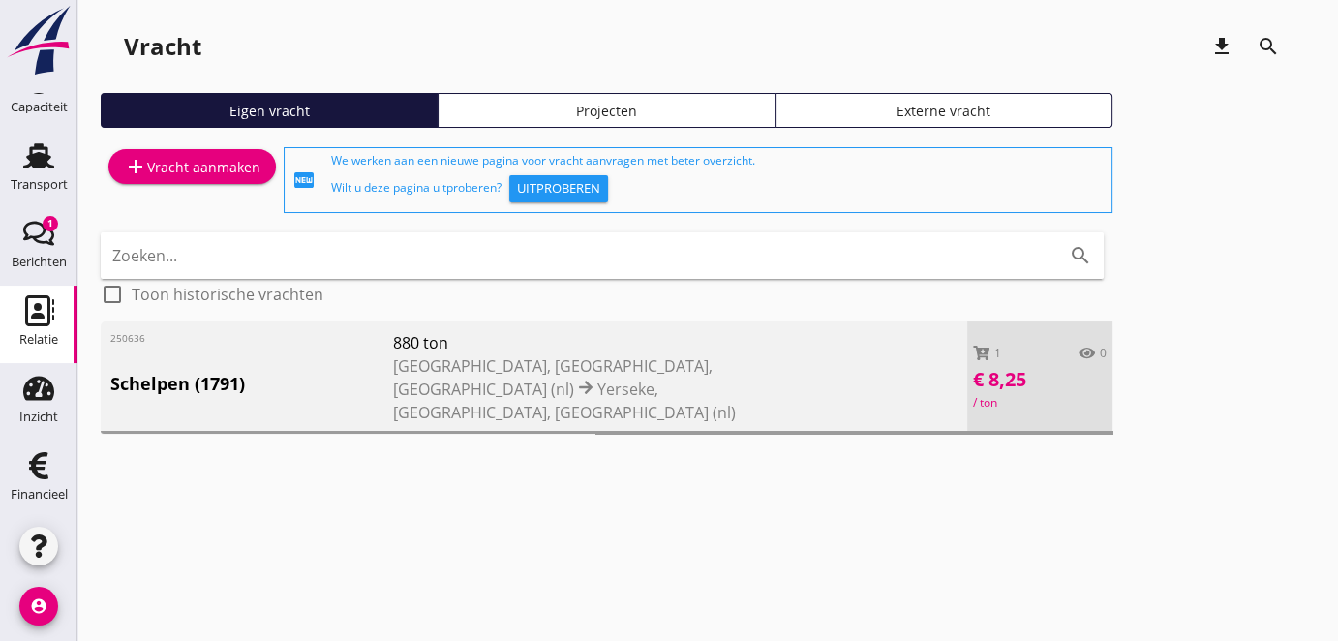
click at [29, 311] on icon "Relatie" at bounding box center [38, 310] width 31 height 31
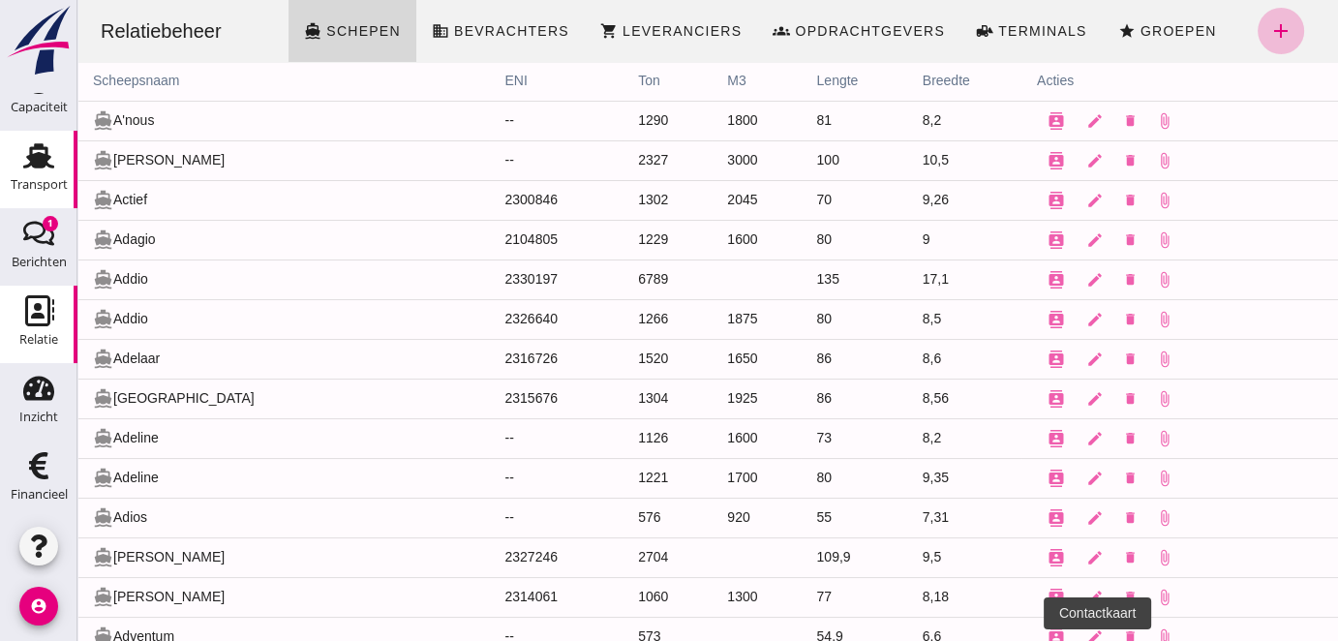
click at [36, 164] on use at bounding box center [38, 155] width 31 height 25
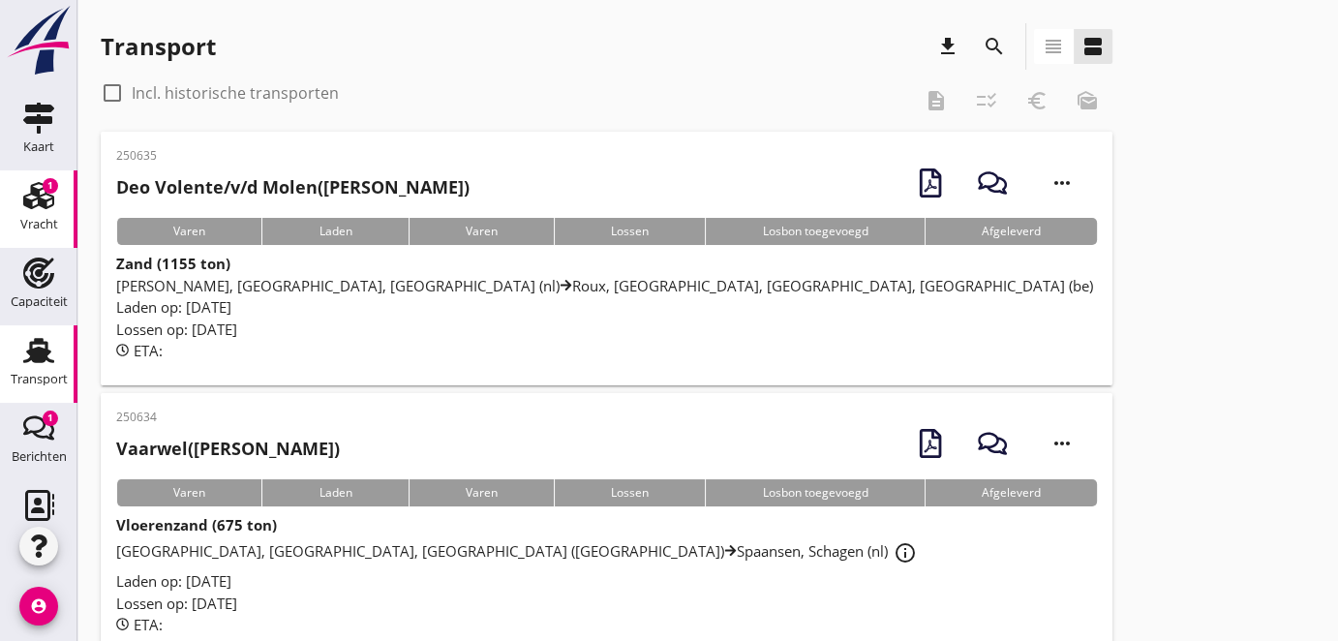
click at [26, 195] on use at bounding box center [38, 195] width 31 height 27
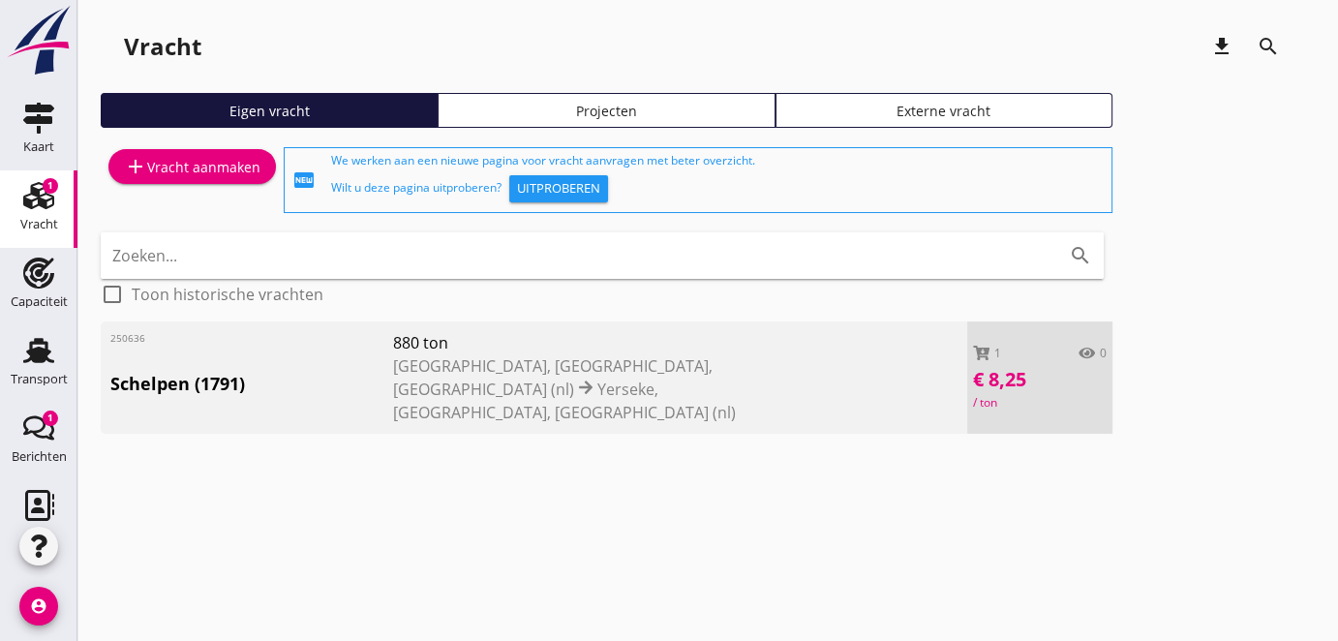
click at [601, 385] on span "Yerseke, [GEOGRAPHIC_DATA], [GEOGRAPHIC_DATA] (nl)" at bounding box center [564, 401] width 343 height 45
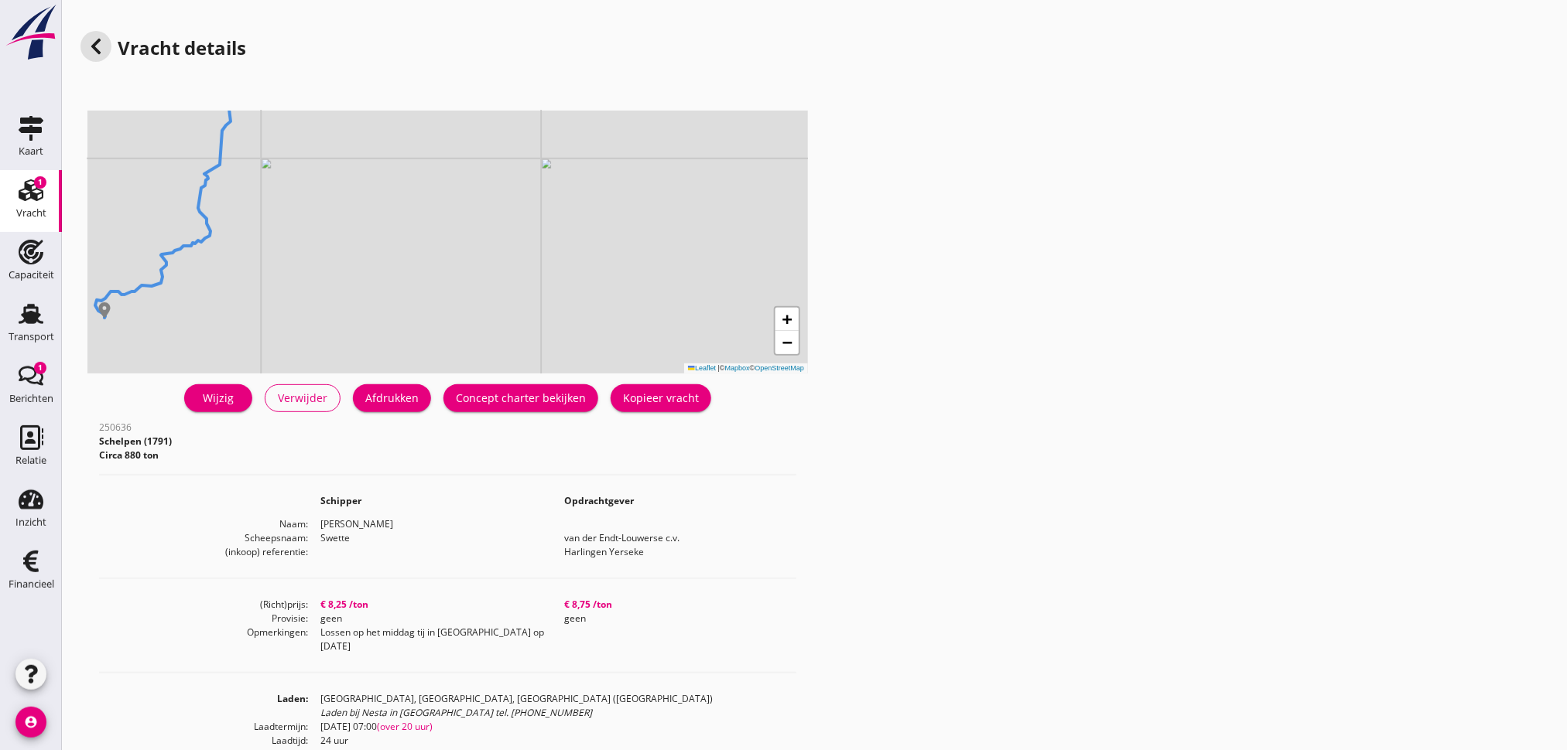
click at [22, 190] on icon "Vracht" at bounding box center [30, 190] width 25 height 25
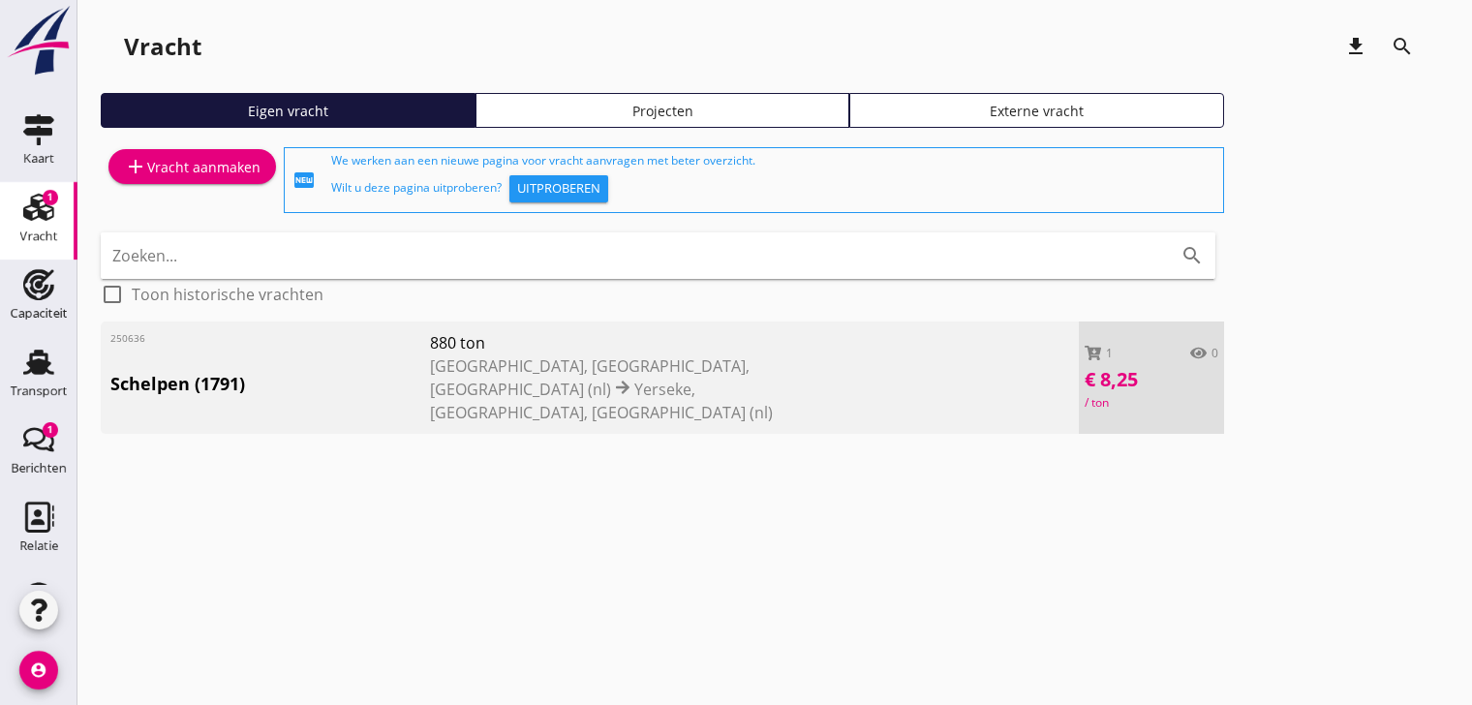
click at [236, 371] on span "Schelpen (1791)" at bounding box center [270, 384] width 320 height 26
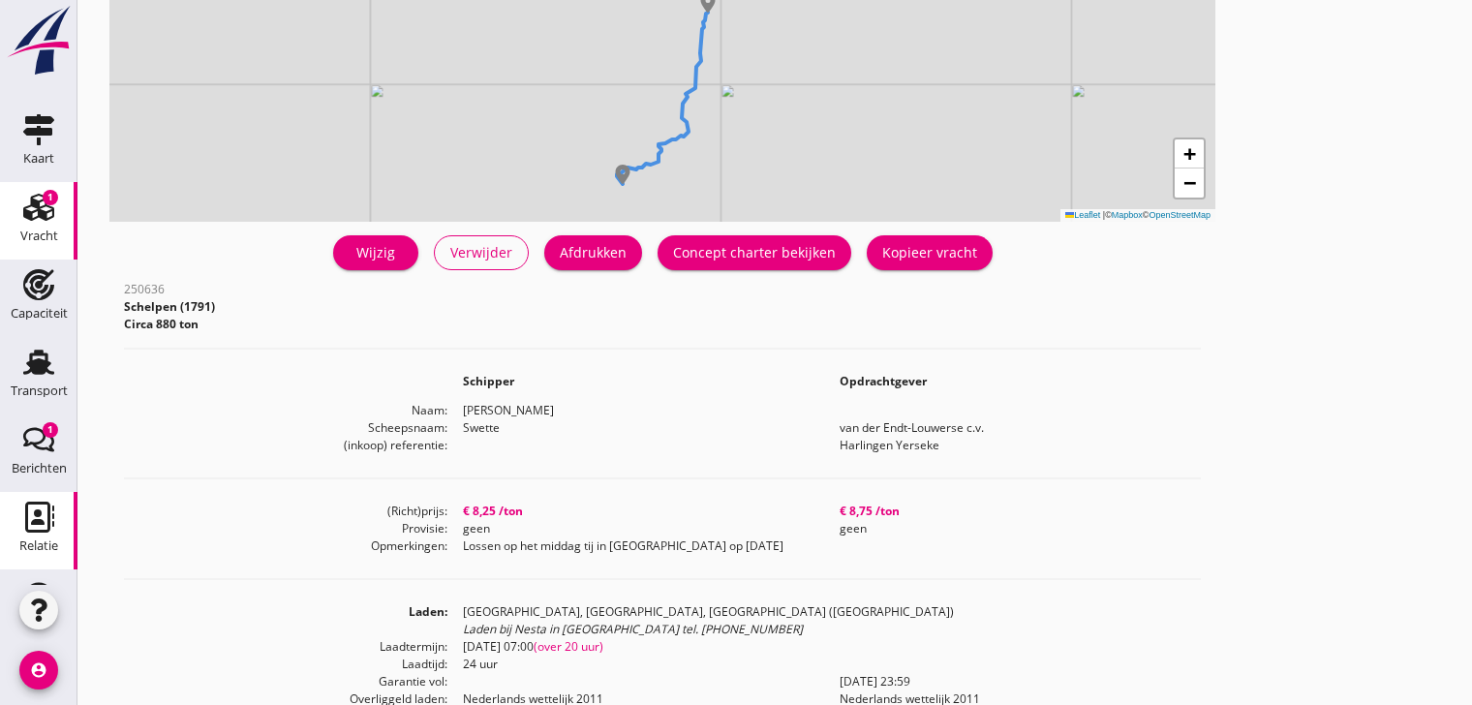
scroll to position [143, 0]
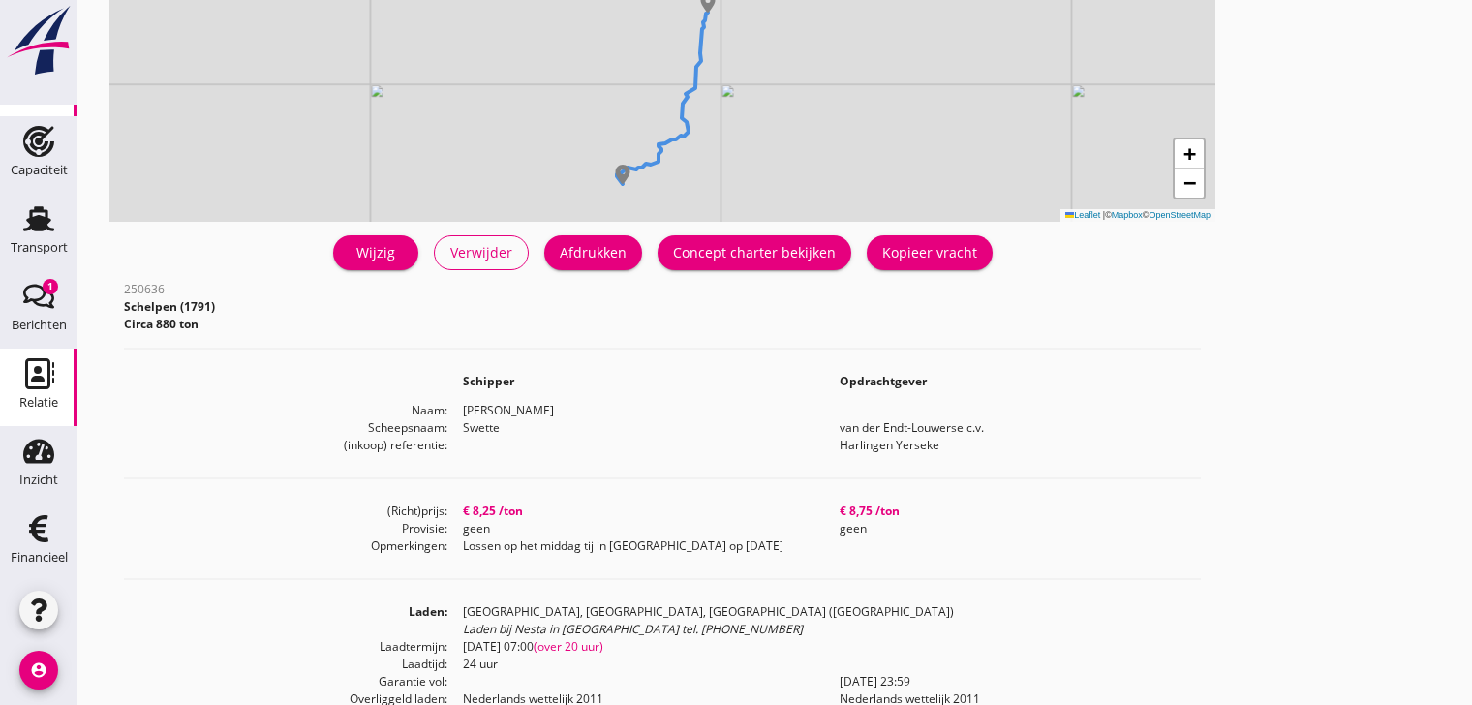
click at [29, 383] on icon "Relatie" at bounding box center [38, 373] width 31 height 31
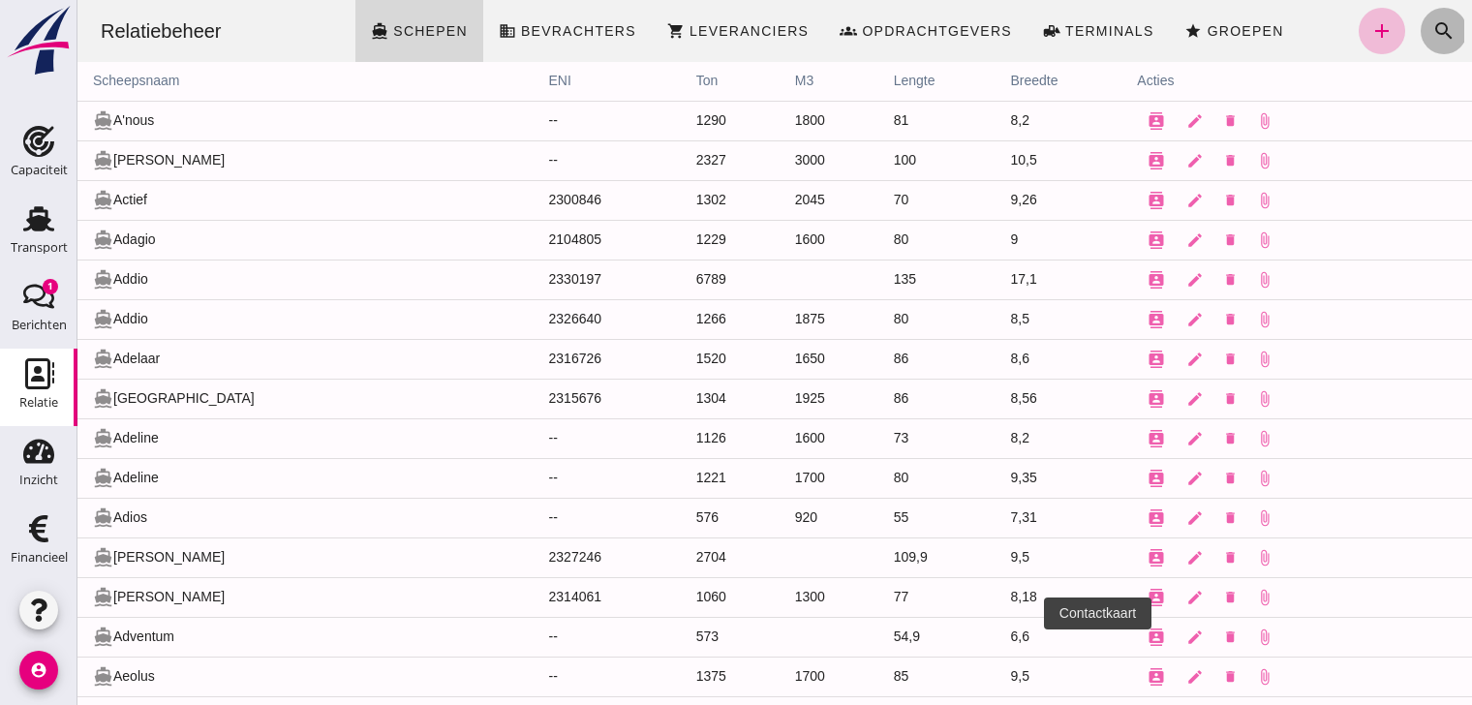
click at [1337, 28] on icon "search" at bounding box center [1443, 30] width 23 height 23
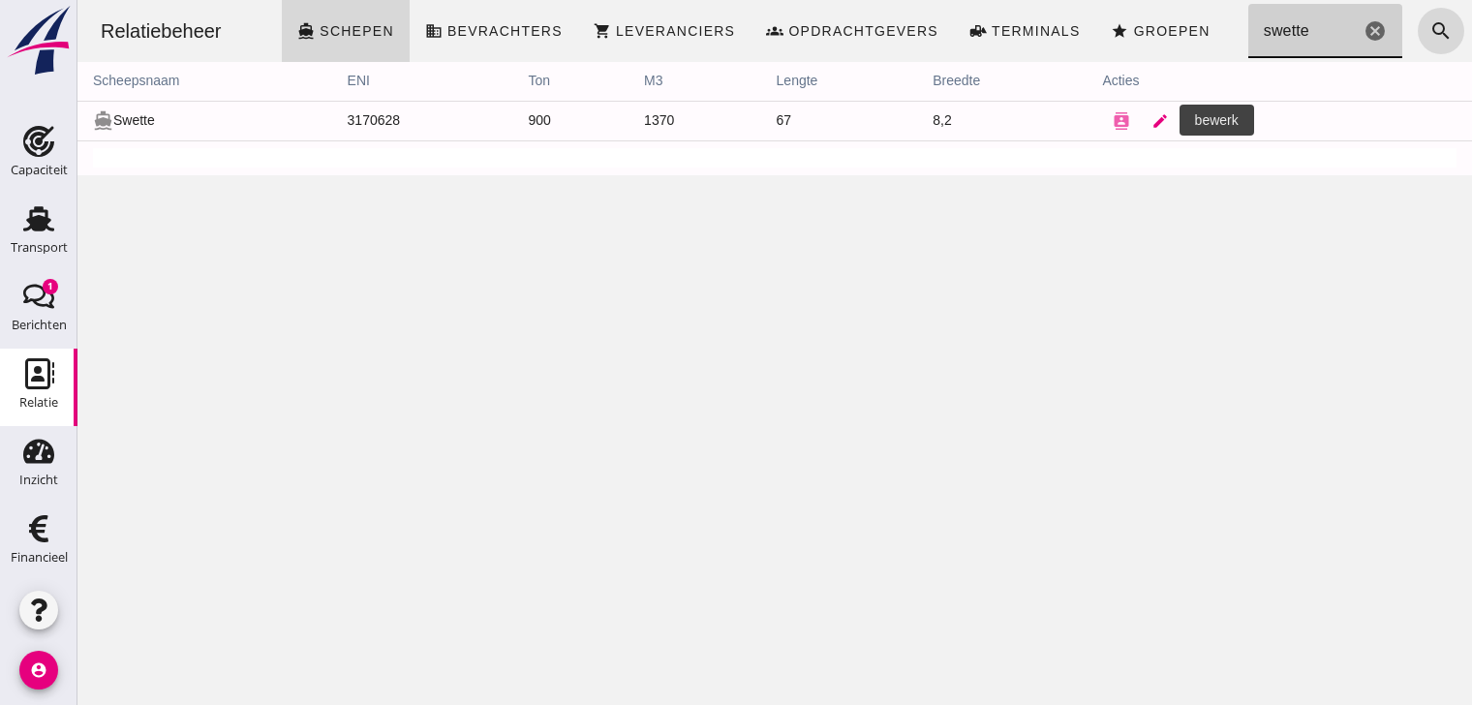
type input "swette"
click at [1151, 121] on icon "edit" at bounding box center [1159, 120] width 17 height 17
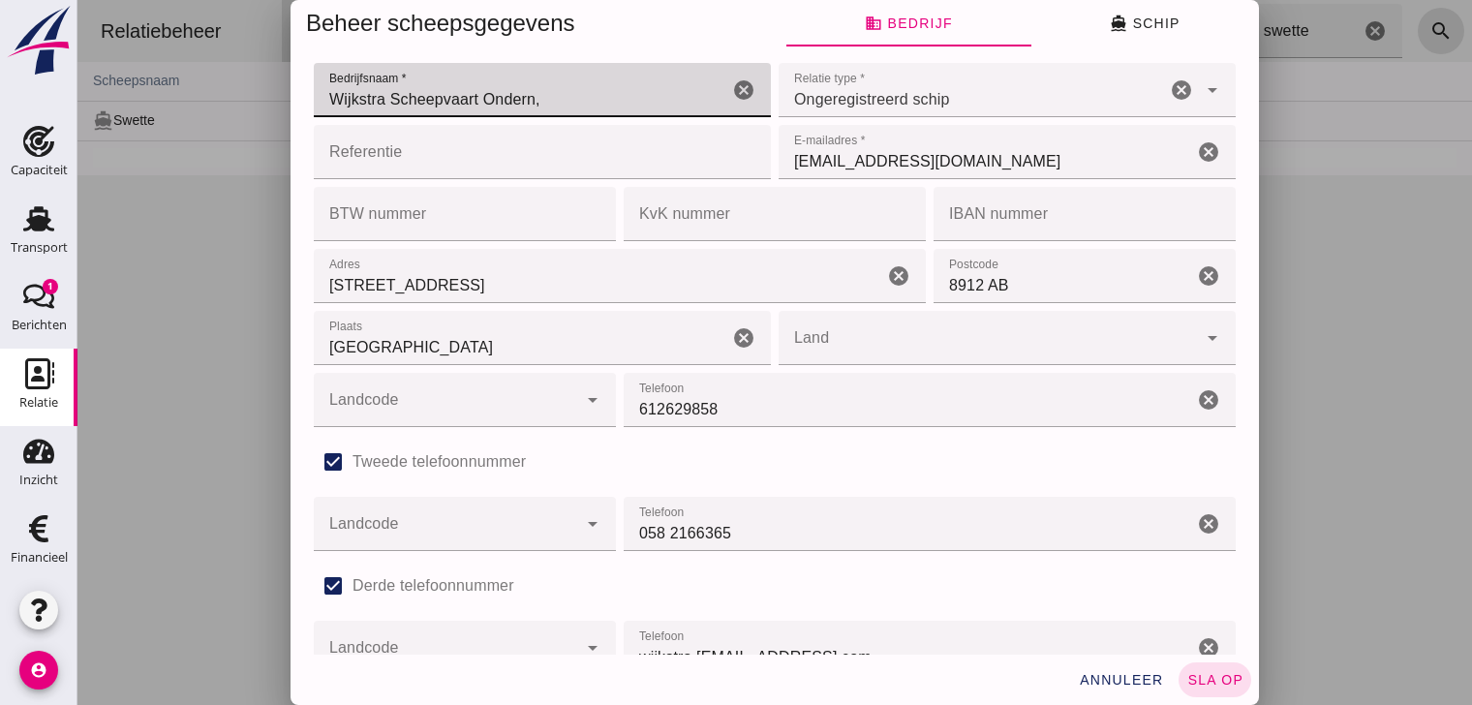
click at [566, 95] on input "Wijkstra Scheepvaart Ondern," at bounding box center [521, 90] width 414 height 54
click at [550, 102] on input "Wijkstra Scheepvaart Ondern" at bounding box center [521, 90] width 414 height 54
type input "W"
click at [1197, 156] on icon "cancel" at bounding box center [1208, 151] width 23 height 23
type input "VOF Wijkstra"
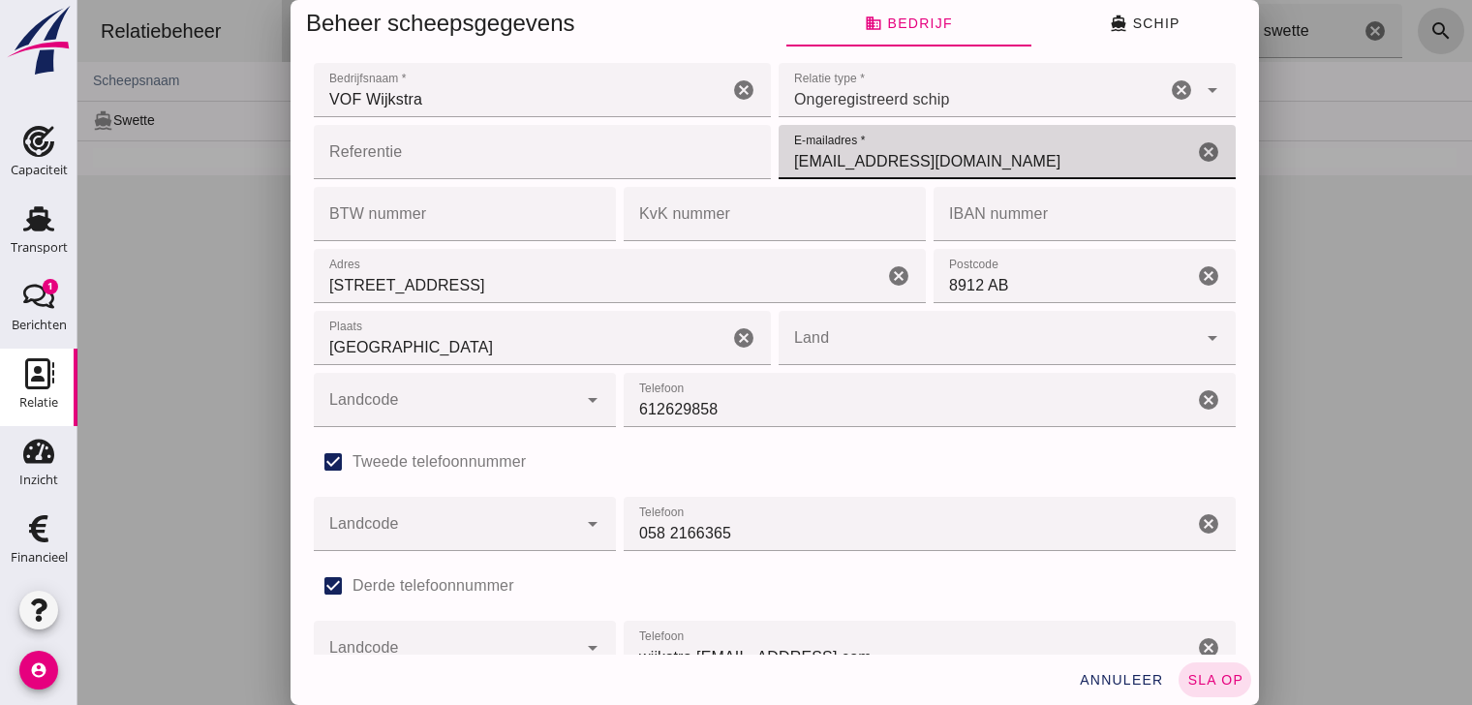
scroll to position [97, 0]
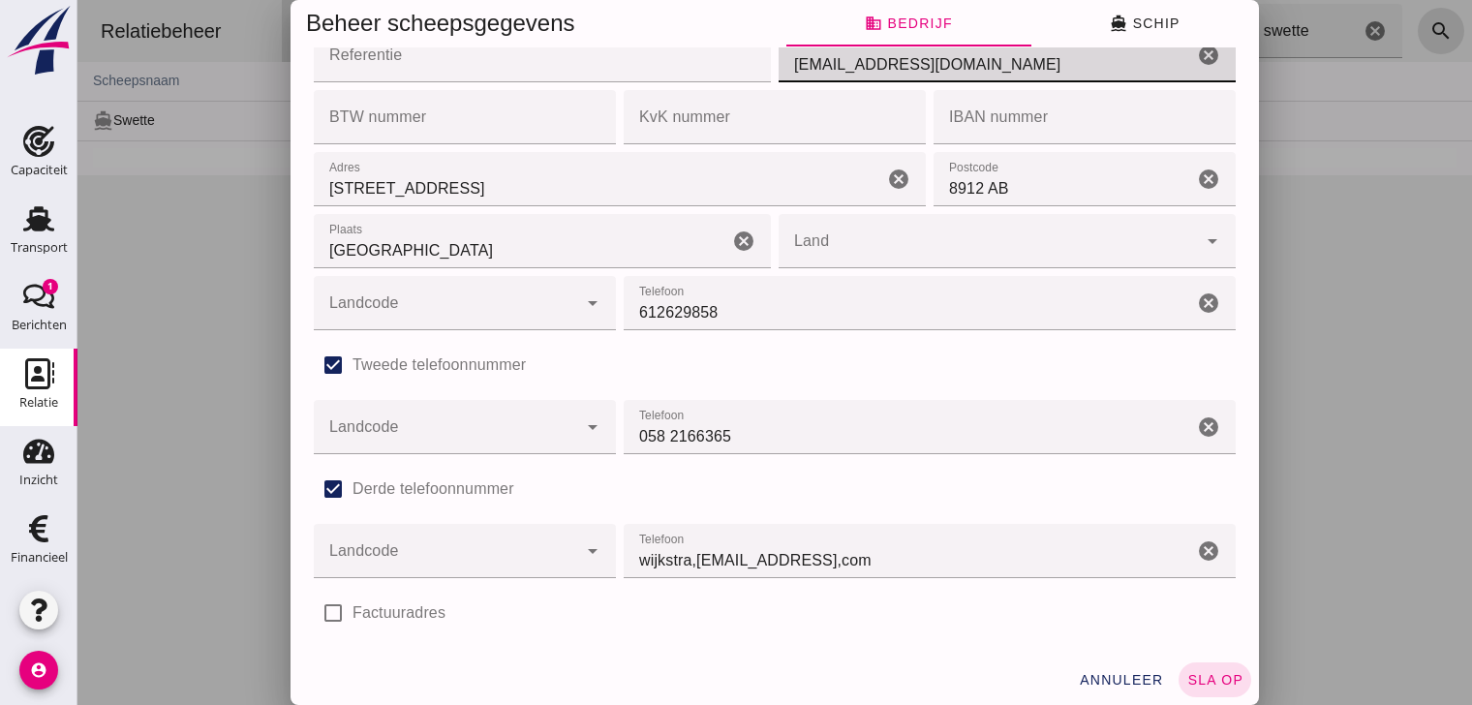
click at [1197, 430] on icon "cancel" at bounding box center [1208, 426] width 23 height 23
type input "[EMAIL_ADDRESS][DOMAIN_NAME]"
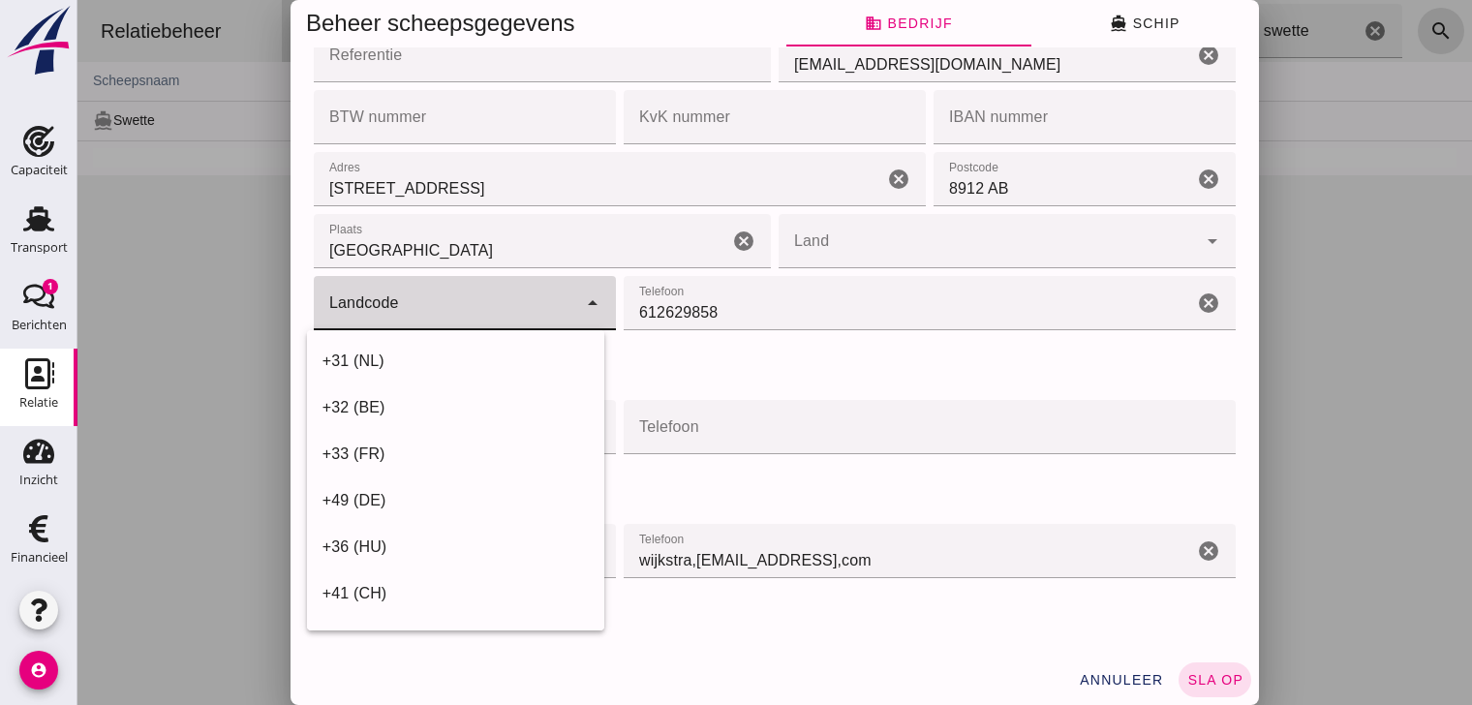
click at [581, 304] on icon "arrow_drop_down" at bounding box center [592, 302] width 23 height 23
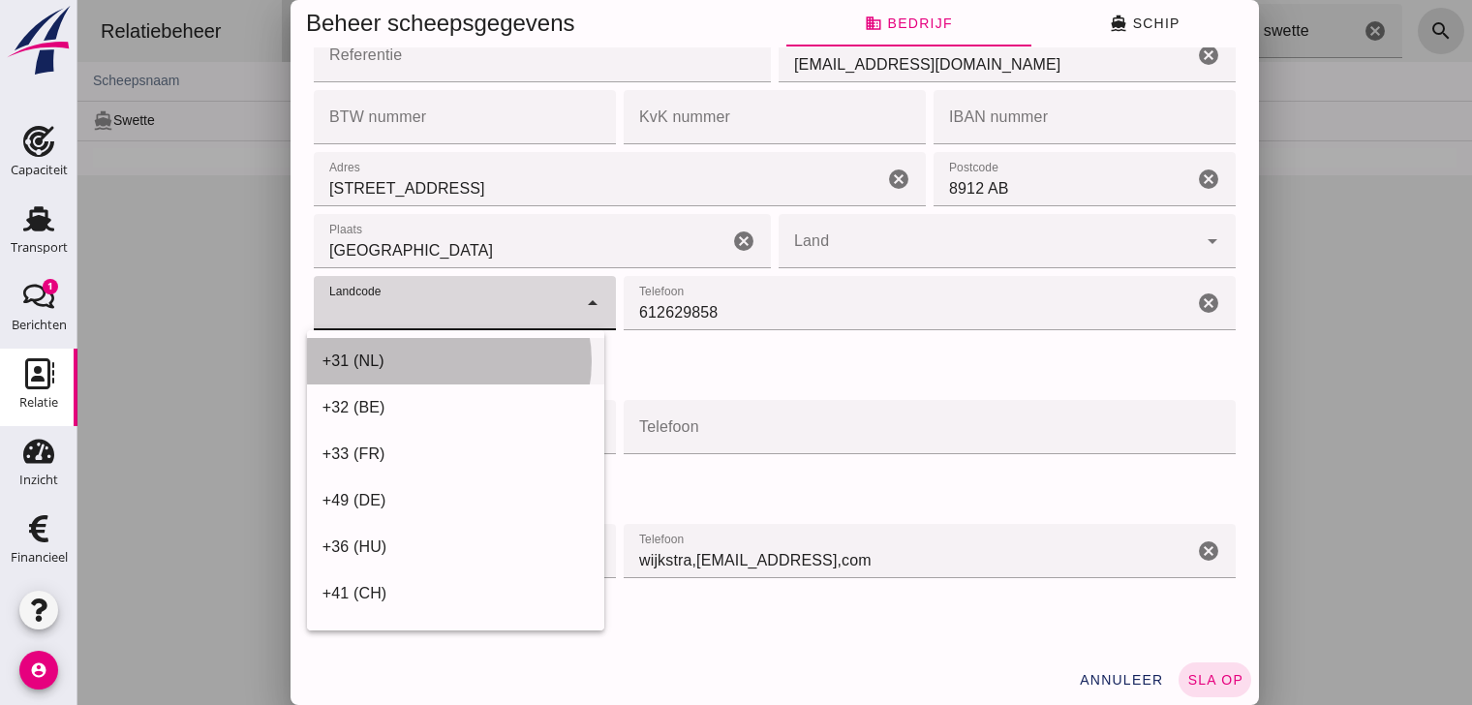
click at [351, 361] on div "+31 (NL)" at bounding box center [455, 361] width 266 height 23
type input "+31 (NL)"
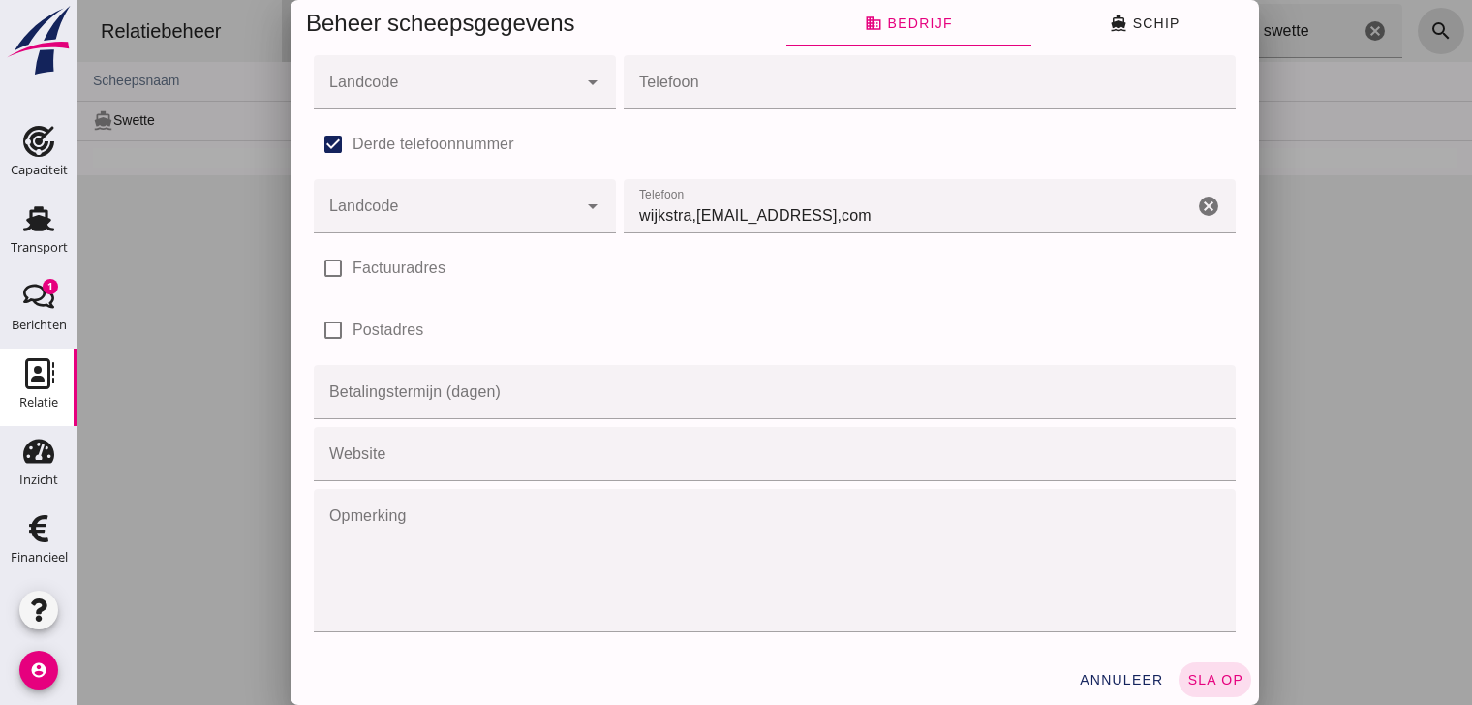
scroll to position [0, 0]
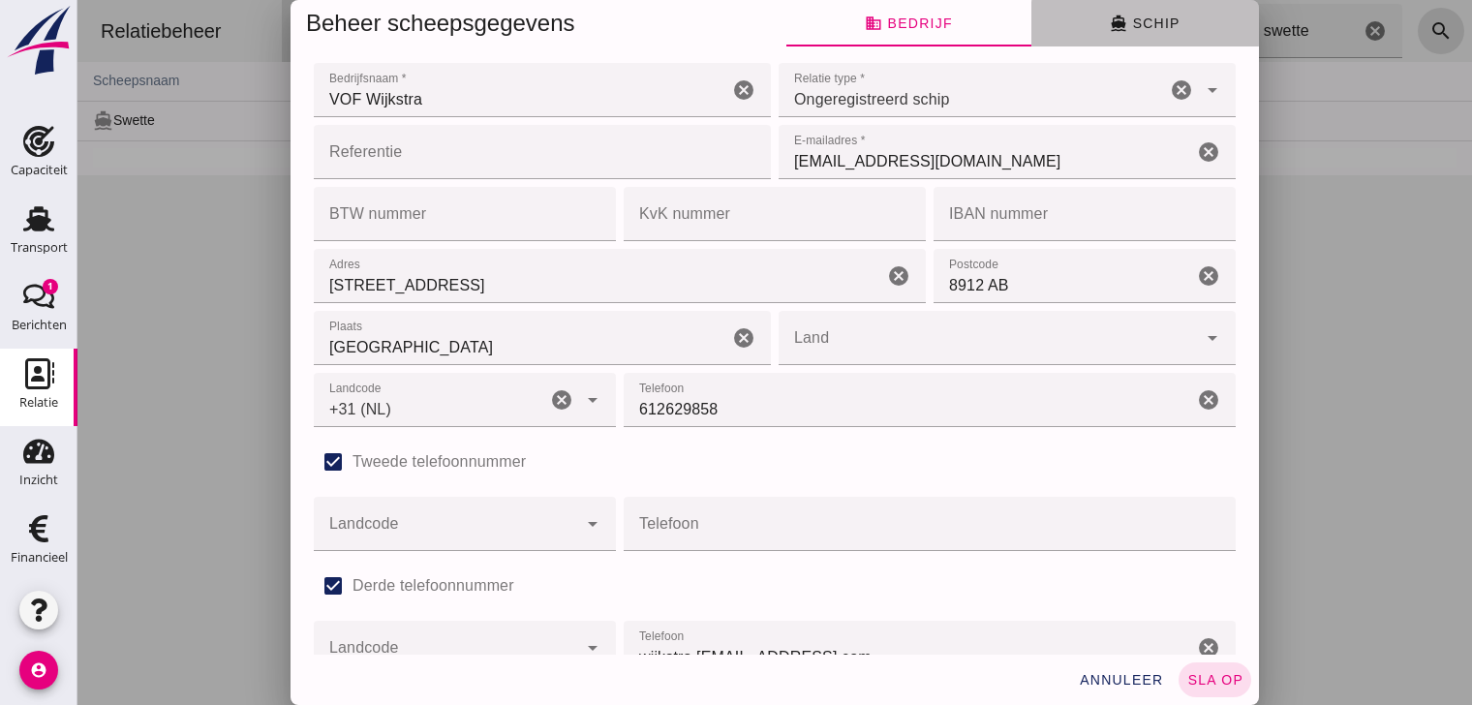
click at [1150, 24] on span "directions_boat Schip" at bounding box center [1145, 23] width 70 height 17
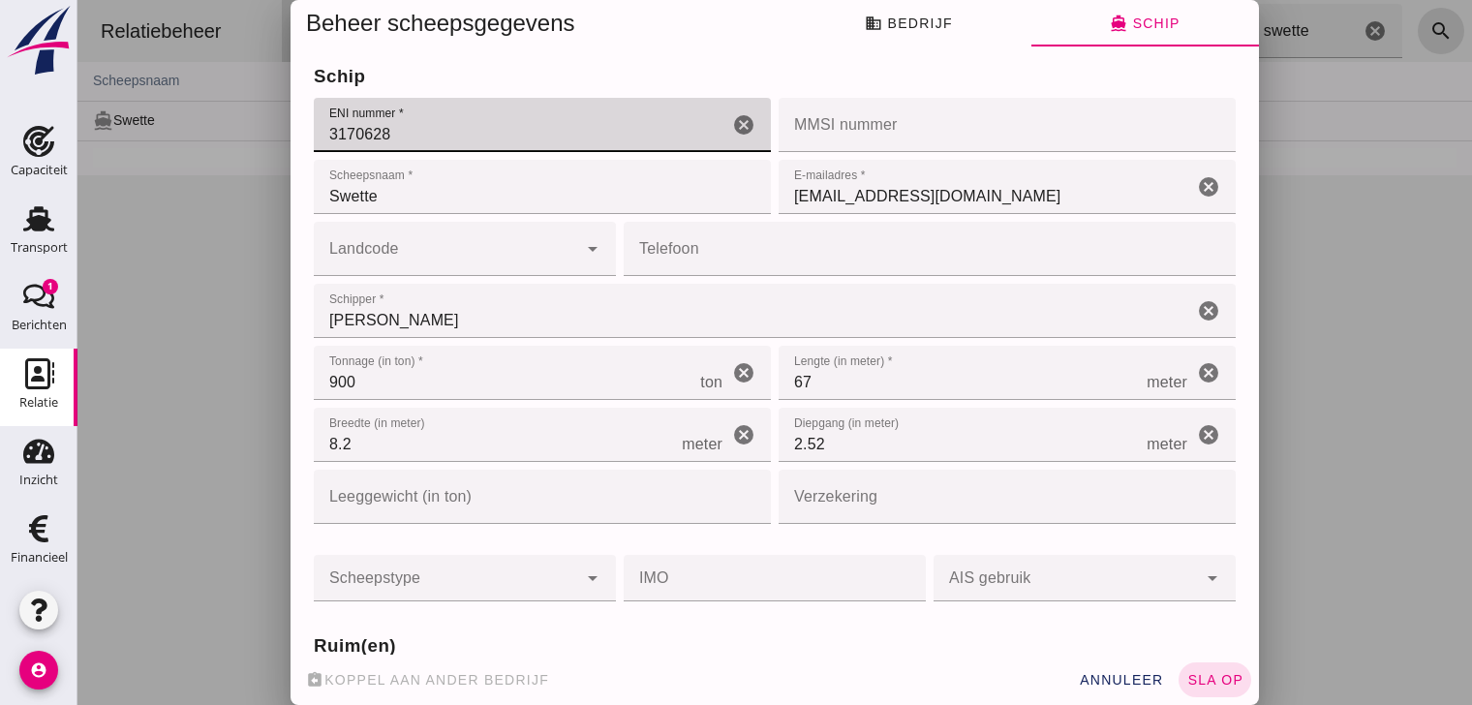
click at [422, 138] on input "3170628" at bounding box center [521, 125] width 414 height 54
type input "03170628"
click at [934, 152] on input "MMSI nummer" at bounding box center [1001, 125] width 445 height 54
click at [974, 152] on input "MMSI nummer" at bounding box center [1001, 125] width 445 height 54
click at [709, 152] on input "03170628" at bounding box center [521, 125] width 414 height 54
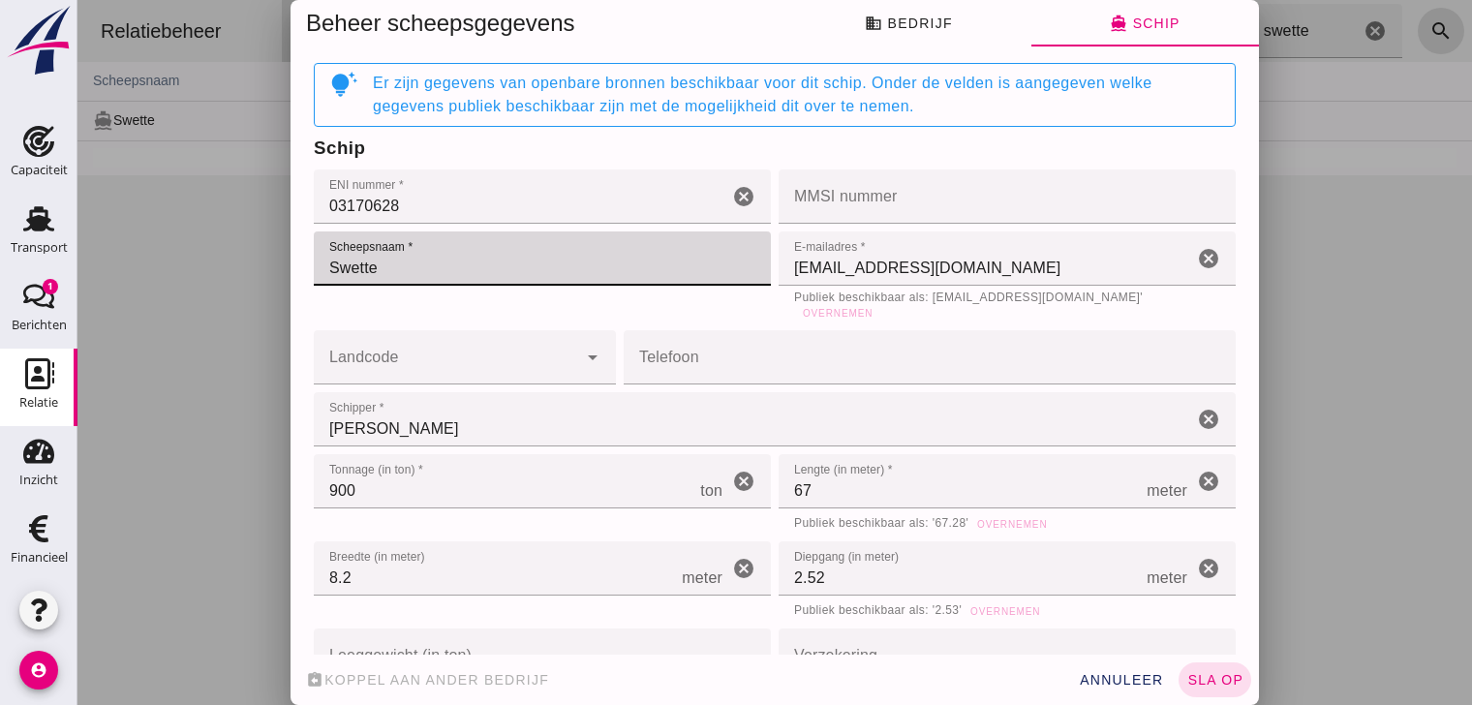
click at [454, 280] on input "Swette" at bounding box center [542, 258] width 457 height 54
click at [1197, 257] on icon "cancel" at bounding box center [1208, 258] width 23 height 23
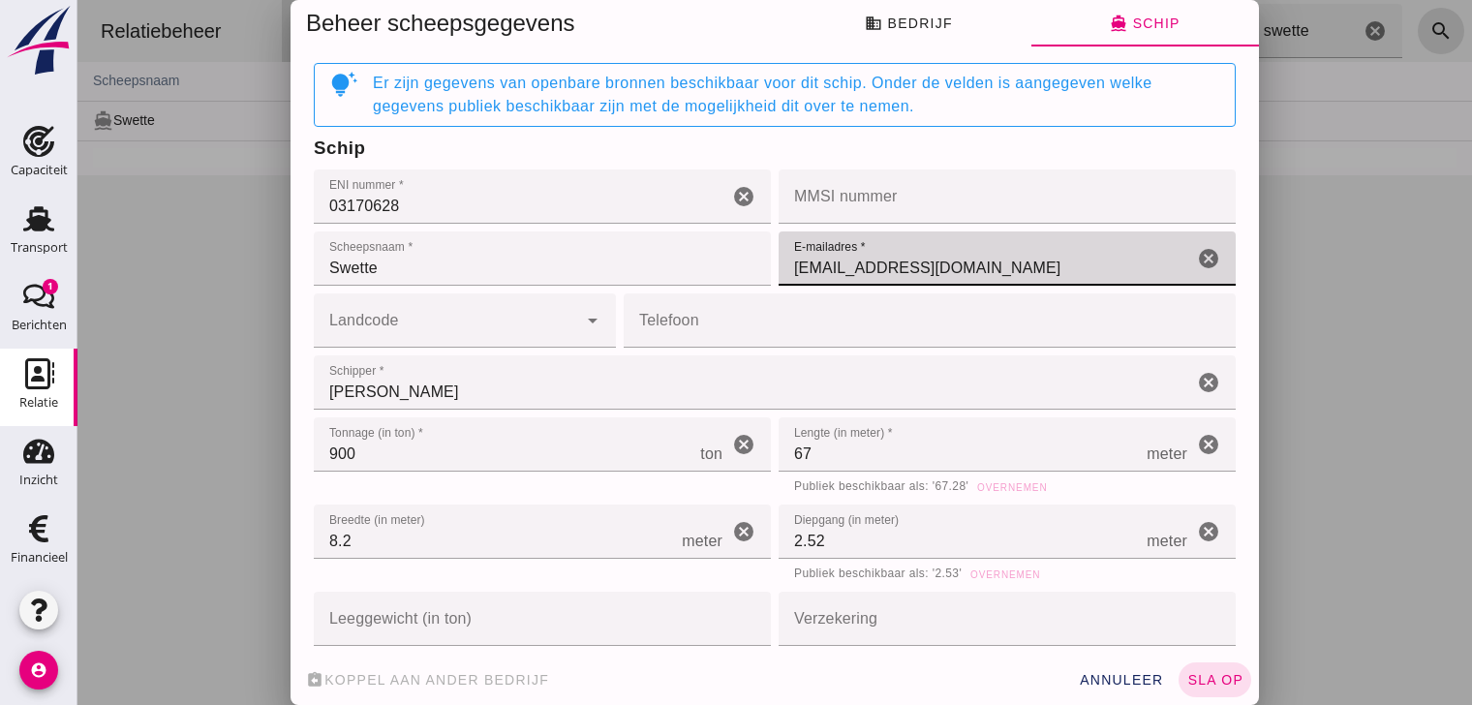
type input "[EMAIL_ADDRESS][DOMAIN_NAME]"
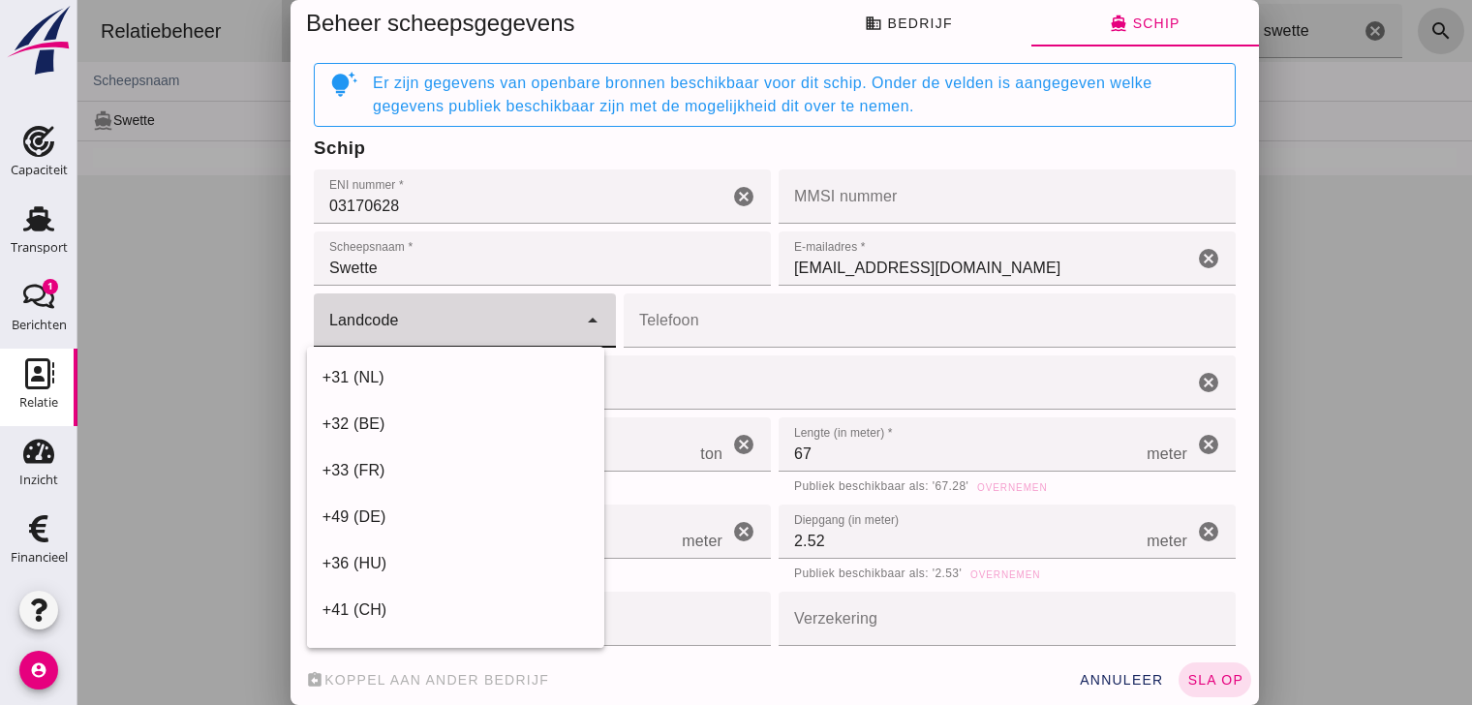
click at [581, 319] on icon "arrow_drop_down" at bounding box center [592, 320] width 23 height 23
click at [361, 375] on div "+31 (NL)" at bounding box center [455, 377] width 266 height 23
type input "+31 (NL)"
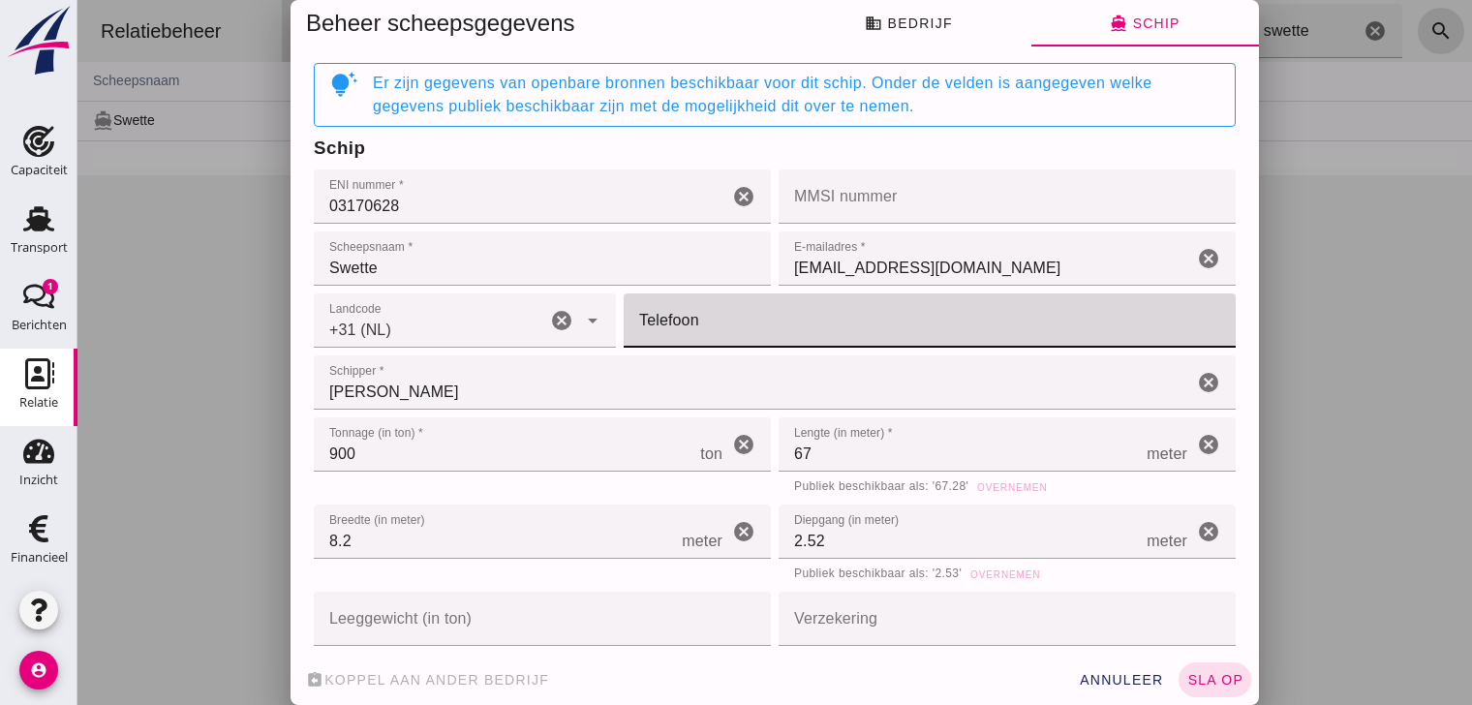
click at [709, 330] on input "Telefoon" at bounding box center [924, 320] width 600 height 54
type input "-"
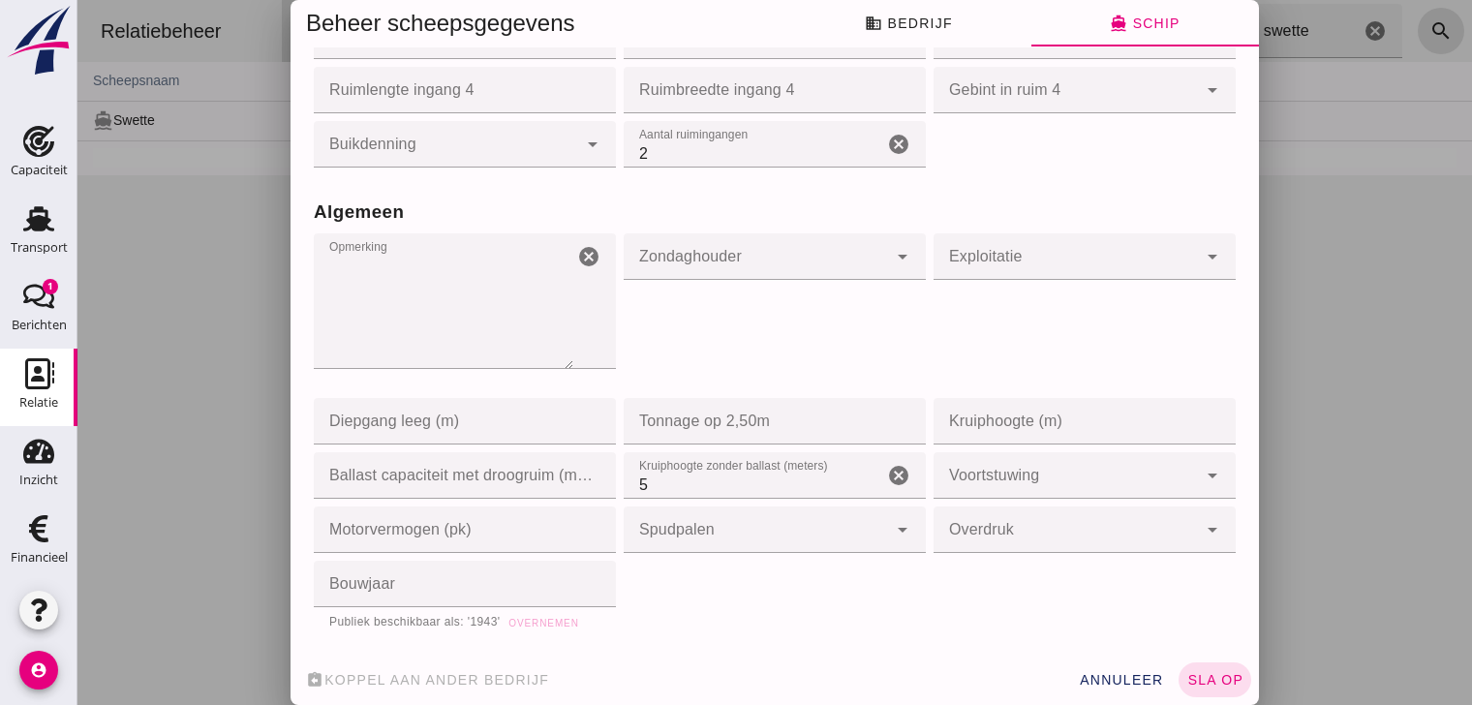
scroll to position [1743, 0]
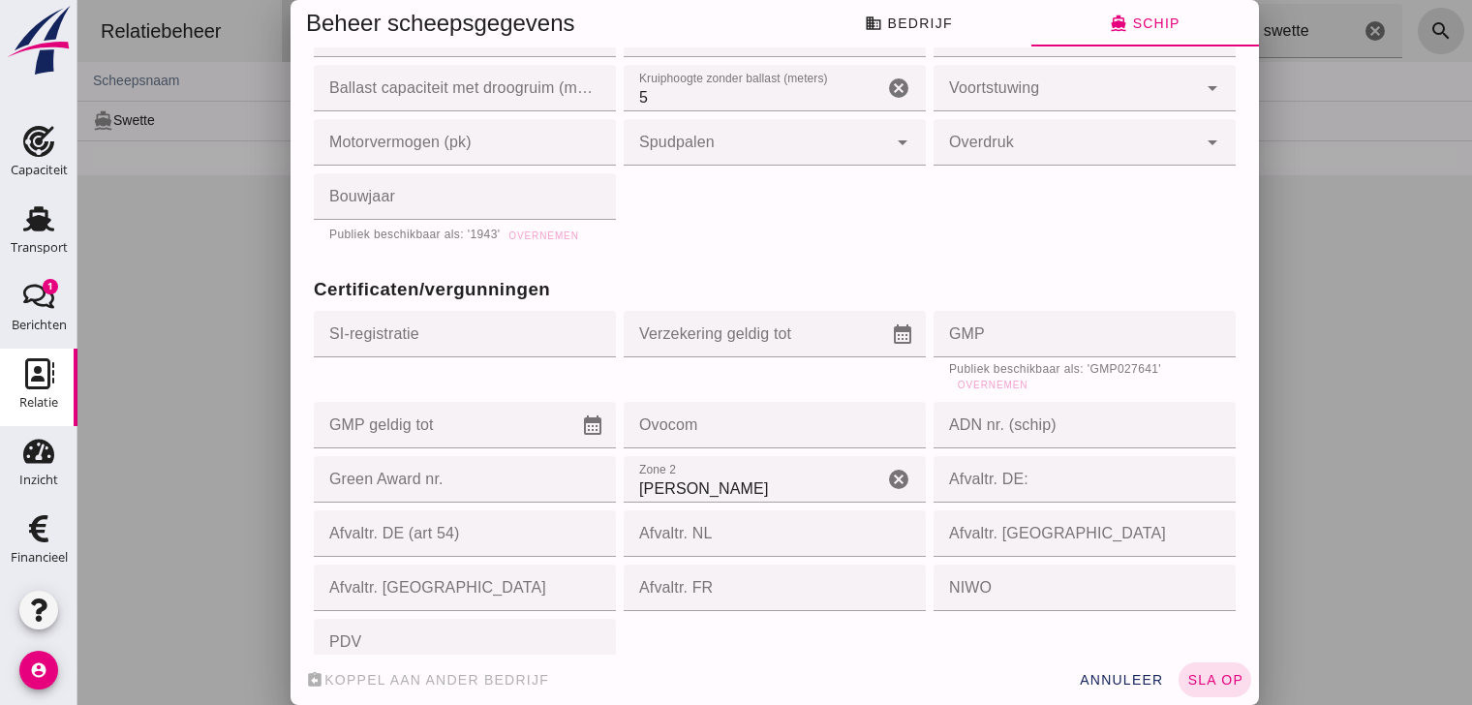
type input "0612629858"
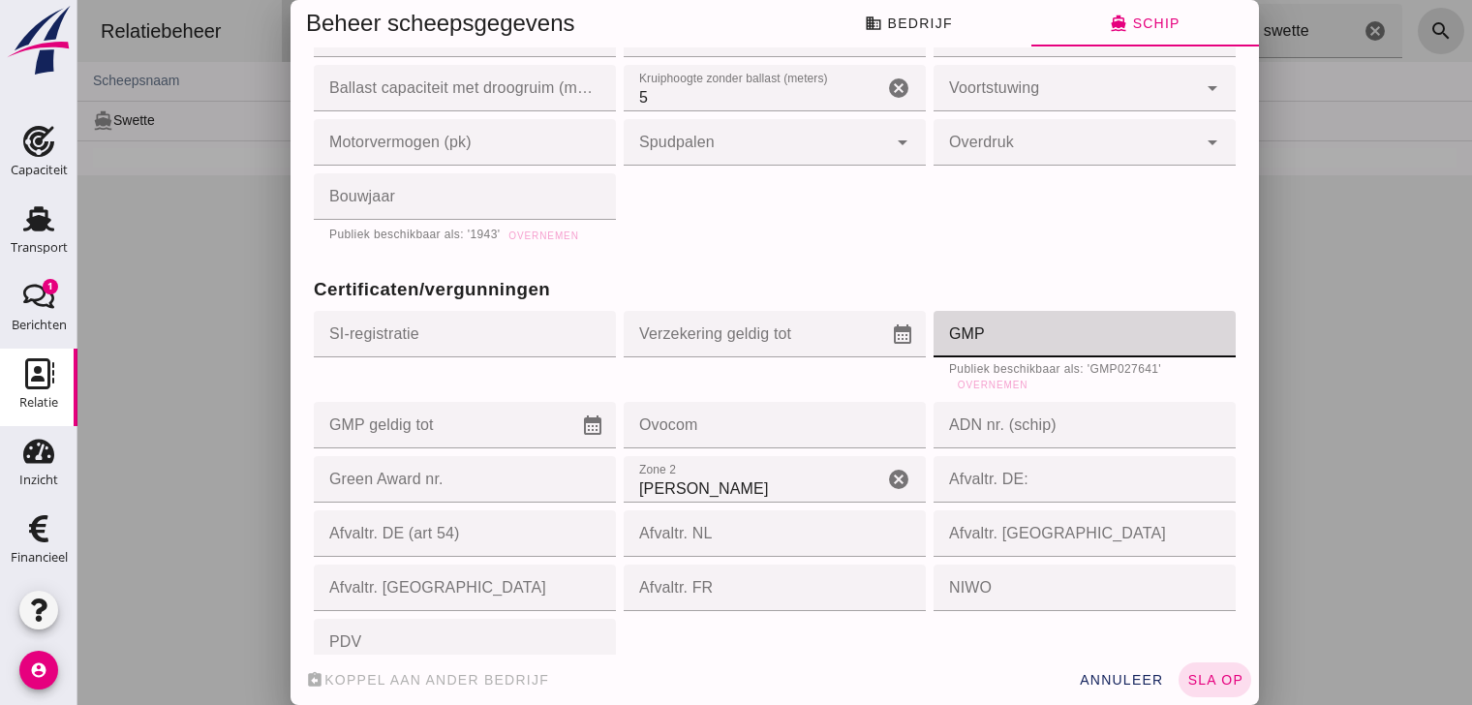
click at [1010, 337] on input "GMP" at bounding box center [1079, 334] width 291 height 46
type input "027641"
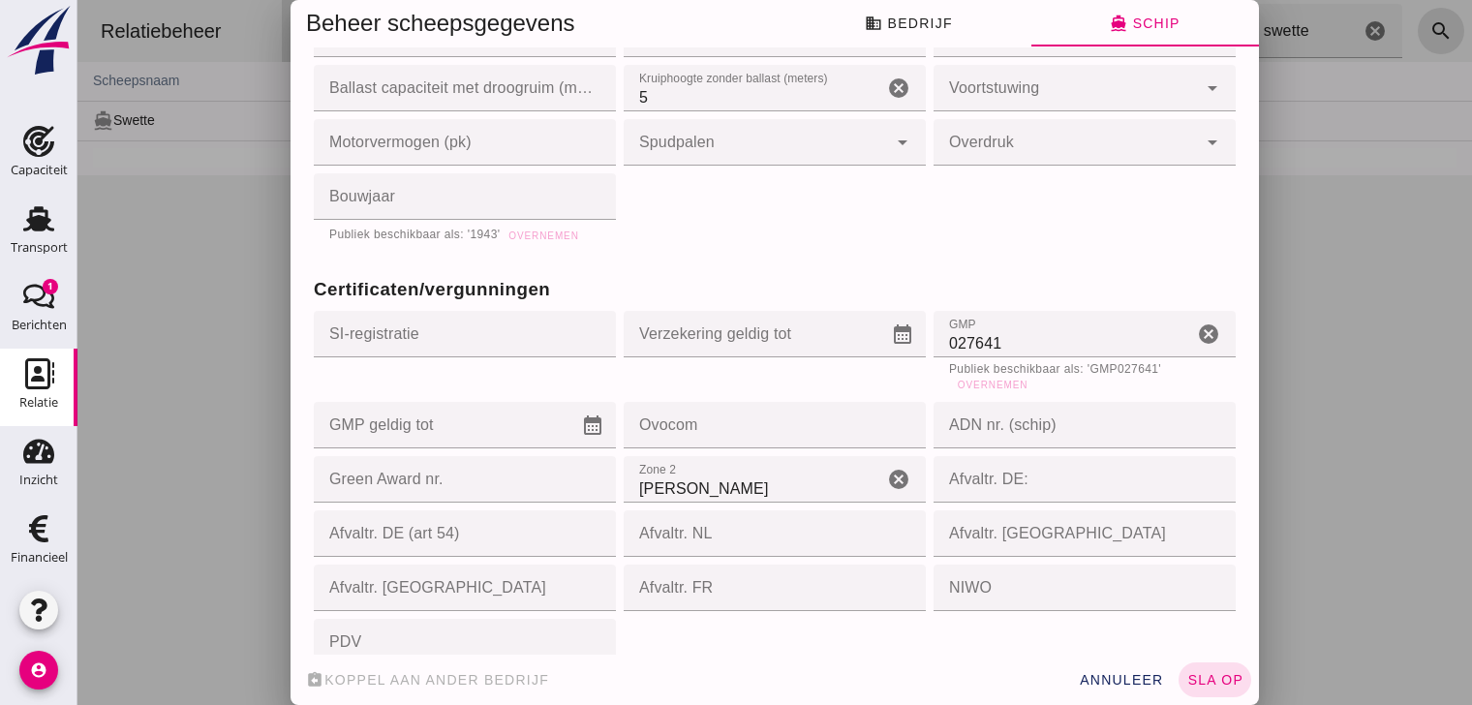
drag, startPoint x: 1099, startPoint y: 369, endPoint x: 1088, endPoint y: 369, distance: 11.6
click at [1100, 368] on div "Publiek beschikbaar als: 'GMP027641' Overnemen" at bounding box center [1084, 378] width 271 height 31
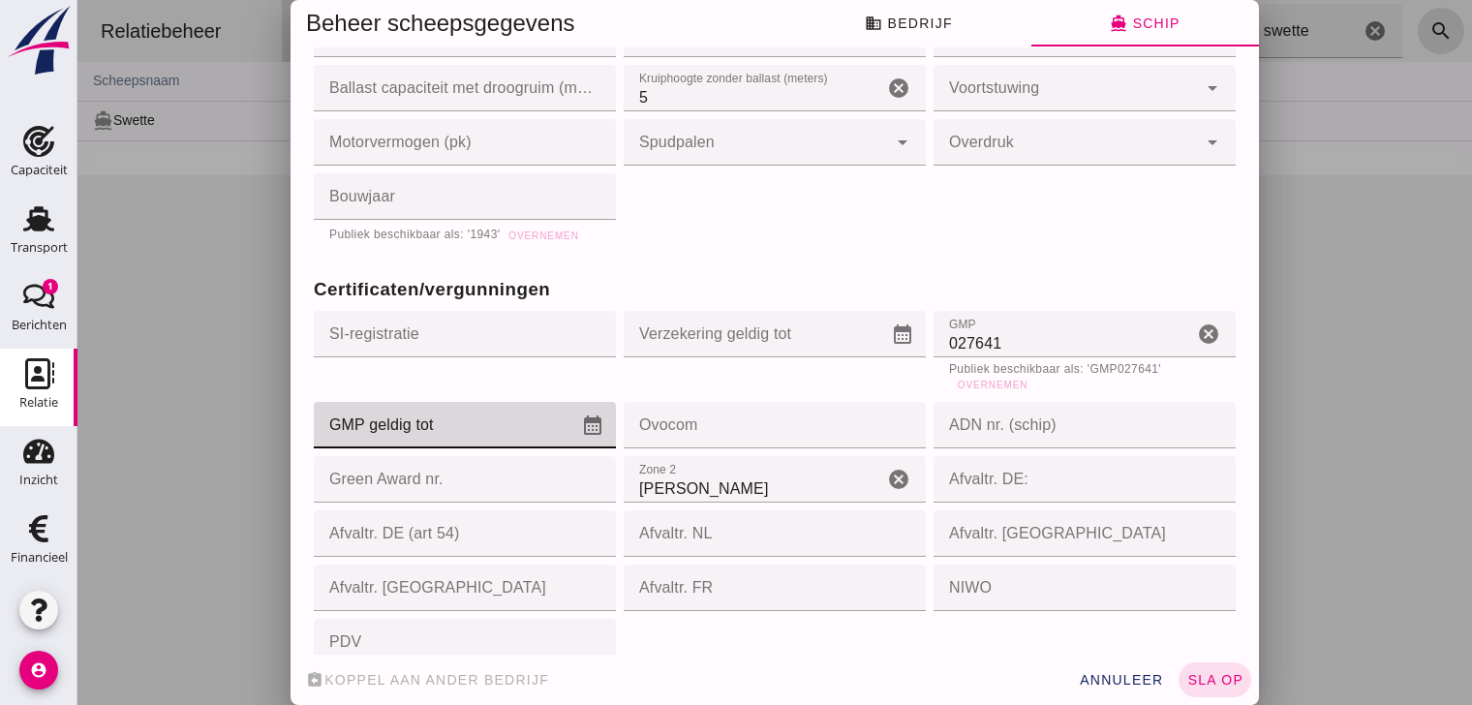
click at [581, 427] on icon "calendar_month" at bounding box center [592, 425] width 23 height 23
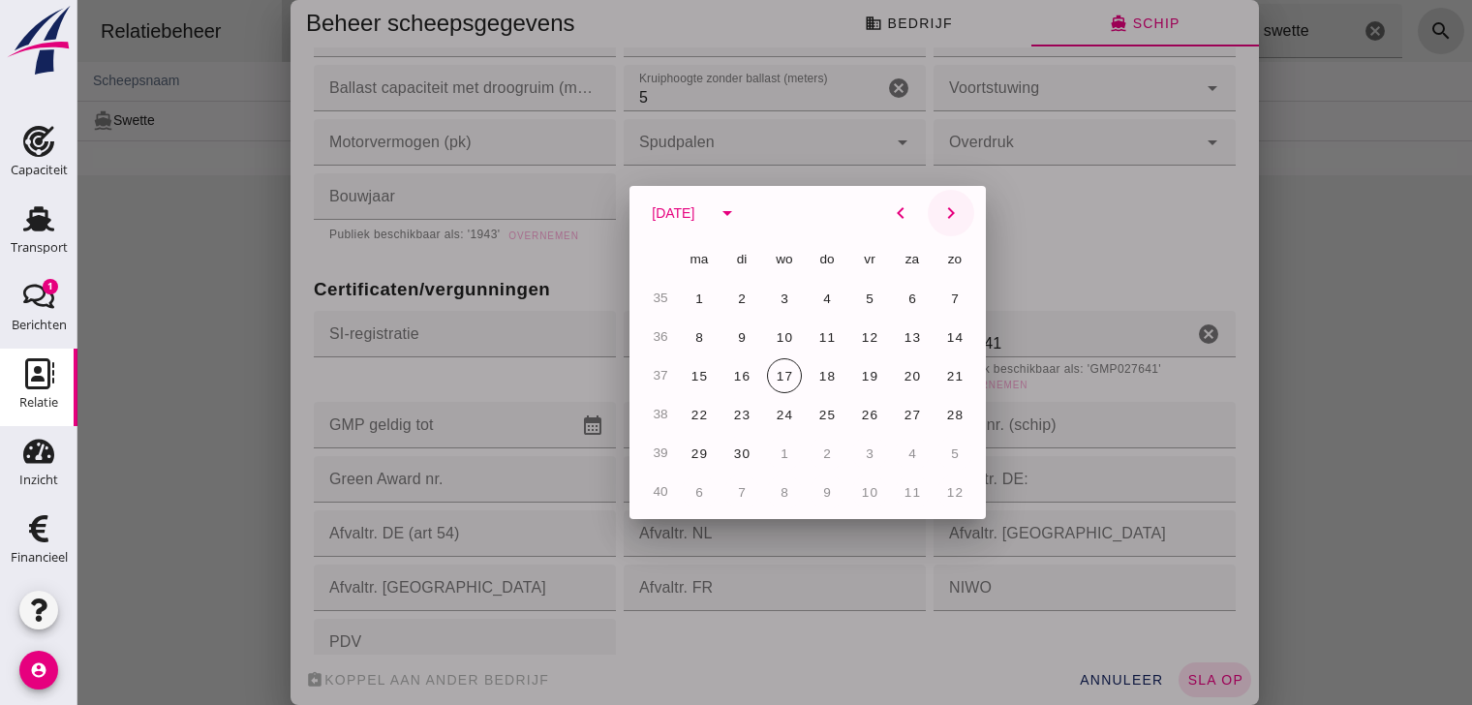
click at [941, 211] on icon "chevron_right" at bounding box center [950, 212] width 23 height 23
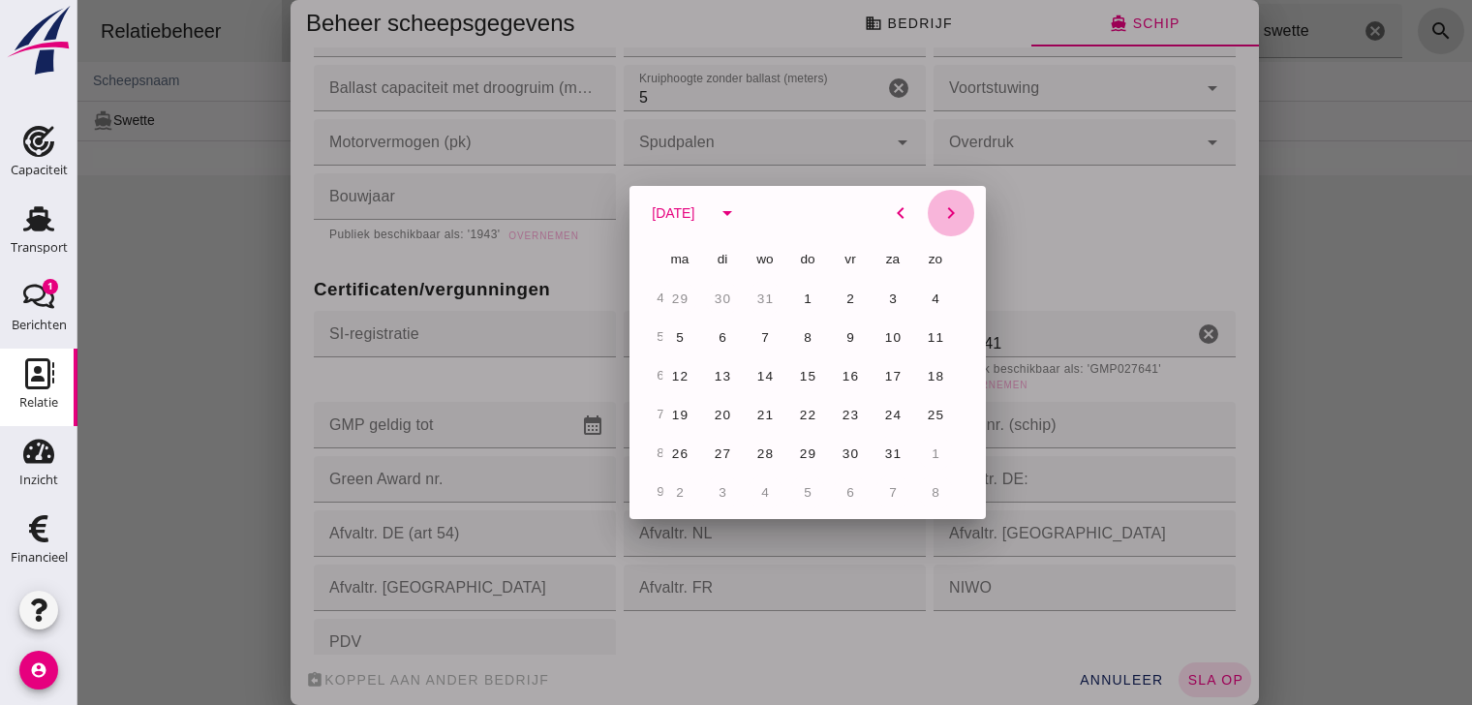
click at [941, 211] on icon "chevron_right" at bounding box center [950, 212] width 23 height 23
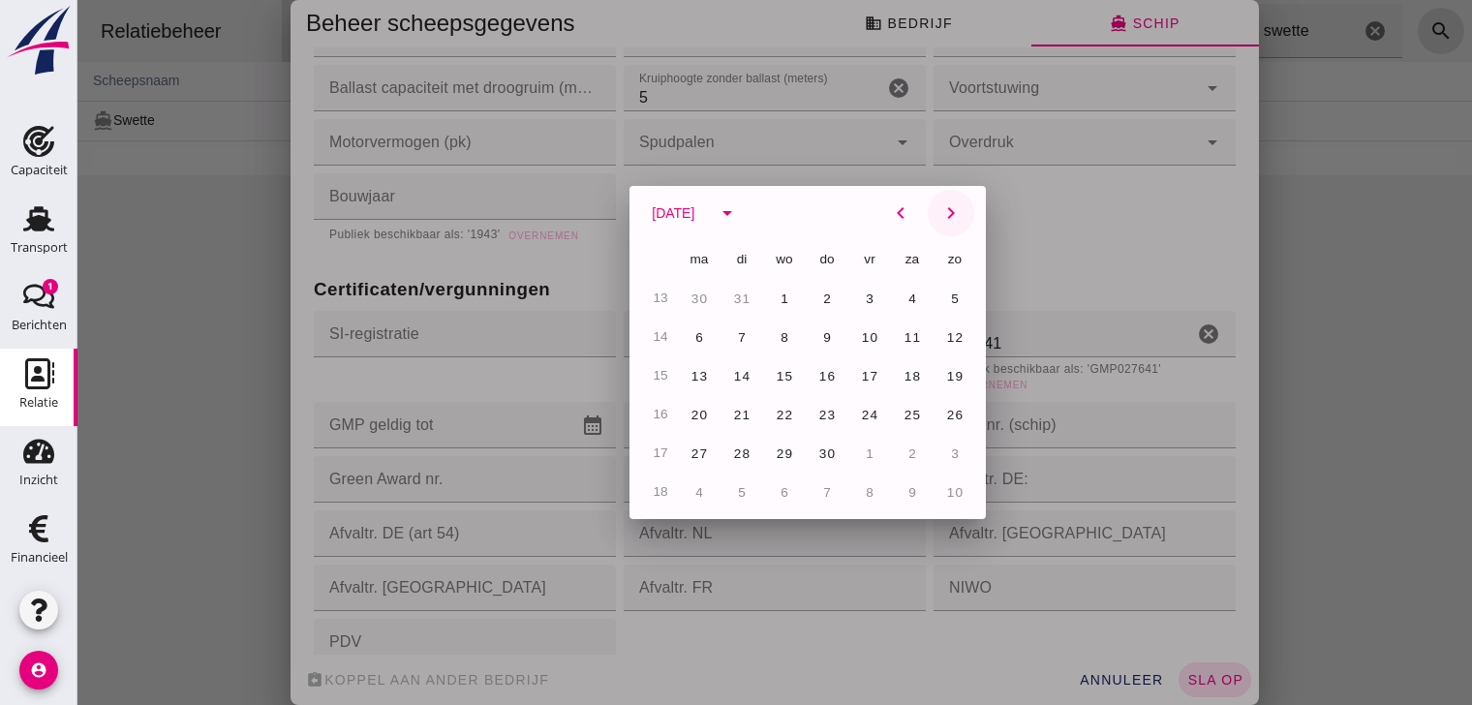
click at [941, 211] on icon "chevron_right" at bounding box center [950, 212] width 23 height 23
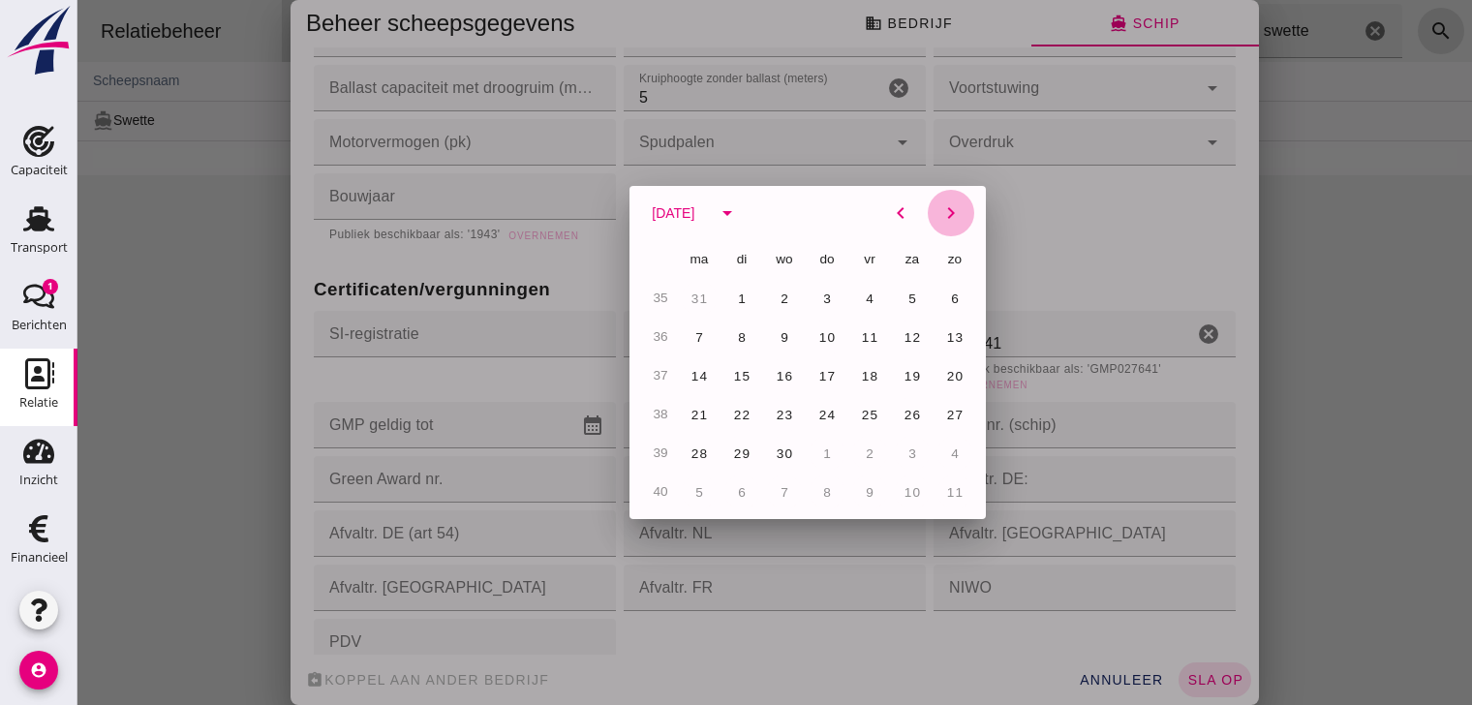
click at [941, 211] on icon "chevron_right" at bounding box center [950, 212] width 23 height 23
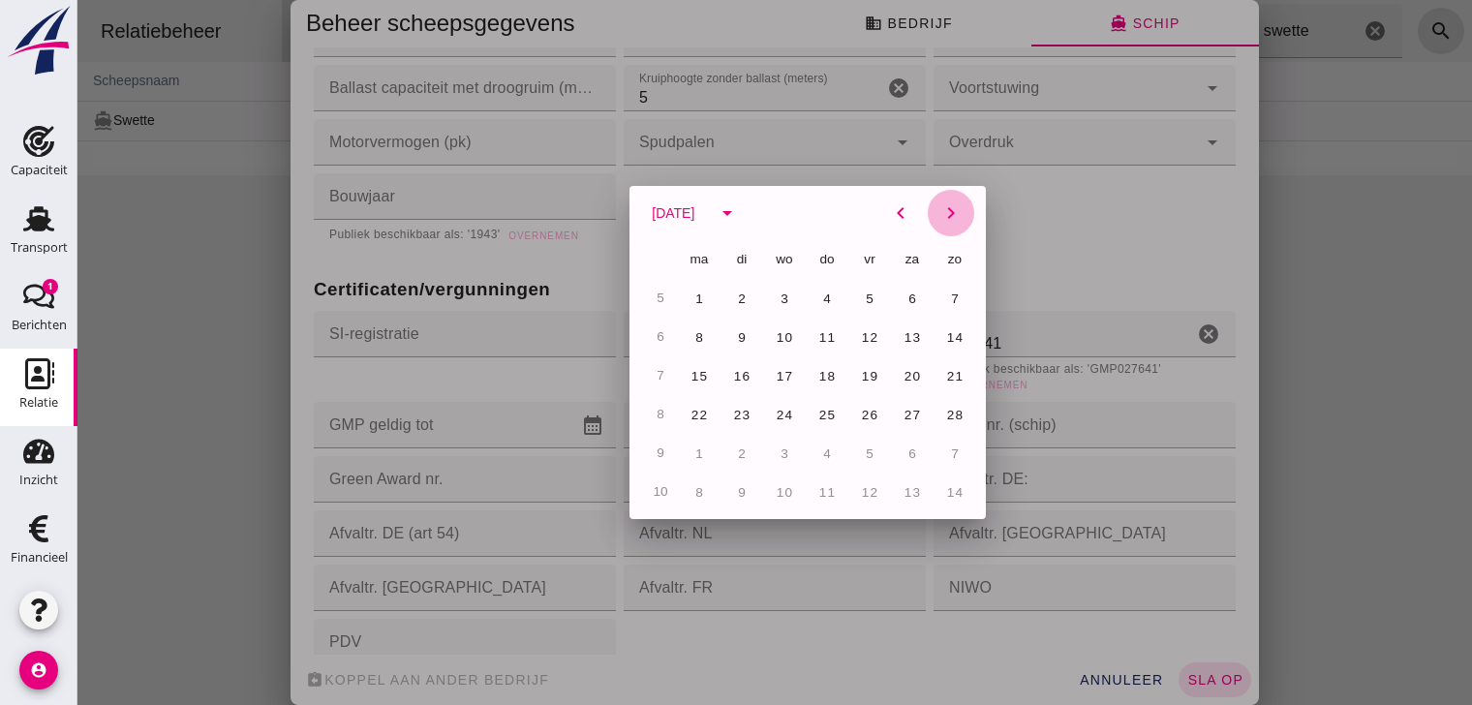
click at [941, 211] on icon "chevron_right" at bounding box center [950, 212] width 23 height 23
click at [865, 335] on span "7" at bounding box center [870, 337] width 10 height 15
type input "[DATE]"
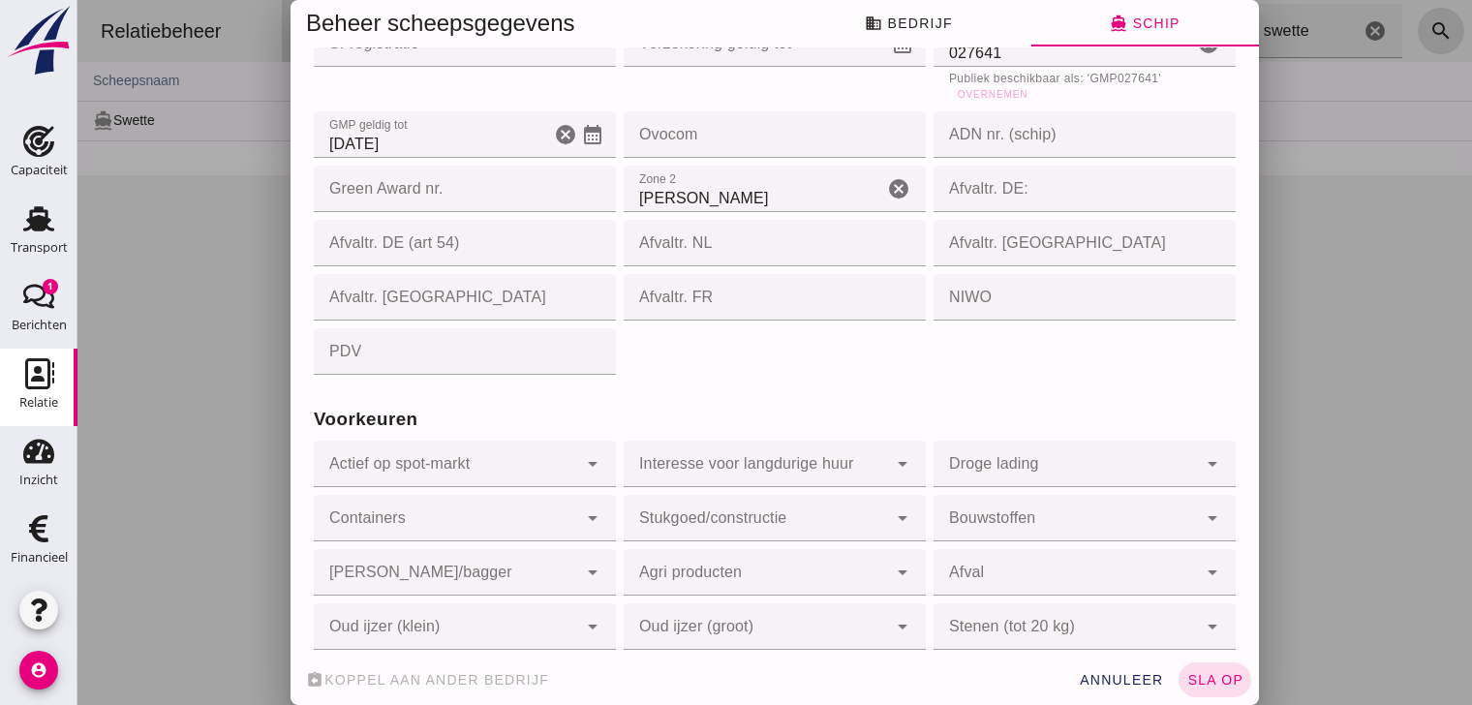
scroll to position [2106, 0]
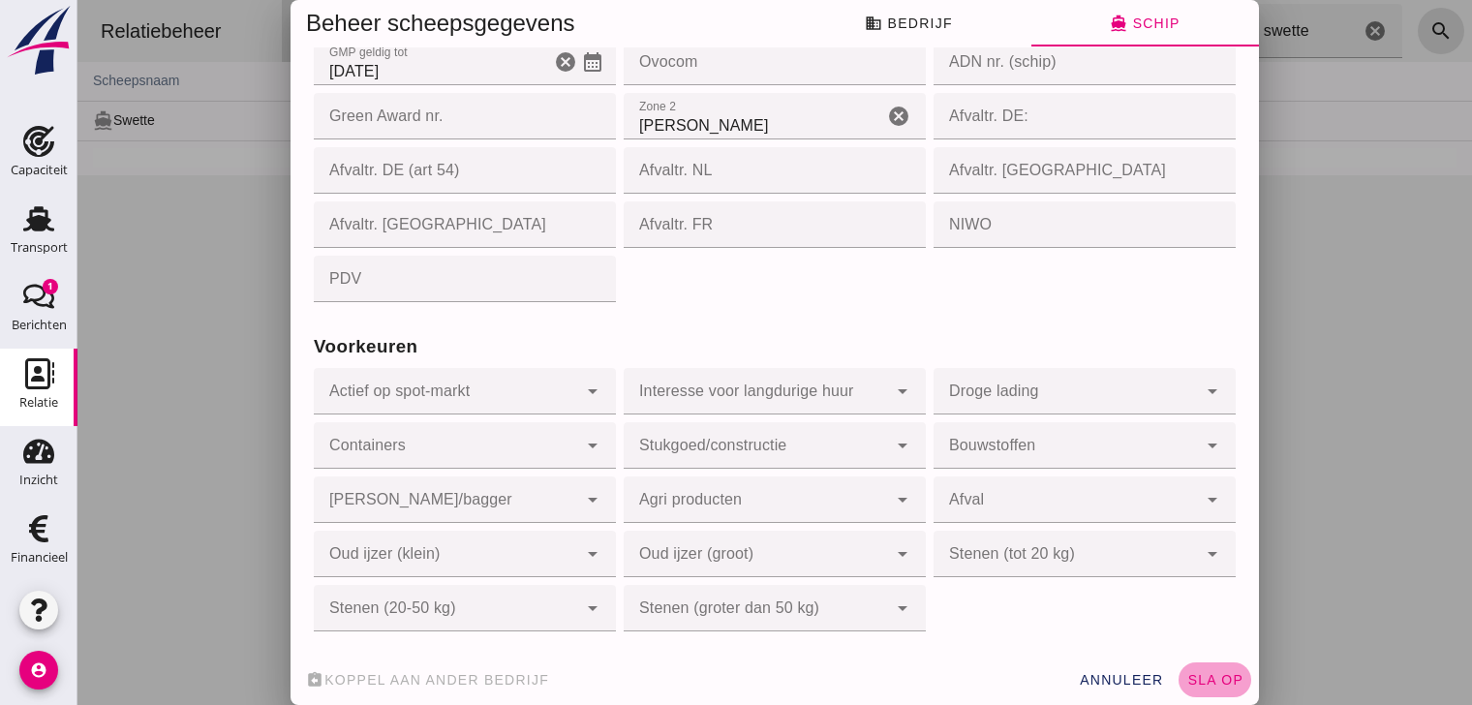
click at [1216, 640] on span "sla op" at bounding box center [1214, 679] width 57 height 15
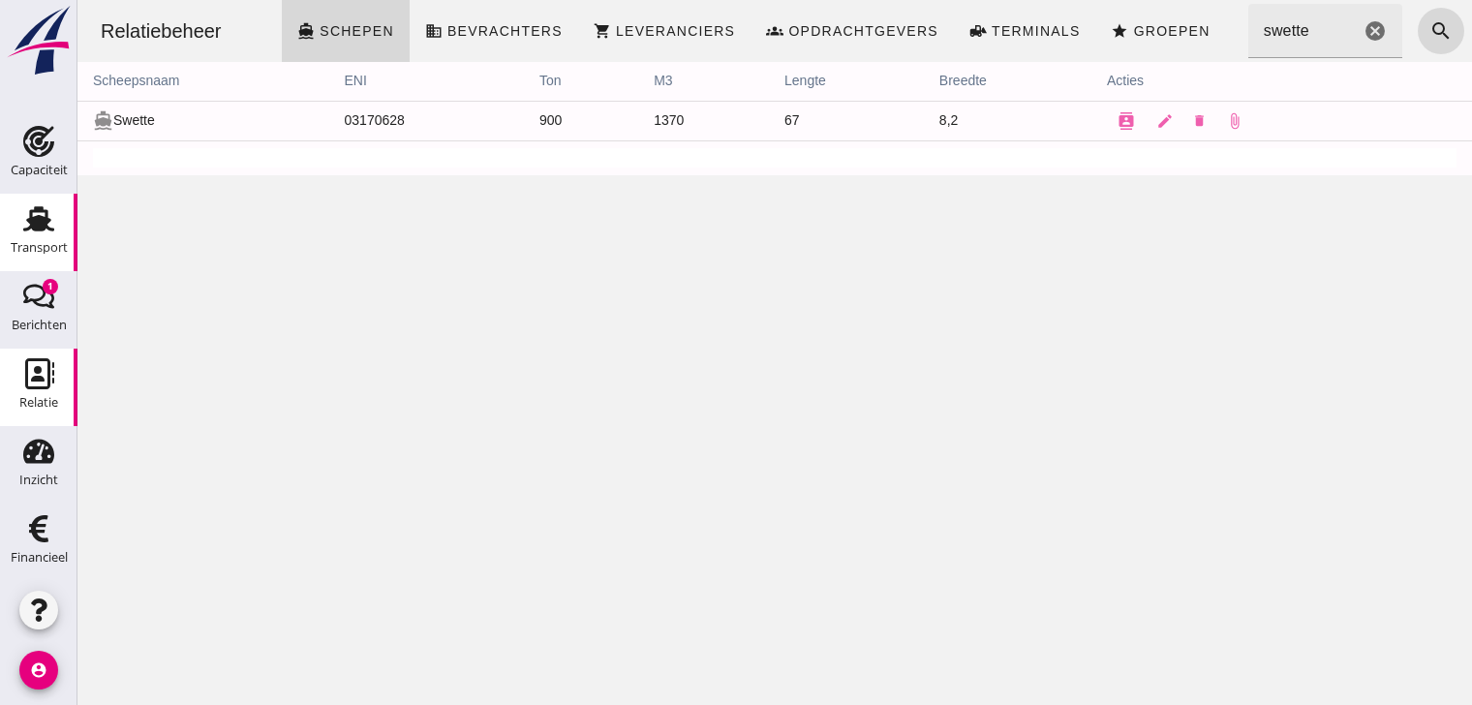
scroll to position [0, 0]
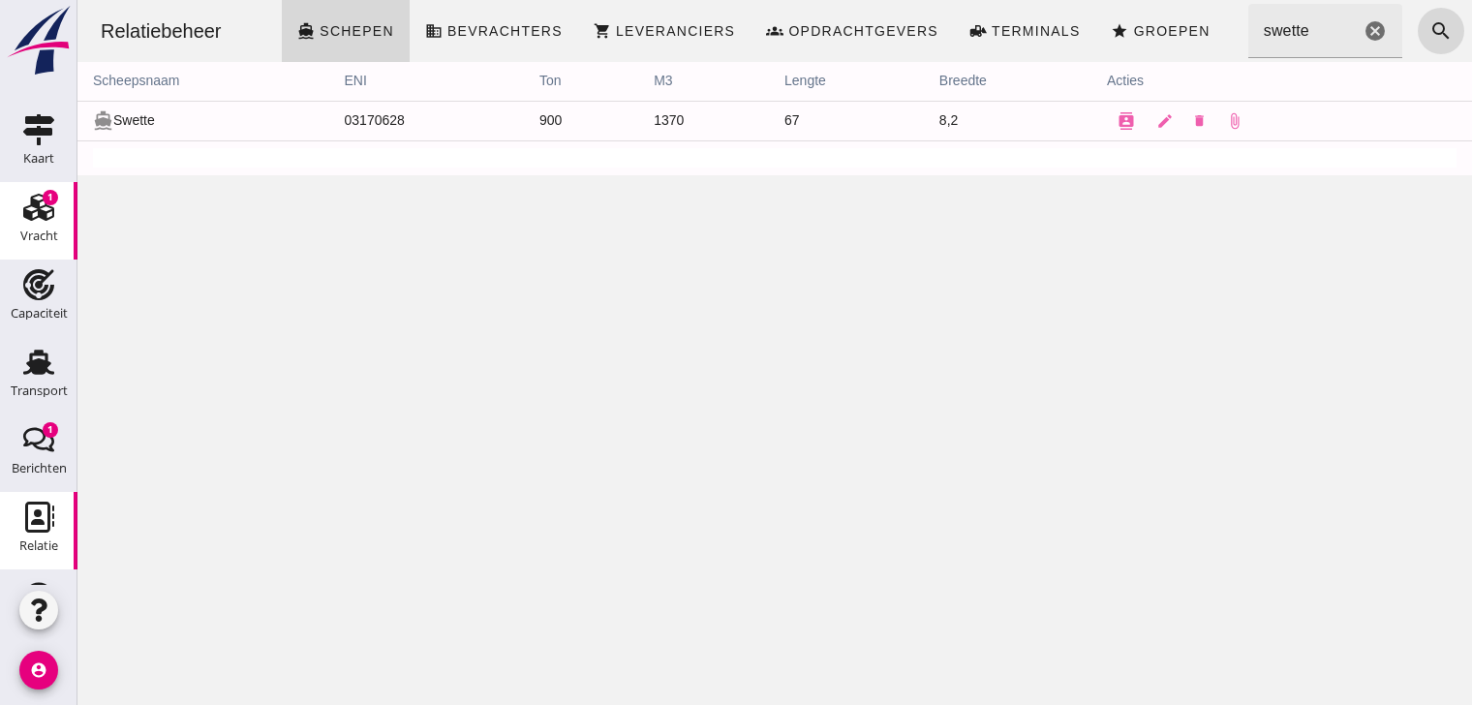
click at [38, 204] on use at bounding box center [38, 207] width 31 height 27
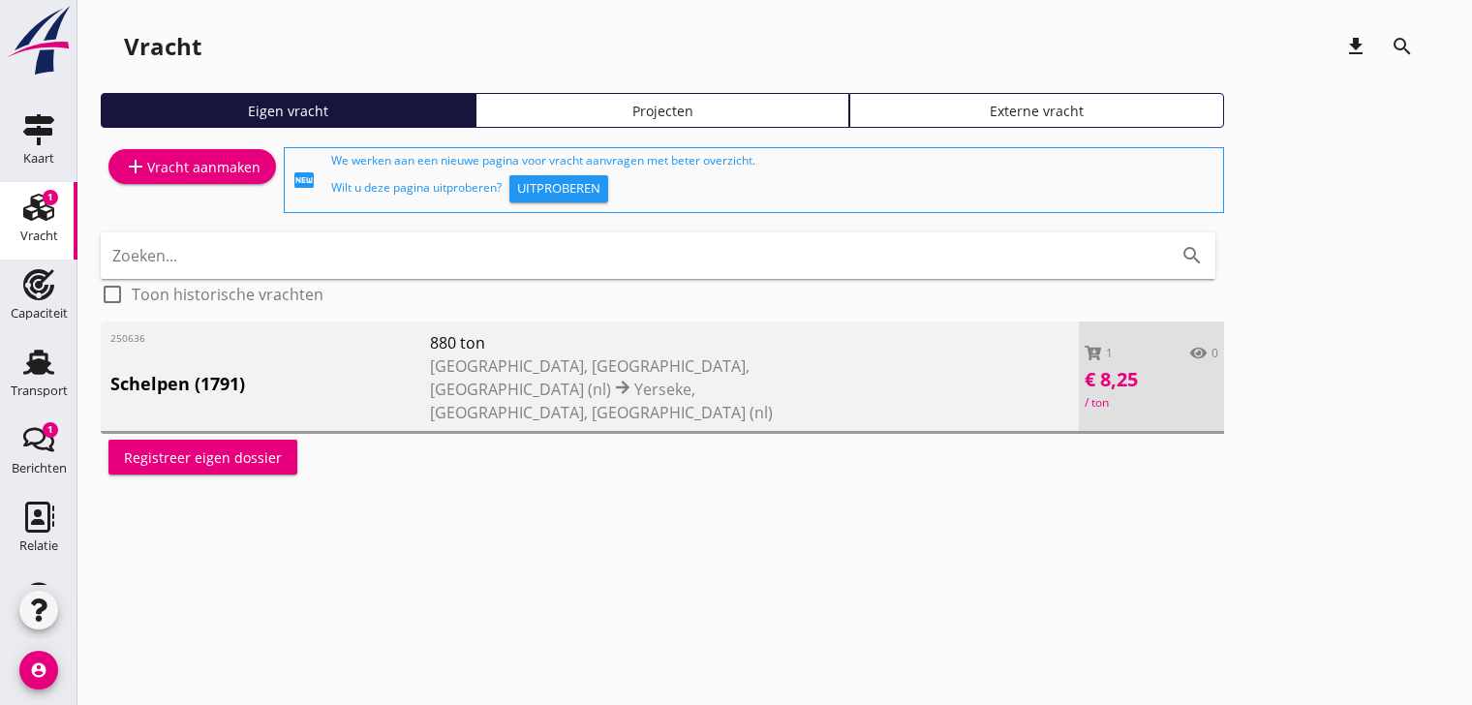
click at [498, 372] on span "[GEOGRAPHIC_DATA], [GEOGRAPHIC_DATA], [GEOGRAPHIC_DATA] (nl)" at bounding box center [590, 377] width 320 height 45
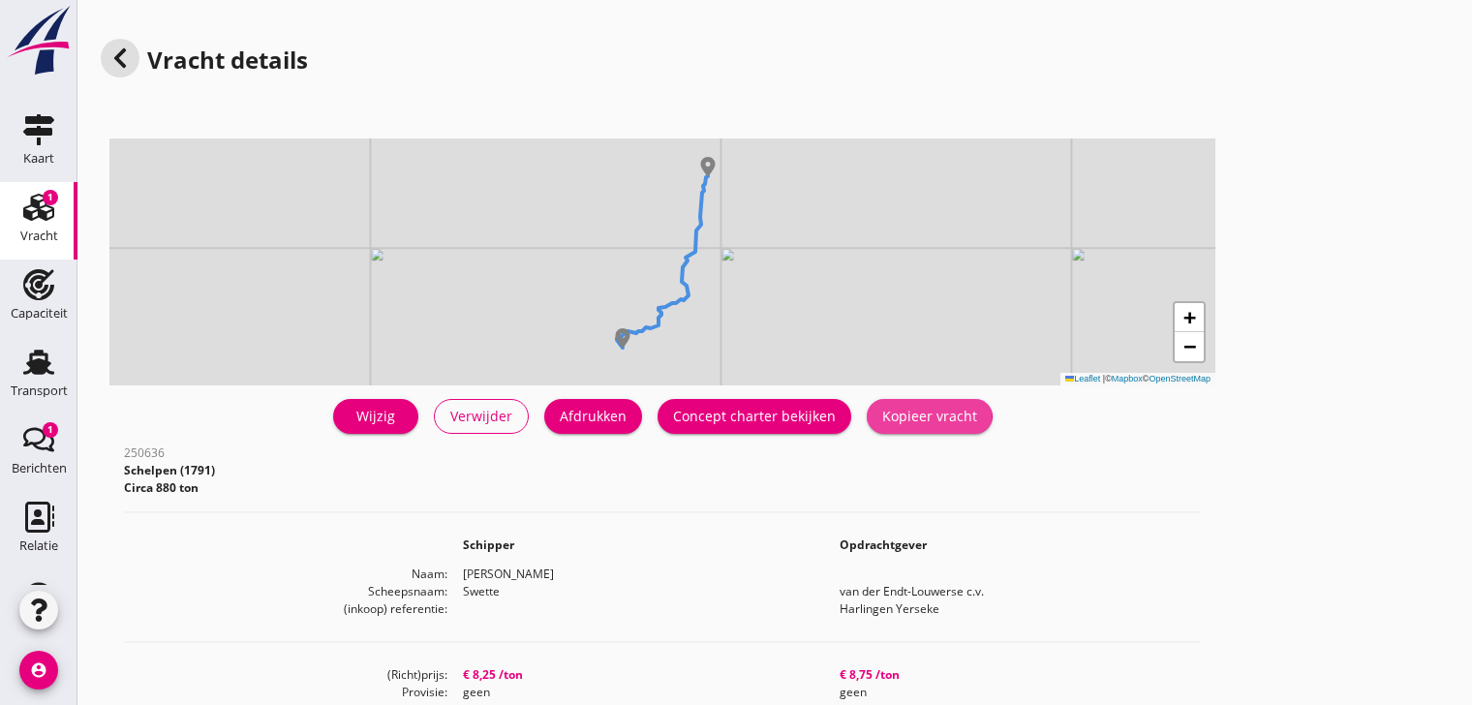
click at [924, 411] on div "Kopieer vracht" at bounding box center [929, 416] width 95 height 20
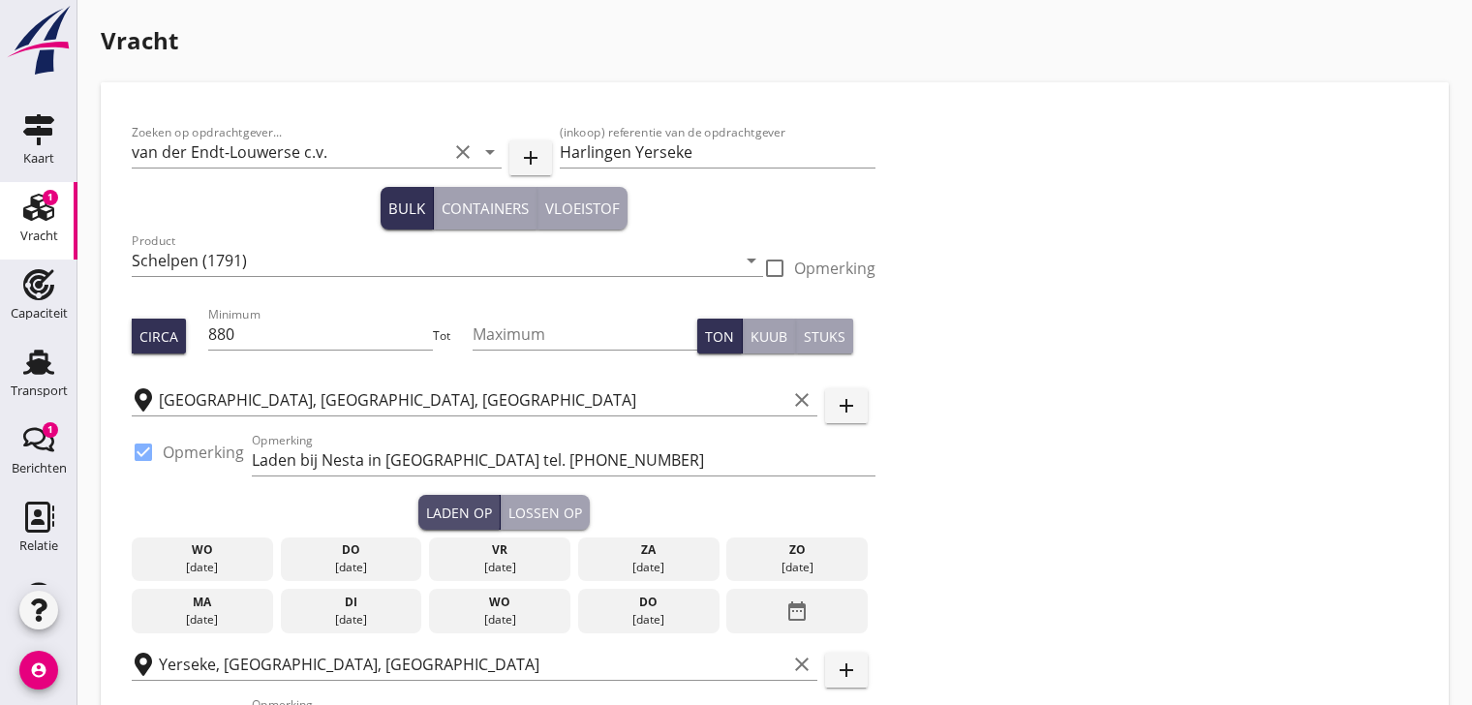
click at [454, 508] on div "Laden op" at bounding box center [459, 513] width 66 height 20
click at [794, 611] on icon "date_range" at bounding box center [796, 611] width 23 height 35
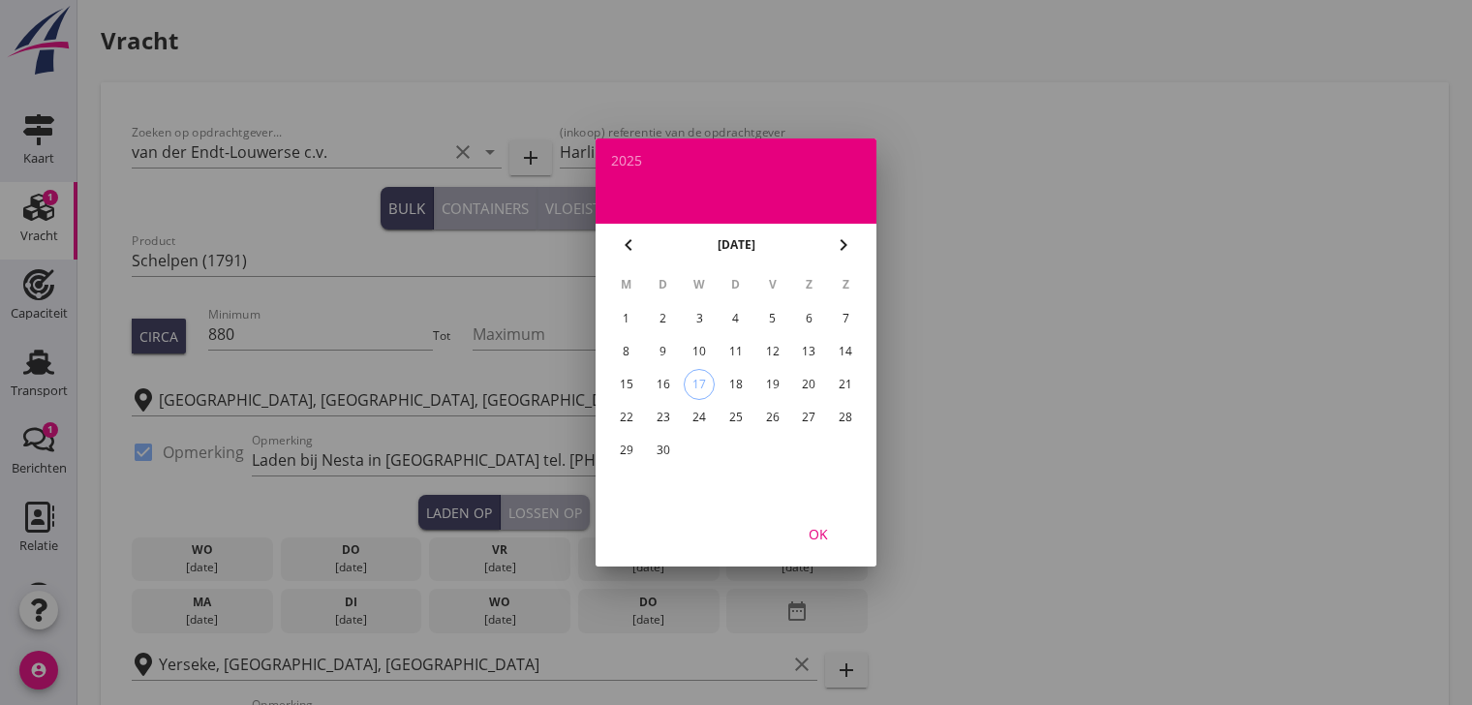
click at [697, 381] on div "17" at bounding box center [699, 384] width 29 height 29
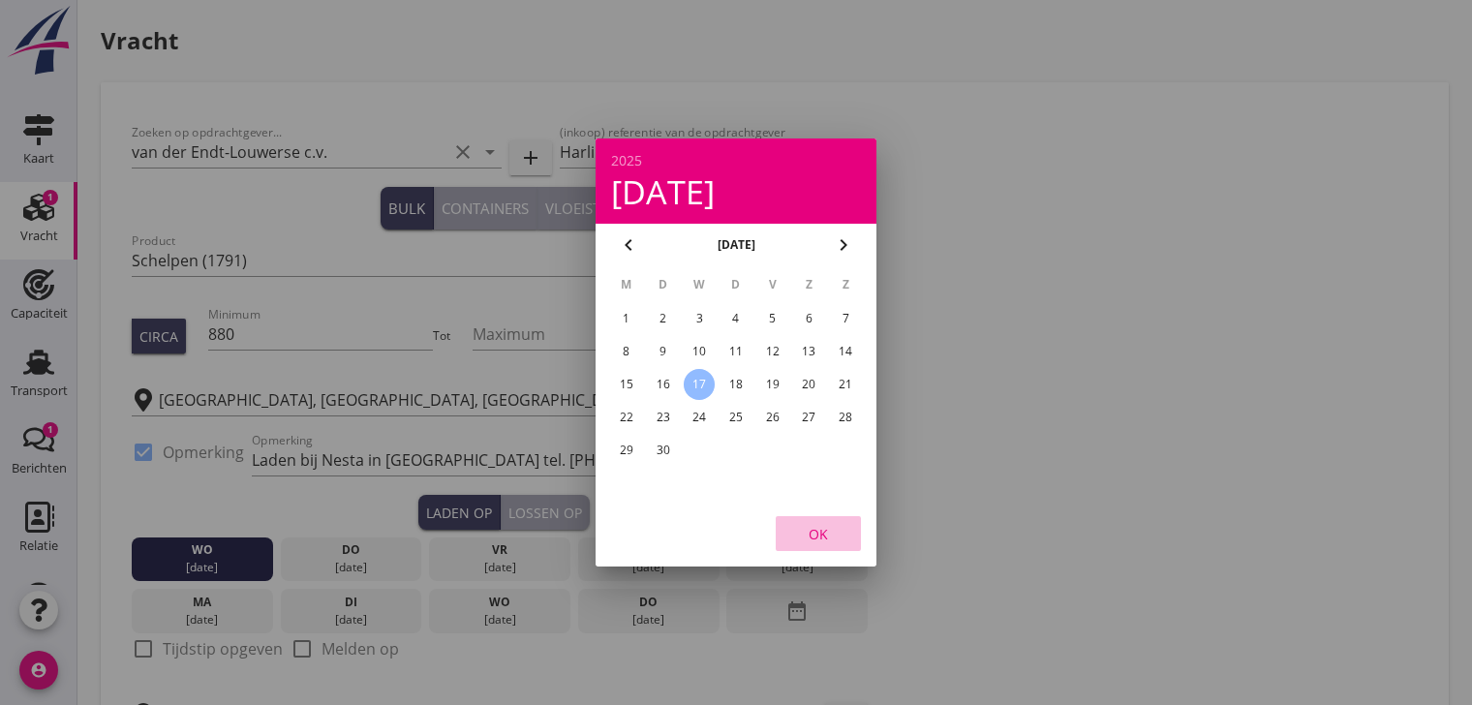
click at [826, 539] on div "OK" at bounding box center [818, 534] width 54 height 20
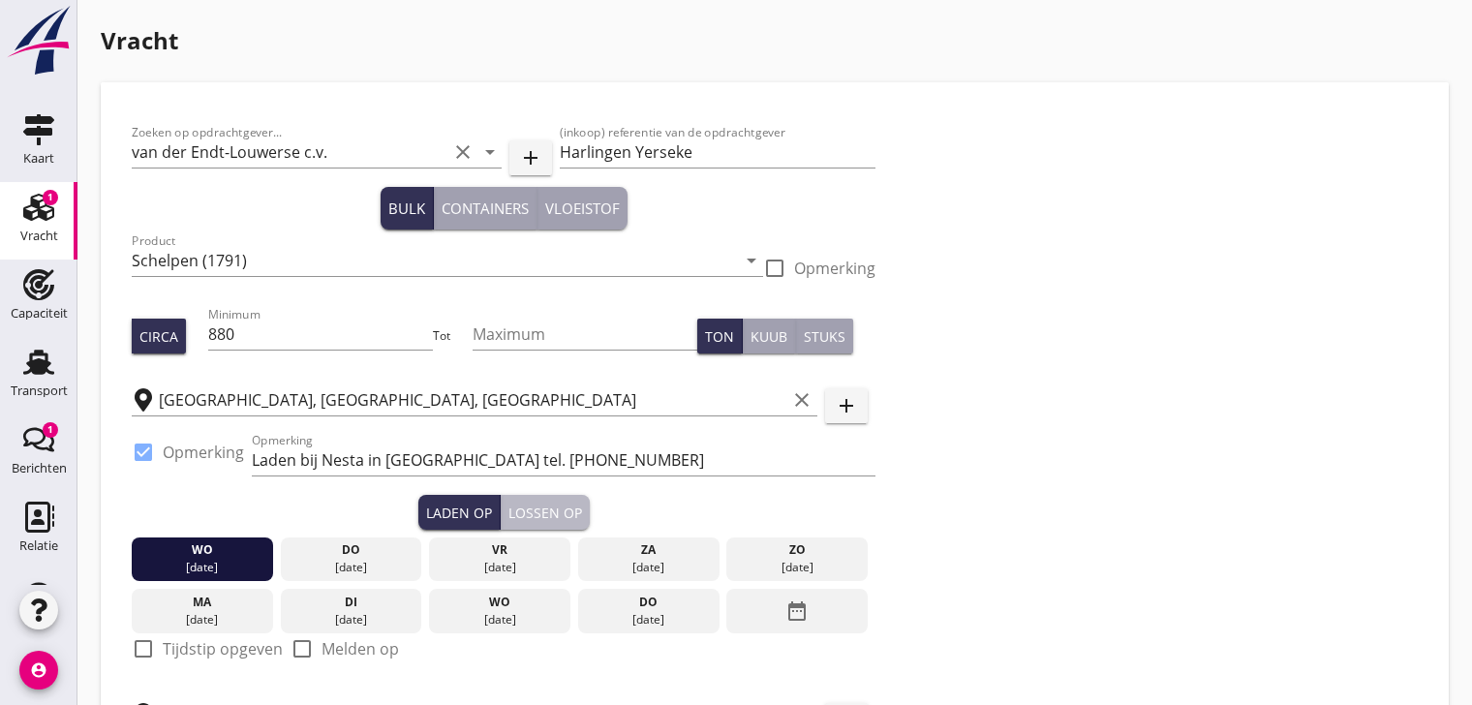
click at [544, 508] on div "Lossen op" at bounding box center [545, 513] width 74 height 20
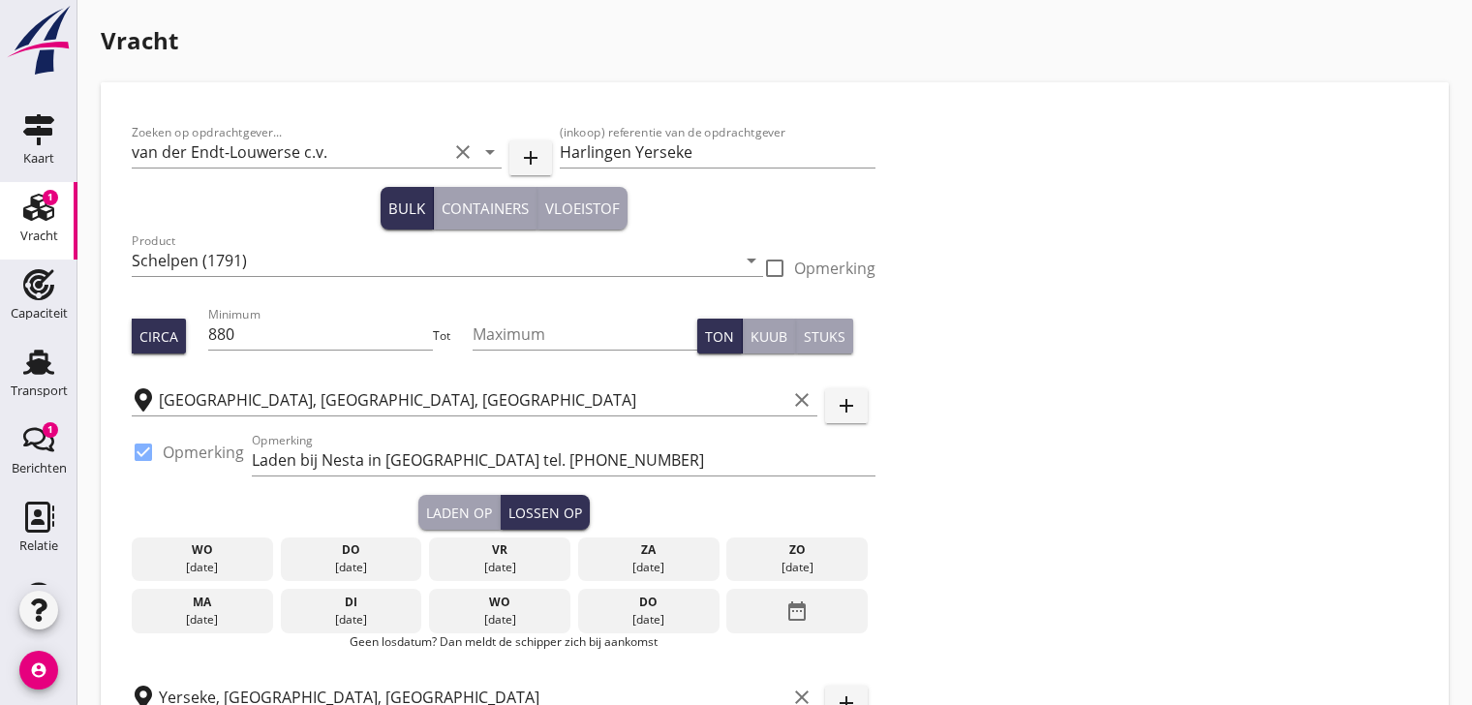
click at [799, 609] on icon "date_range" at bounding box center [796, 611] width 23 height 35
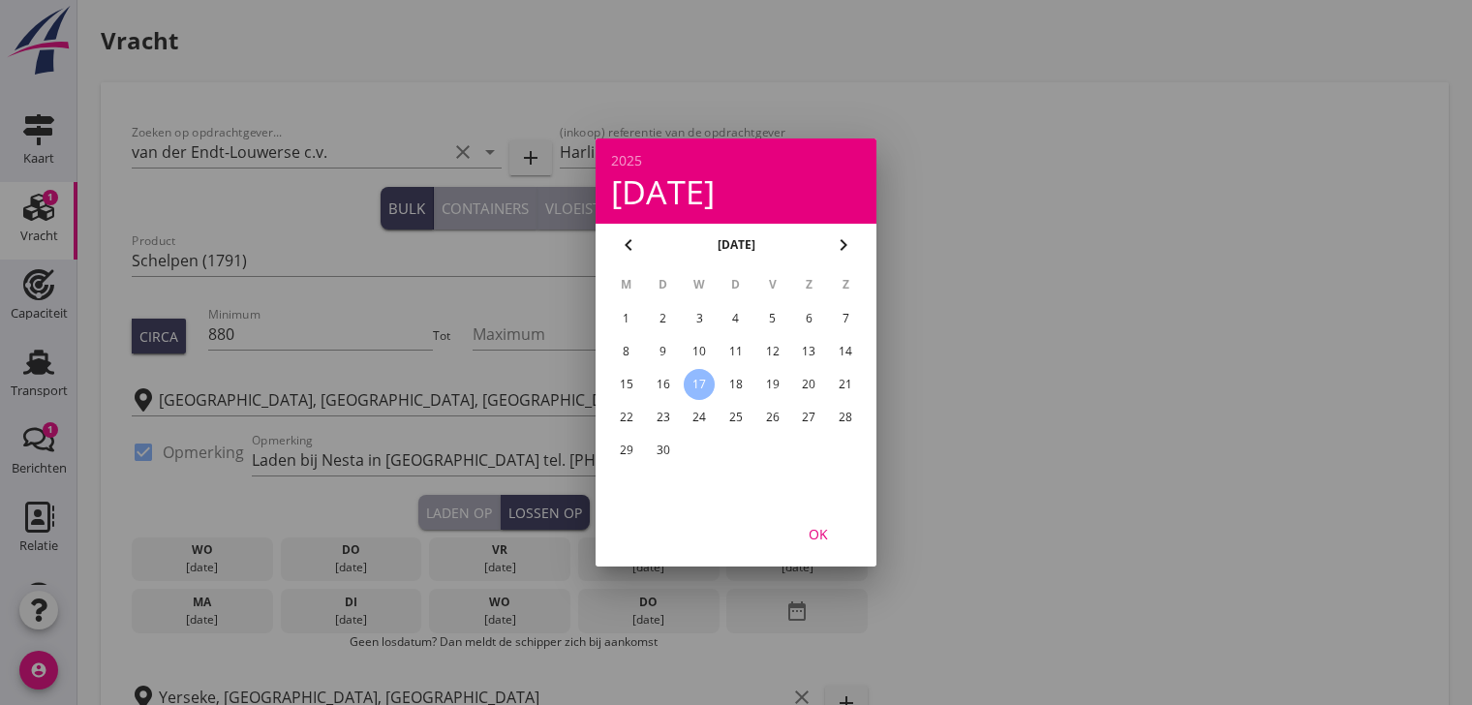
click at [661, 411] on div "23" at bounding box center [663, 417] width 31 height 31
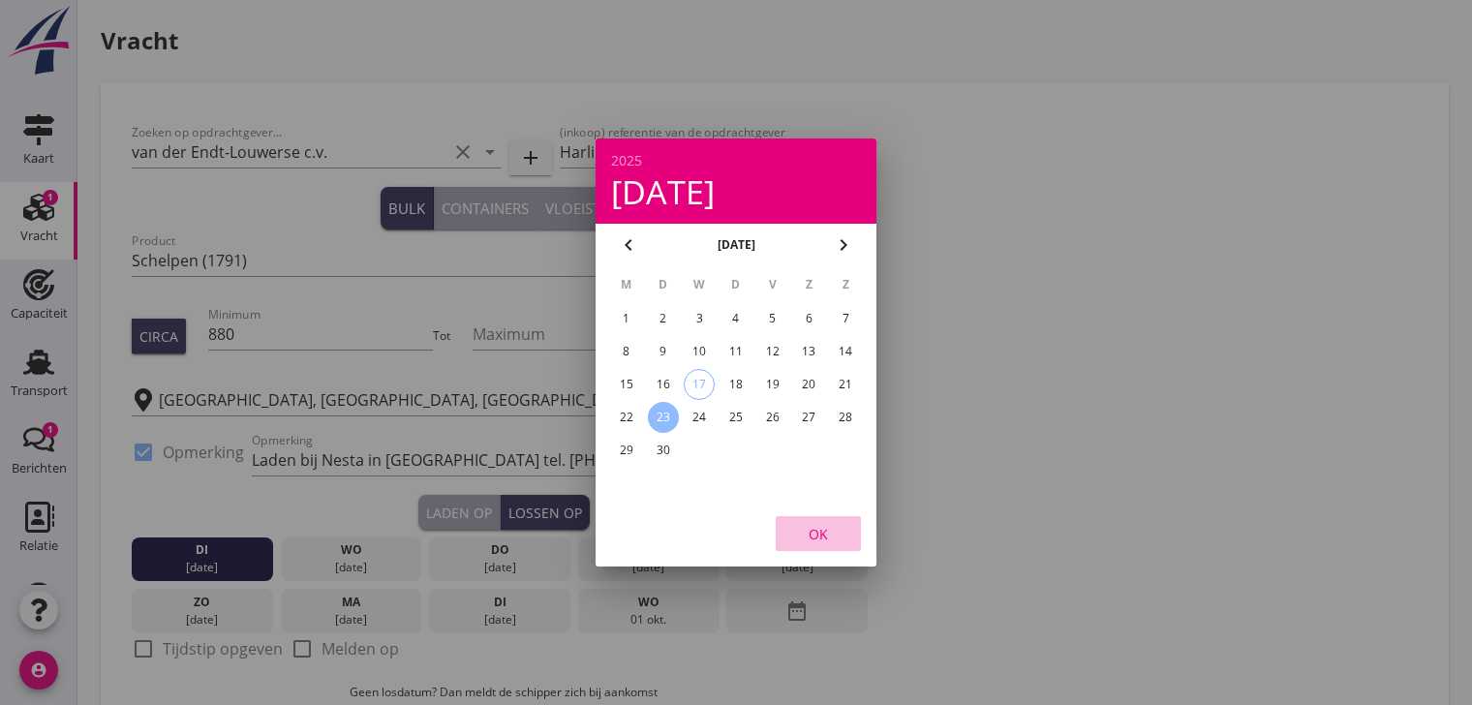
click at [820, 534] on div "OK" at bounding box center [818, 534] width 54 height 20
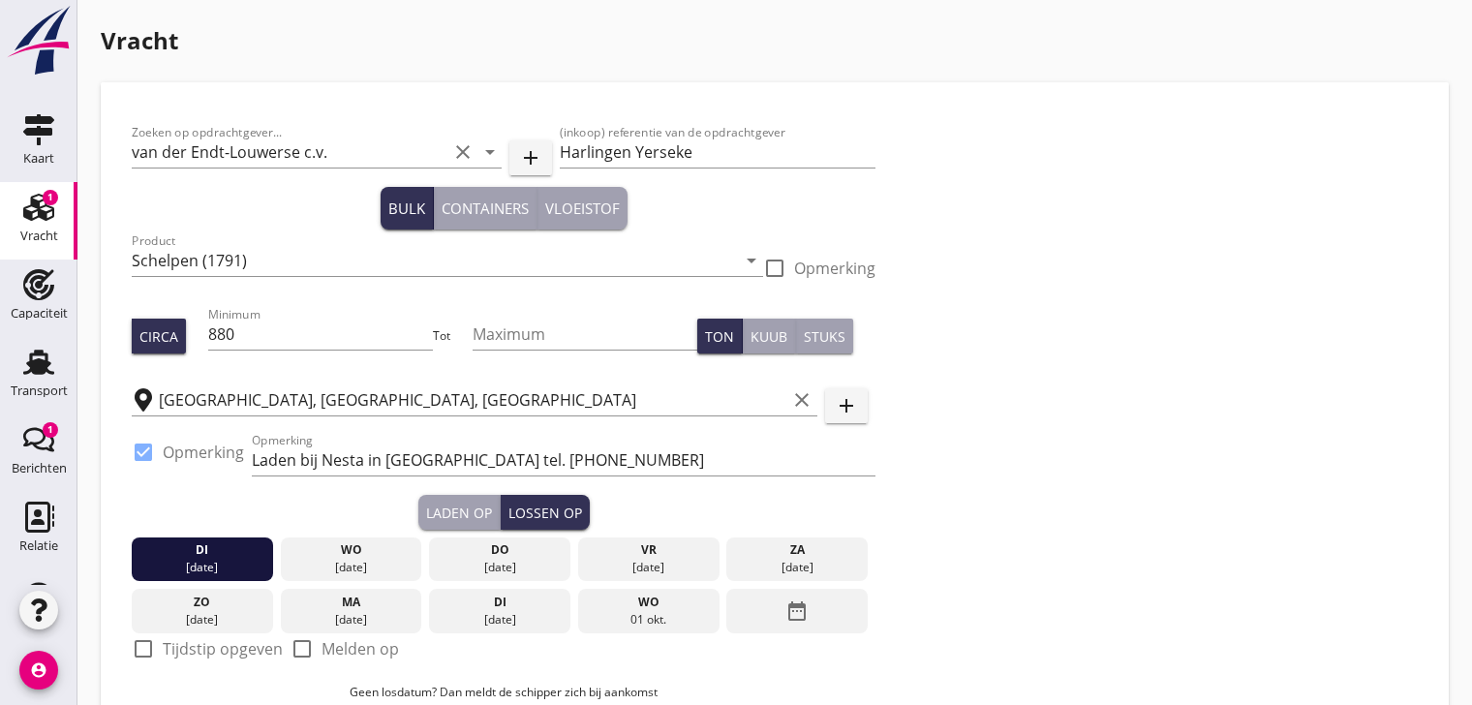
scroll to position [194, 0]
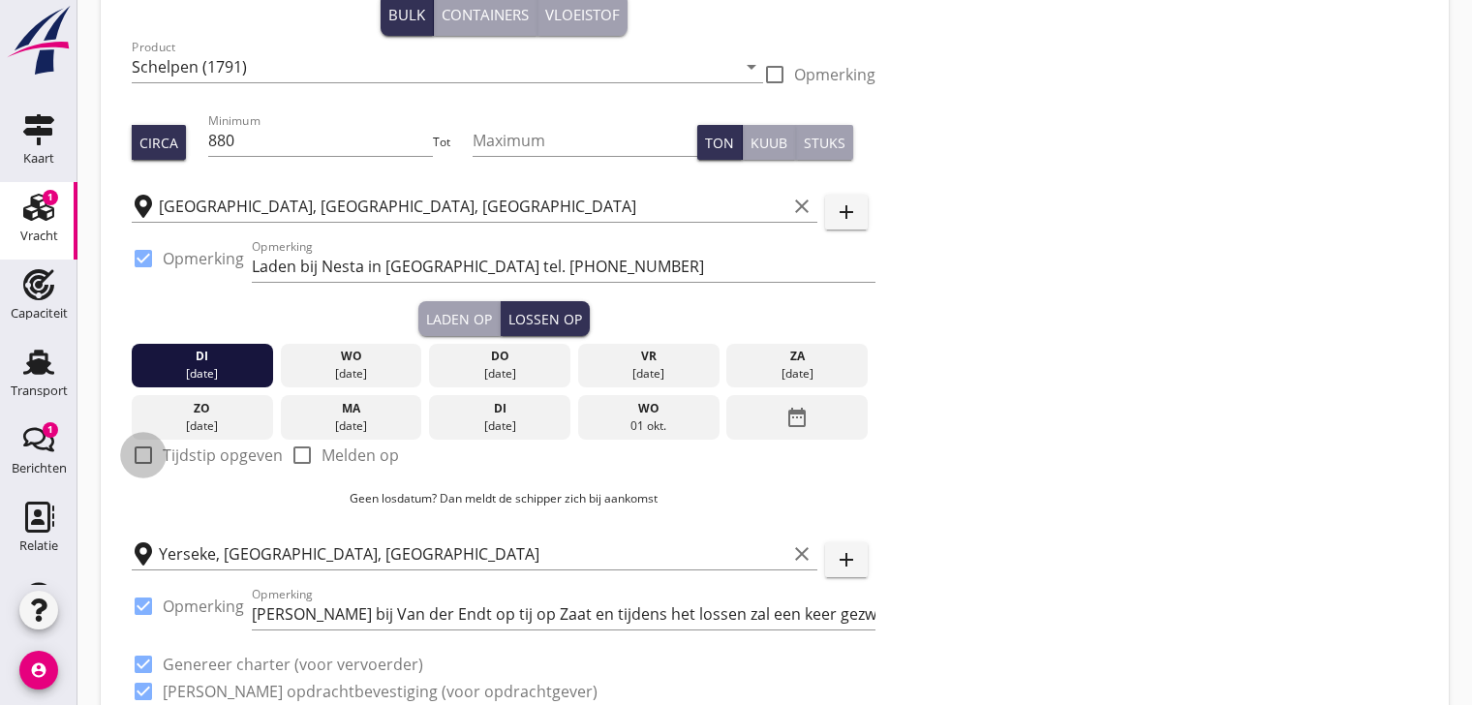
click at [143, 450] on div at bounding box center [143, 455] width 33 height 33
checkbox input "true"
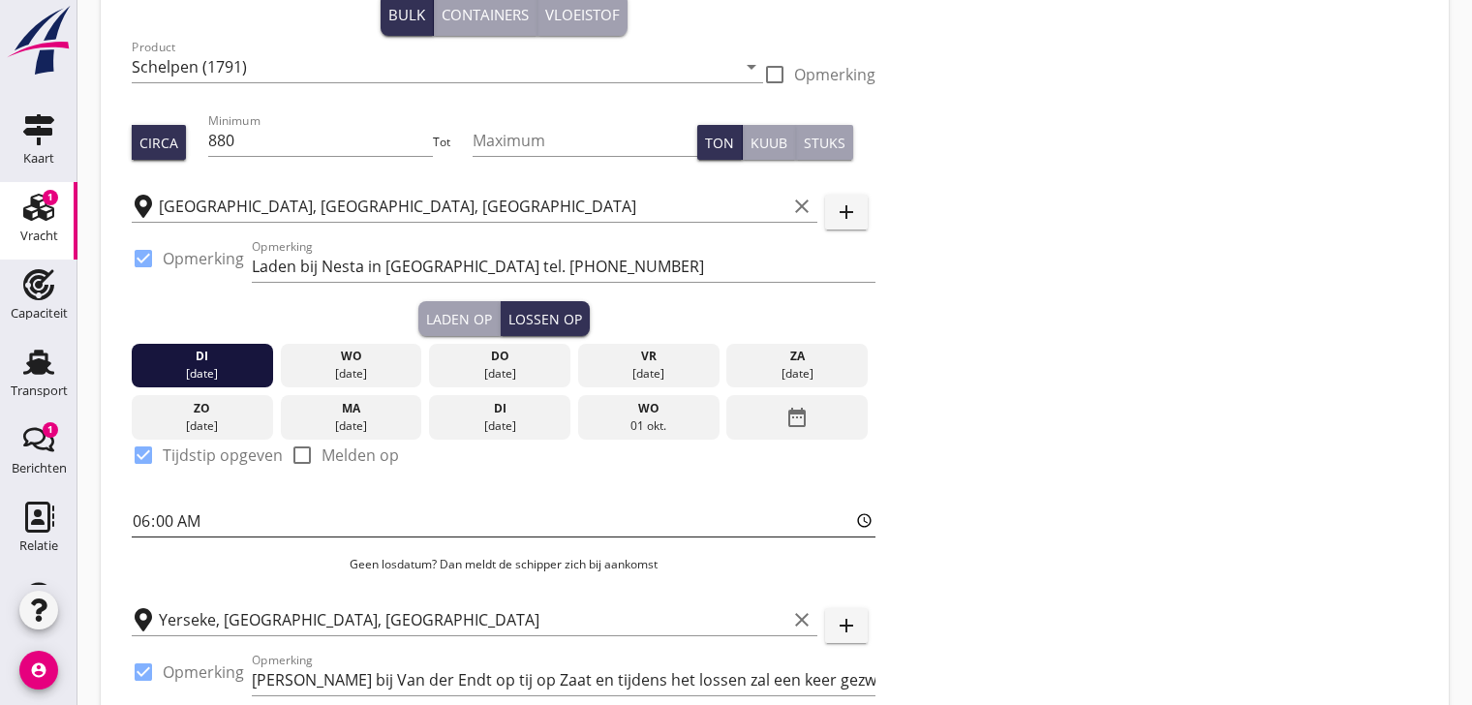
click at [182, 510] on input "06:00" at bounding box center [504, 520] width 744 height 31
type input "14:00"
click at [424, 505] on input "14:00" at bounding box center [504, 520] width 744 height 31
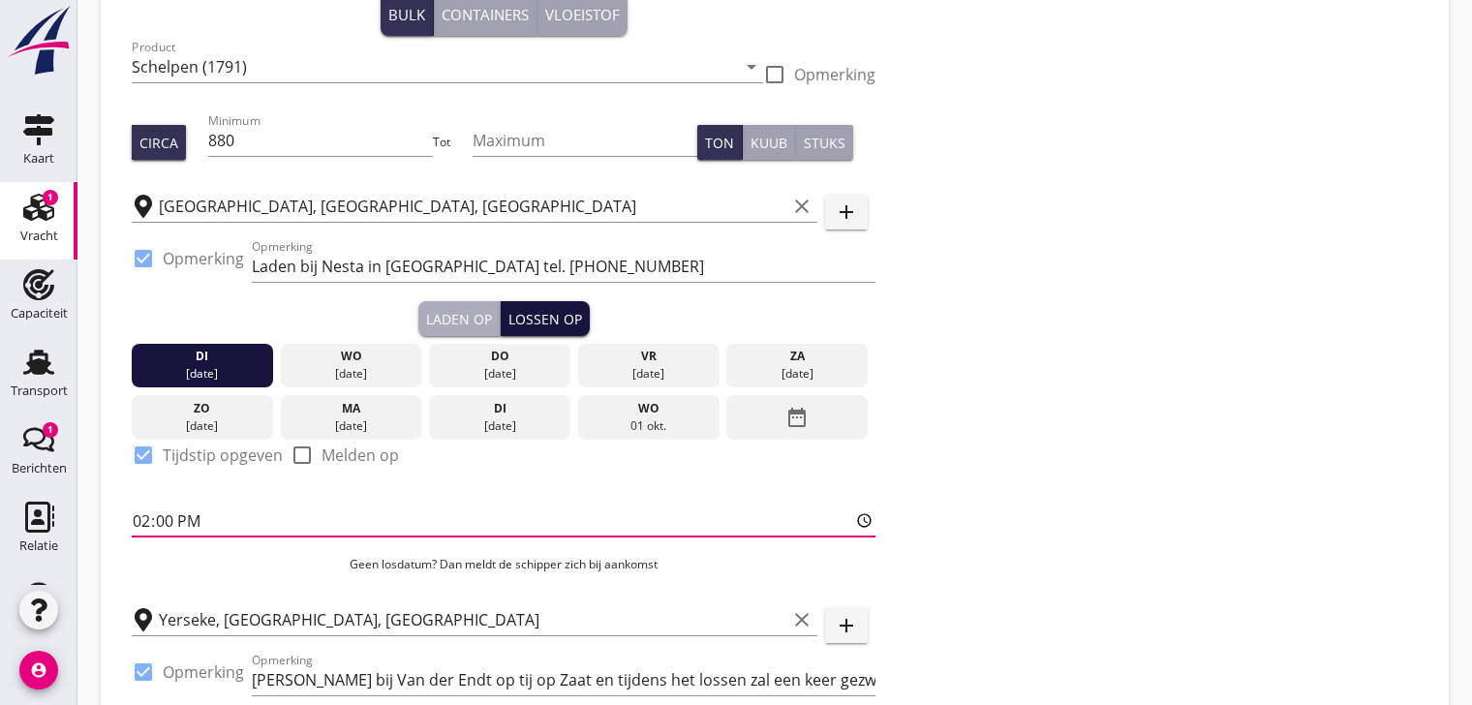
drag, startPoint x: 473, startPoint y: 322, endPoint x: 523, endPoint y: 309, distance: 51.9
click at [480, 320] on div "Laden op" at bounding box center [459, 319] width 66 height 20
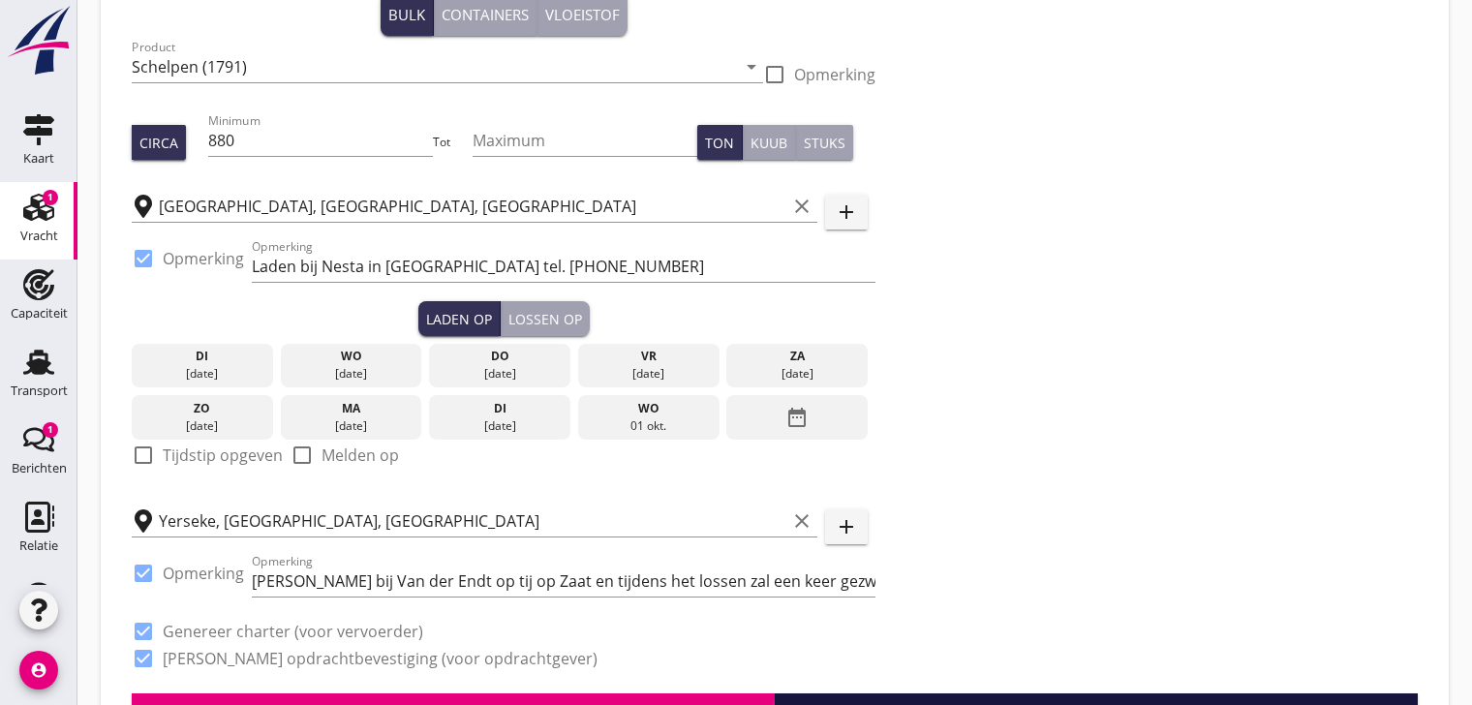
drag, startPoint x: 800, startPoint y: 414, endPoint x: 772, endPoint y: 383, distance: 41.8
click at [798, 414] on icon "date_range" at bounding box center [796, 417] width 23 height 35
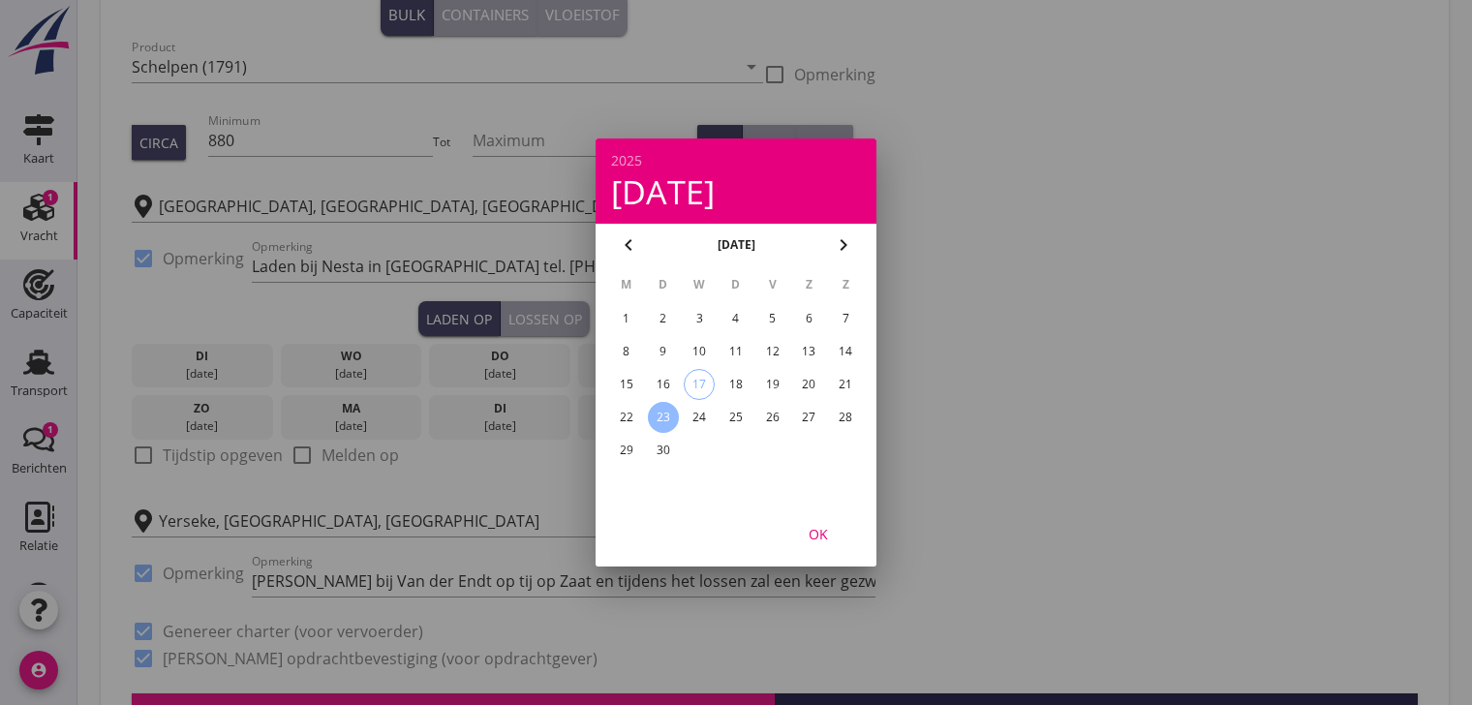
click at [694, 378] on div "17" at bounding box center [699, 384] width 29 height 29
click at [826, 541] on div "OK" at bounding box center [818, 534] width 54 height 20
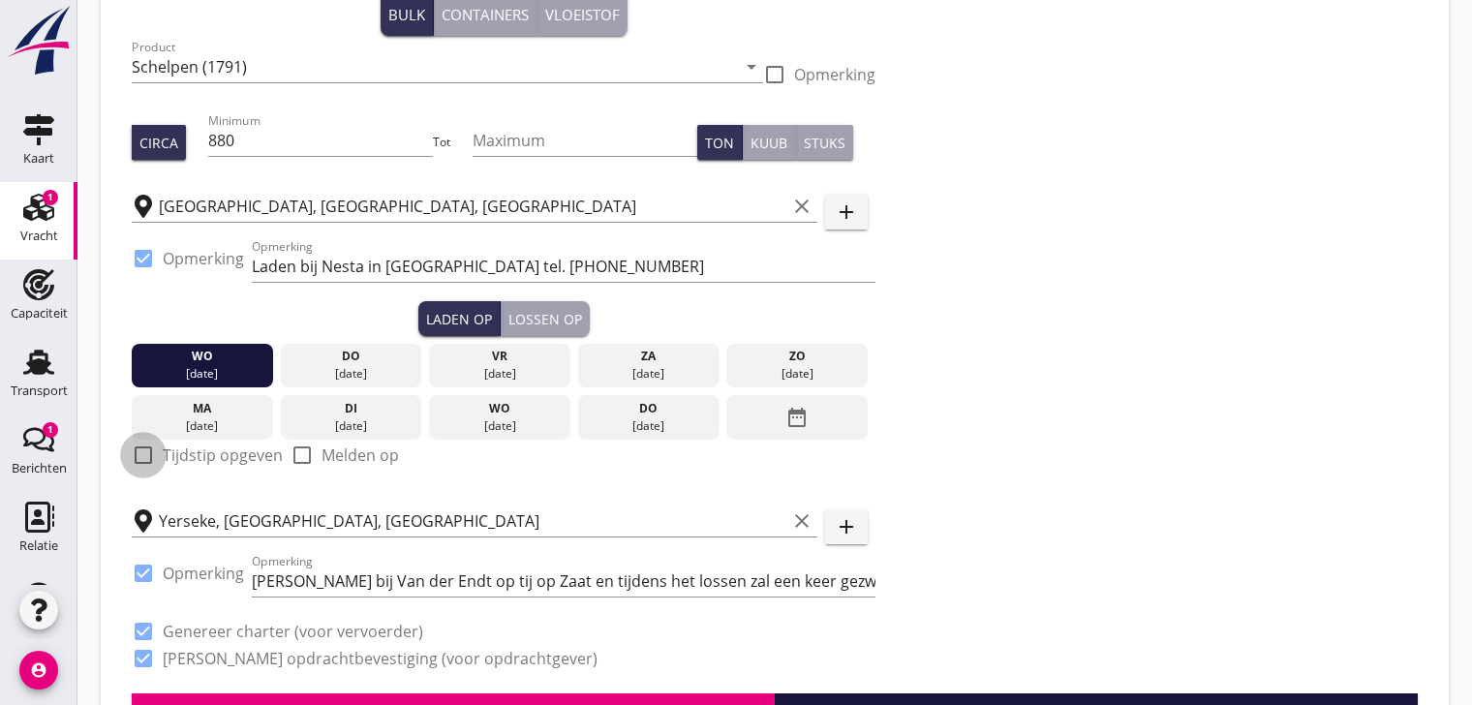
click at [145, 450] on div at bounding box center [143, 455] width 33 height 33
checkbox input "true"
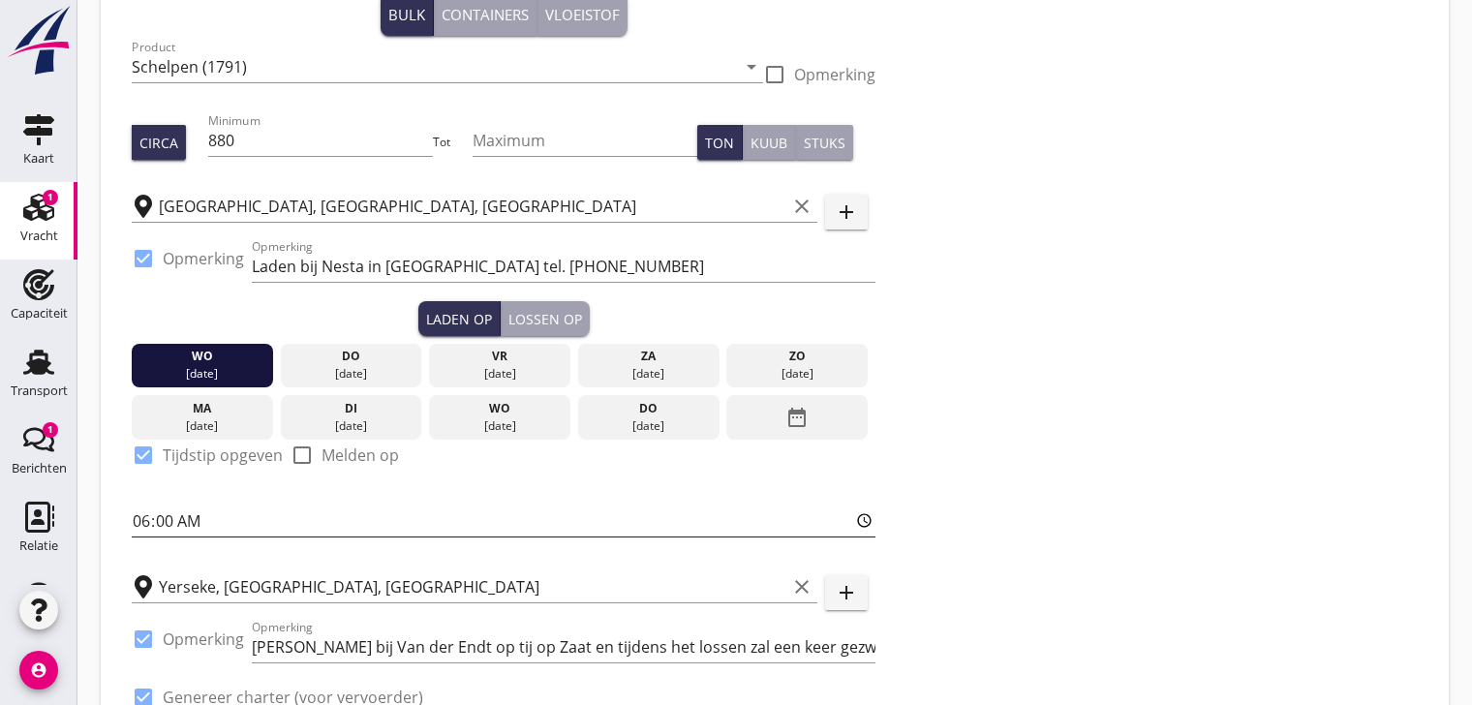
click at [177, 518] on input "06:00" at bounding box center [504, 520] width 744 height 31
type input "07:00"
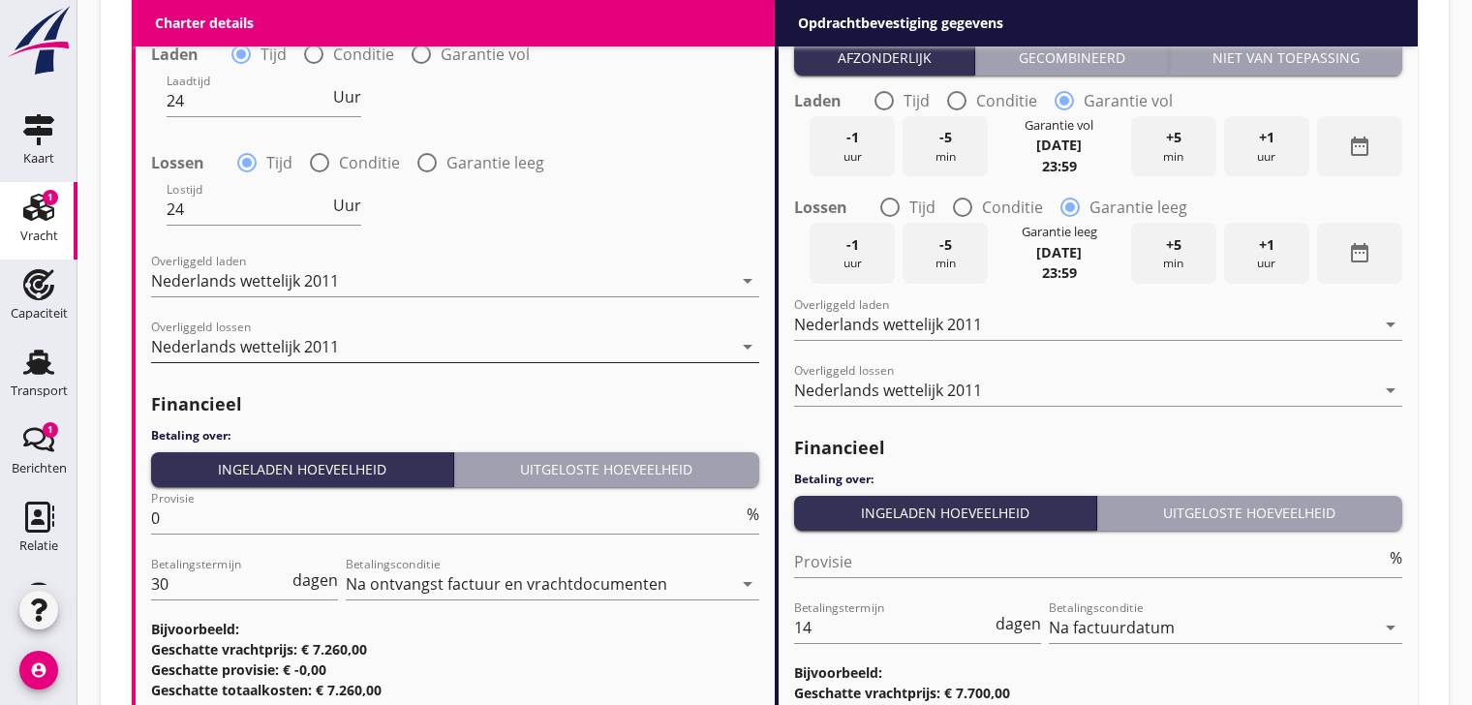
scroll to position [2220, 0]
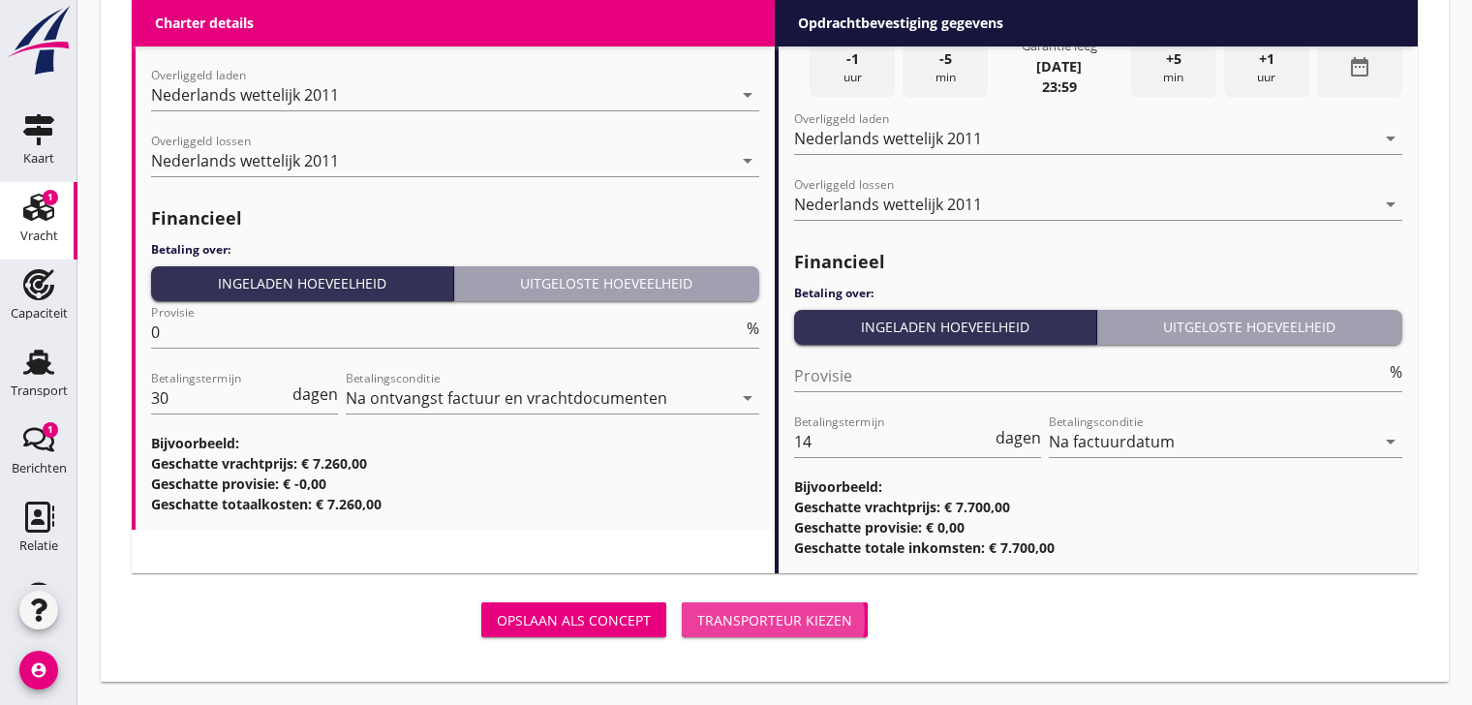
click at [749, 619] on div "Transporteur kiezen" at bounding box center [774, 620] width 155 height 20
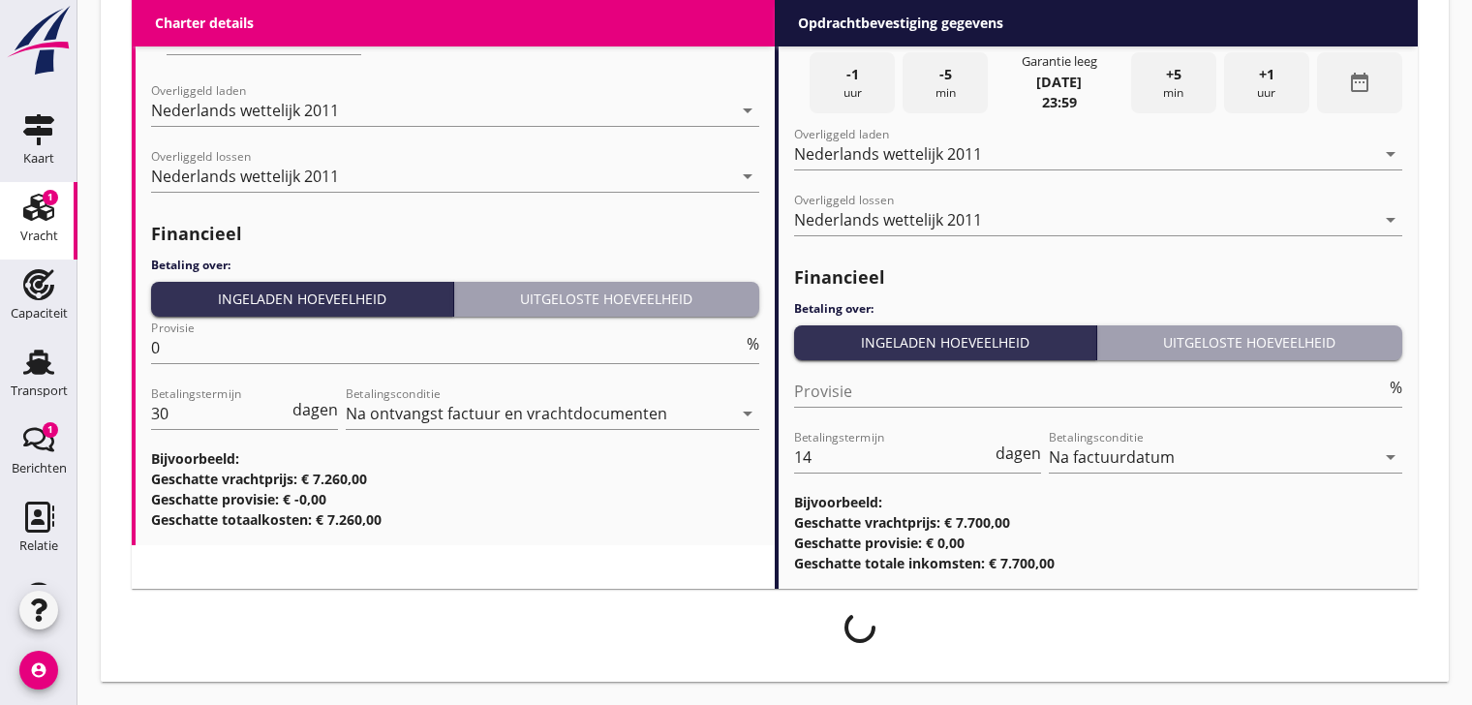
scroll to position [2204, 0]
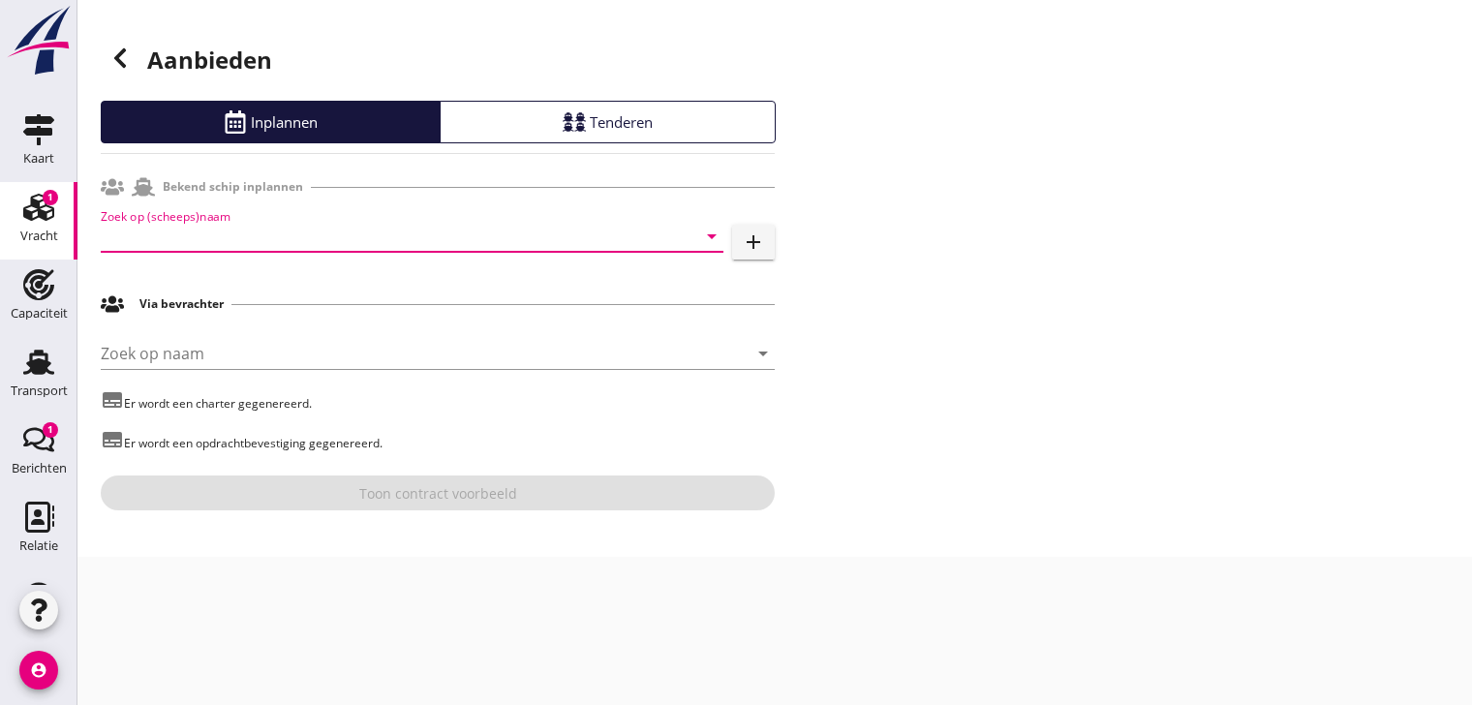
click at [206, 233] on input "Zoek op (scheeps)naam" at bounding box center [385, 236] width 568 height 31
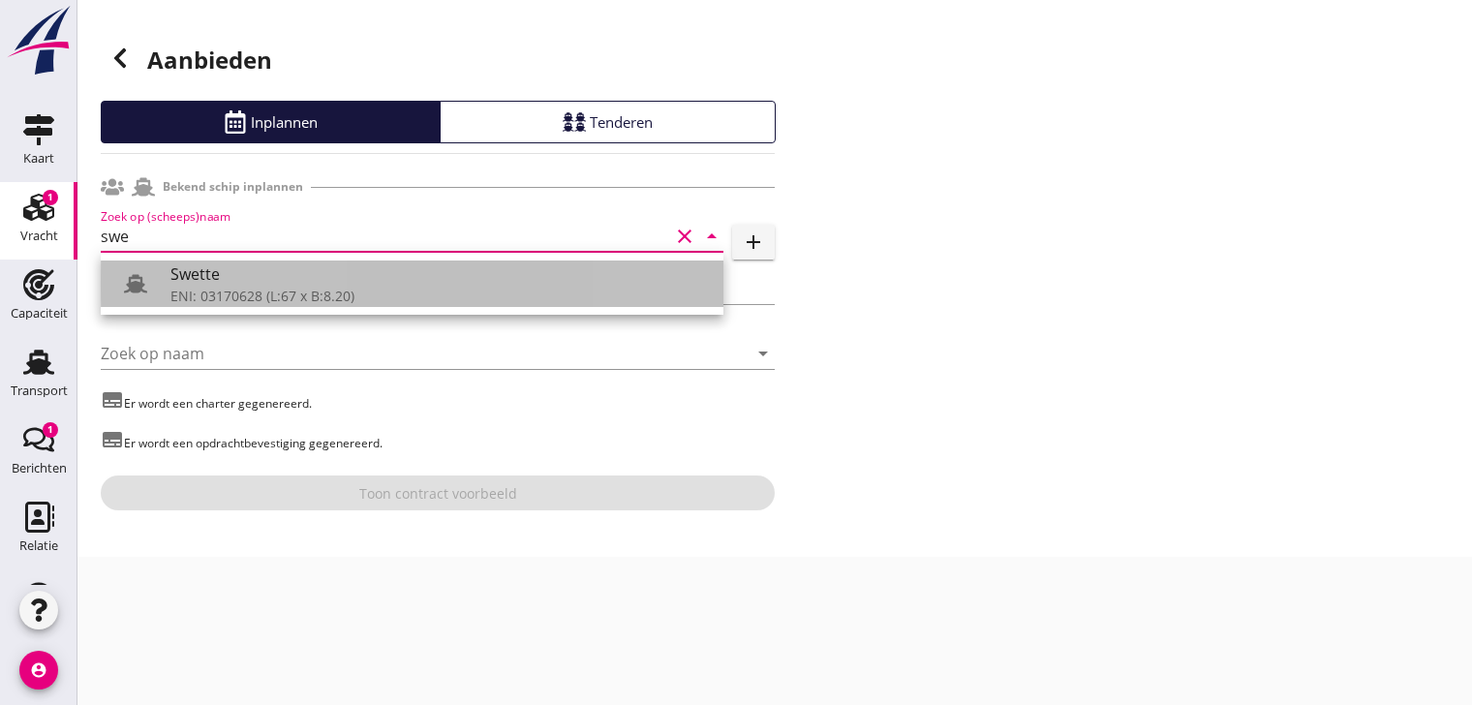
click at [247, 292] on div "ENI: 03170628 (L:67 x B:8.20)" at bounding box center [438, 296] width 537 height 20
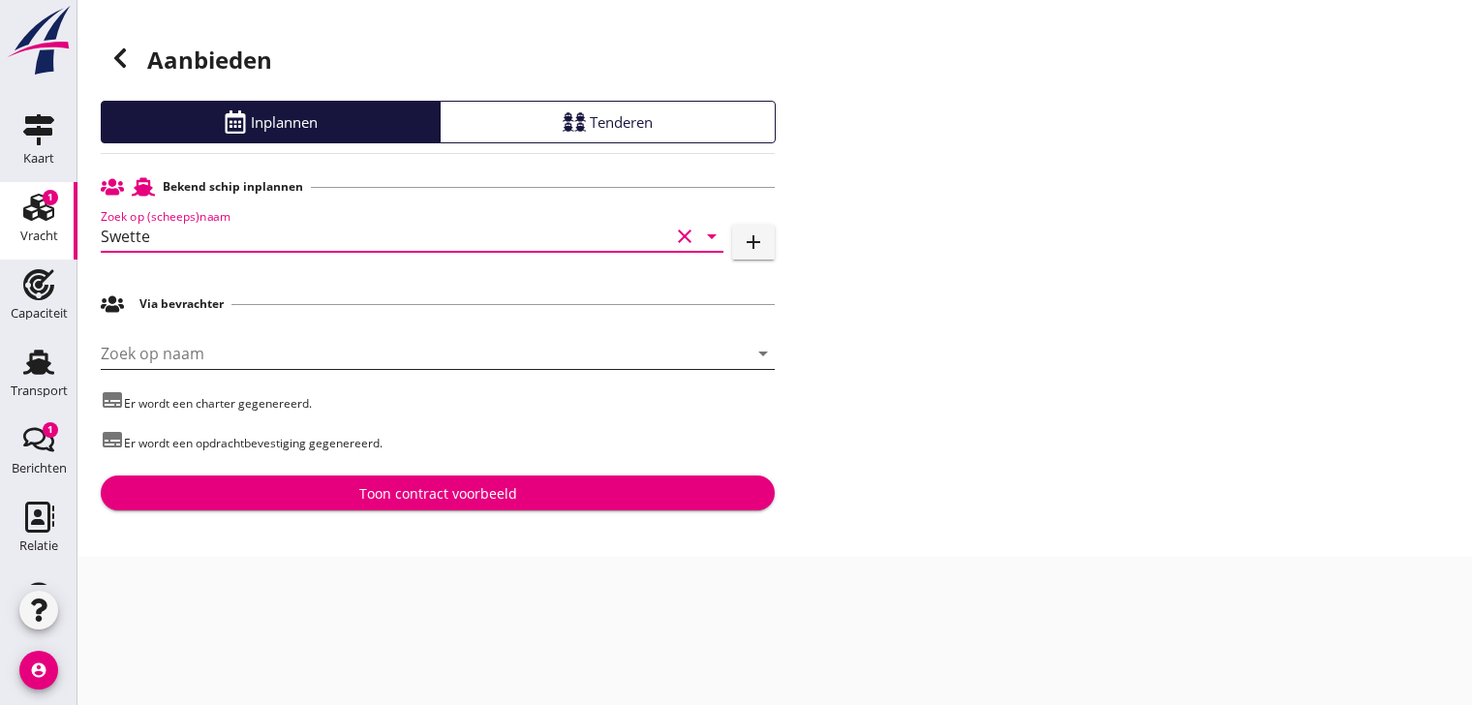
type input "Swette"
click at [220, 355] on input "Zoek op naam" at bounding box center [411, 353] width 620 height 31
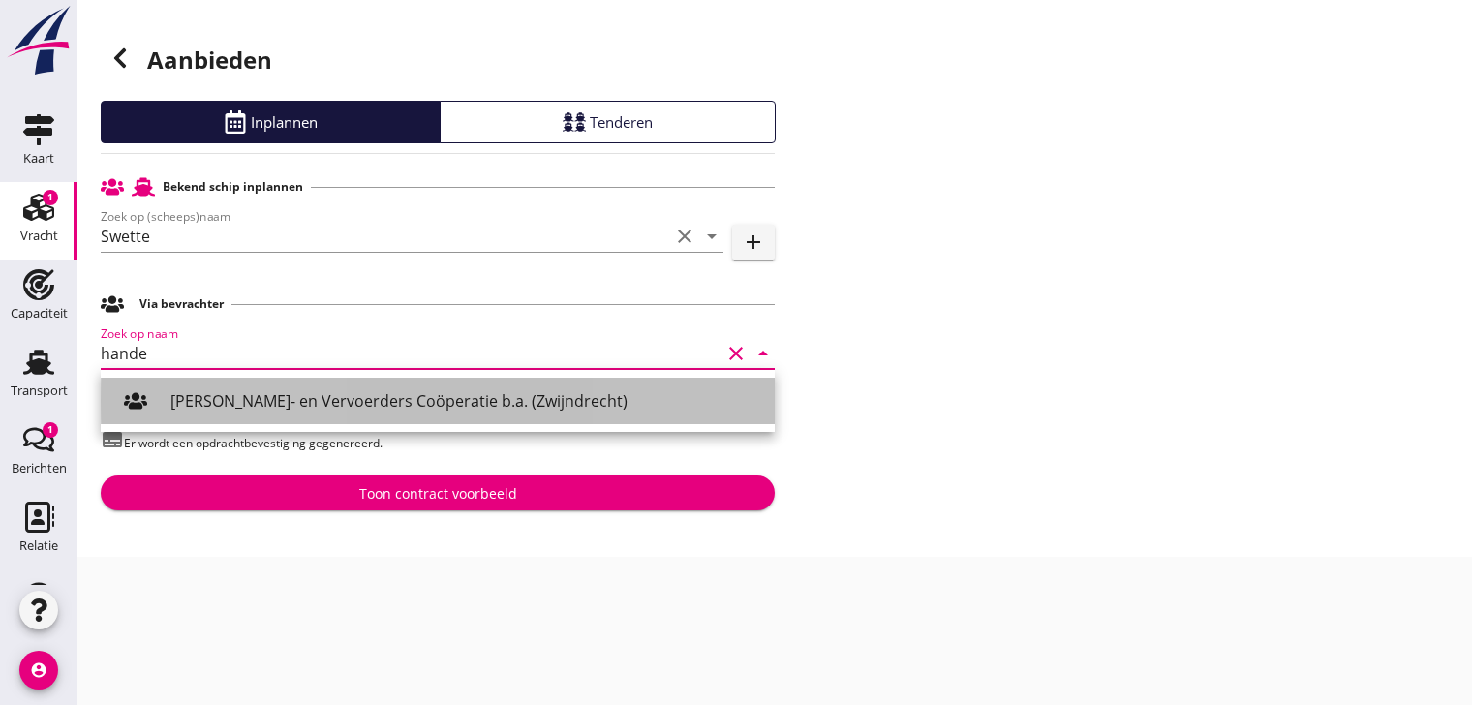
click at [360, 398] on div "[PERSON_NAME]- en Vervoerders Coöperatie b.a. (Zwijndrecht)" at bounding box center [464, 400] width 589 height 23
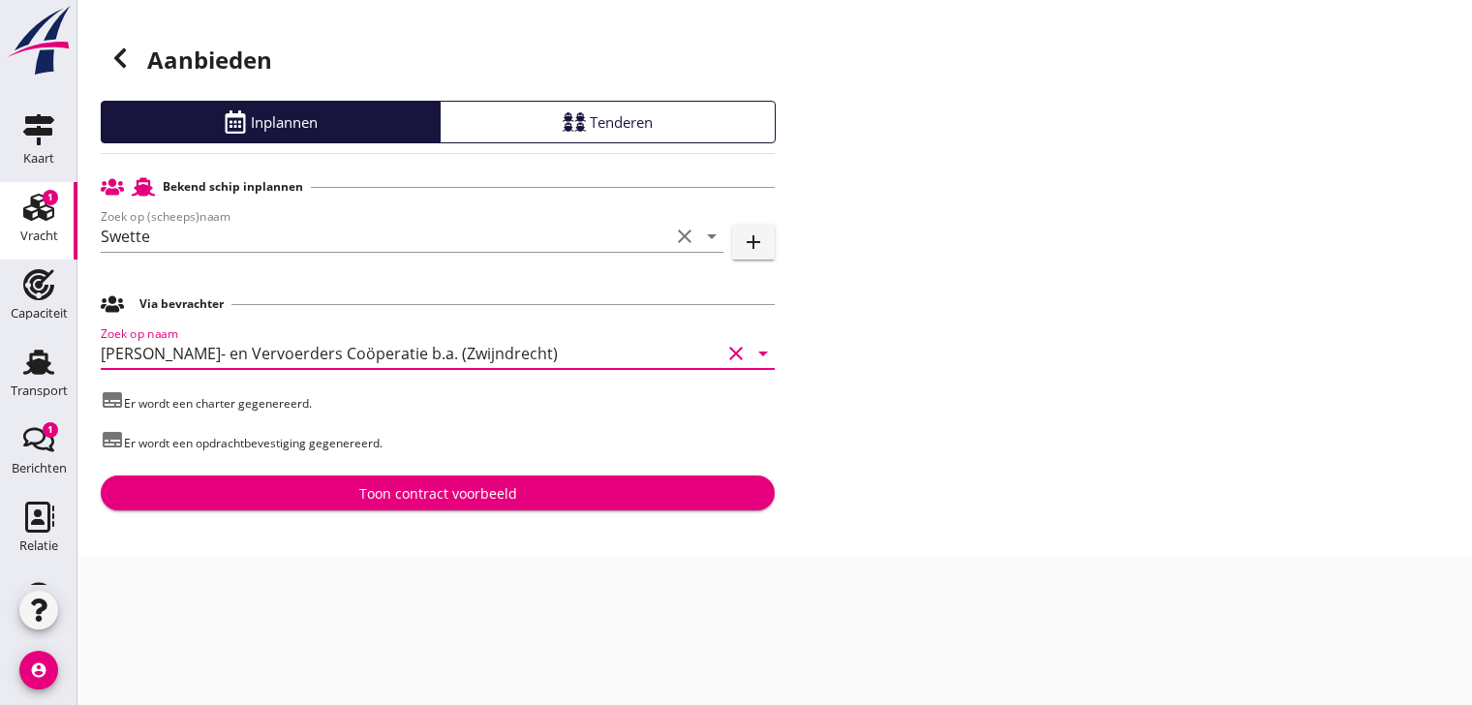
type input "[PERSON_NAME]- en Vervoerders Coöperatie b.a. (Zwijndrecht)"
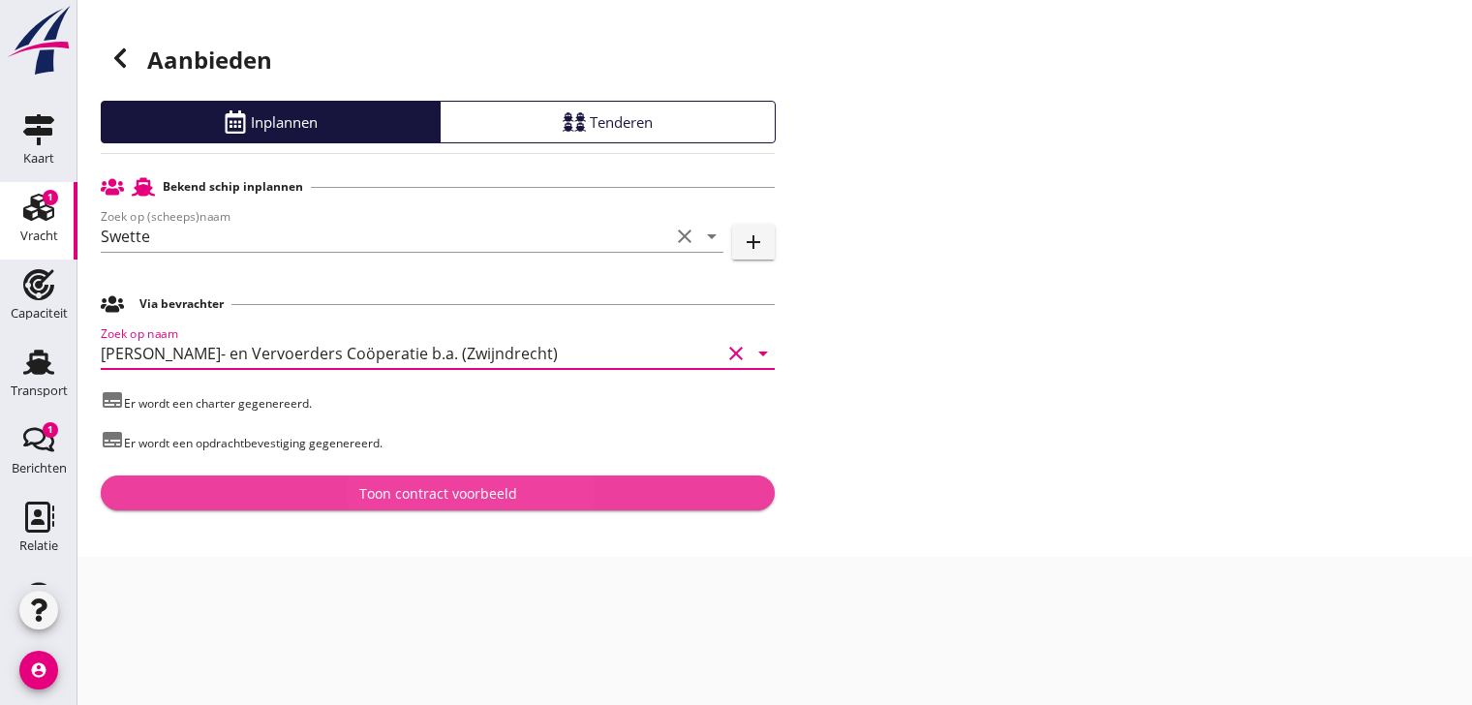
click at [472, 497] on div "Toon contract voorbeeld" at bounding box center [438, 493] width 158 height 20
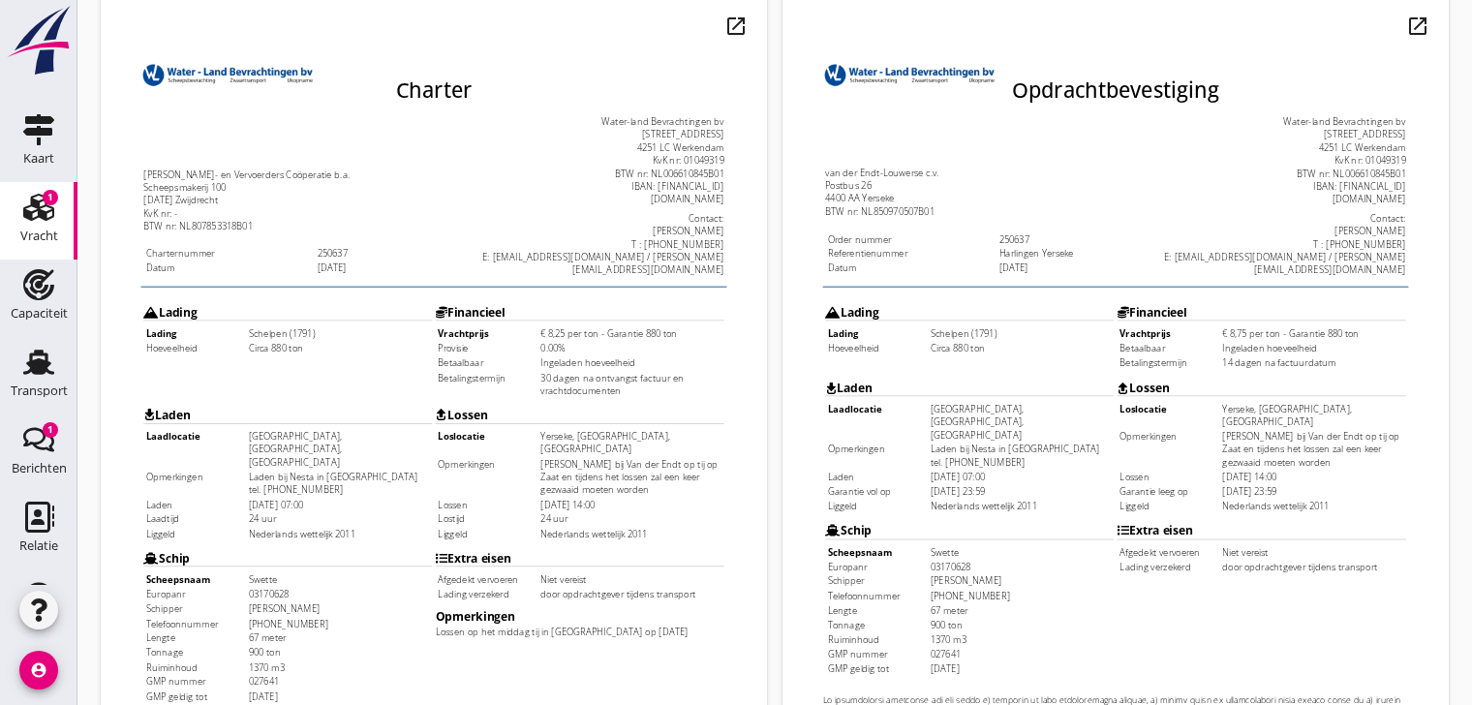
scroll to position [584, 0]
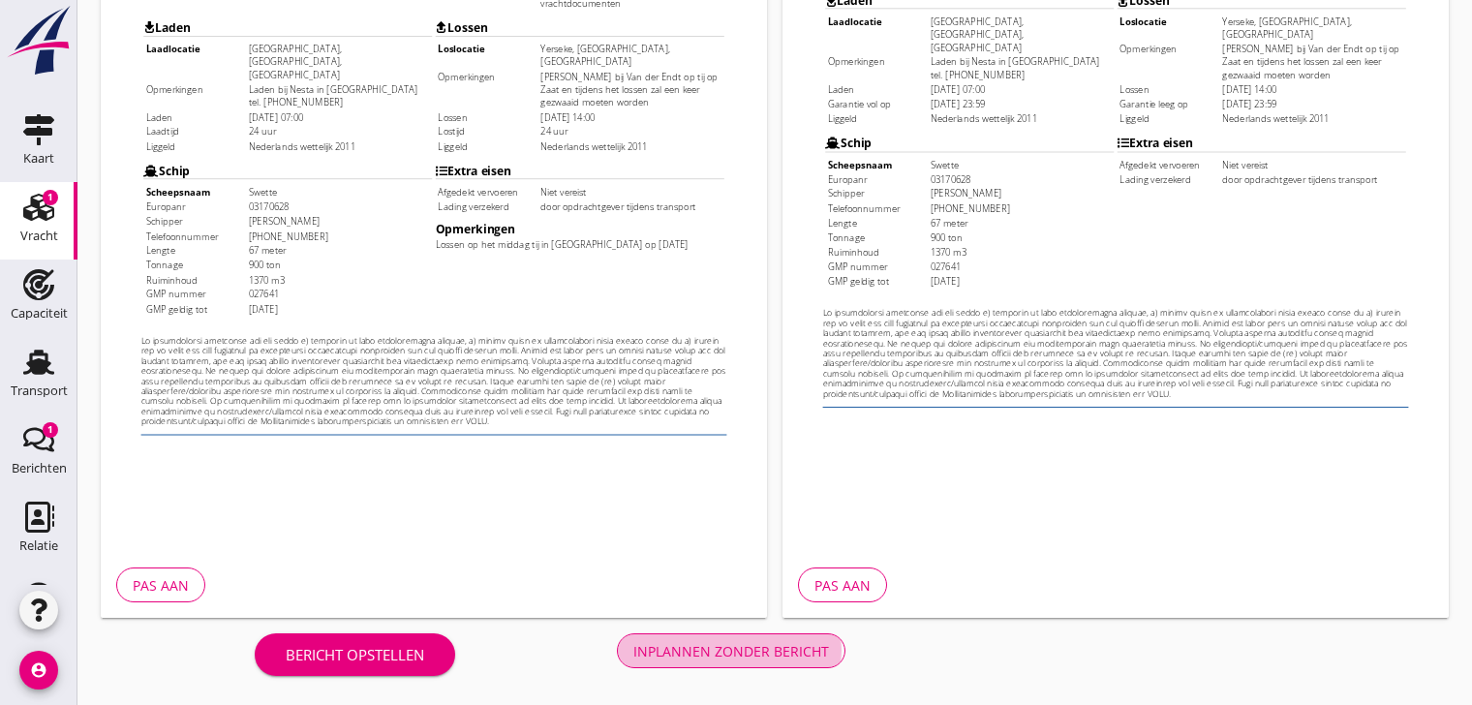
click at [759, 640] on div "Inplannen zonder bericht" at bounding box center [731, 651] width 196 height 20
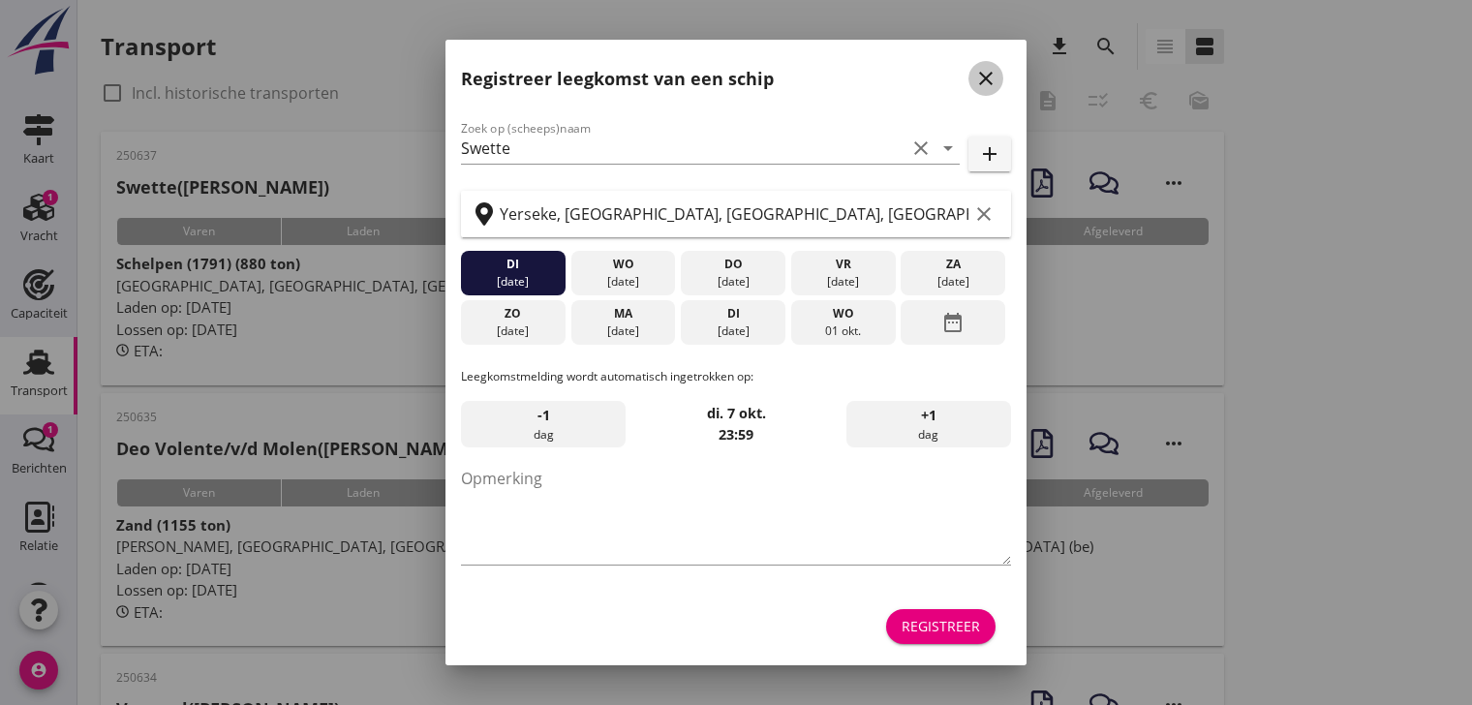
click at [986, 77] on icon "close" at bounding box center [985, 78] width 23 height 23
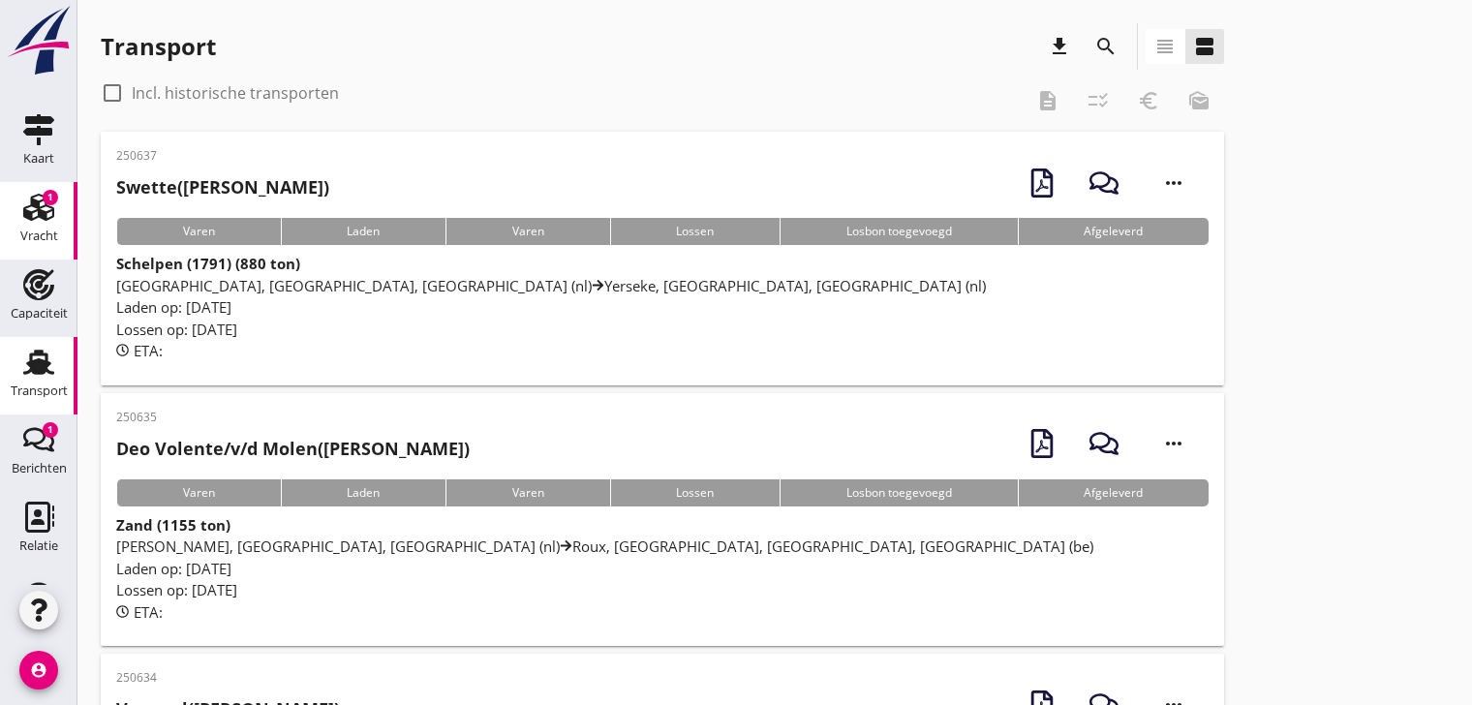
click at [37, 213] on use at bounding box center [38, 207] width 31 height 27
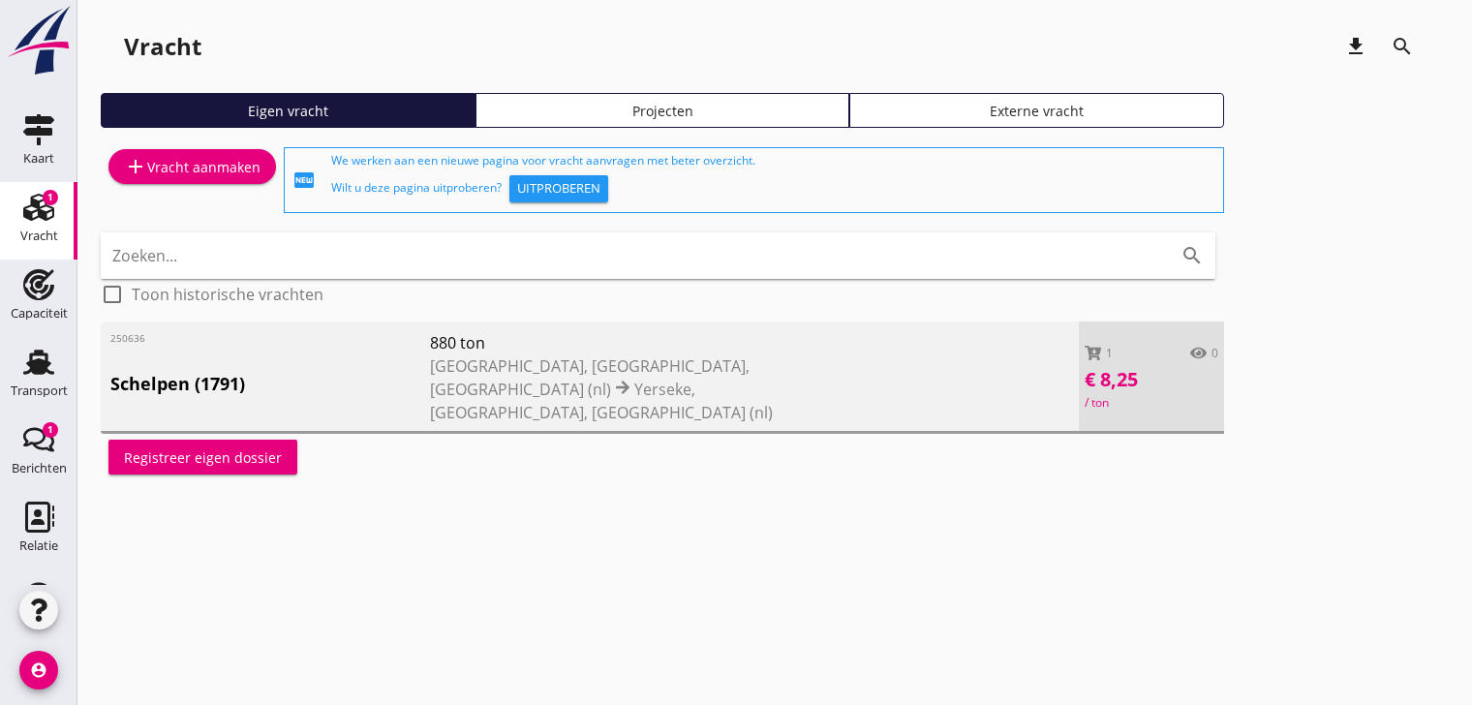
click at [1197, 345] on icon "amountOfViews" at bounding box center [1198, 353] width 16 height 16
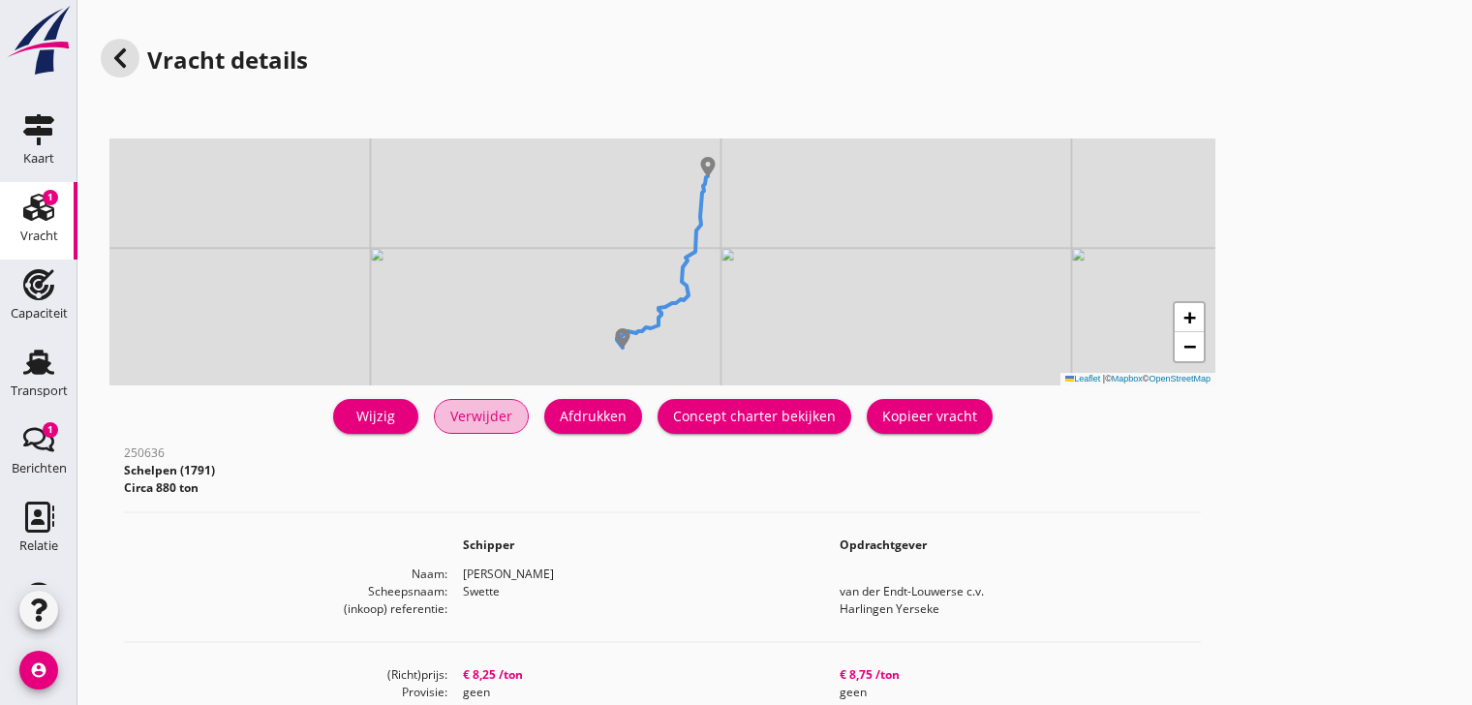
click at [486, 419] on div "Verwijder" at bounding box center [481, 416] width 62 height 20
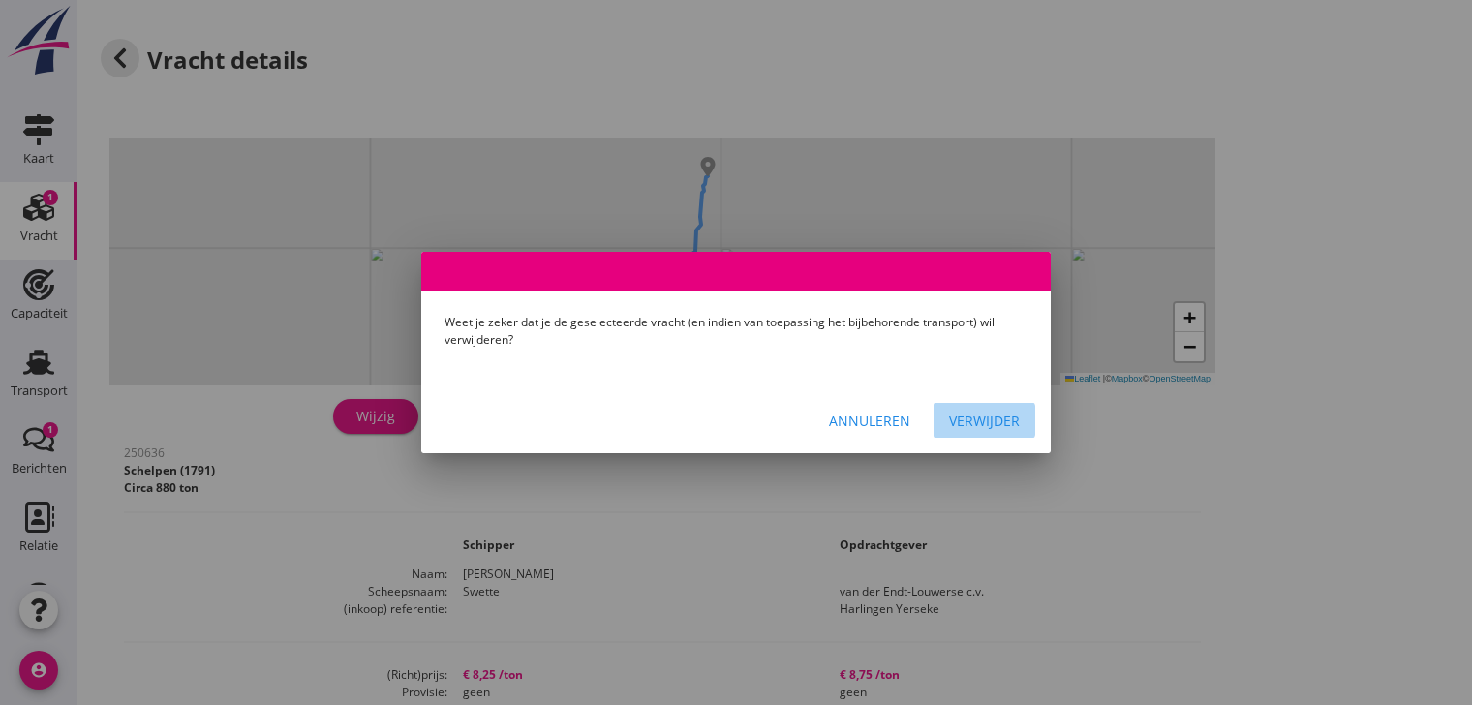
click at [965, 417] on div "Verwijder" at bounding box center [984, 421] width 71 height 20
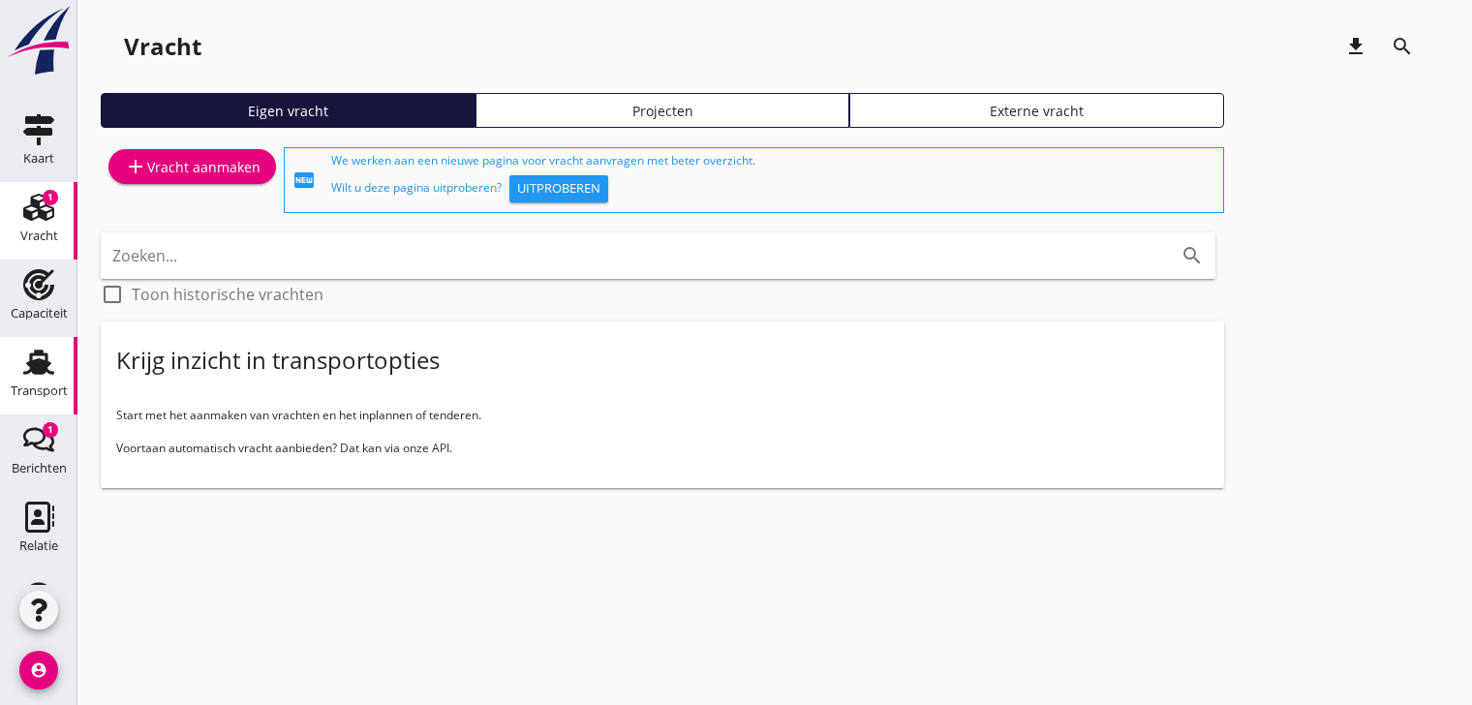
click at [31, 357] on use at bounding box center [38, 362] width 31 height 25
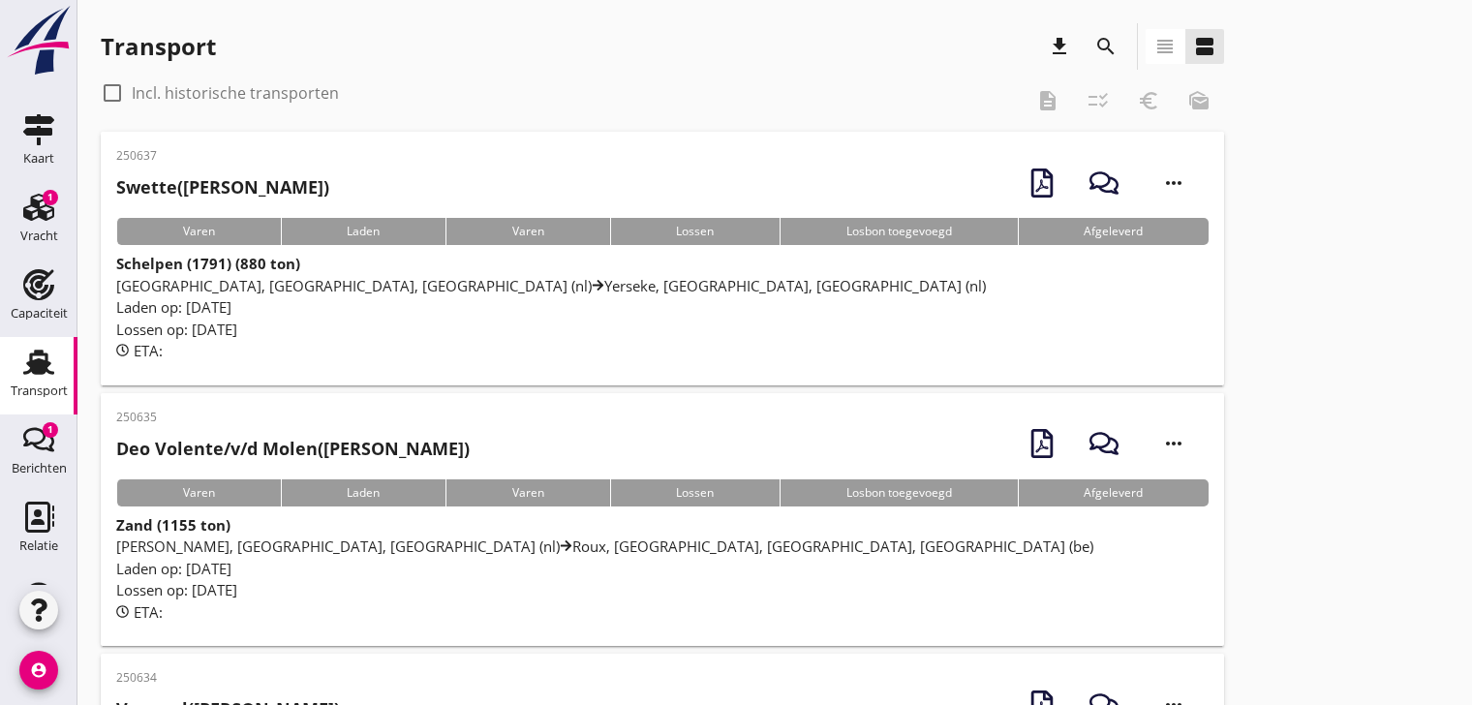
click at [414, 285] on span "[GEOGRAPHIC_DATA], [GEOGRAPHIC_DATA], [GEOGRAPHIC_DATA] (nl) [GEOGRAPHIC_DATA],…" at bounding box center [551, 285] width 870 height 19
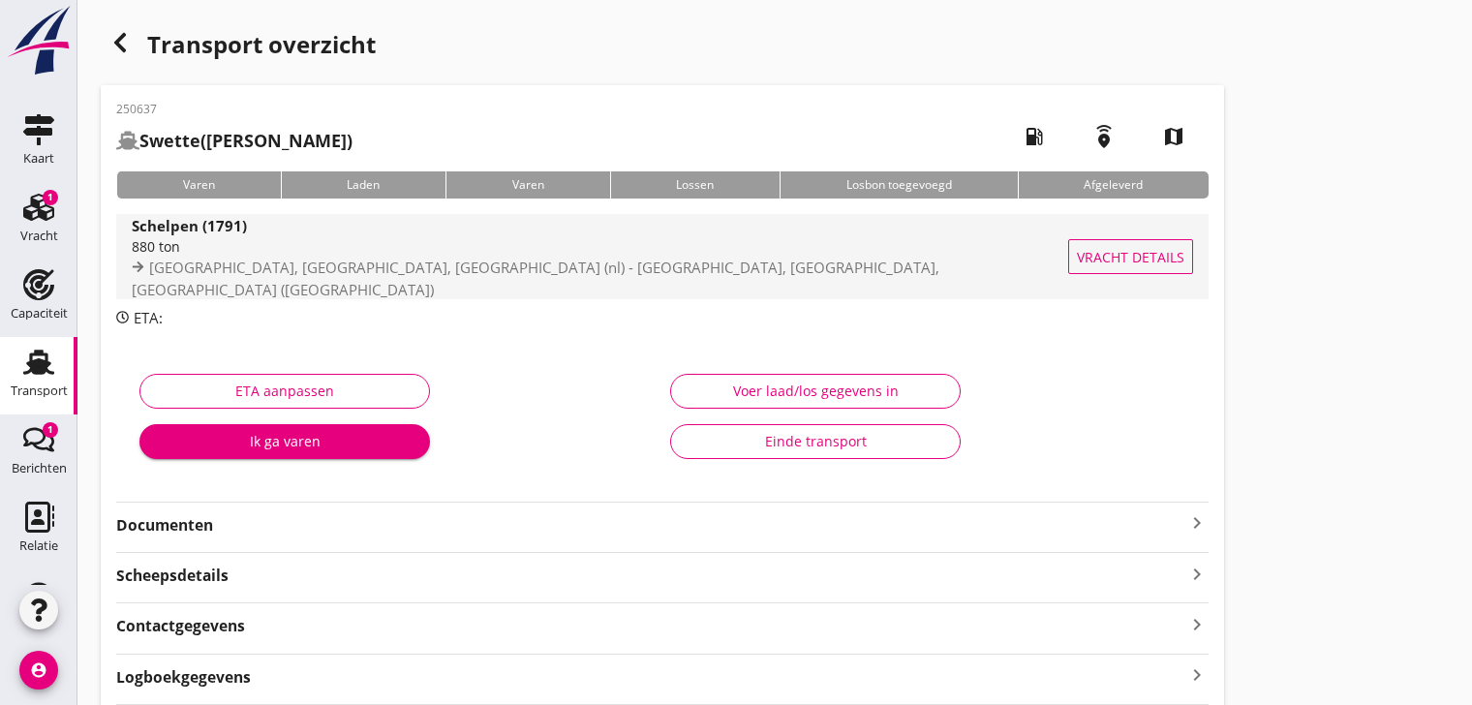
click at [370, 272] on span "[GEOGRAPHIC_DATA], [GEOGRAPHIC_DATA], [GEOGRAPHIC_DATA] (nl) - [GEOGRAPHIC_DATA…" at bounding box center [536, 279] width 808 height 42
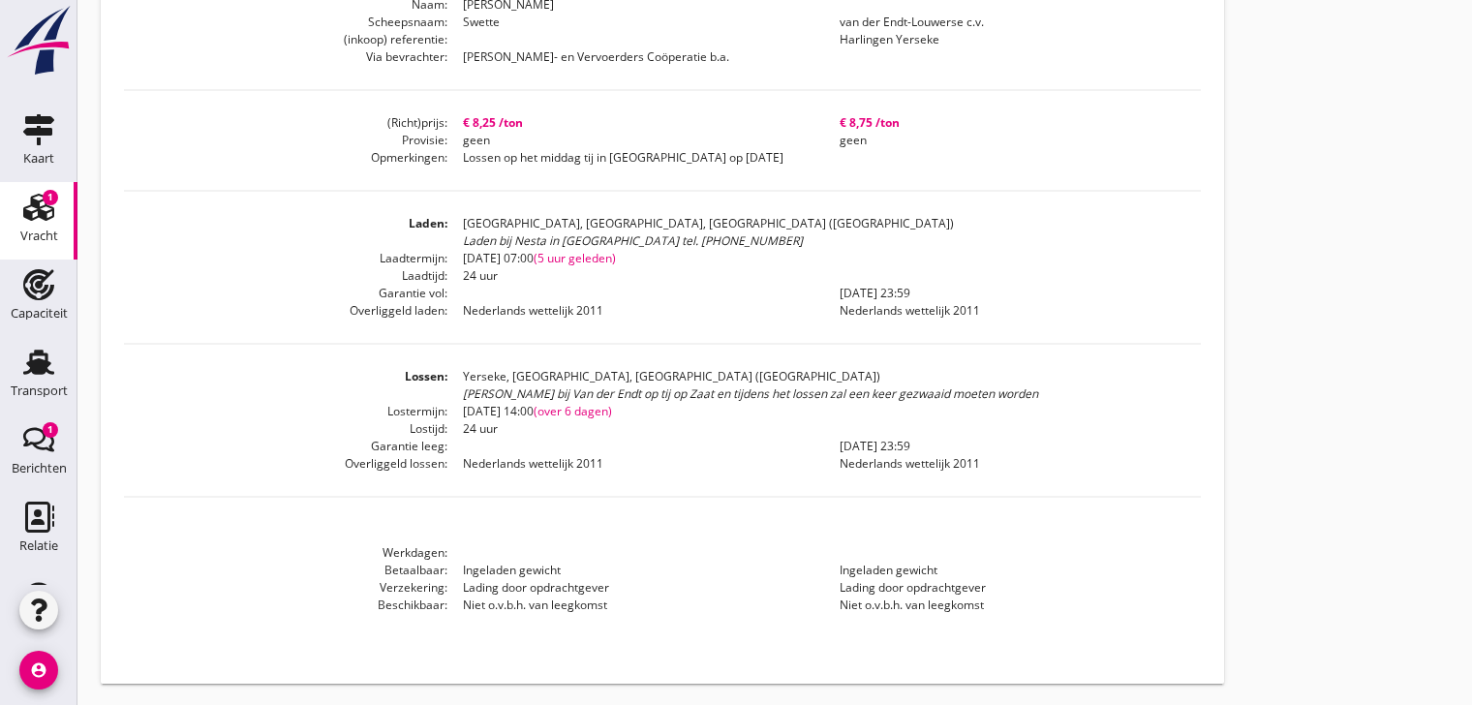
scroll to position [85, 0]
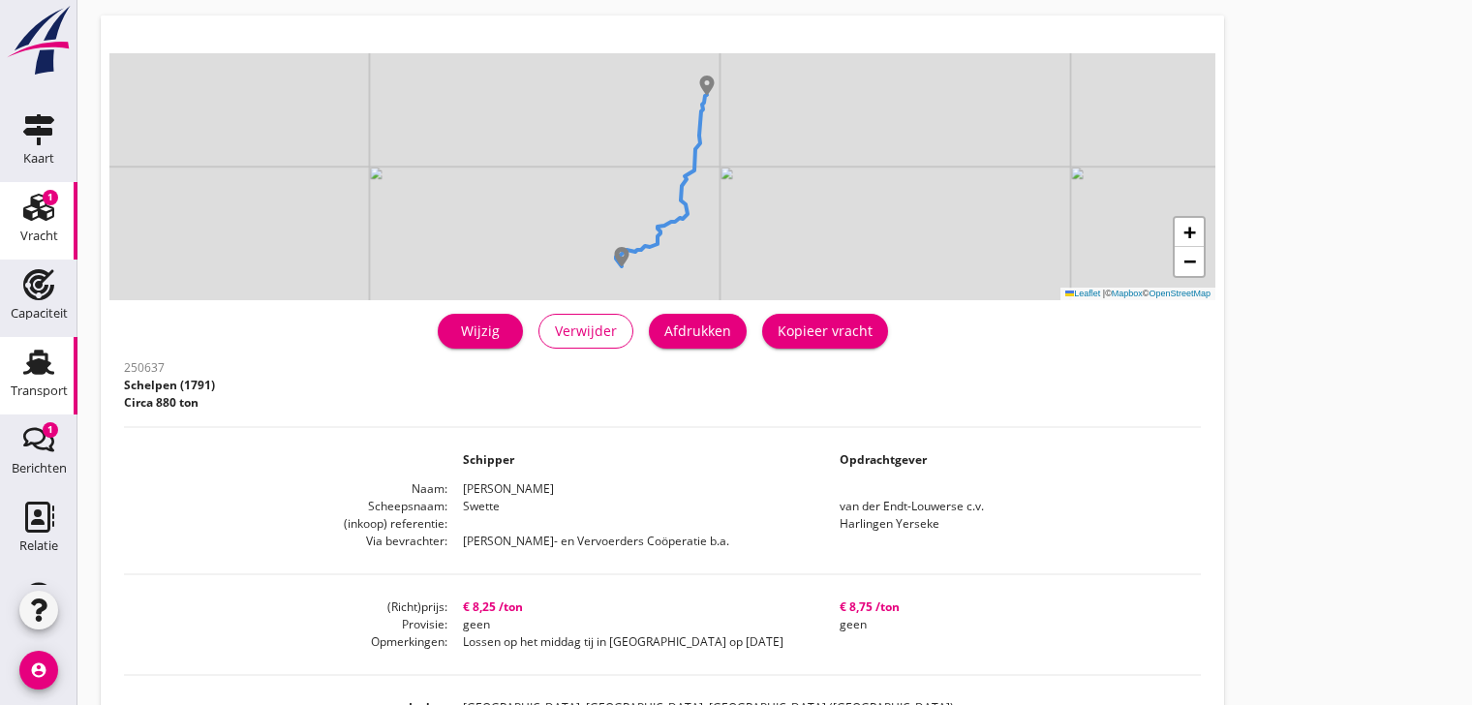
click at [29, 367] on use at bounding box center [38, 362] width 31 height 25
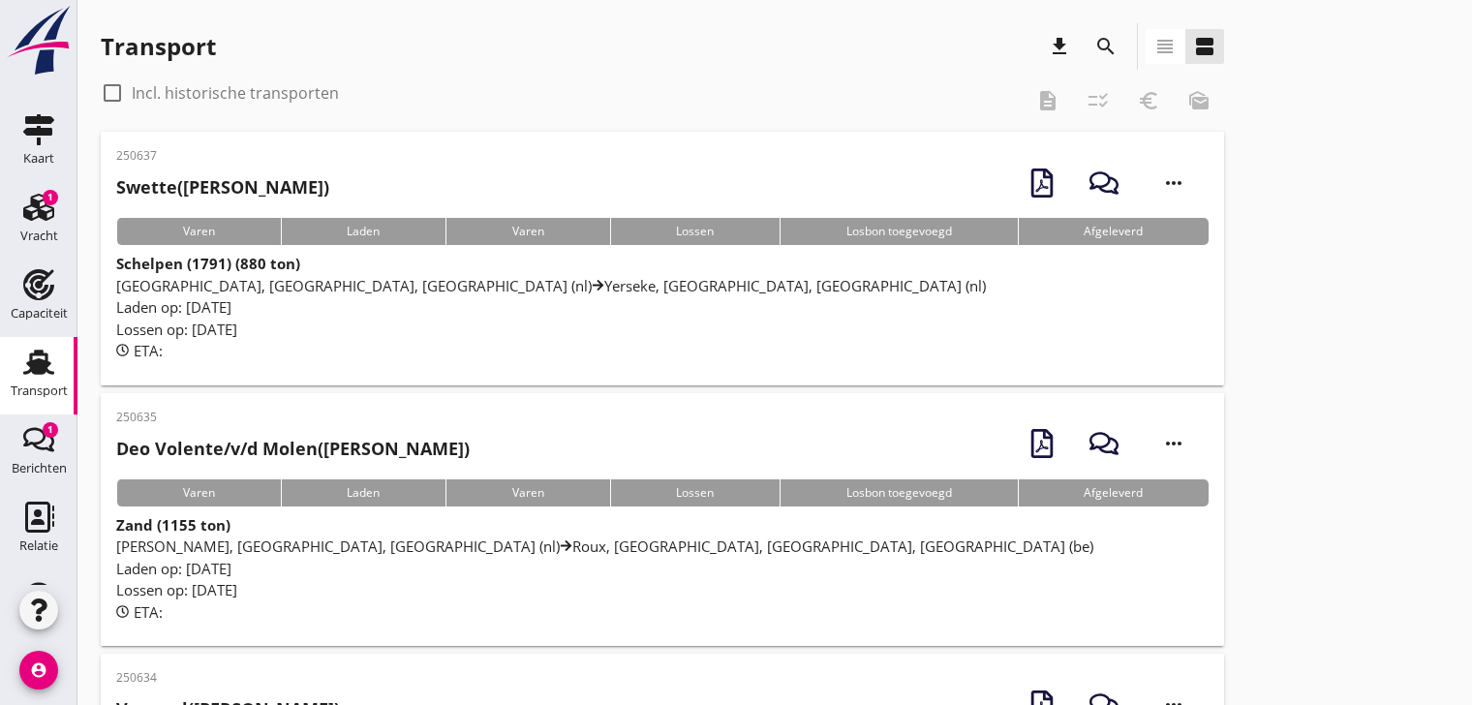
click at [549, 292] on span "[GEOGRAPHIC_DATA], [GEOGRAPHIC_DATA], [GEOGRAPHIC_DATA] (nl) [GEOGRAPHIC_DATA],…" at bounding box center [551, 285] width 870 height 19
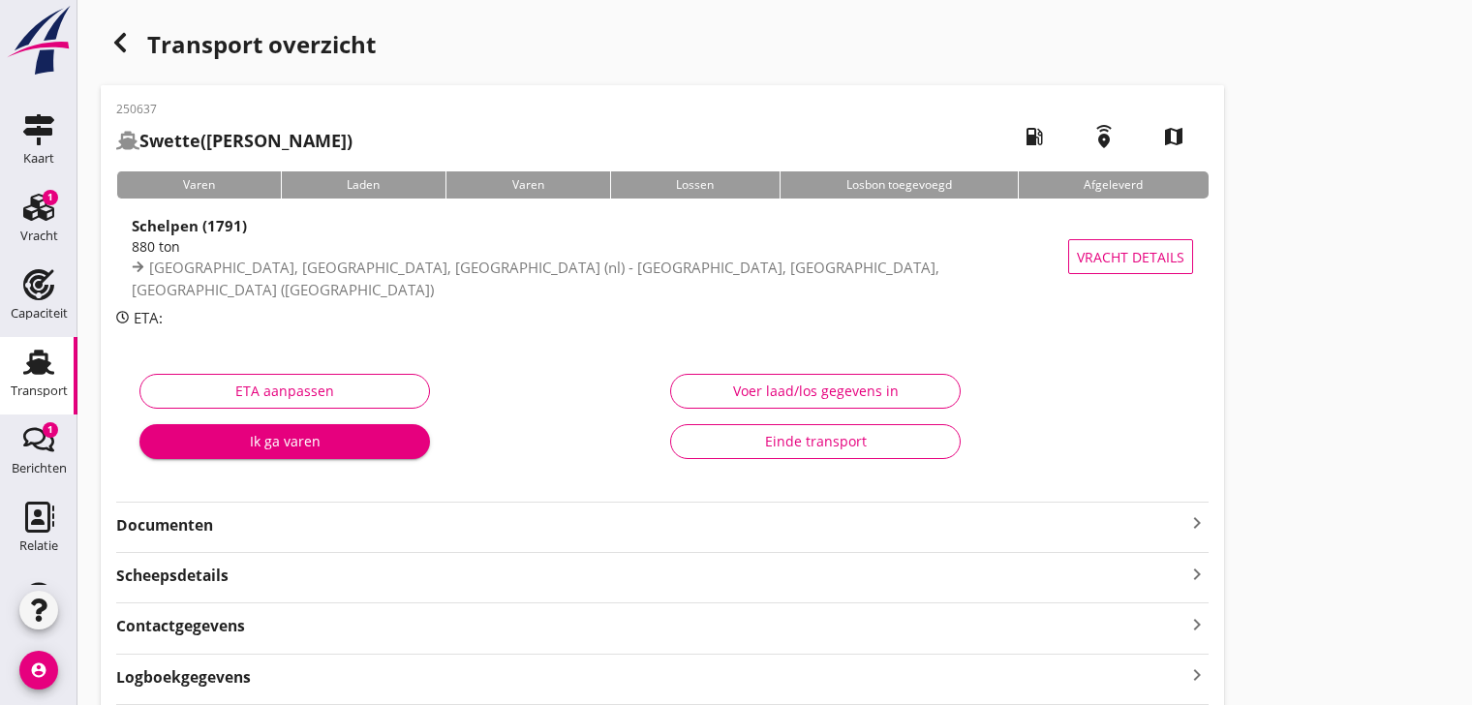
click at [193, 523] on strong "Documenten" at bounding box center [650, 525] width 1069 height 22
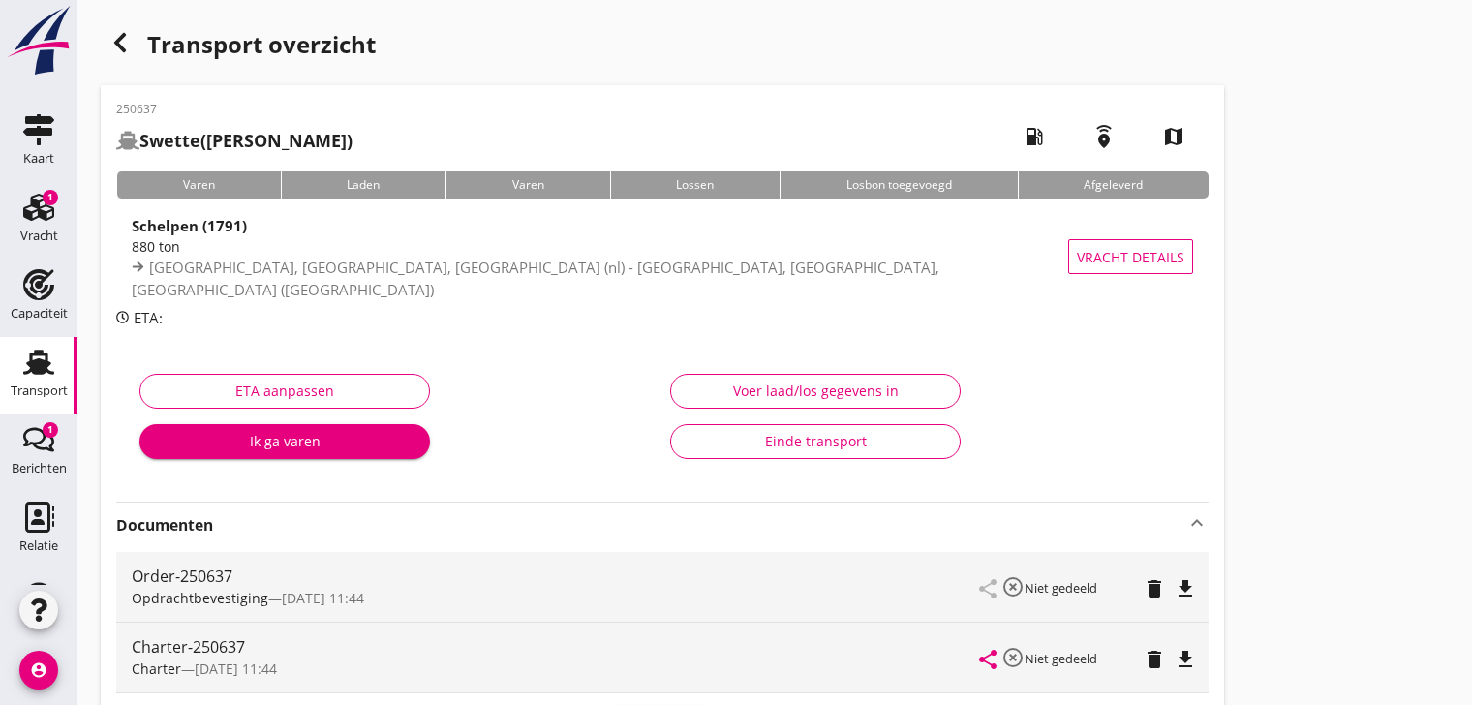
scroll to position [291, 0]
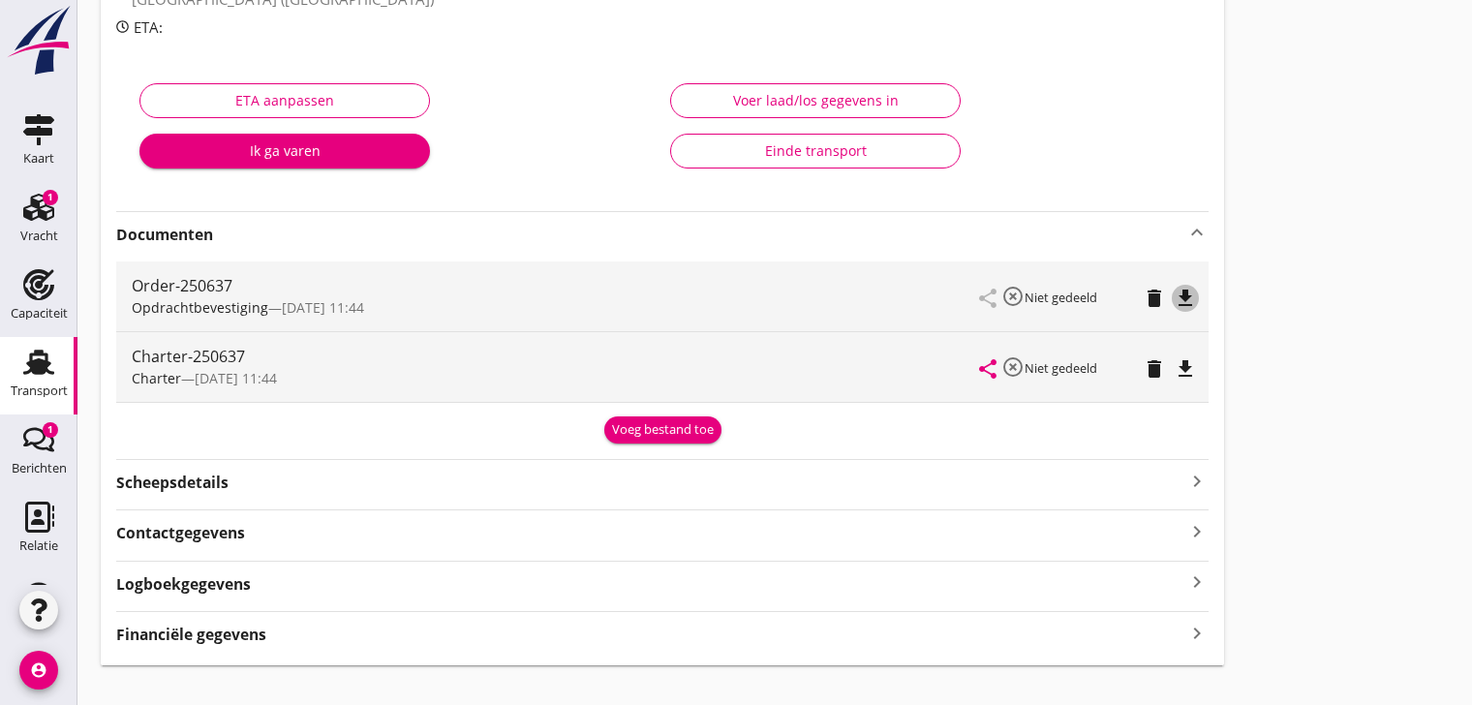
click at [1183, 293] on icon "file_download" at bounding box center [1185, 298] width 23 height 23
click at [1181, 365] on icon "file_download" at bounding box center [1185, 368] width 23 height 23
click at [24, 514] on icon "Relatie" at bounding box center [38, 517] width 31 height 31
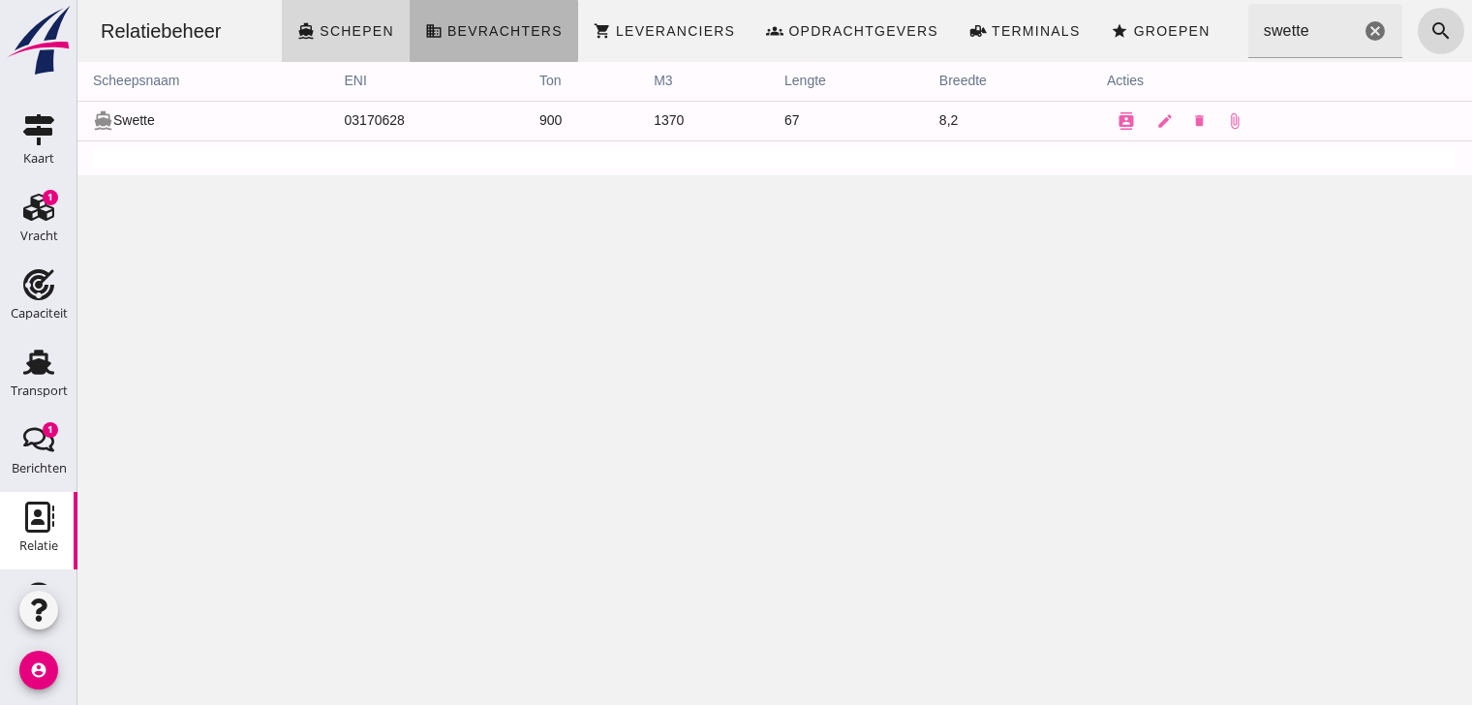
click at [504, 27] on span "Bevrachters" at bounding box center [504, 30] width 116 height 15
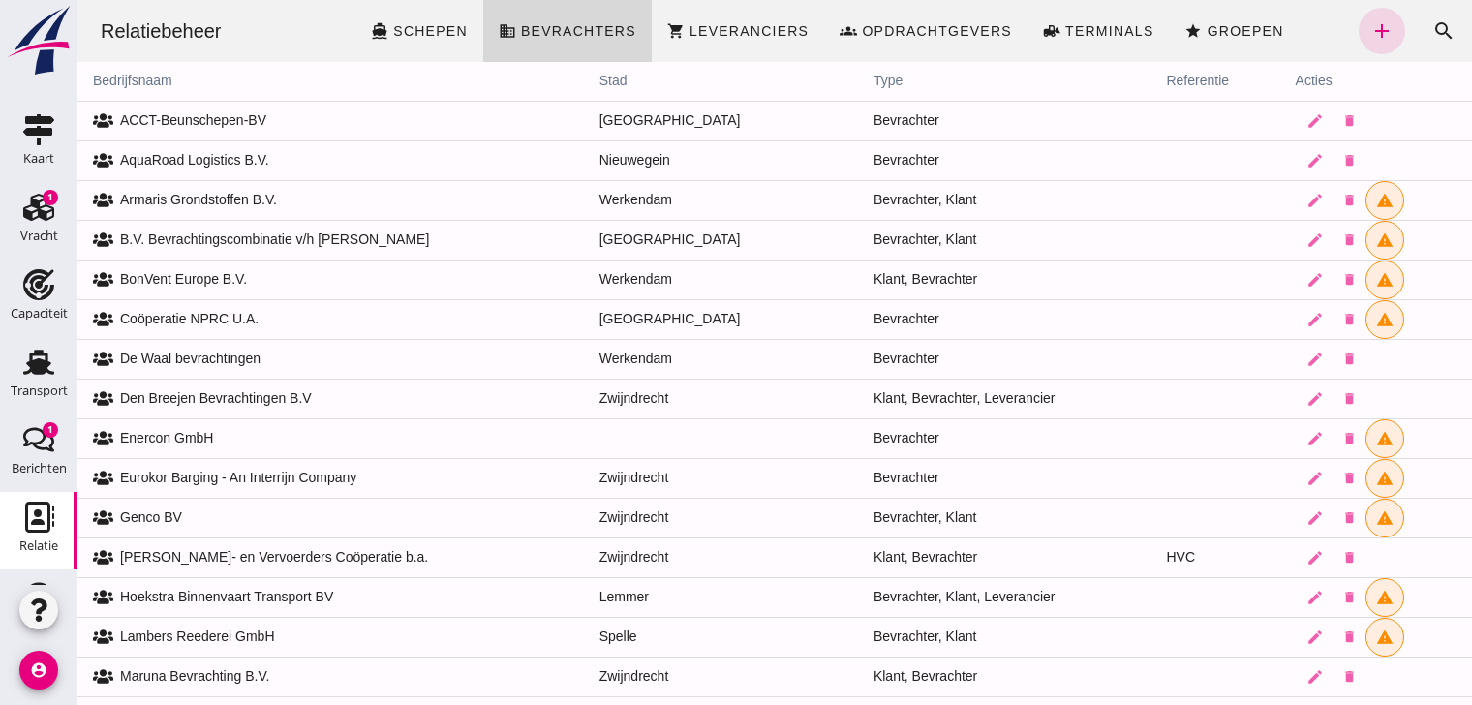
click at [1337, 561] on td "edit delete" at bounding box center [1376, 557] width 192 height 40
click at [130, 551] on td "[PERSON_NAME]- en Vervoerders Coöperatie b.a." at bounding box center [330, 557] width 506 height 40
click at [105, 555] on icon at bounding box center [103, 557] width 20 height 20
click at [1337, 27] on icon "search" at bounding box center [1443, 30] width 23 height 23
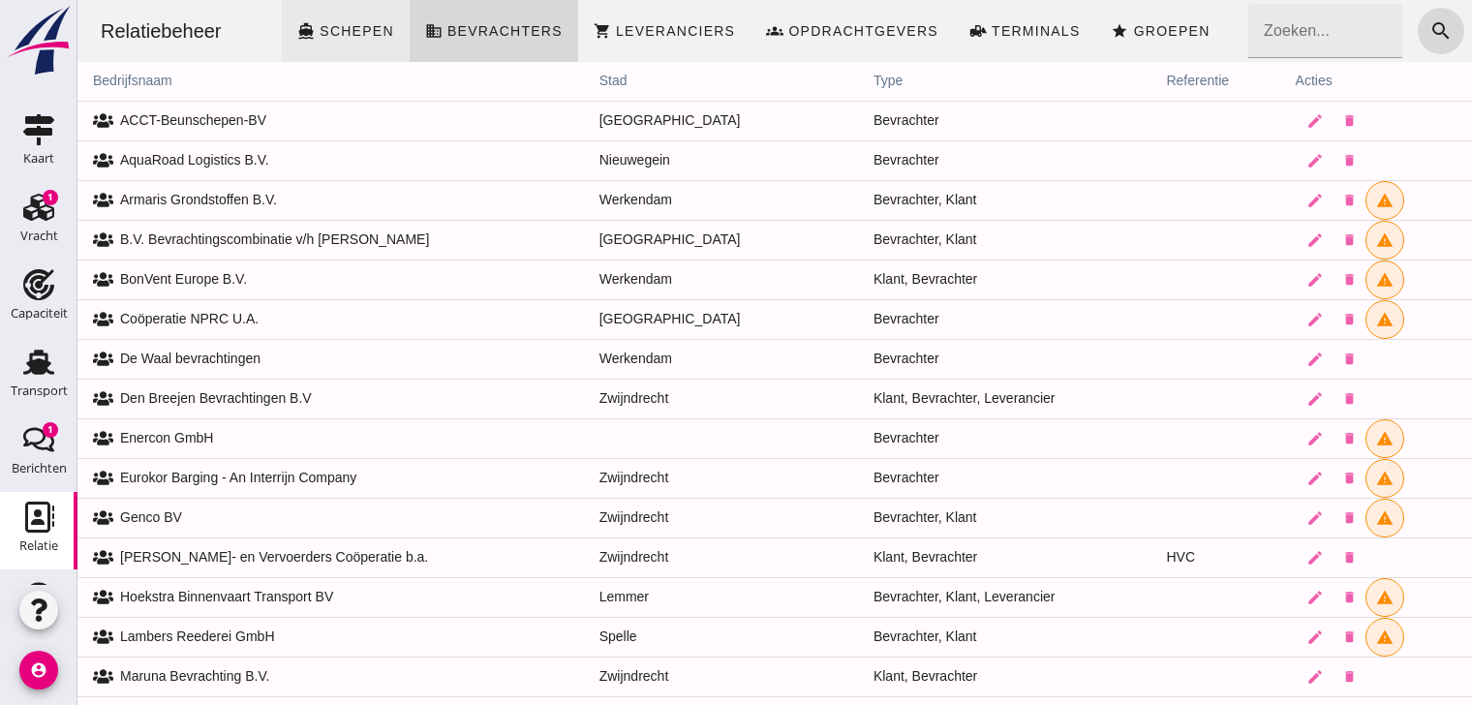
click at [336, 30] on span "Schepen" at bounding box center [357, 30] width 76 height 15
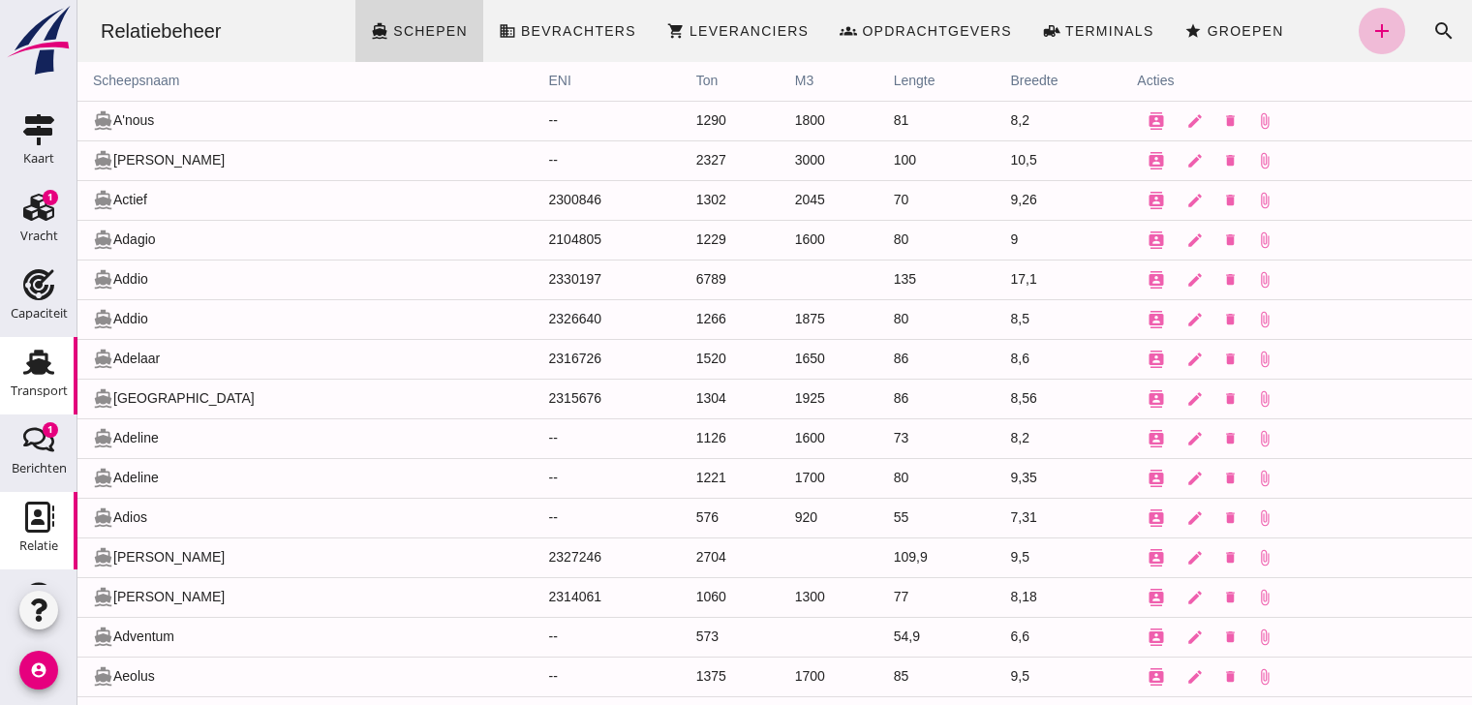
click at [27, 364] on use at bounding box center [38, 362] width 31 height 25
